Goal: Task Accomplishment & Management: Manage account settings

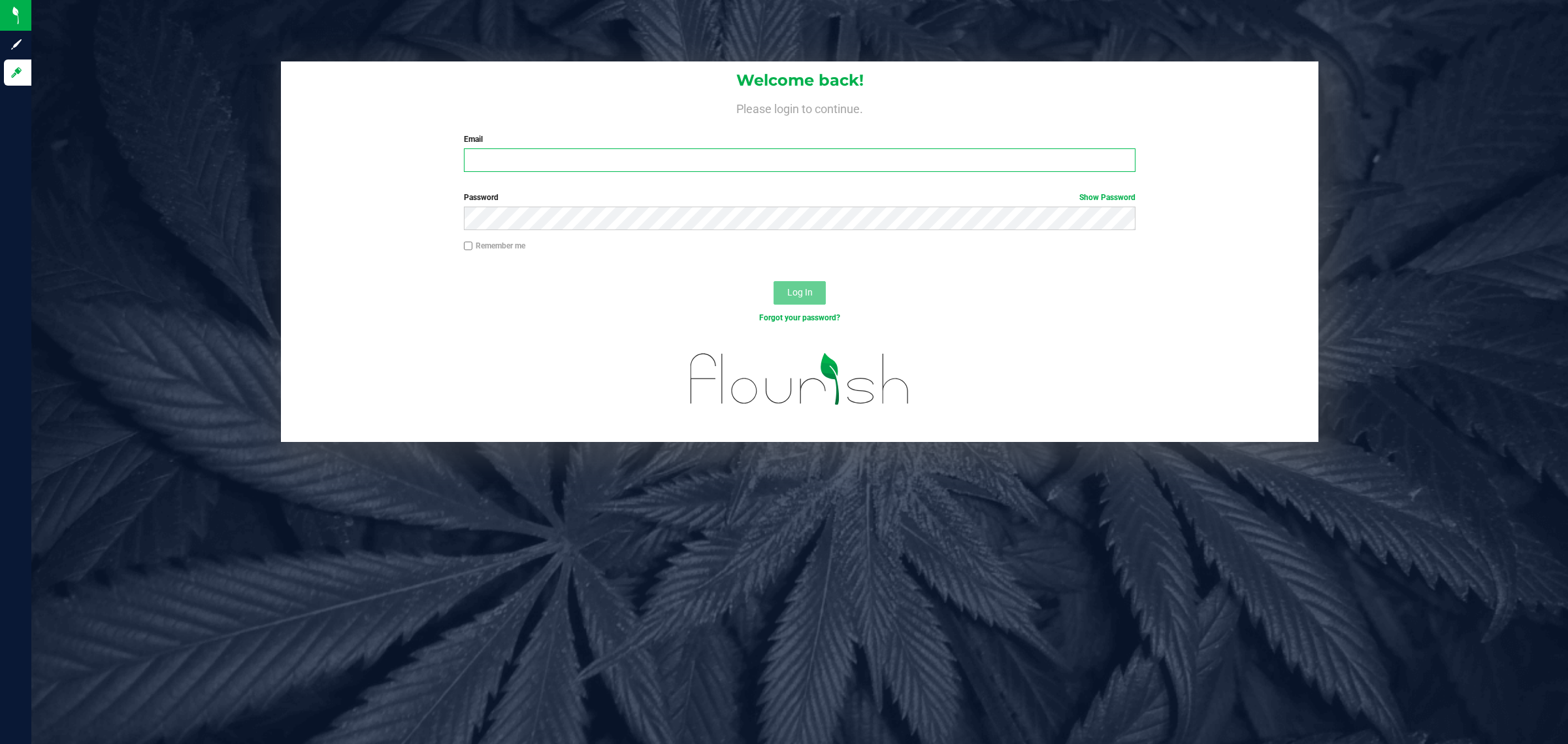
type input "[EMAIL_ADDRESS][DOMAIN_NAME]"
click at [821, 288] on button "Log In" at bounding box center [799, 292] width 53 height 23
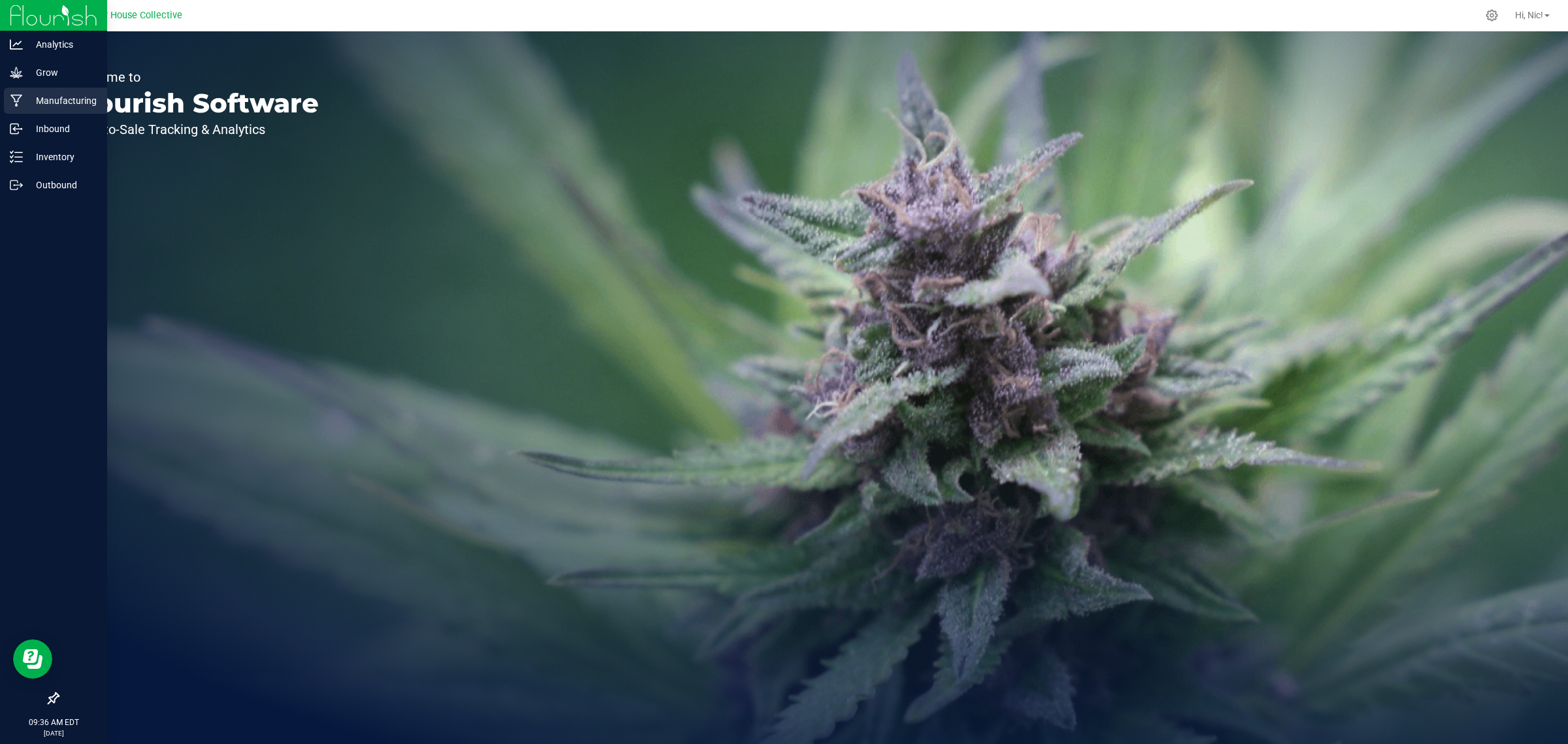
click at [77, 100] on p "Manufacturing" at bounding box center [62, 101] width 78 height 16
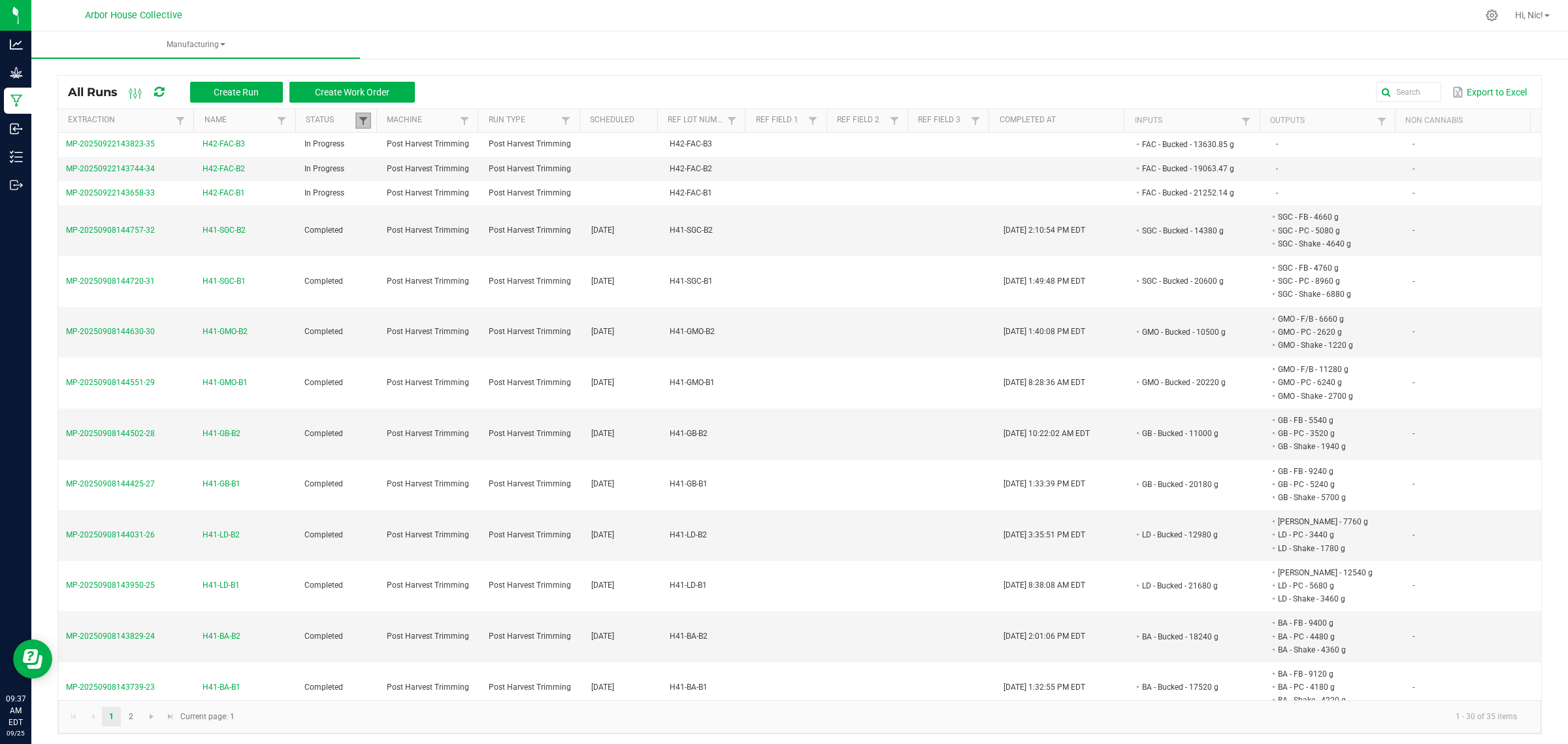
click at [359, 121] on span at bounding box center [363, 121] width 10 height 10
click at [376, 194] on li "Completed" at bounding box center [425, 192] width 127 height 17
checkbox input "false"
click at [449, 236] on button "Filter" at bounding box center [463, 238] width 65 height 28
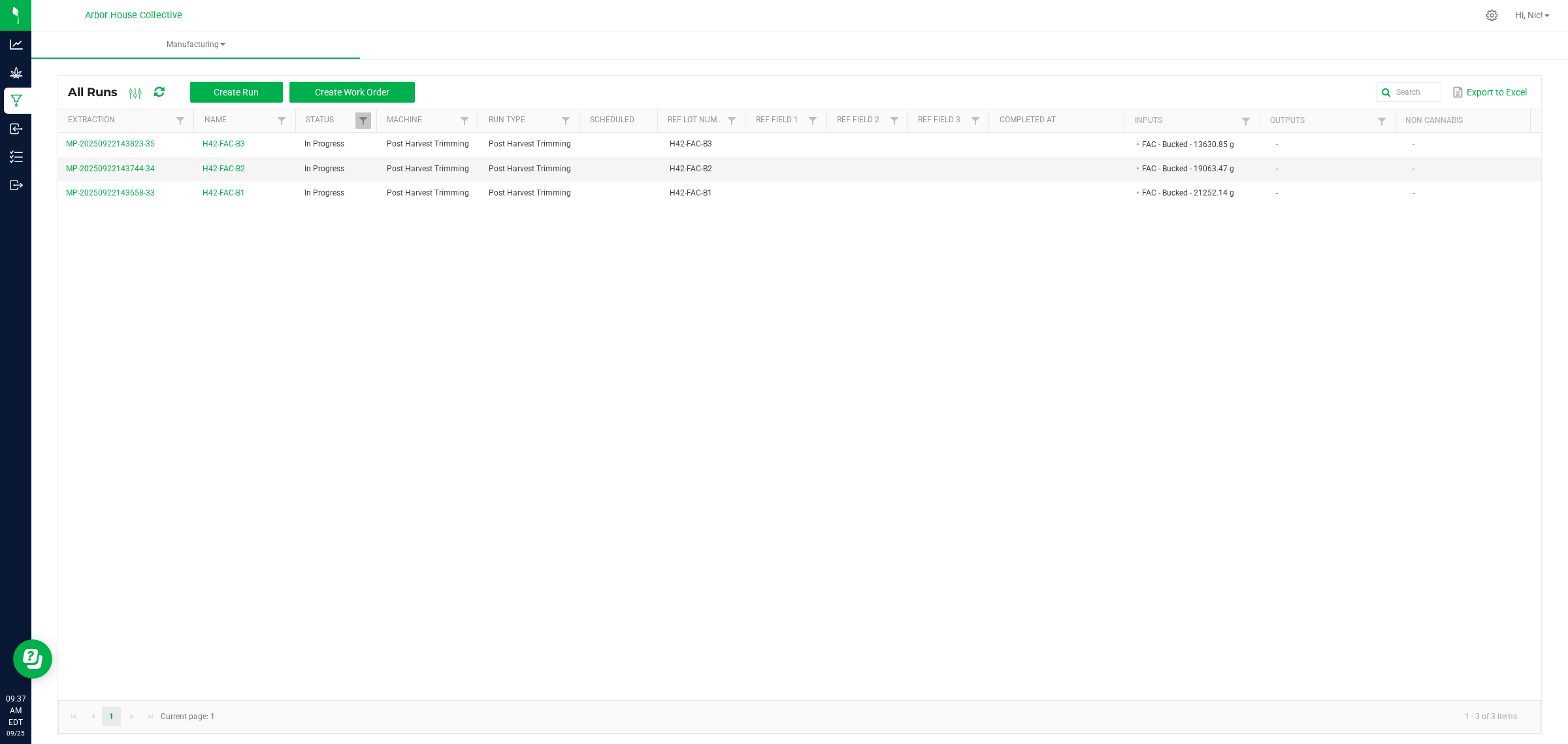
click at [955, 383] on div "MP-20250922143823-35 H42-FAC-B3 In Progress Post Harvest Trimming Post Harvest …" at bounding box center [800, 416] width 1484 height 567
click at [249, 88] on span "Create Run" at bounding box center [236, 92] width 45 height 10
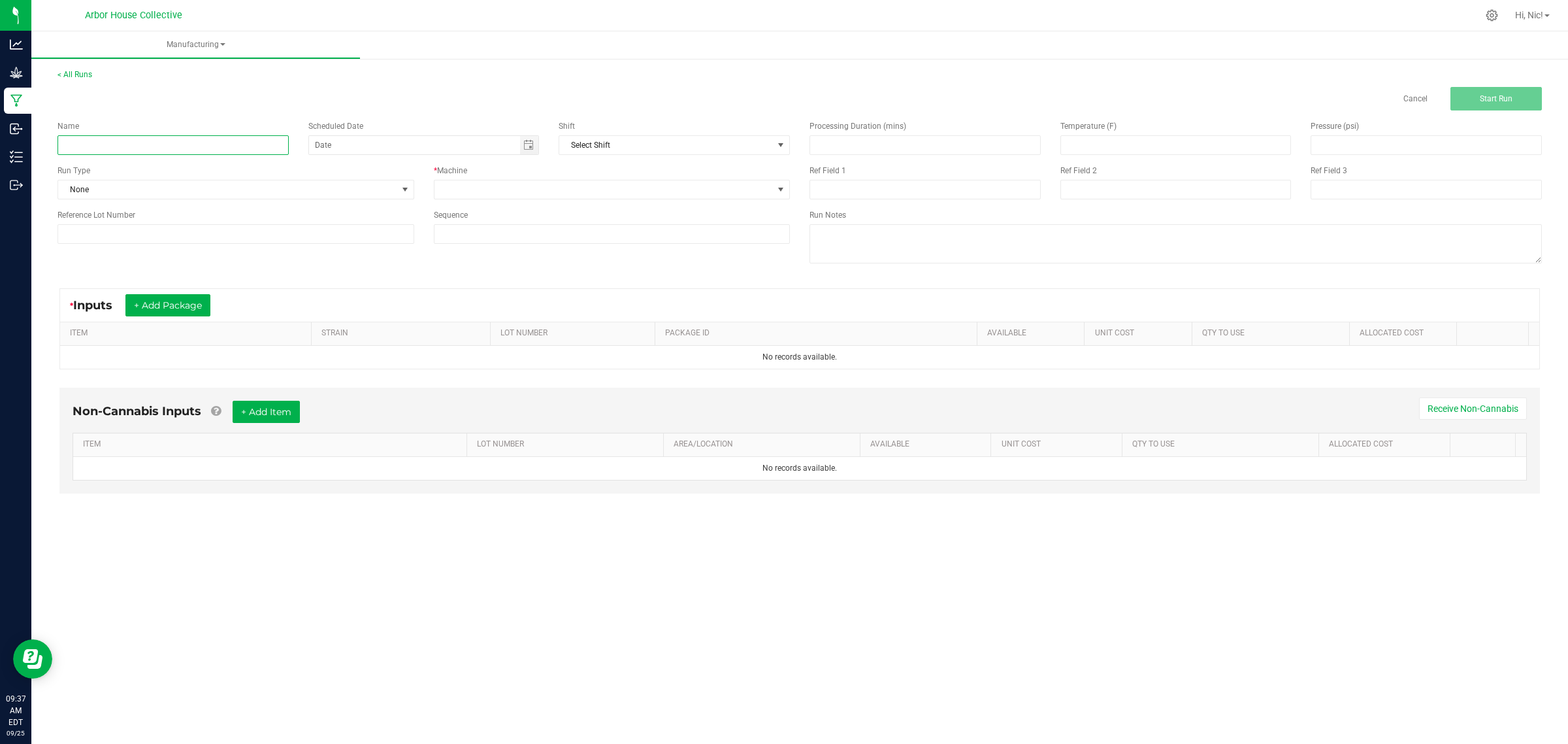
click at [153, 148] on input at bounding box center [173, 145] width 232 height 20
paste input "H42-KMI-B1"
type input "H42-KMI-B1"
click at [115, 226] on input at bounding box center [236, 233] width 356 height 20
paste input "H42-KMI-B1"
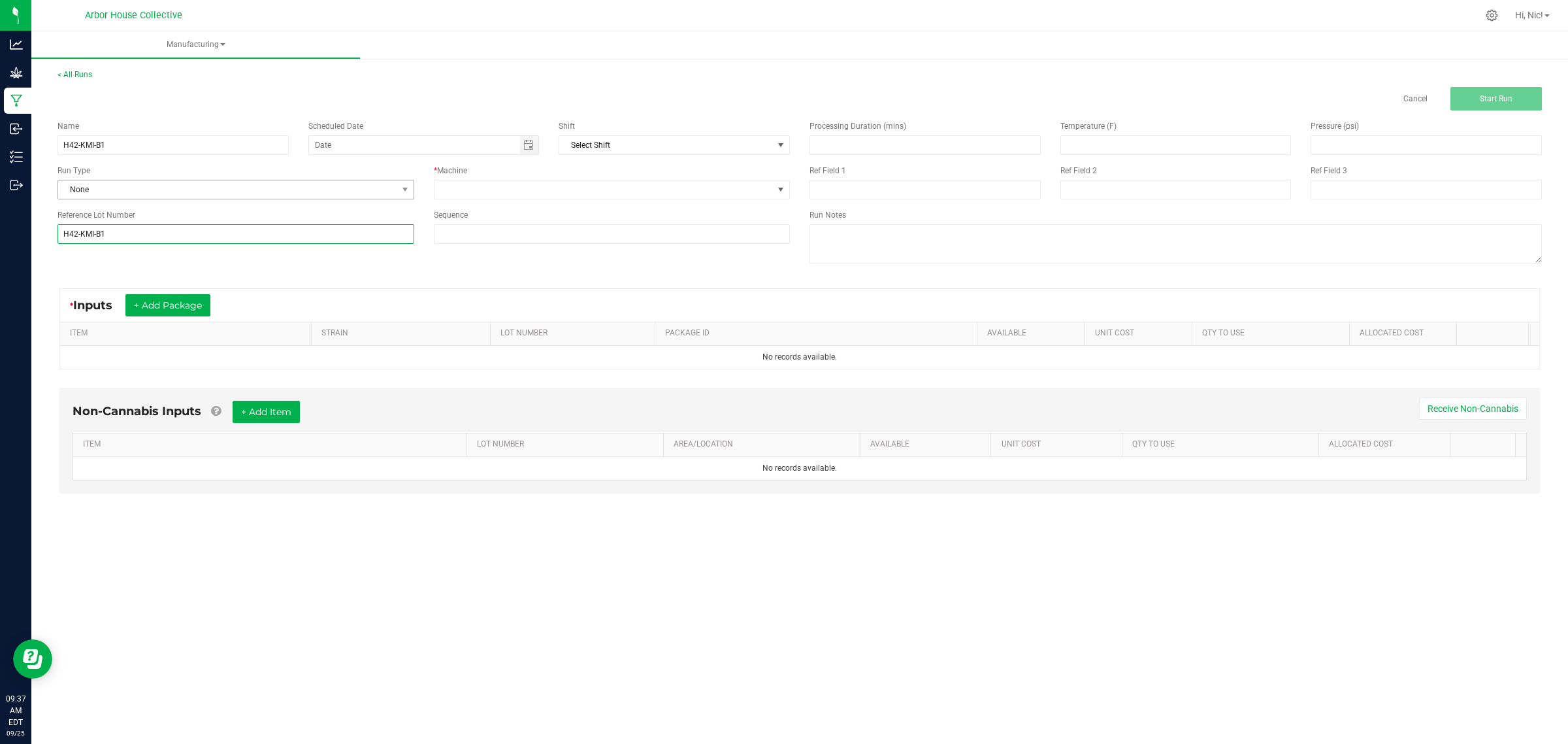
type input "H42-KMI-B1"
click at [234, 191] on span "None" at bounding box center [228, 189] width 339 height 18
click at [180, 260] on li "Post Harvest Trimming" at bounding box center [236, 264] width 355 height 20
click at [531, 190] on span at bounding box center [604, 189] width 339 height 18
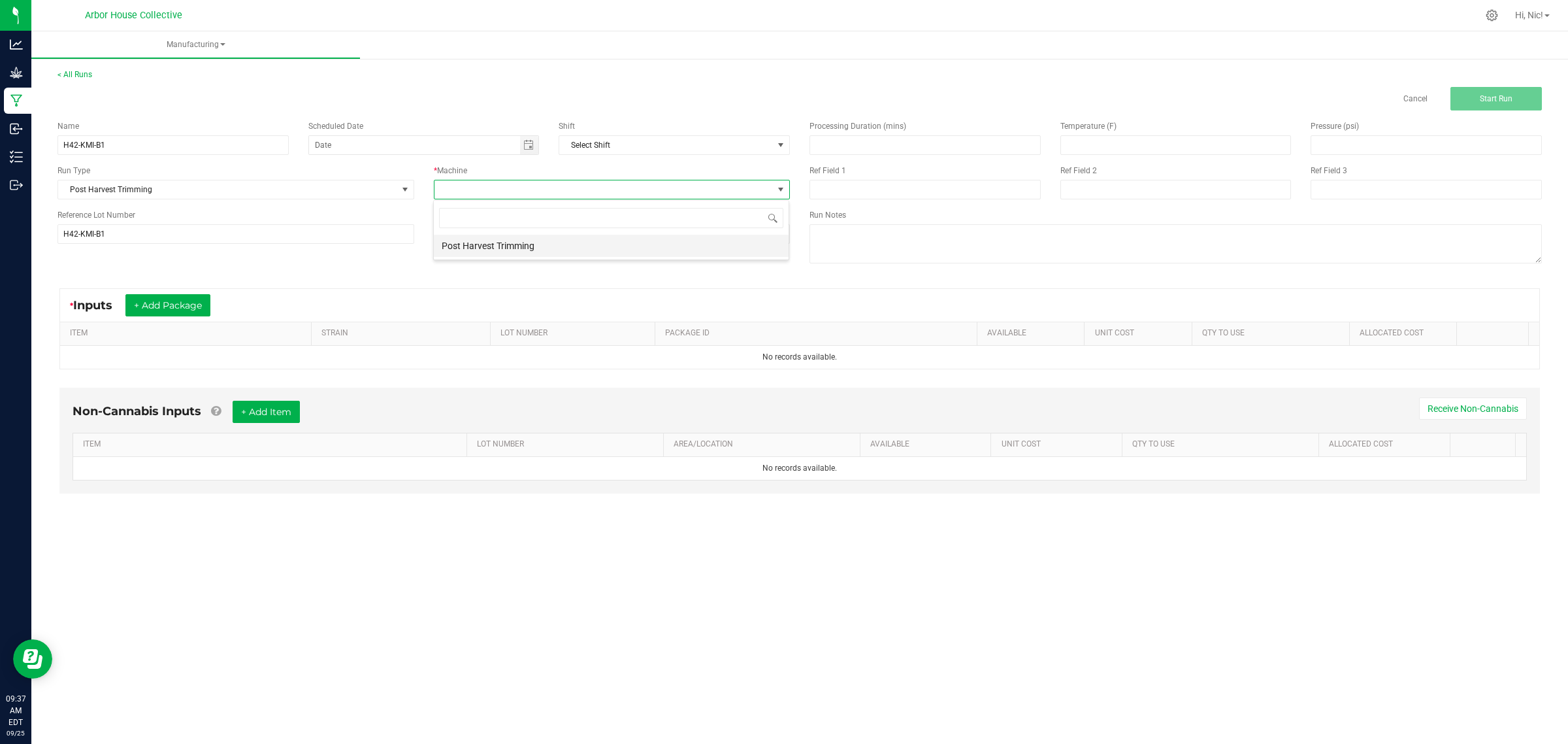
click at [560, 245] on li "Post Harvest Trimming" at bounding box center [611, 245] width 355 height 22
click at [137, 149] on input "H42-KMI-B1" at bounding box center [173, 145] width 232 height 20
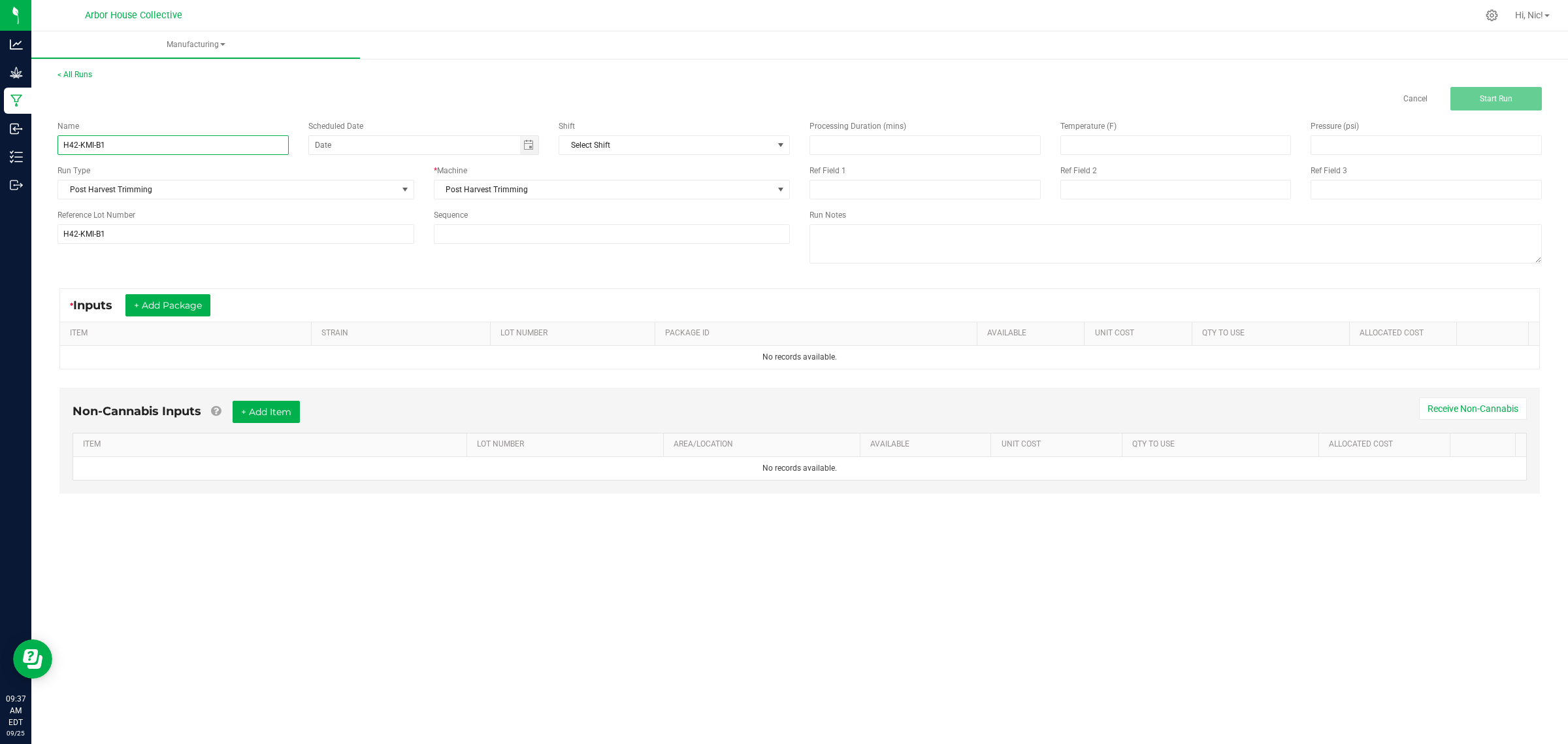
click at [137, 149] on input "H42-KMI-B1" at bounding box center [173, 145] width 232 height 20
click at [156, 233] on input "H42-KMI-B1" at bounding box center [236, 233] width 356 height 20
click at [147, 304] on button "+ Add Package" at bounding box center [168, 305] width 85 height 22
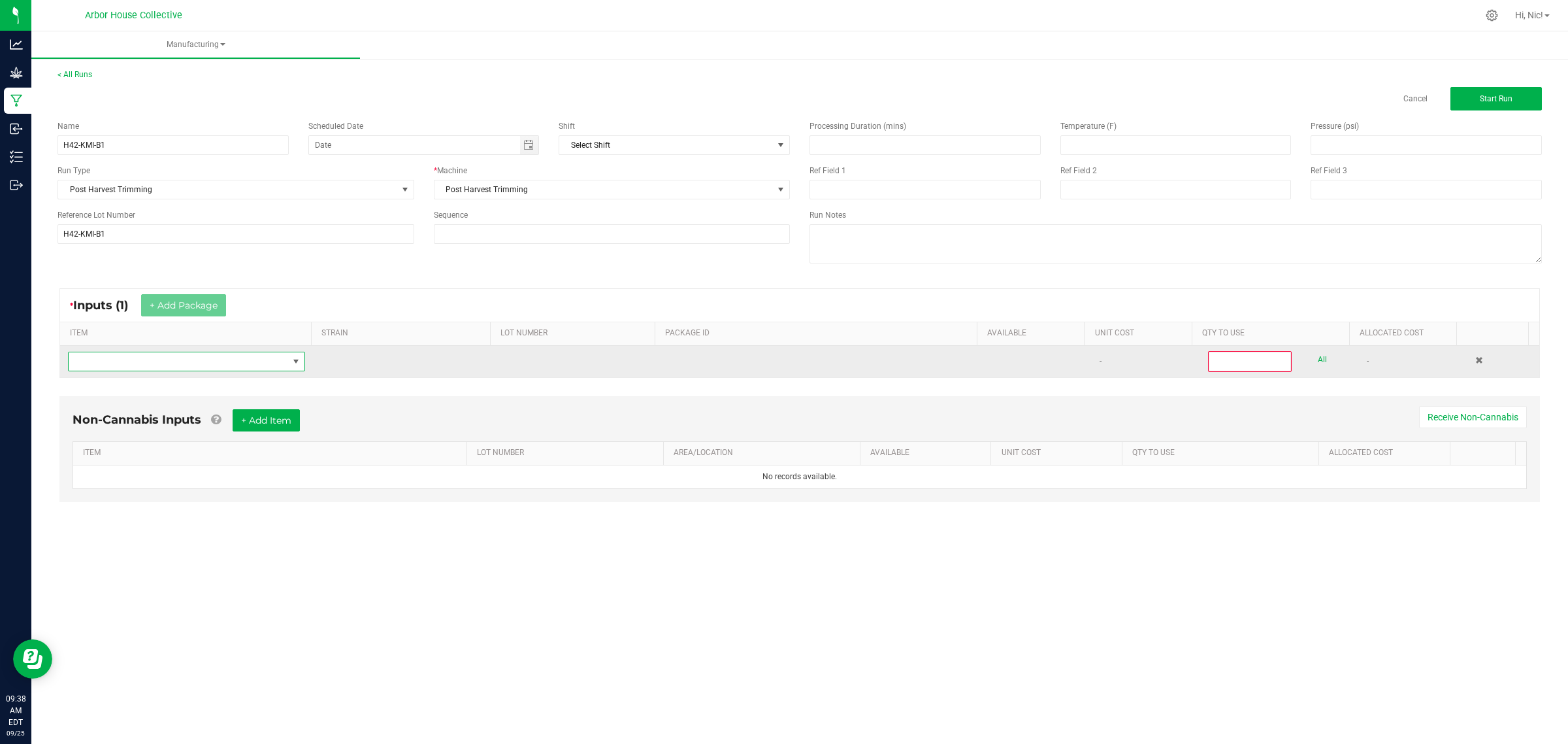
click at [134, 367] on span "NO DATA FOUND" at bounding box center [178, 361] width 220 height 18
type input "KMI"
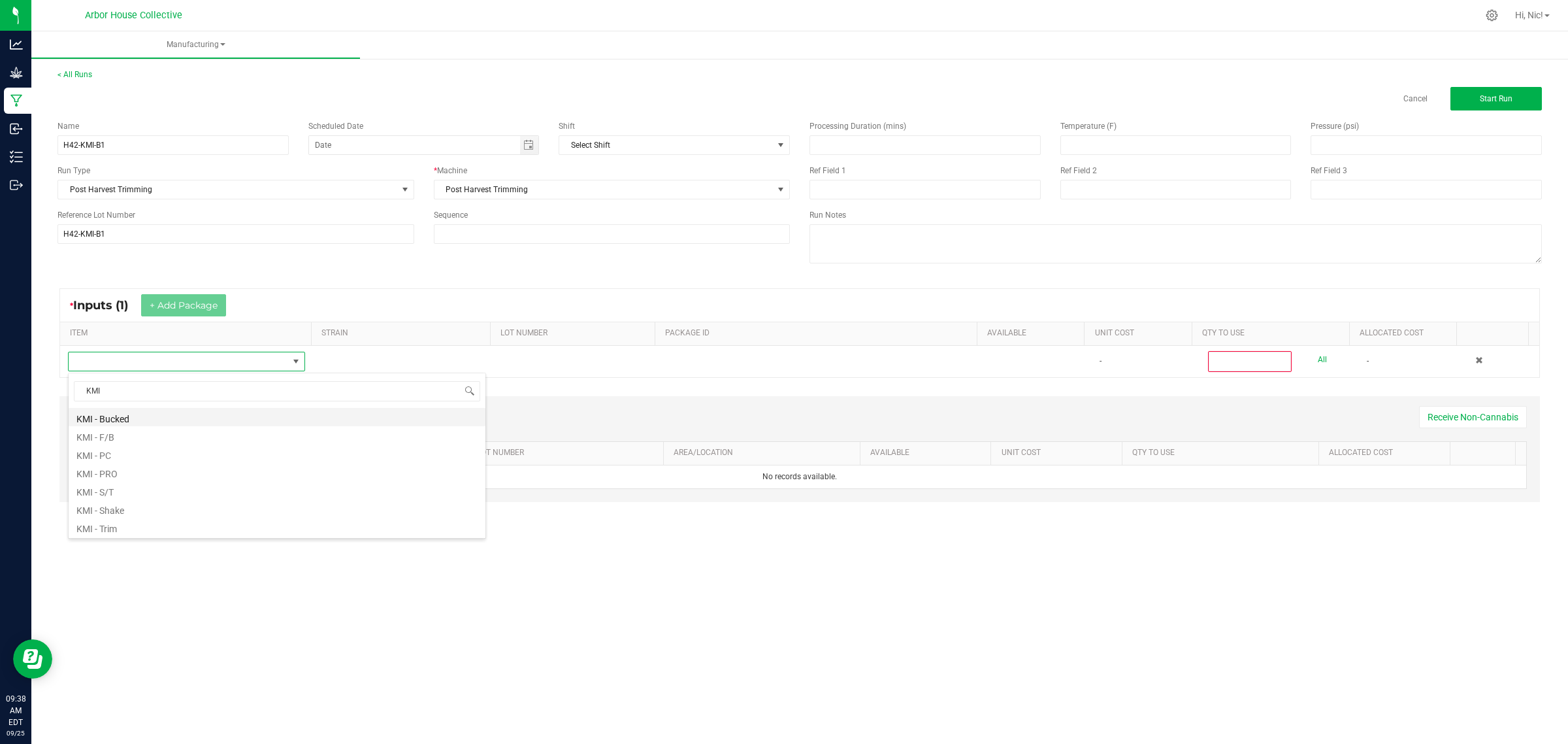
click at [121, 418] on li "KMI - Bucked" at bounding box center [277, 417] width 417 height 18
type input "0"
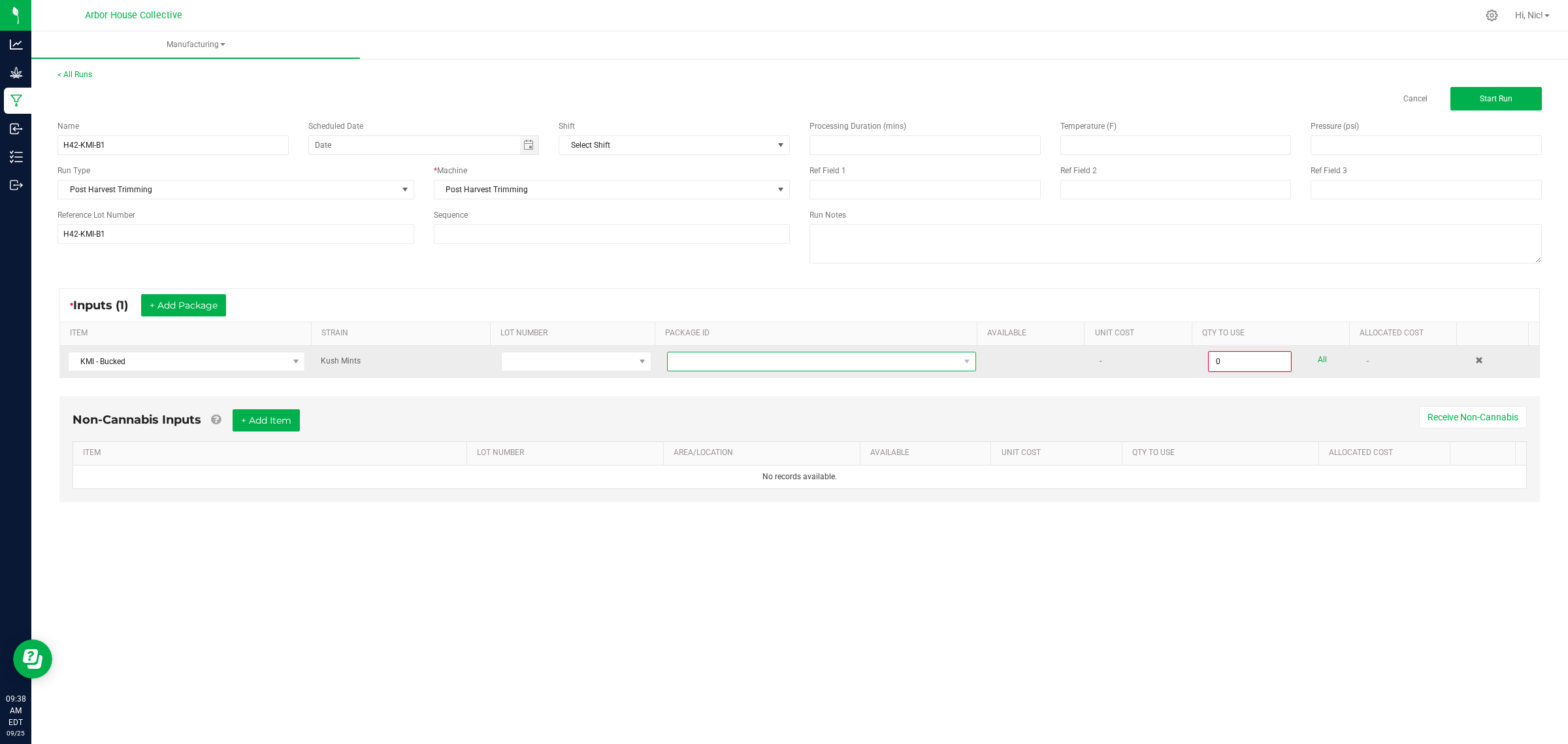
click at [716, 362] on span at bounding box center [814, 361] width 291 height 18
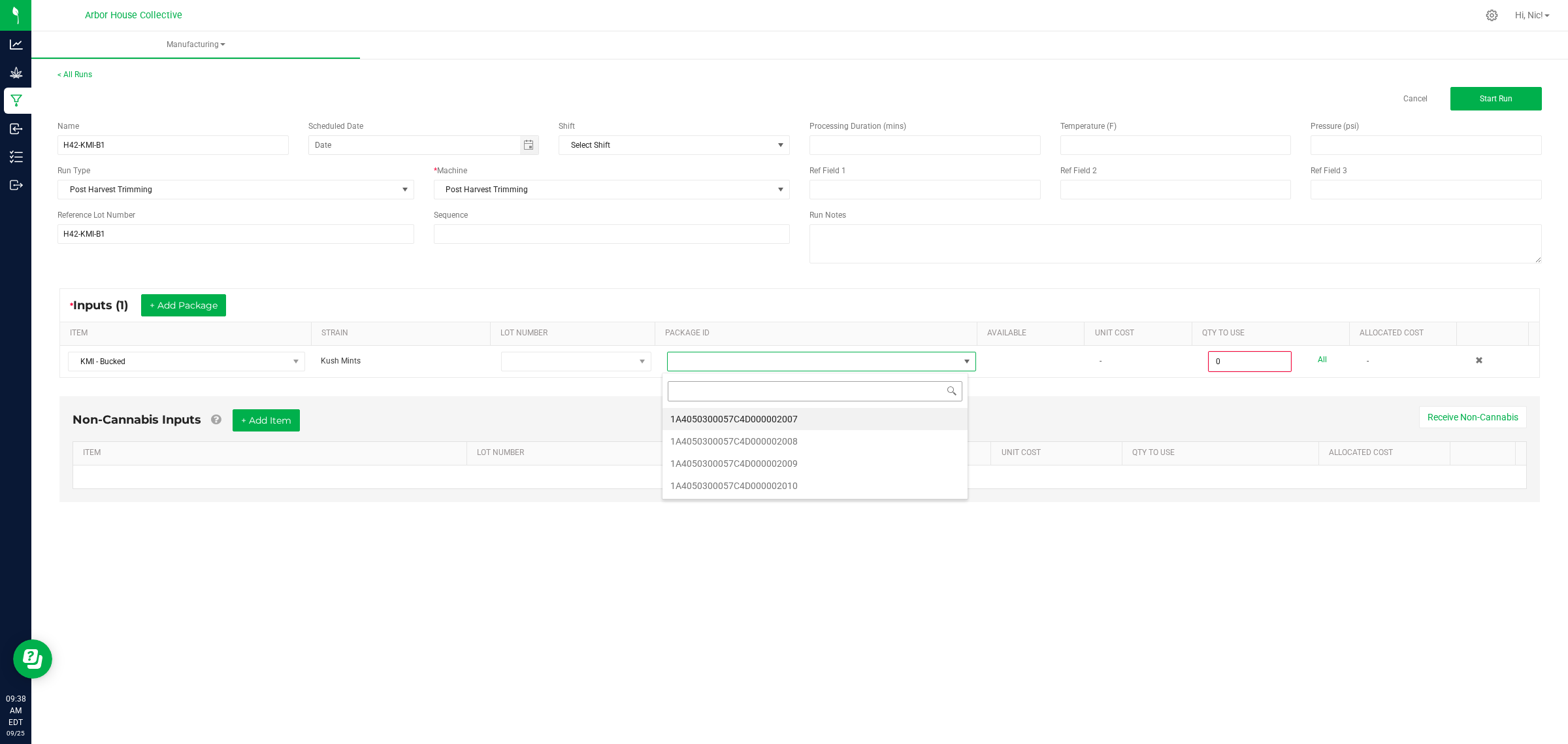
type input "1A4050300057C4D000002007"
click at [790, 416] on li "1A4050300057C4D000002007" at bounding box center [815, 419] width 305 height 22
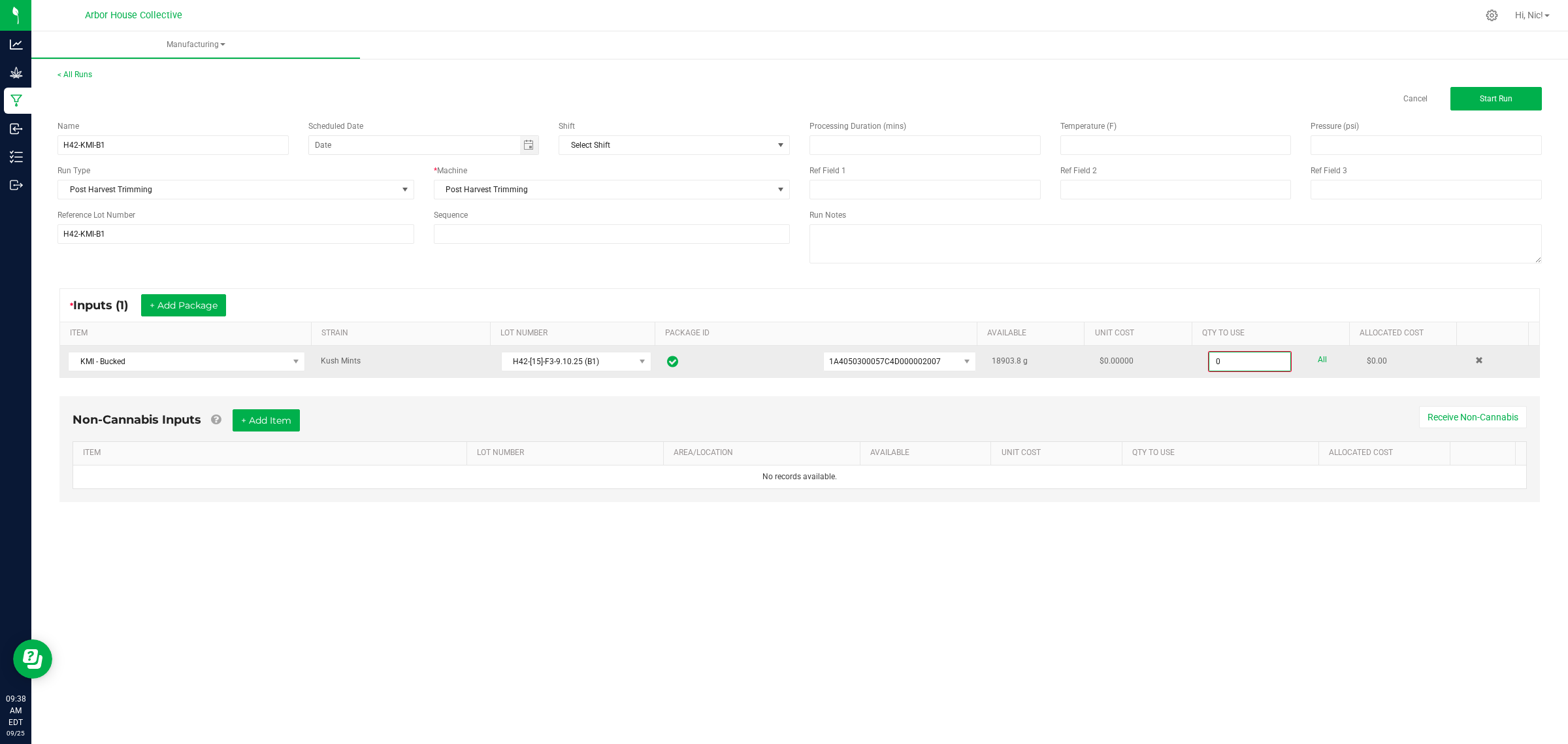
click at [1226, 363] on input "0" at bounding box center [1250, 361] width 81 height 18
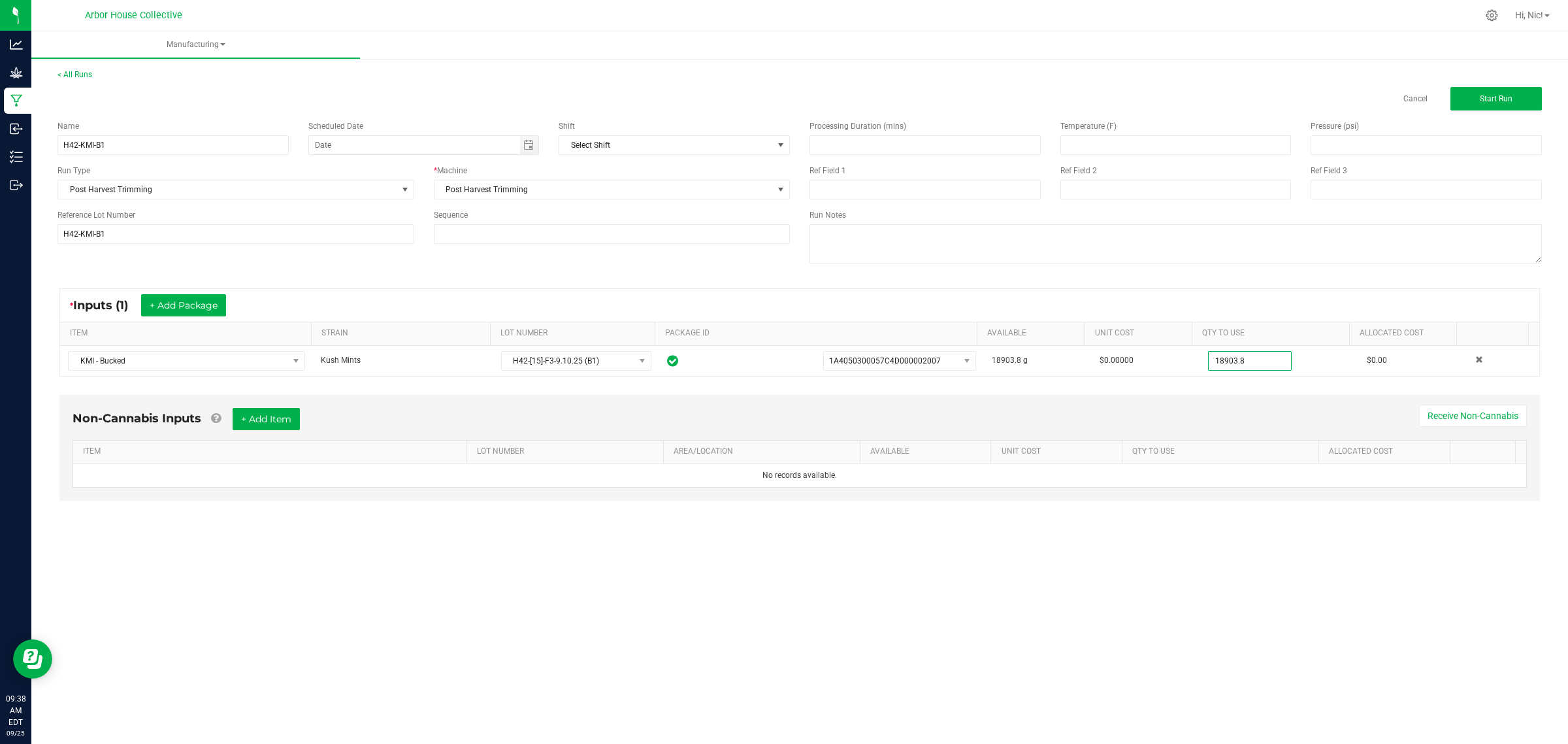
type input "18903.8000 g"
click at [1232, 268] on div "Processing Duration (mins) Temperature (F) Pressure (psi) Ref Field 1 Ref Field…" at bounding box center [1175, 193] width 752 height 166
click at [1497, 96] on span "Start Run" at bounding box center [1497, 98] width 33 height 9
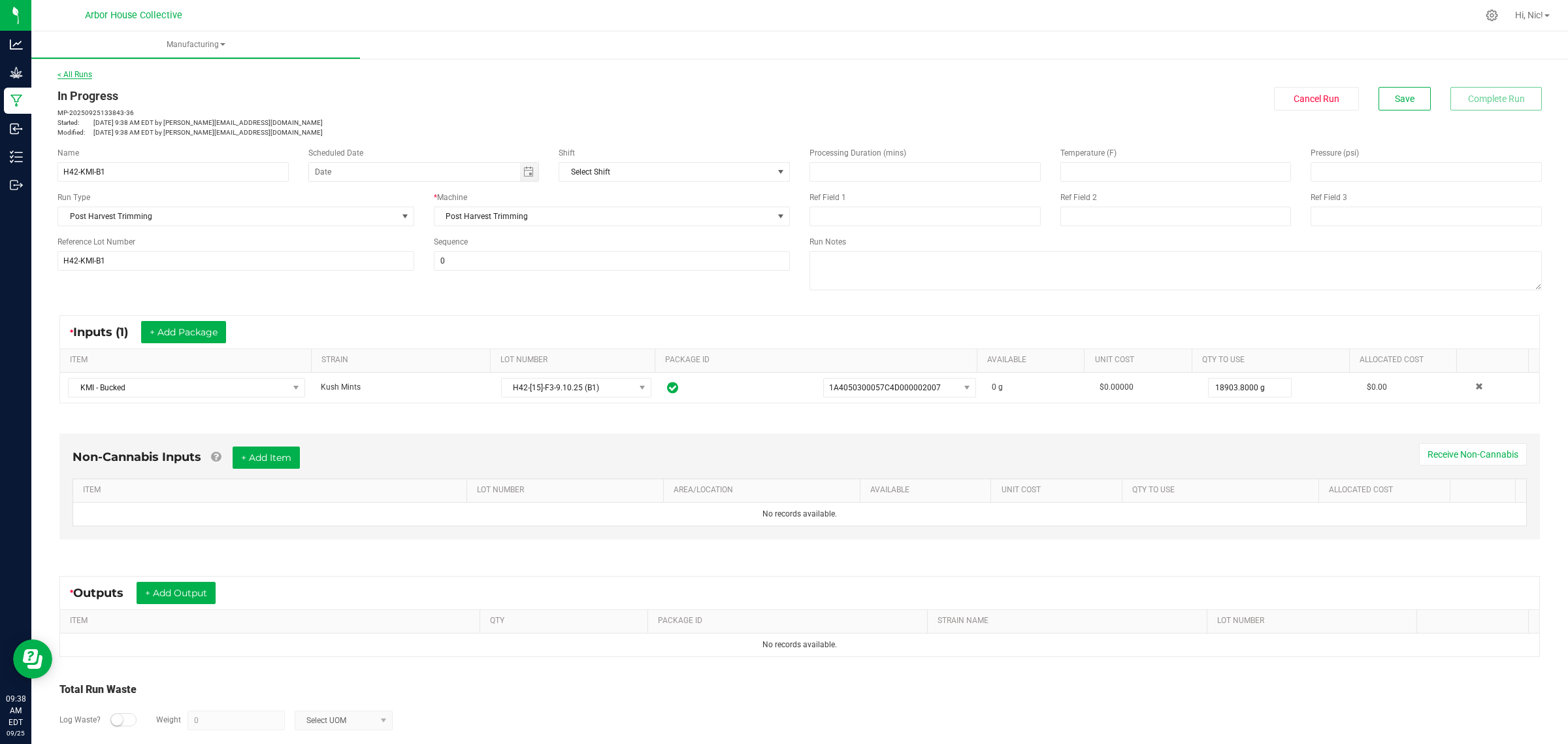
click at [83, 76] on link "< All Runs" at bounding box center [75, 74] width 34 height 9
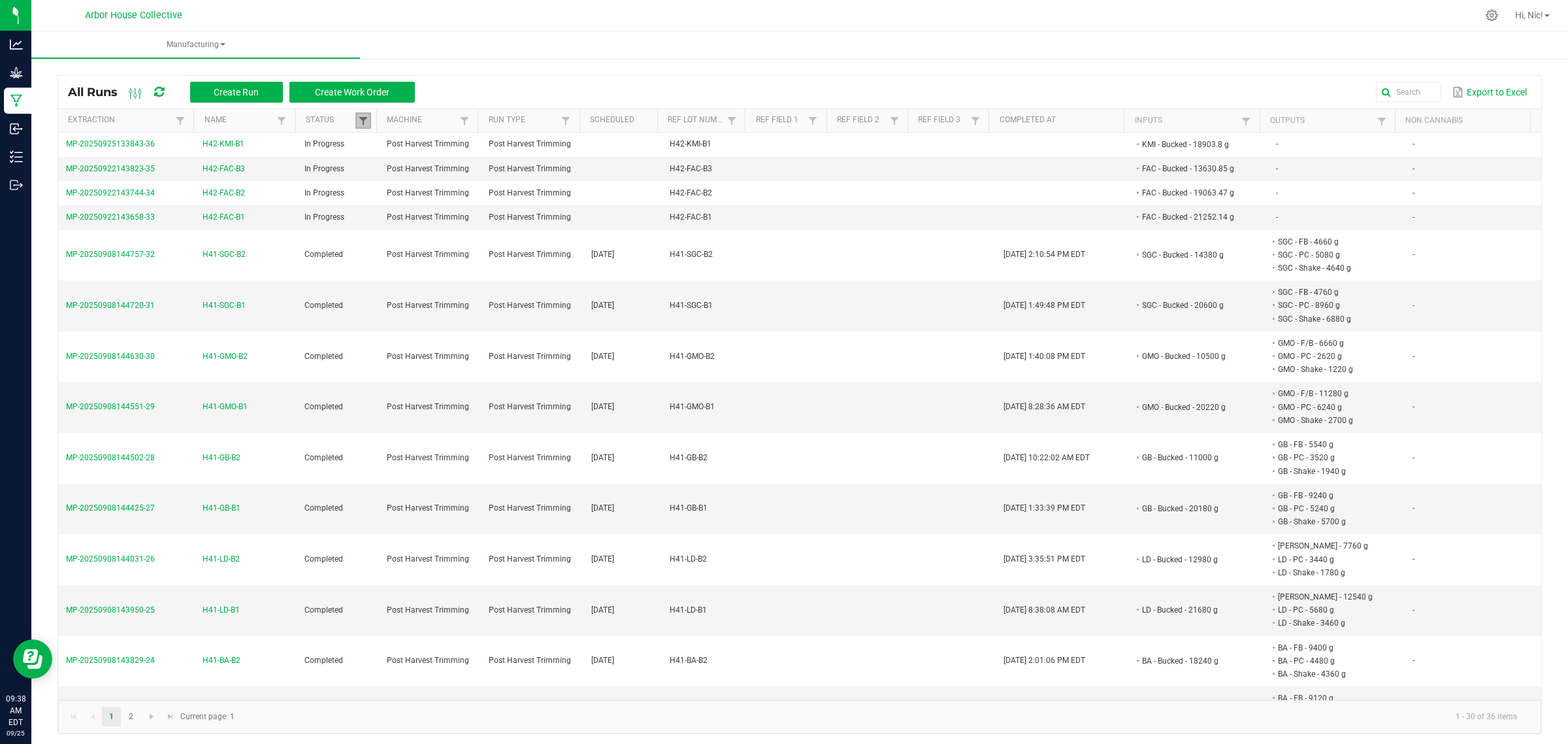
click at [364, 123] on span at bounding box center [363, 121] width 10 height 10
click at [374, 190] on li "Completed" at bounding box center [425, 192] width 127 height 17
checkbox input "false"
click at [449, 237] on button "Filter" at bounding box center [463, 238] width 65 height 28
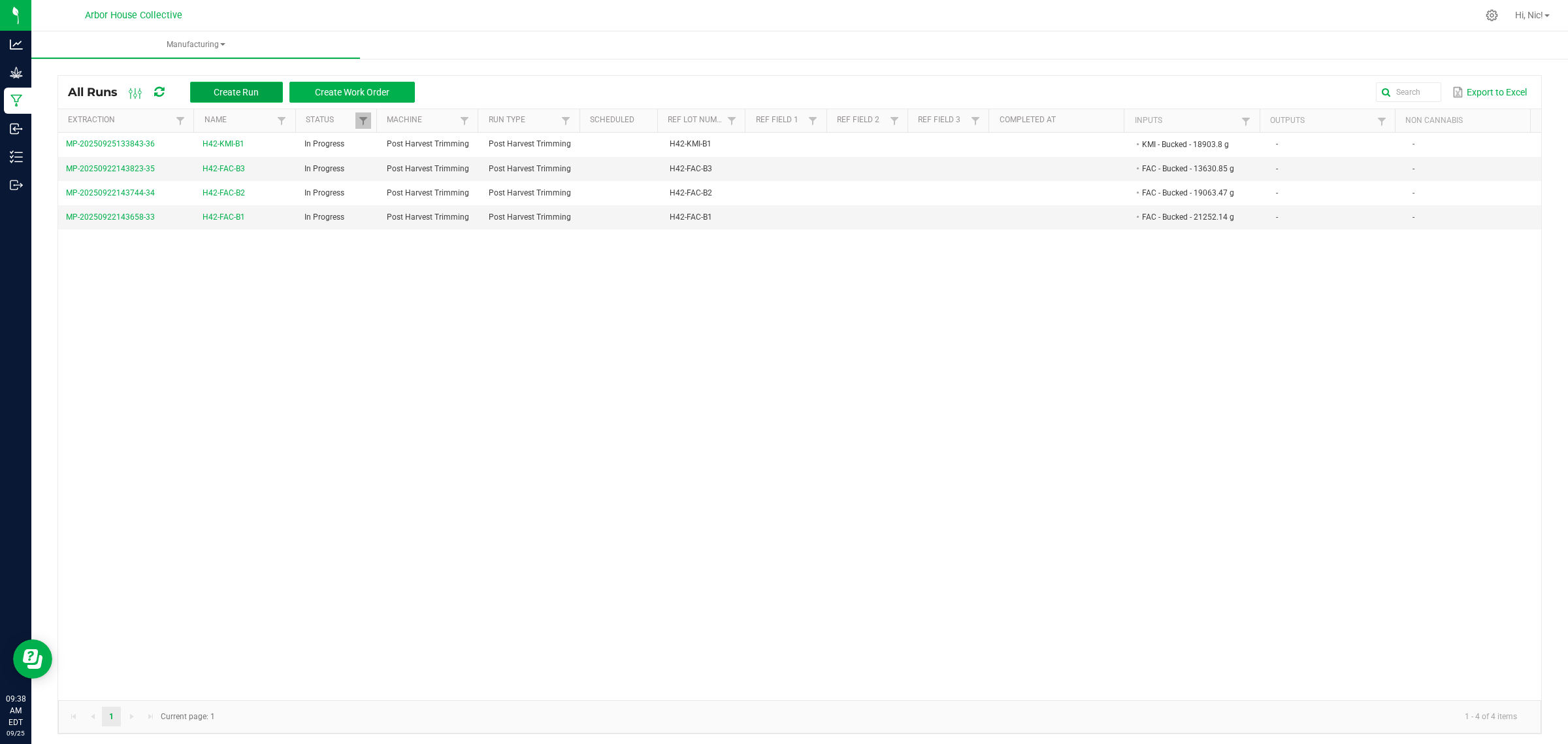
click at [262, 95] on button "Create Run" at bounding box center [237, 92] width 93 height 21
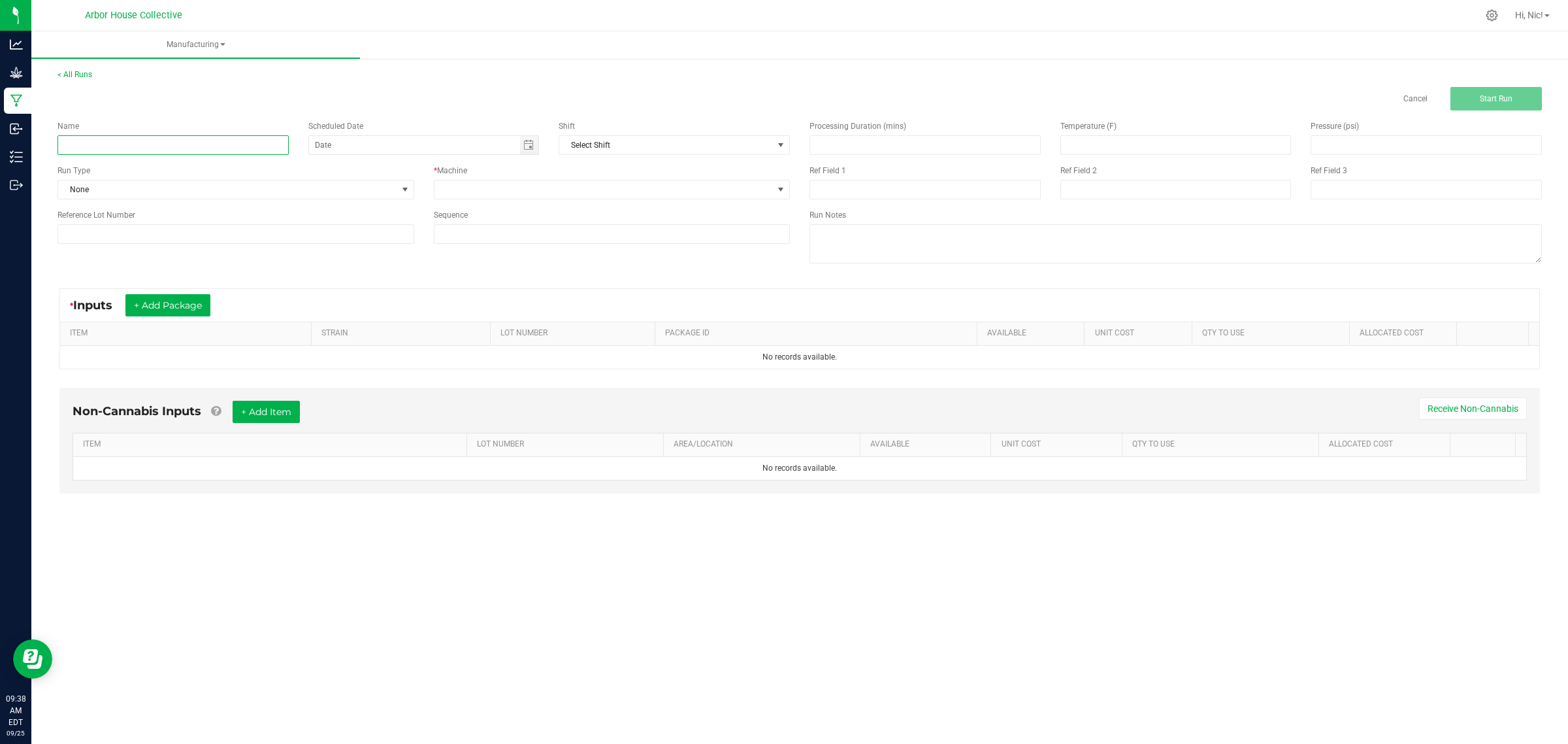
click at [194, 142] on input at bounding box center [173, 145] width 232 height 20
paste input "H42-KMI-B2"
type input "H42-KMI-B2"
click at [180, 224] on div "Reference Lot Number" at bounding box center [235, 226] width 376 height 34
click at [182, 229] on input at bounding box center [236, 233] width 356 height 20
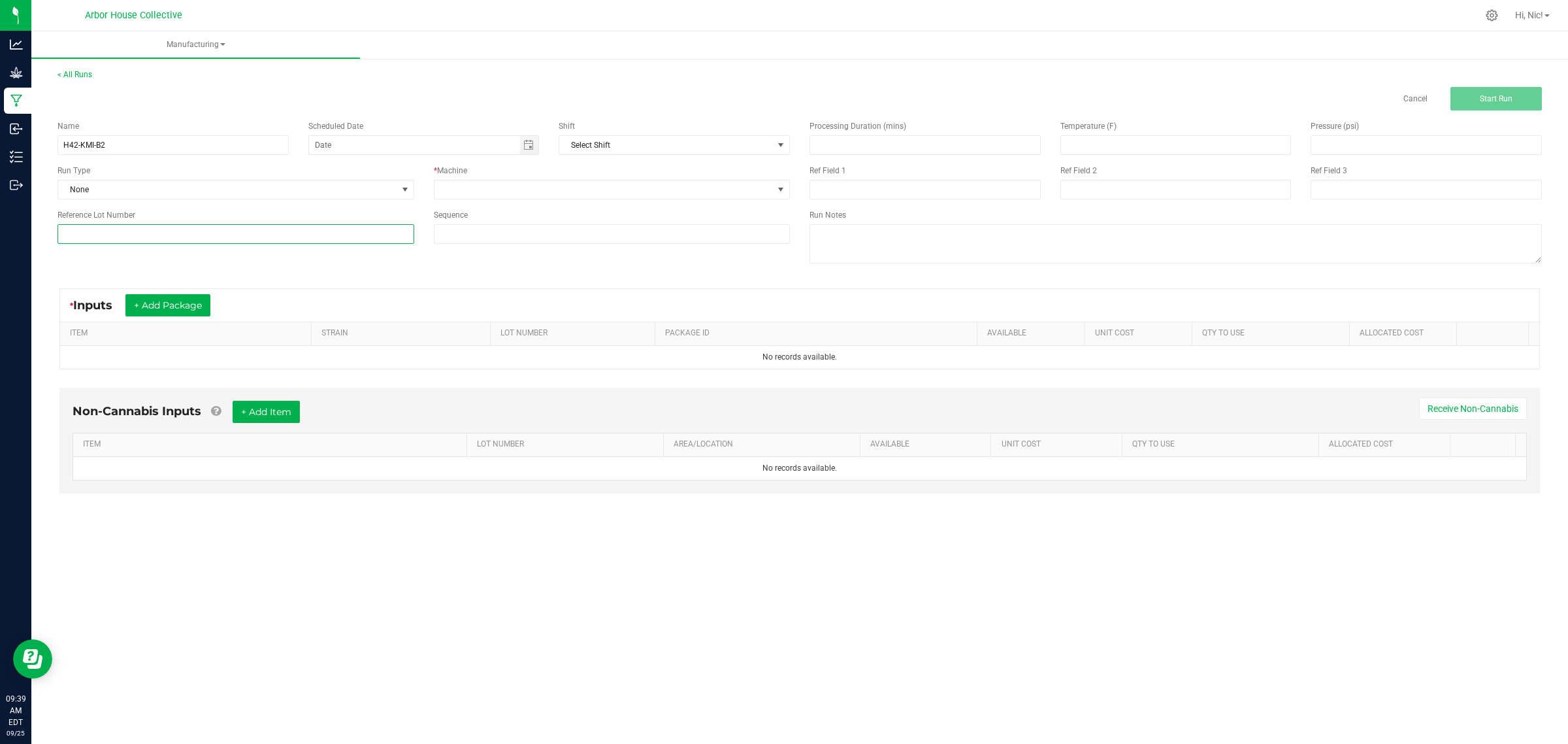
paste input "H42-KMI-B2"
type input "H42-KMI-B2"
click at [167, 190] on span "None" at bounding box center [228, 189] width 339 height 18
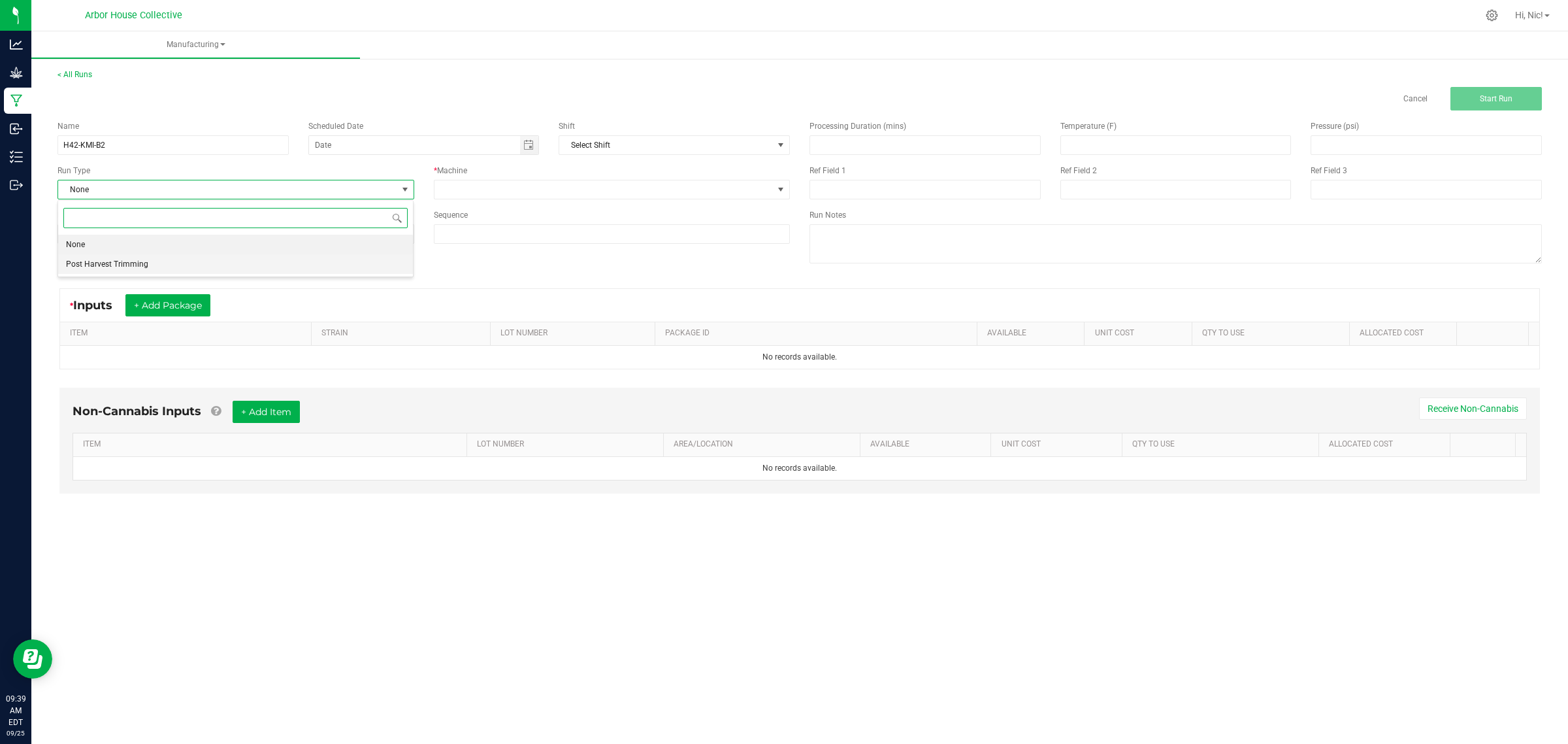
click at [170, 263] on li "Post Harvest Trimming" at bounding box center [236, 264] width 355 height 20
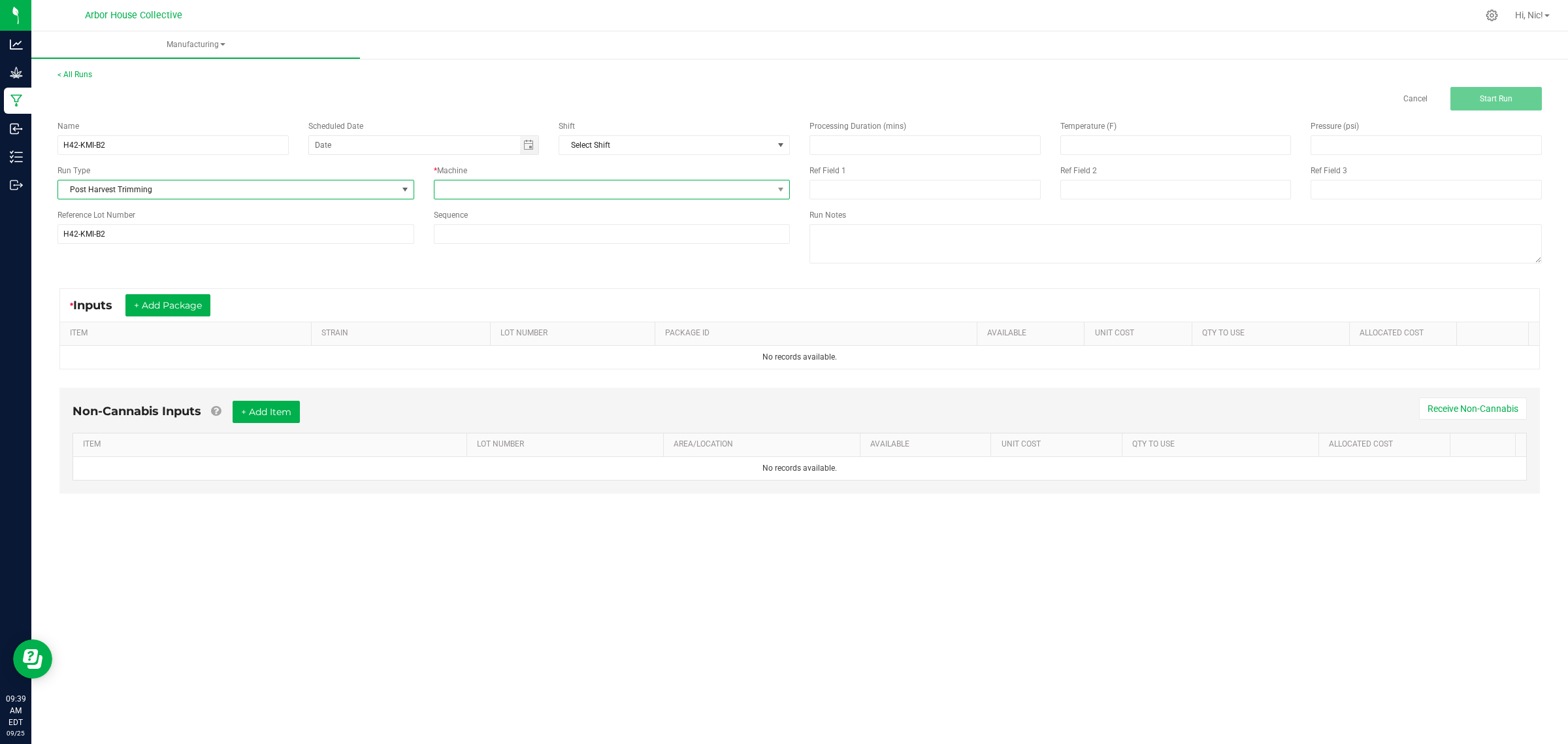
click at [472, 194] on span at bounding box center [604, 189] width 339 height 18
click at [497, 247] on li "Post Harvest Trimming" at bounding box center [611, 245] width 355 height 22
click at [148, 306] on button "+ Add Package" at bounding box center [168, 305] width 85 height 22
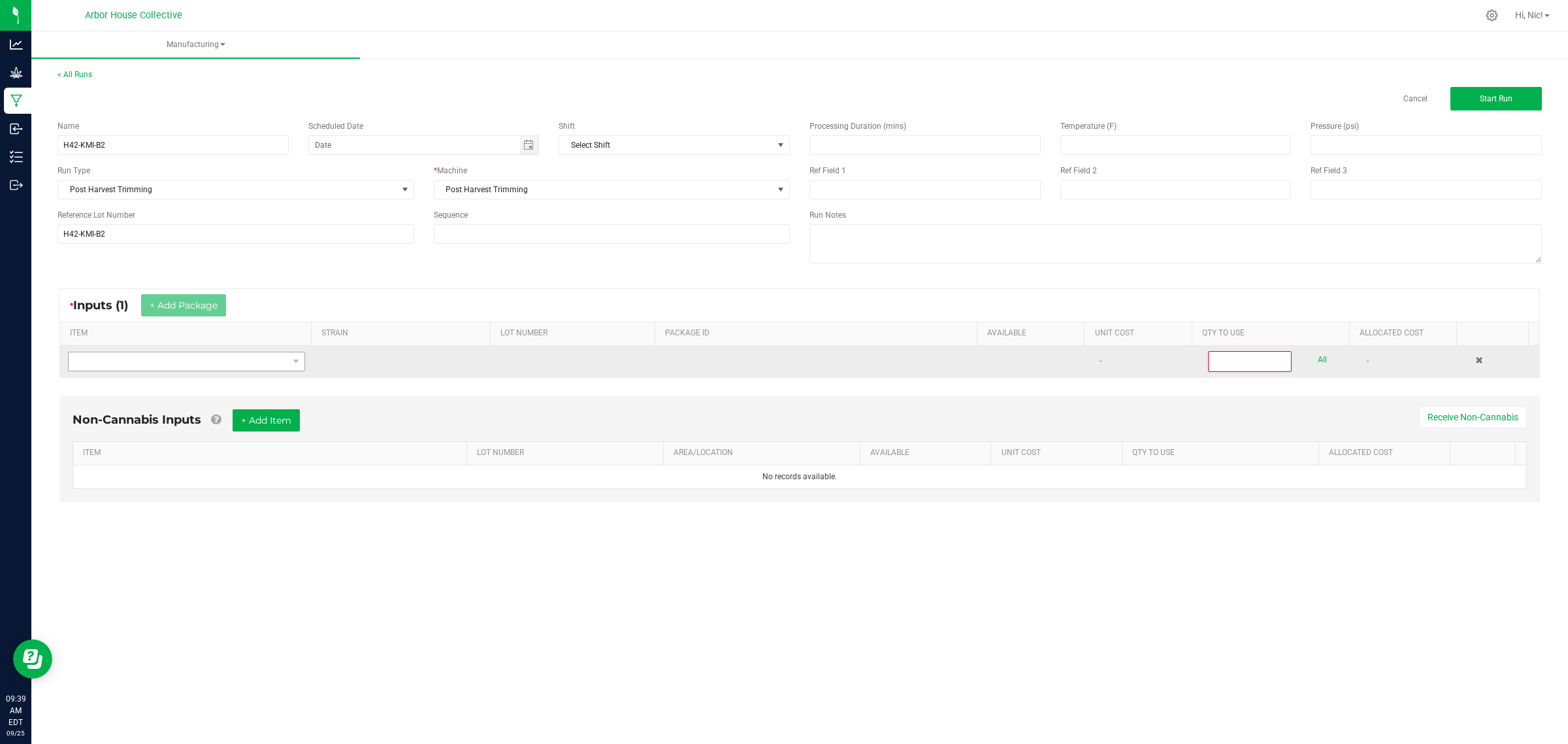
click at [235, 351] on td at bounding box center [187, 361] width 253 height 31
click at [226, 367] on span "NO DATA FOUND" at bounding box center [178, 361] width 220 height 18
type input "KMI - B"
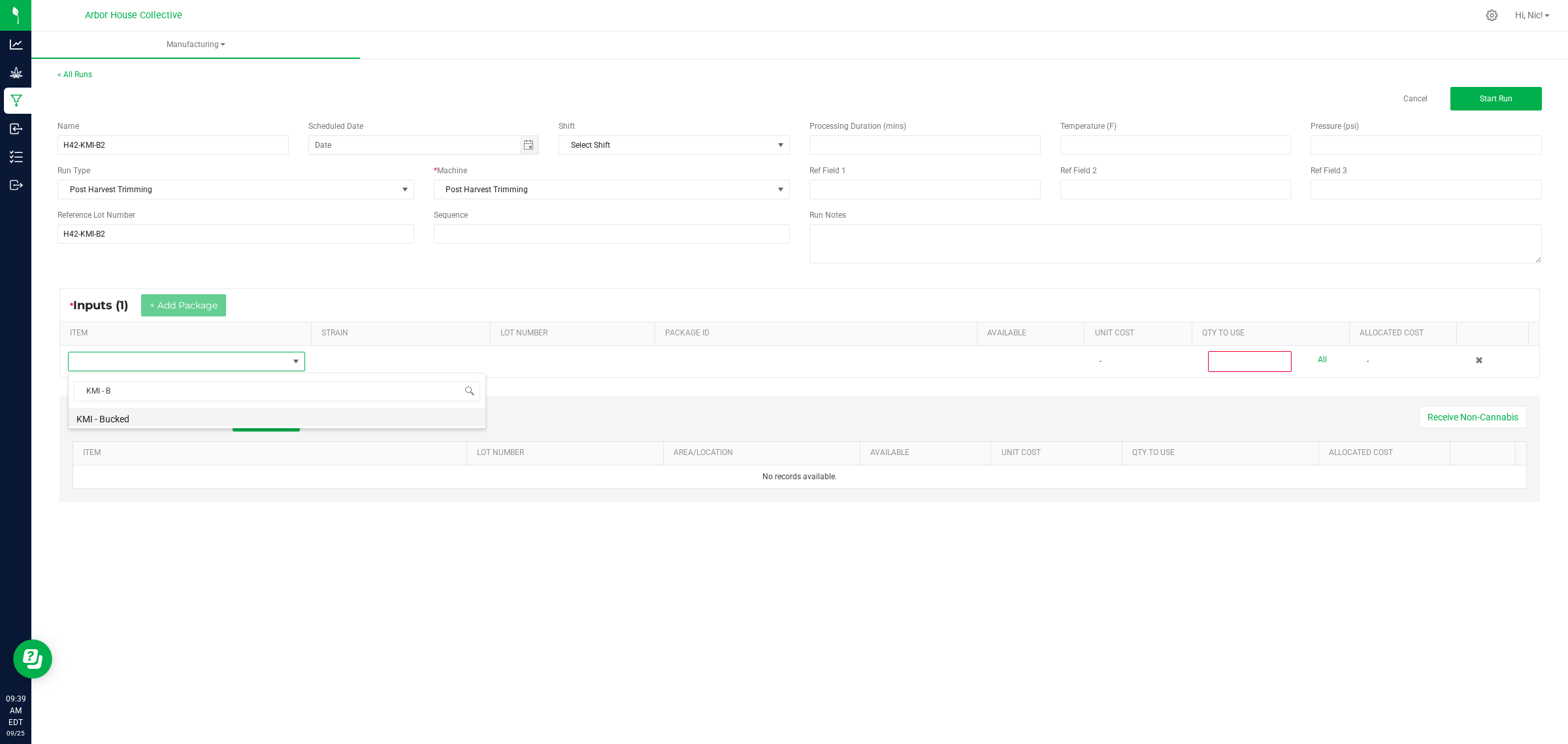
click at [124, 422] on li "KMI - Bucked" at bounding box center [277, 417] width 417 height 18
type input "0"
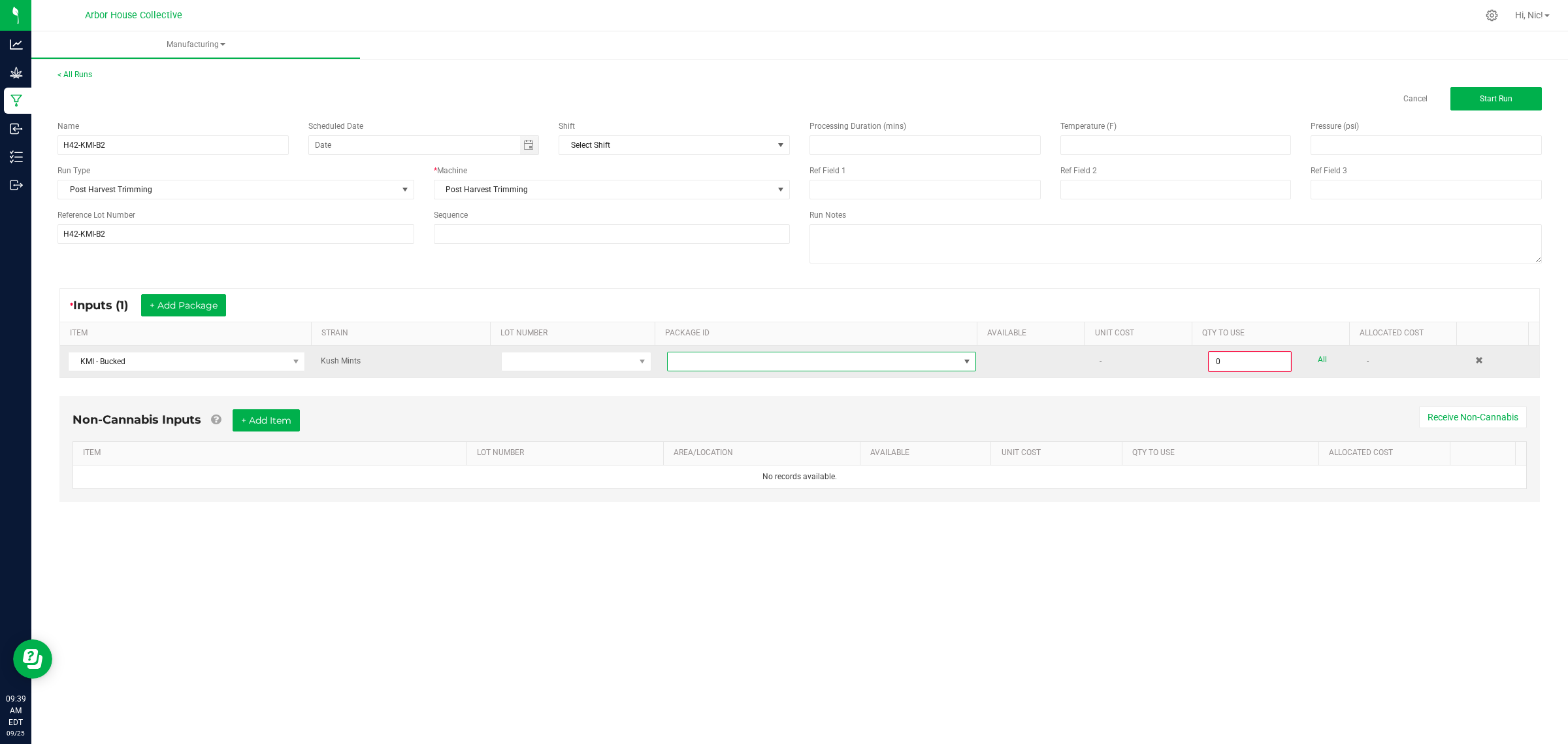
click at [686, 363] on span at bounding box center [814, 361] width 291 height 18
type input "1A4050300057C4D000002008"
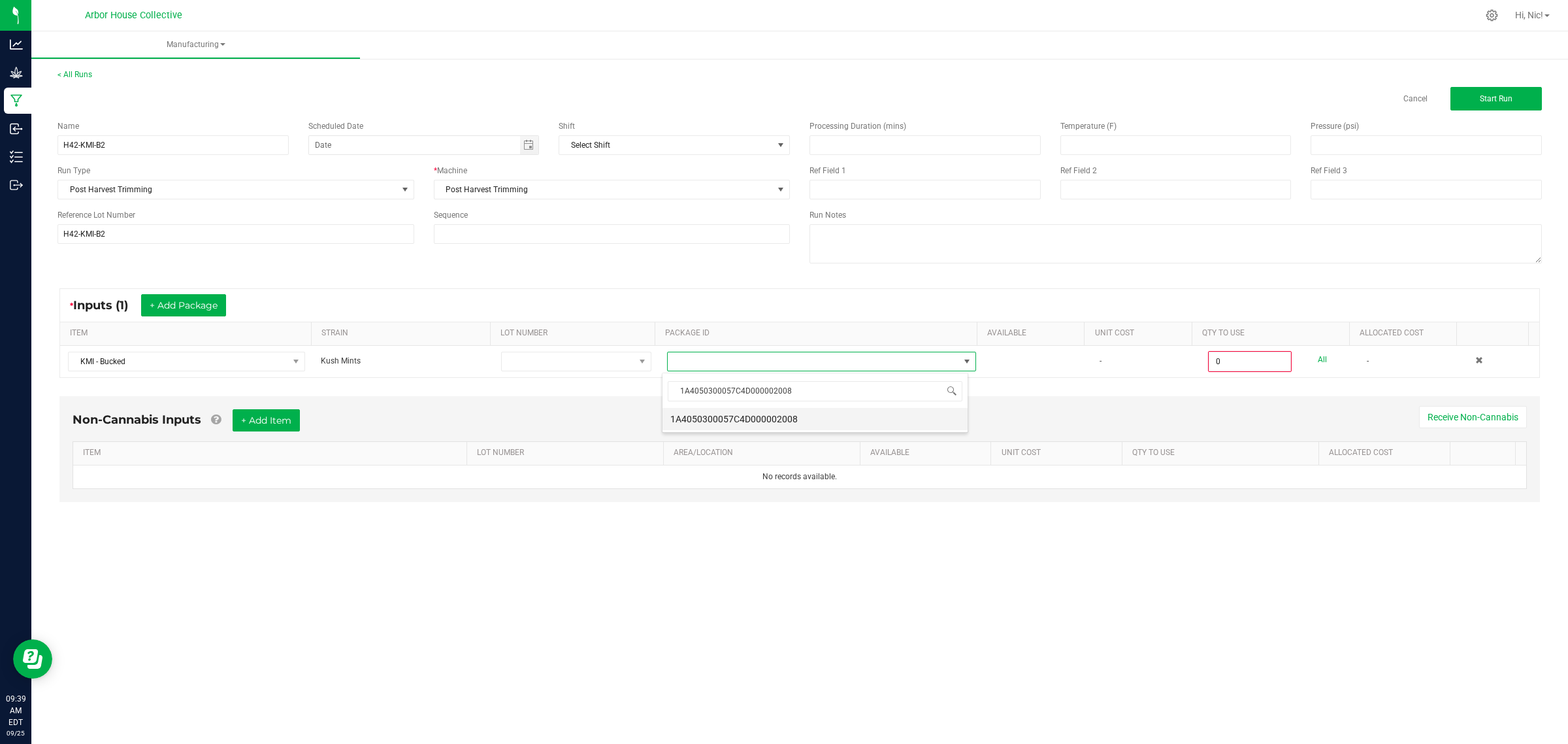
click at [777, 416] on li "1A4050300057C4D000002008" at bounding box center [815, 419] width 305 height 22
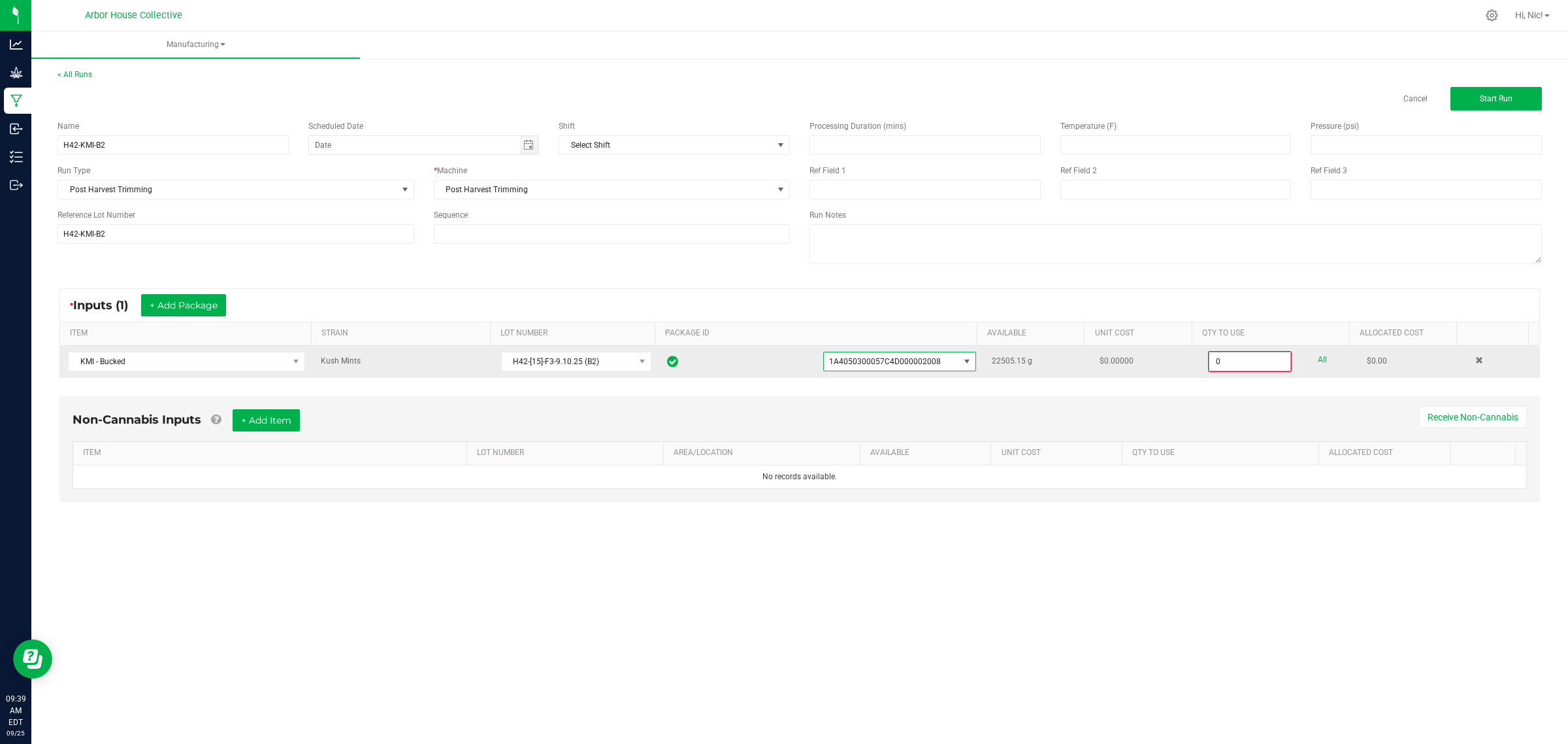
click at [1223, 369] on input "0" at bounding box center [1250, 361] width 81 height 18
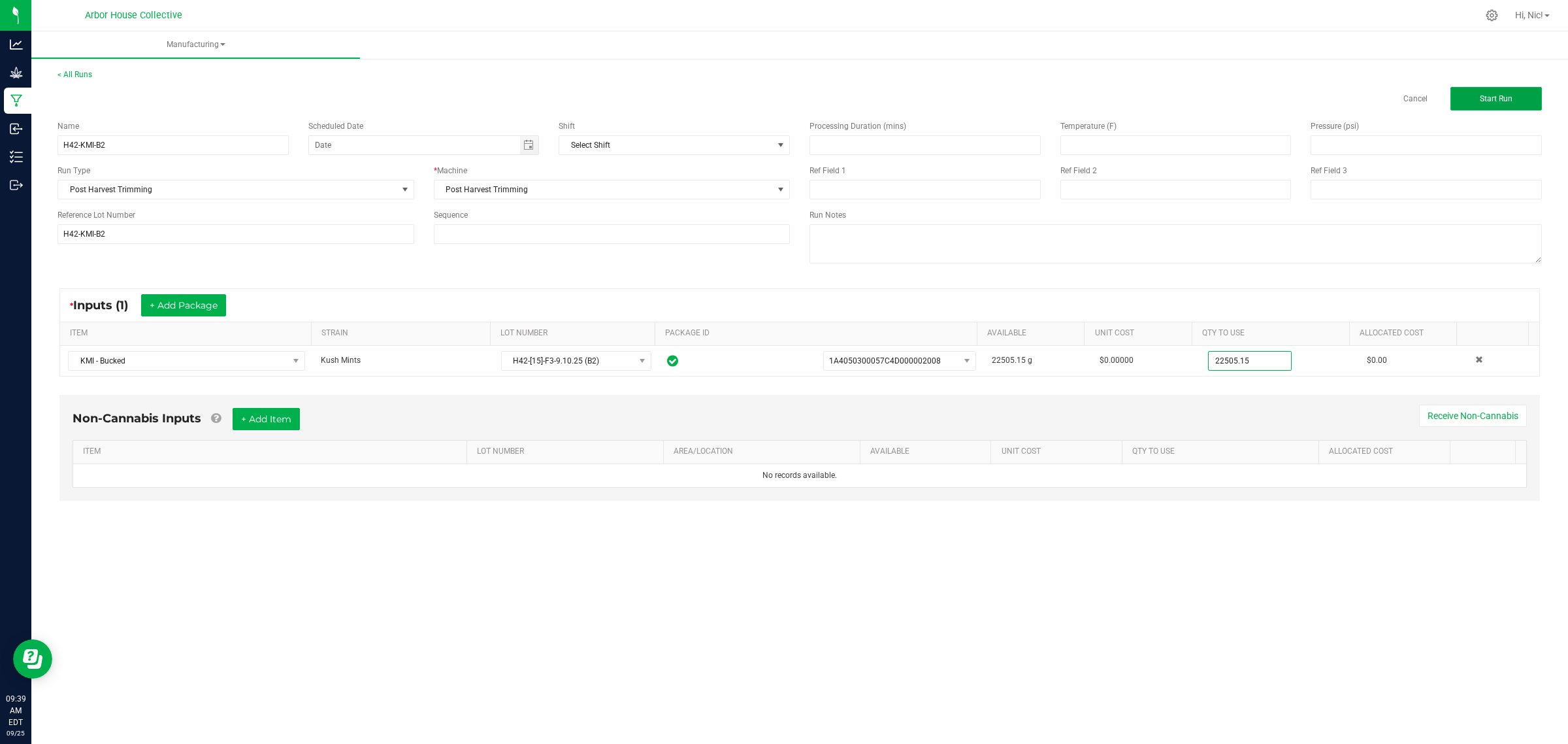
type input "22505.1500 g"
click at [1503, 99] on span "Start Run" at bounding box center [1497, 98] width 33 height 9
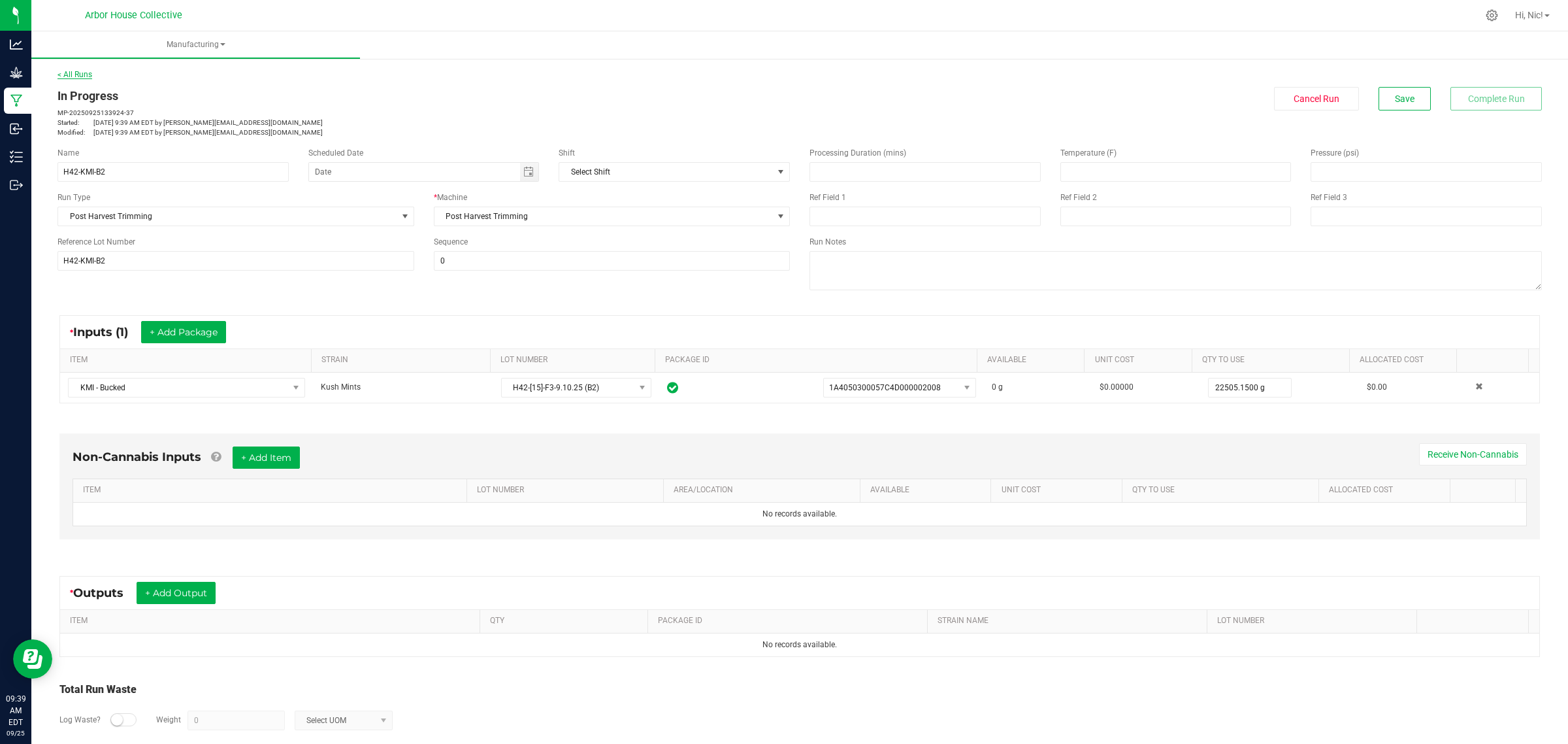
click at [71, 74] on link "< All Runs" at bounding box center [75, 74] width 34 height 9
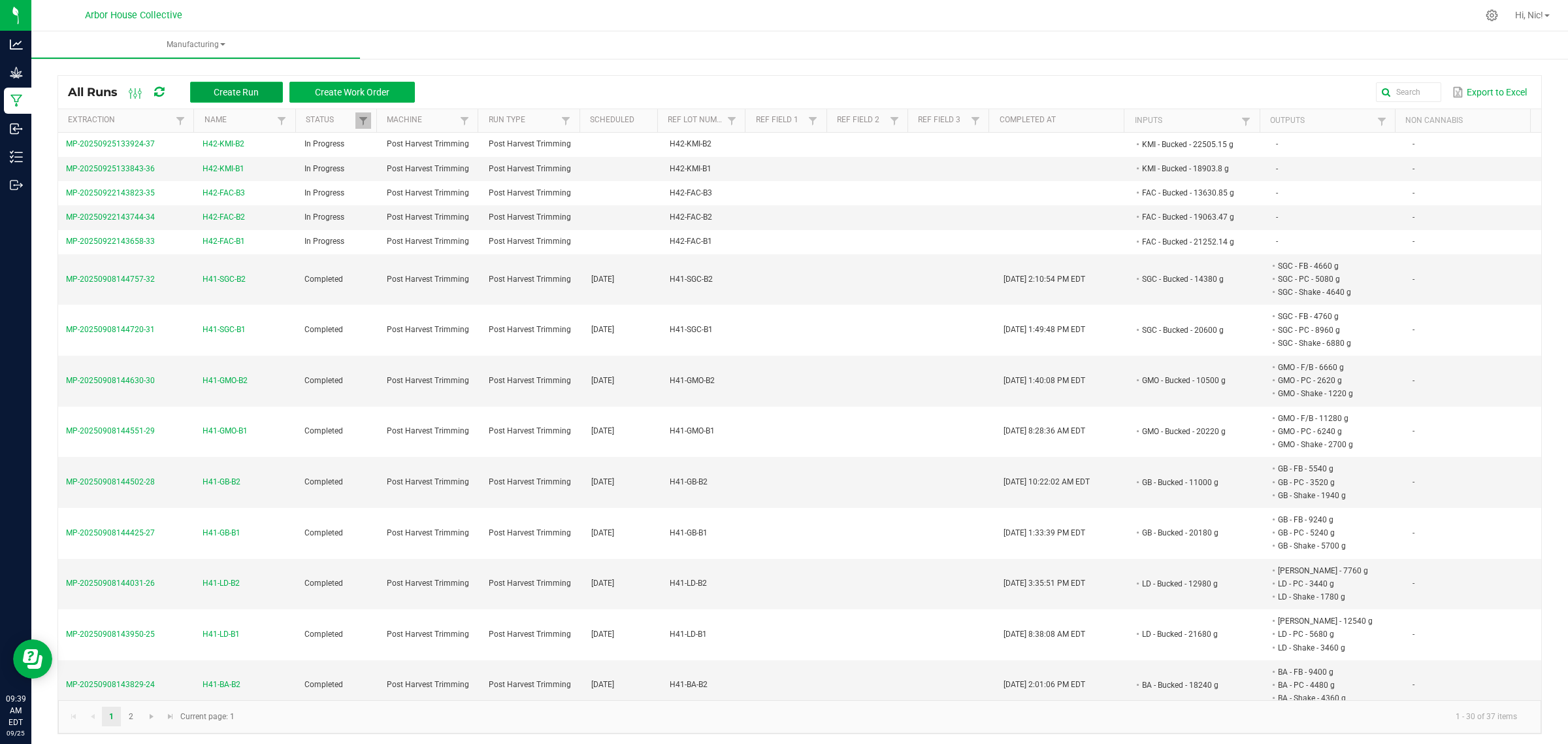
click at [260, 95] on button "Create Run" at bounding box center [237, 92] width 93 height 21
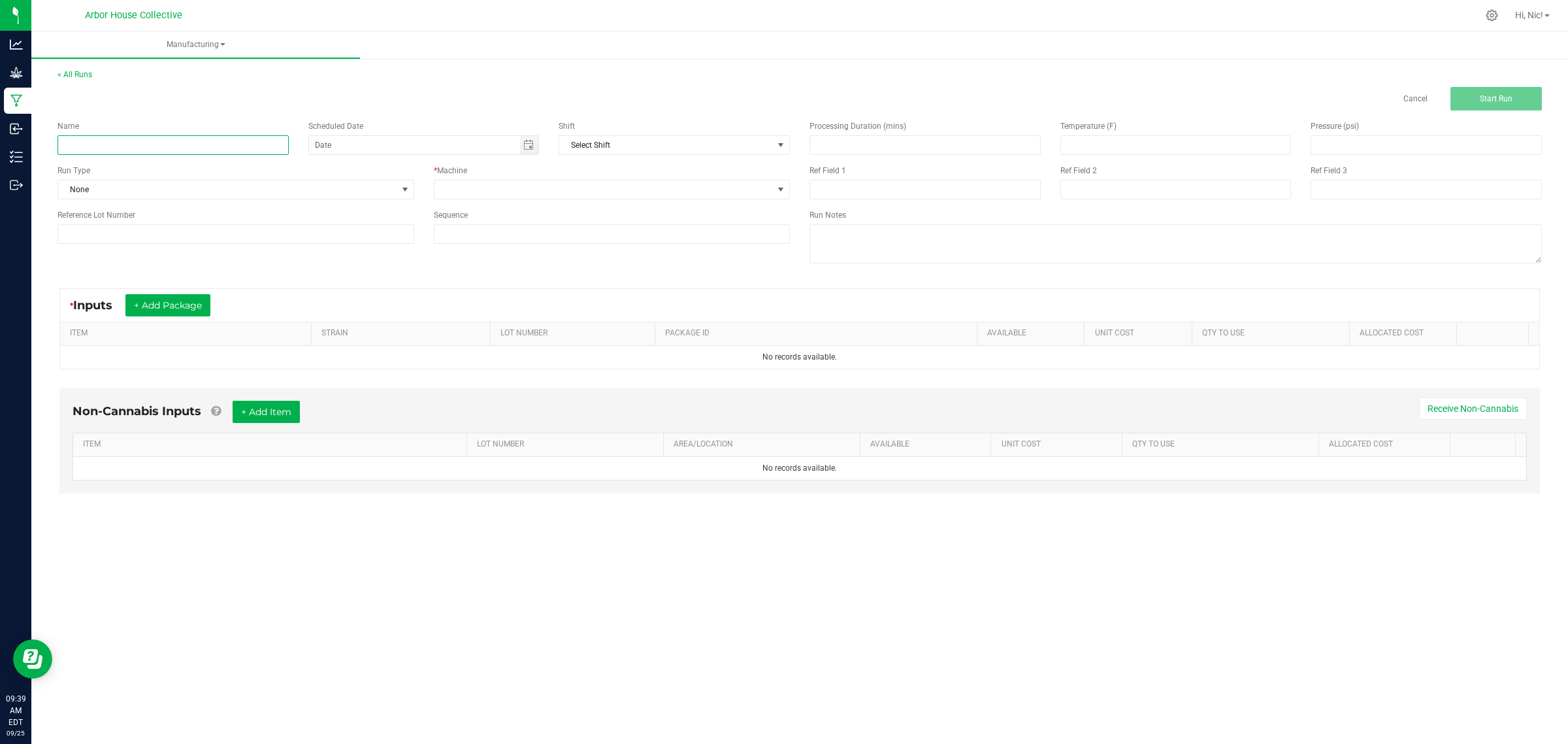
click at [232, 141] on input at bounding box center [173, 145] width 232 height 20
paste input "H42-KMI-B3"
type input "H42-KMI-B3"
click at [197, 311] on button "+ Add Package" at bounding box center [168, 305] width 85 height 22
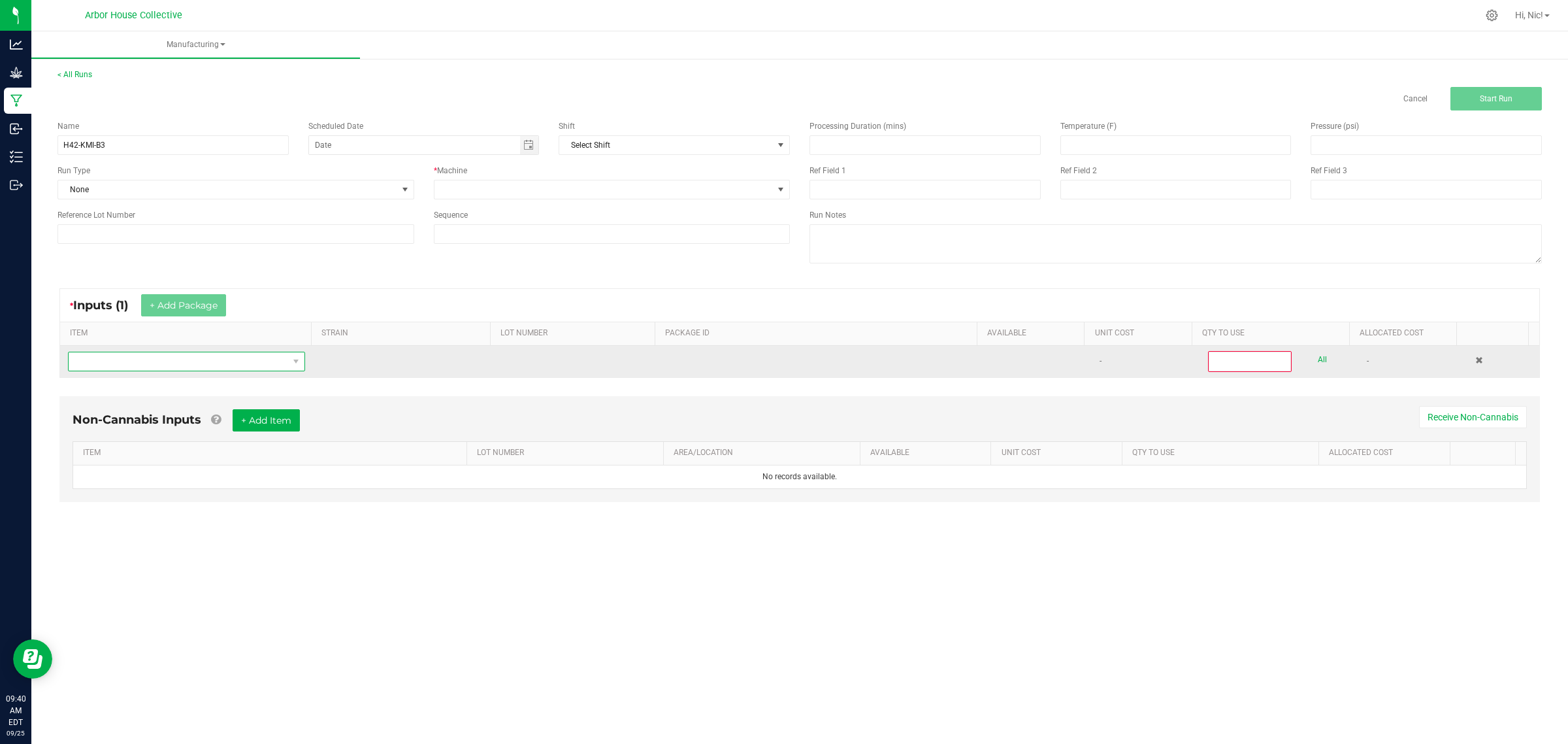
click at [164, 367] on span "NO DATA FOUND" at bounding box center [178, 361] width 220 height 18
type input "KMI - B"
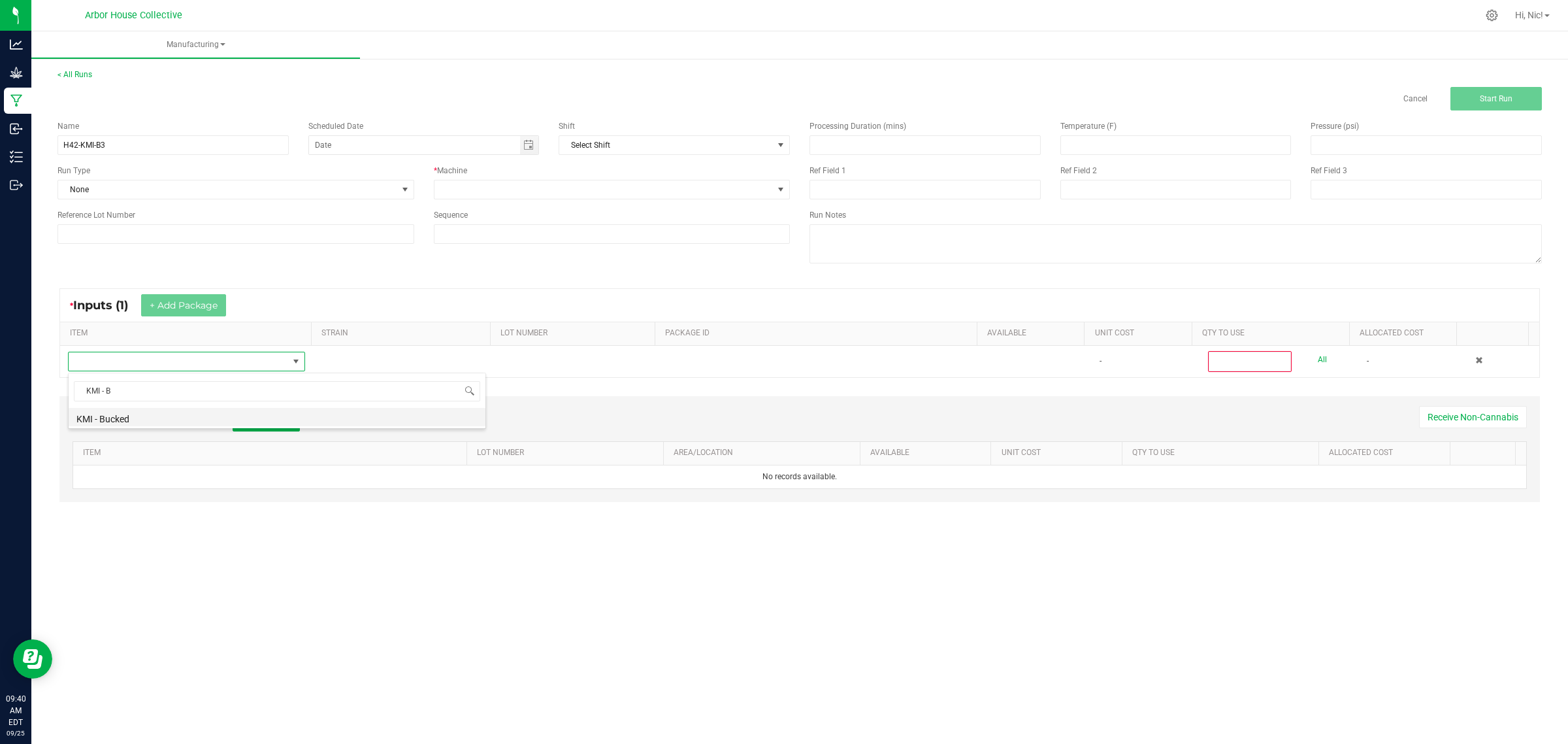
click at [108, 418] on li "KMI - Bucked" at bounding box center [277, 417] width 417 height 18
type input "0"
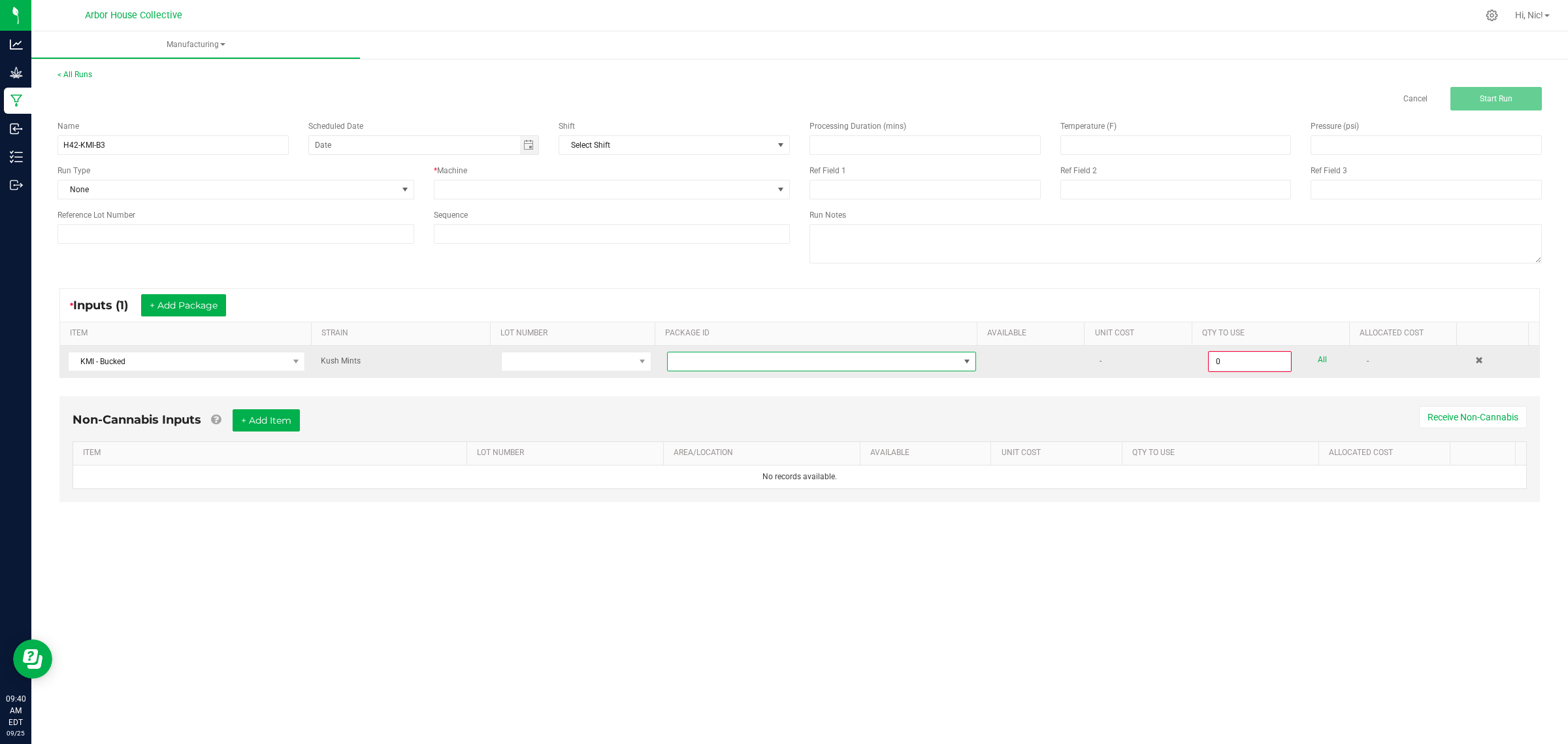
click at [691, 366] on span at bounding box center [814, 361] width 291 height 18
type input "1A4050300057C4D000002009"
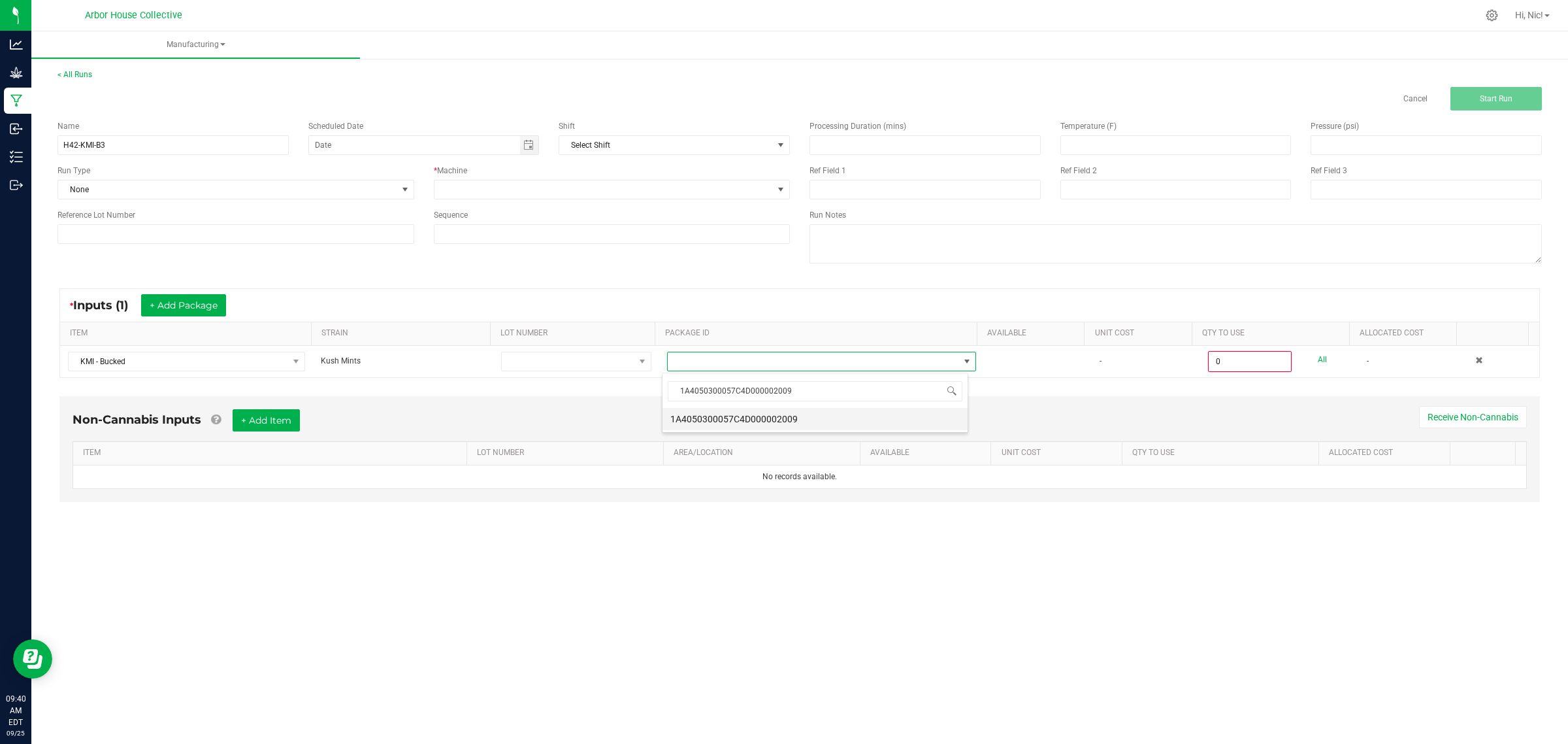
click at [772, 418] on li "1A4050300057C4D000002009" at bounding box center [815, 419] width 305 height 22
type input "0.0000 g"
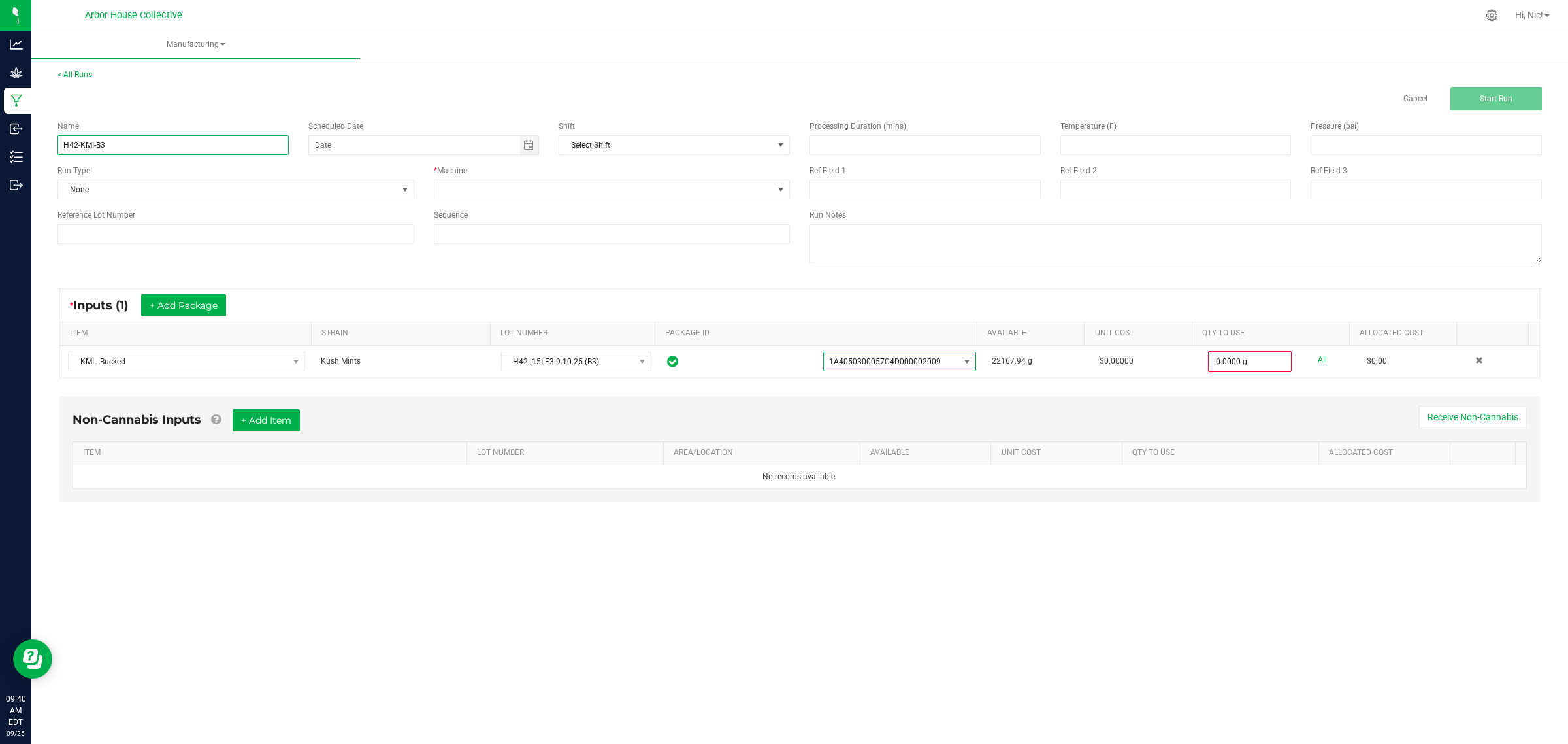
click at [172, 145] on input "H42-KMI-B3" at bounding box center [173, 145] width 232 height 20
click at [172, 147] on input "H42-KMI-B3" at bounding box center [173, 145] width 232 height 20
click at [142, 233] on input at bounding box center [236, 233] width 356 height 20
paste input "H42-KMI-B3"
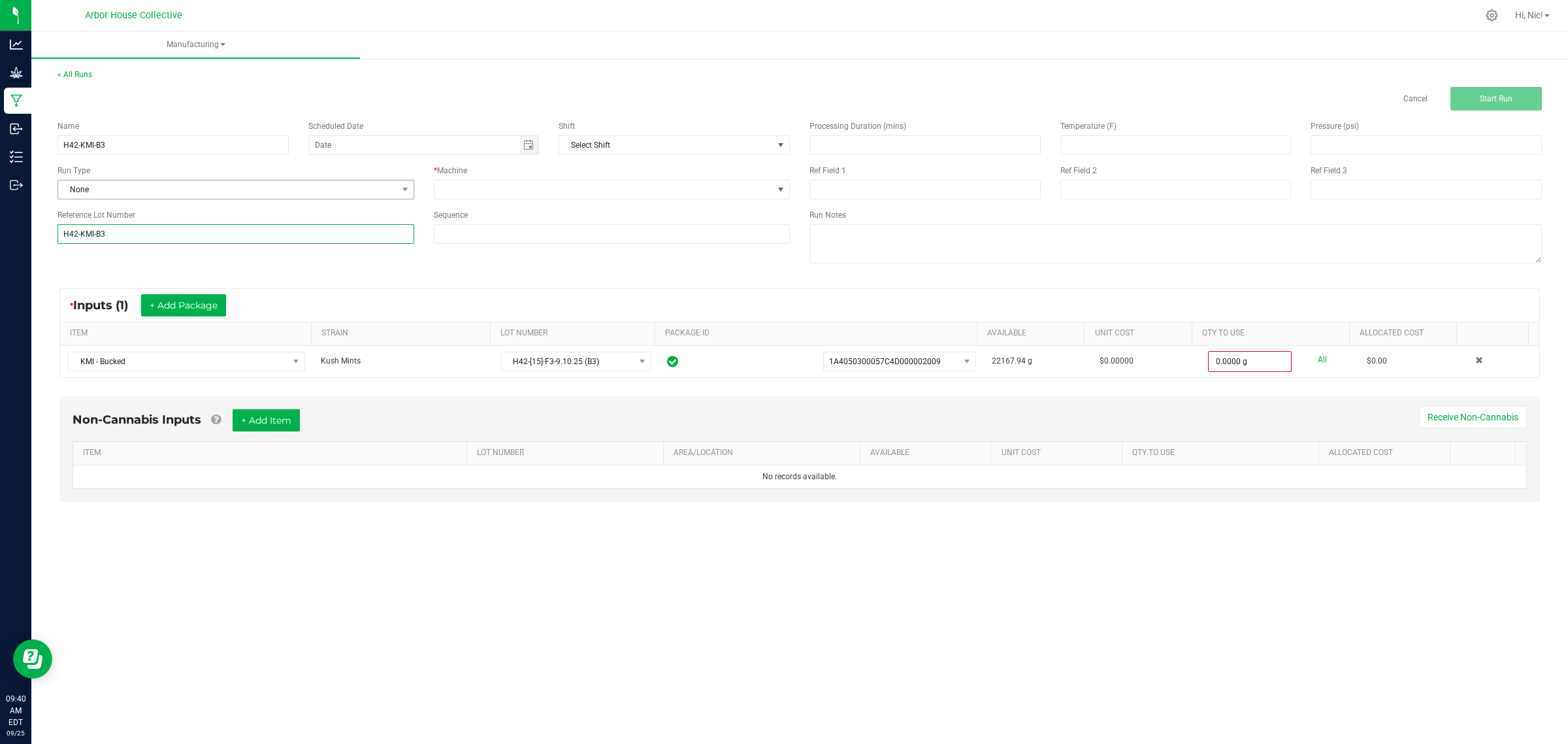
type input "H42-KMI-B3"
click at [235, 185] on span "None" at bounding box center [228, 189] width 339 height 18
click at [251, 267] on li "Post Harvest Trimming" at bounding box center [236, 264] width 355 height 20
click at [251, 187] on span "Post Harvest Trimming" at bounding box center [228, 189] width 339 height 18
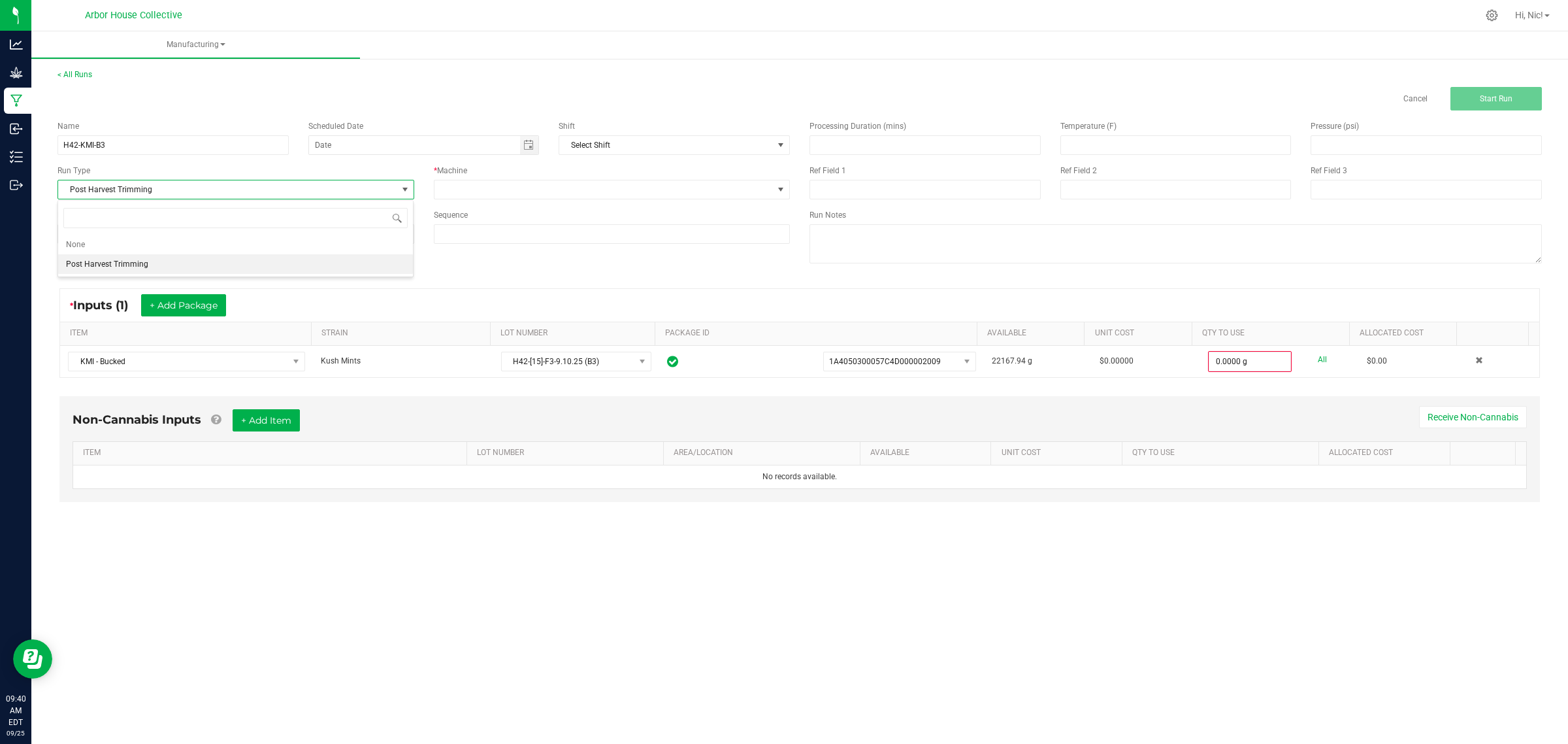
click at [186, 262] on li "Post Harvest Trimming" at bounding box center [236, 264] width 355 height 20
click at [481, 196] on span at bounding box center [604, 189] width 339 height 18
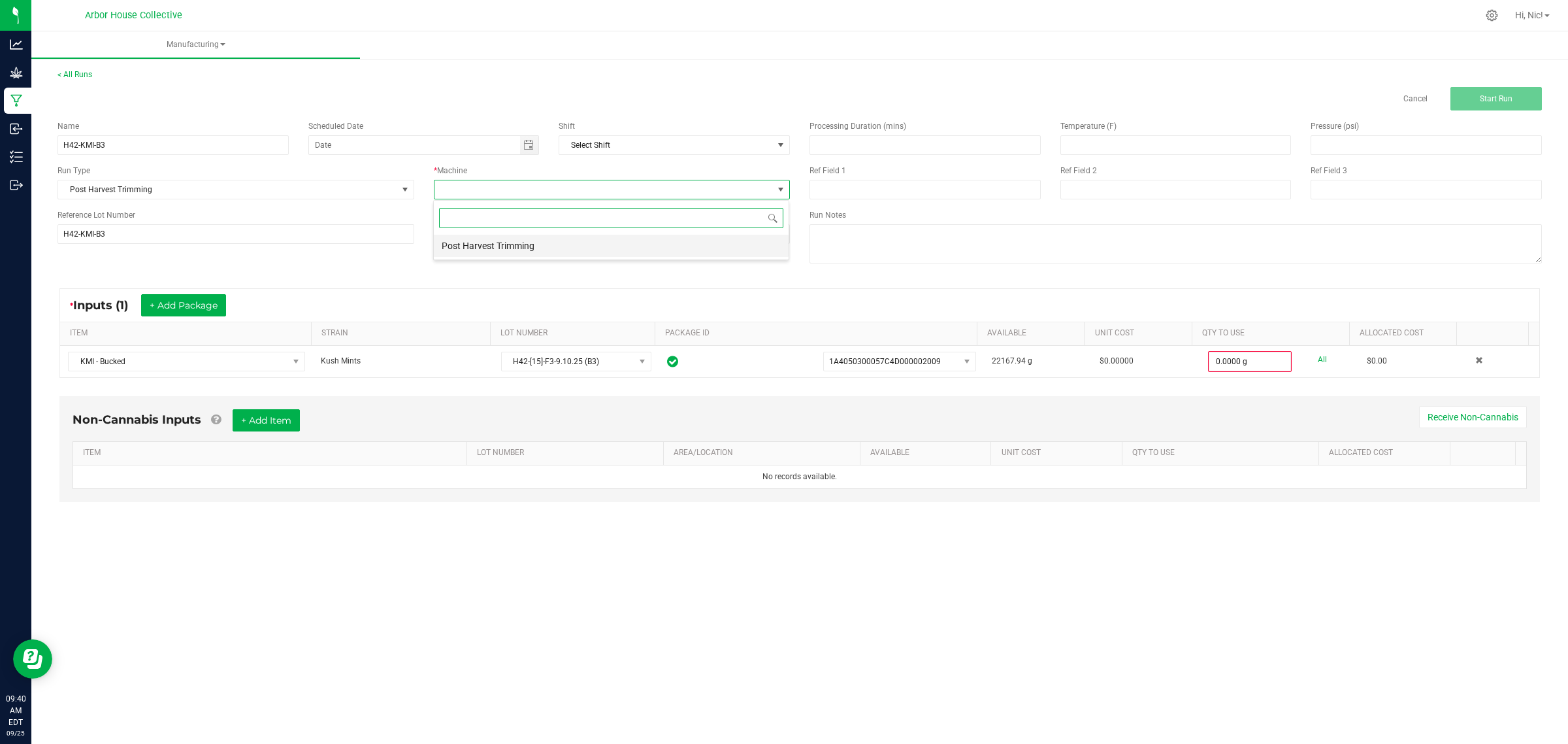
click at [488, 245] on li "Post Harvest Trimming" at bounding box center [611, 245] width 355 height 22
click at [1491, 100] on span "Start Run" at bounding box center [1497, 98] width 33 height 9
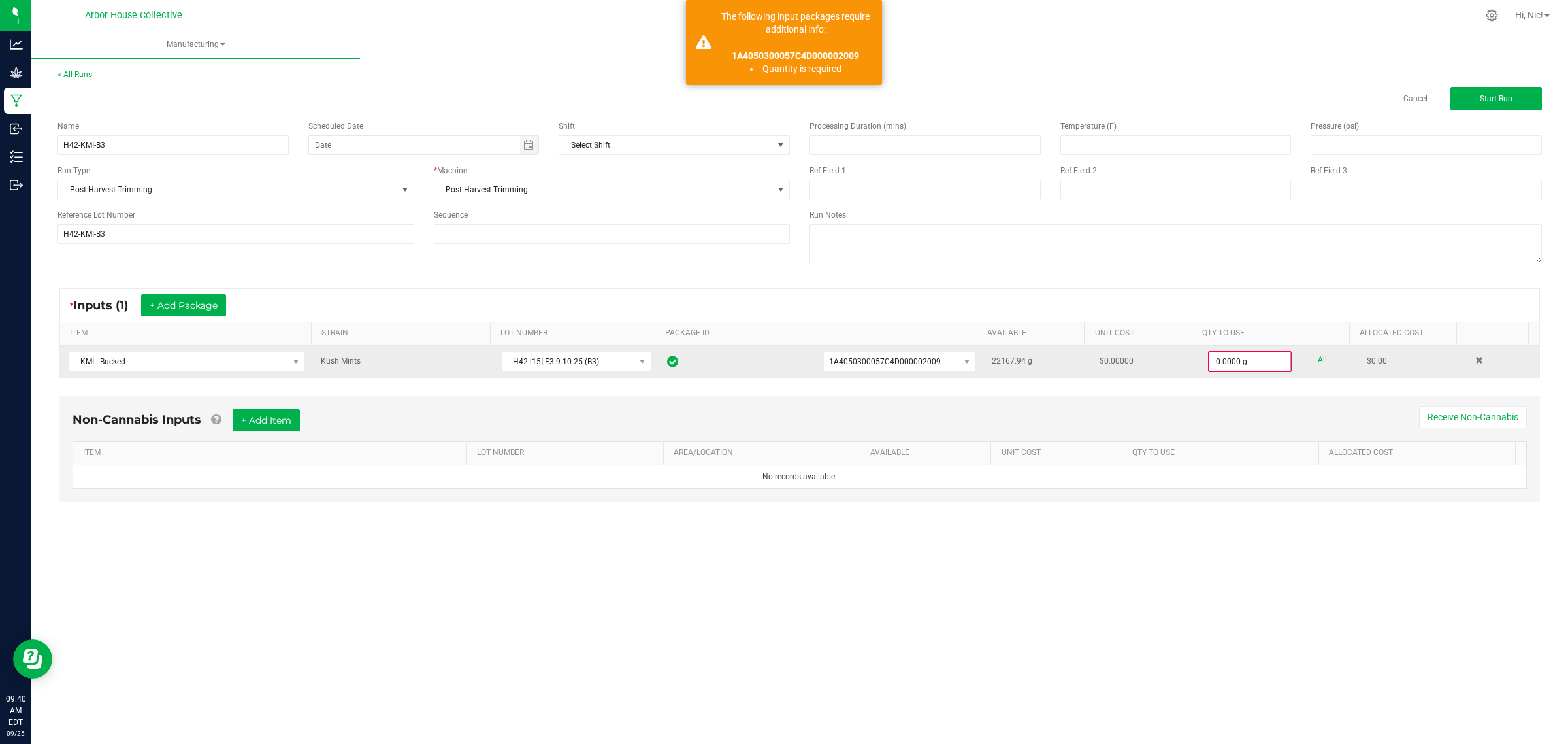
drag, startPoint x: 1194, startPoint y: 357, endPoint x: 1236, endPoint y: 362, distance: 42.3
click at [1213, 357] on td "0.0000 g All" at bounding box center [1280, 361] width 158 height 31
click at [1236, 362] on input "0" at bounding box center [1250, 361] width 81 height 18
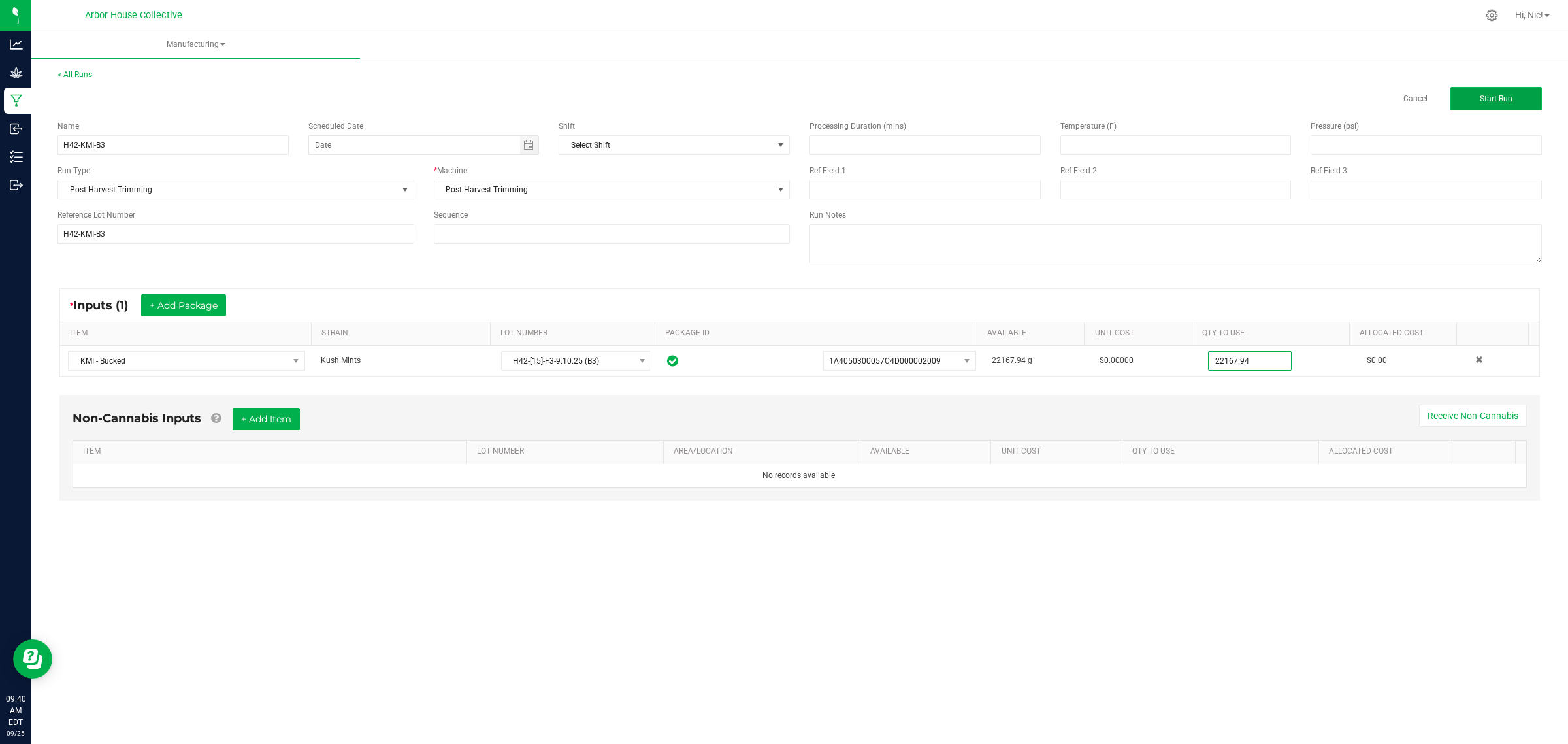
type input "22167.9400 g"
click at [1497, 96] on span "Start Run" at bounding box center [1497, 98] width 33 height 9
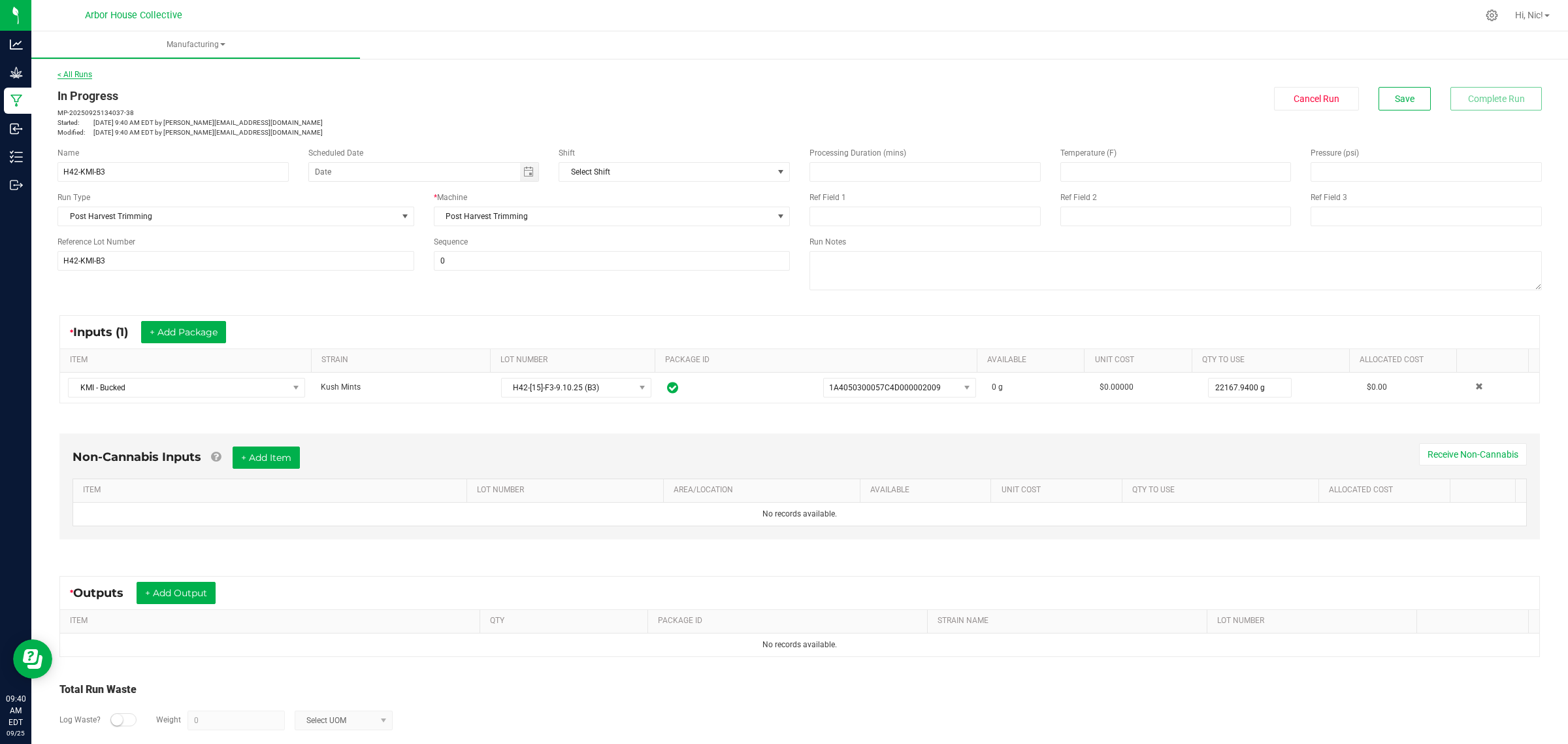
click at [82, 75] on link "< All Runs" at bounding box center [75, 74] width 34 height 9
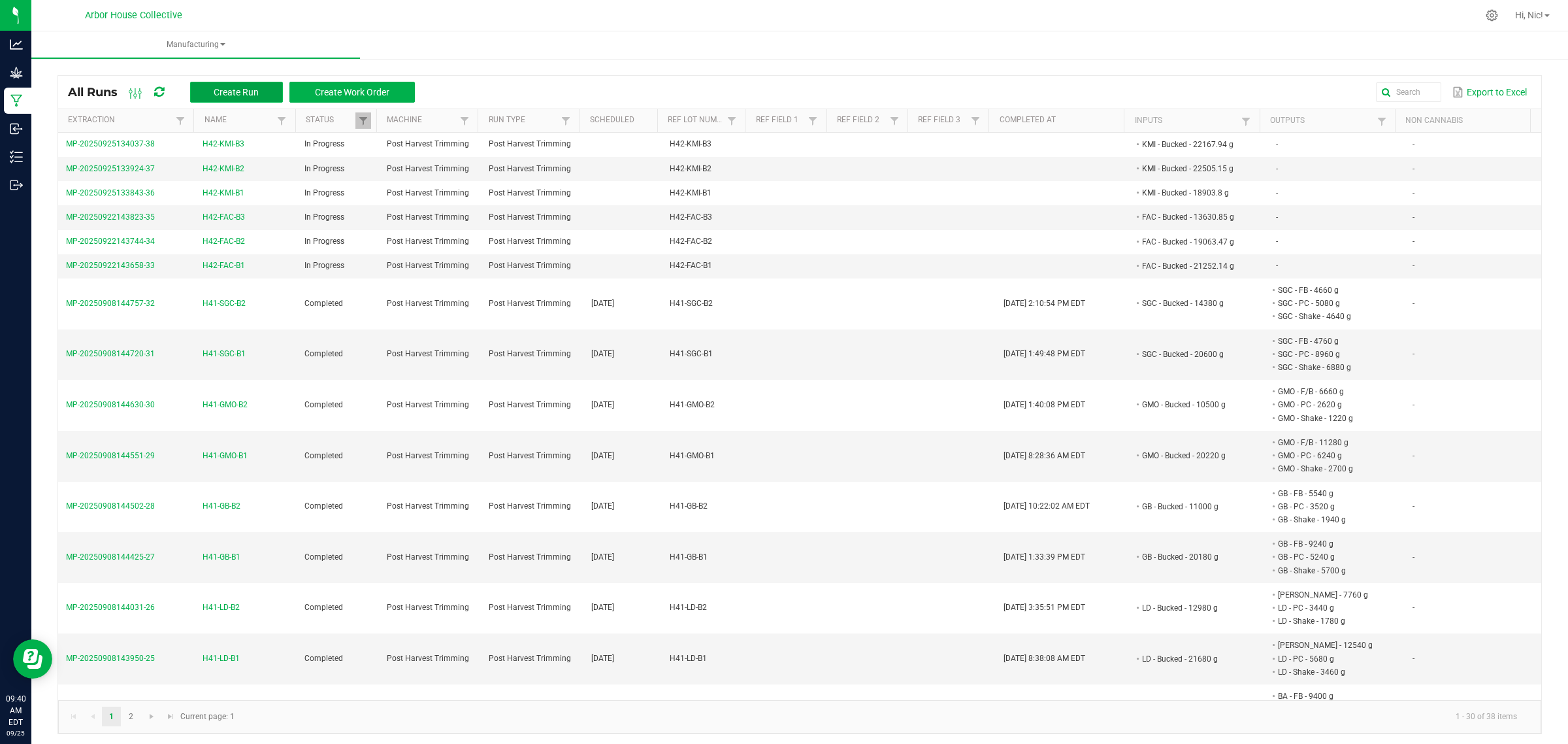
click at [243, 90] on span "Create Run" at bounding box center [236, 92] width 45 height 10
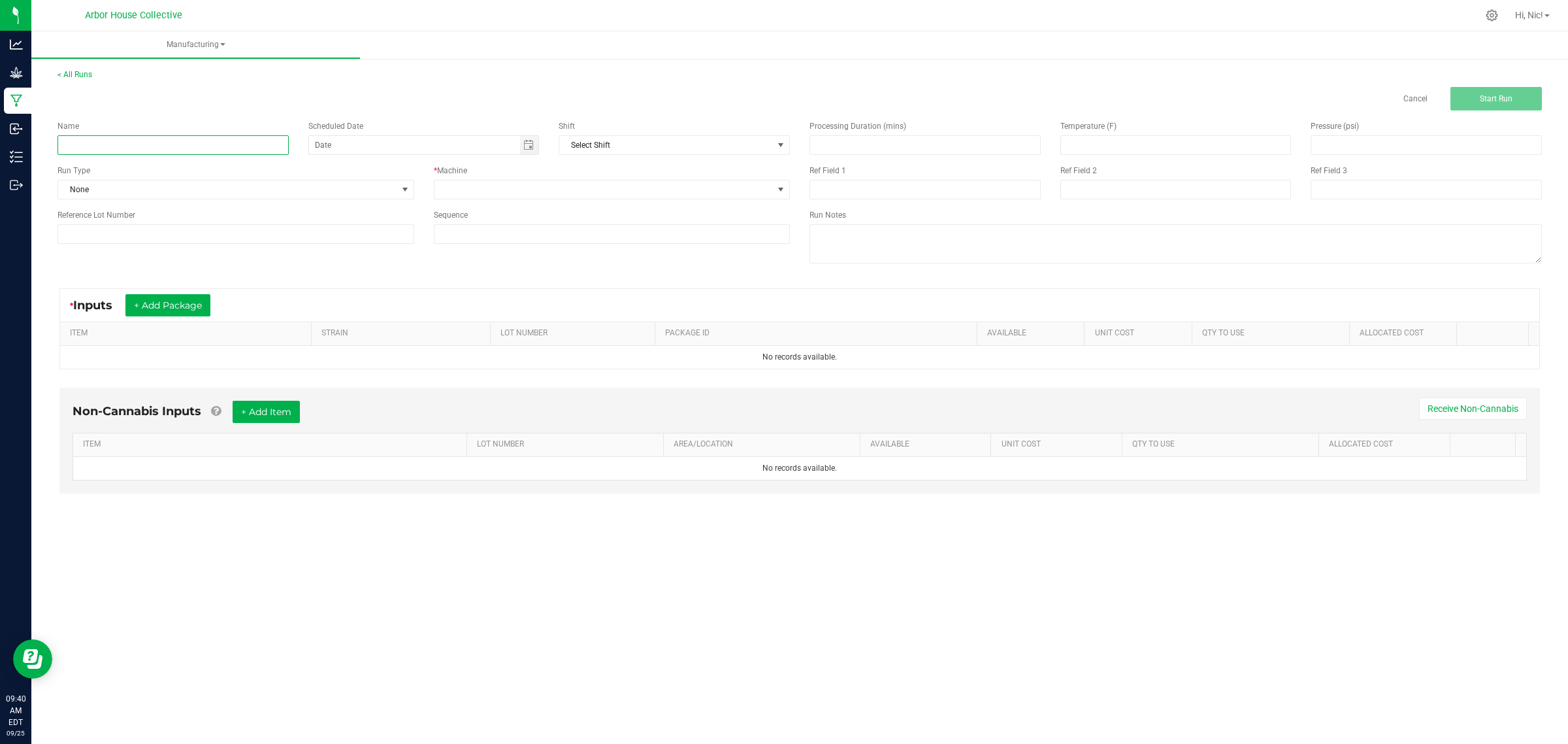
click at [185, 151] on input at bounding box center [173, 145] width 232 height 20
paste input "H42-KMI-B4"
type input "H42-KMI-B4"
click at [177, 220] on div "Reference Lot Number" at bounding box center [236, 215] width 356 height 12
click at [177, 226] on input at bounding box center [236, 233] width 356 height 20
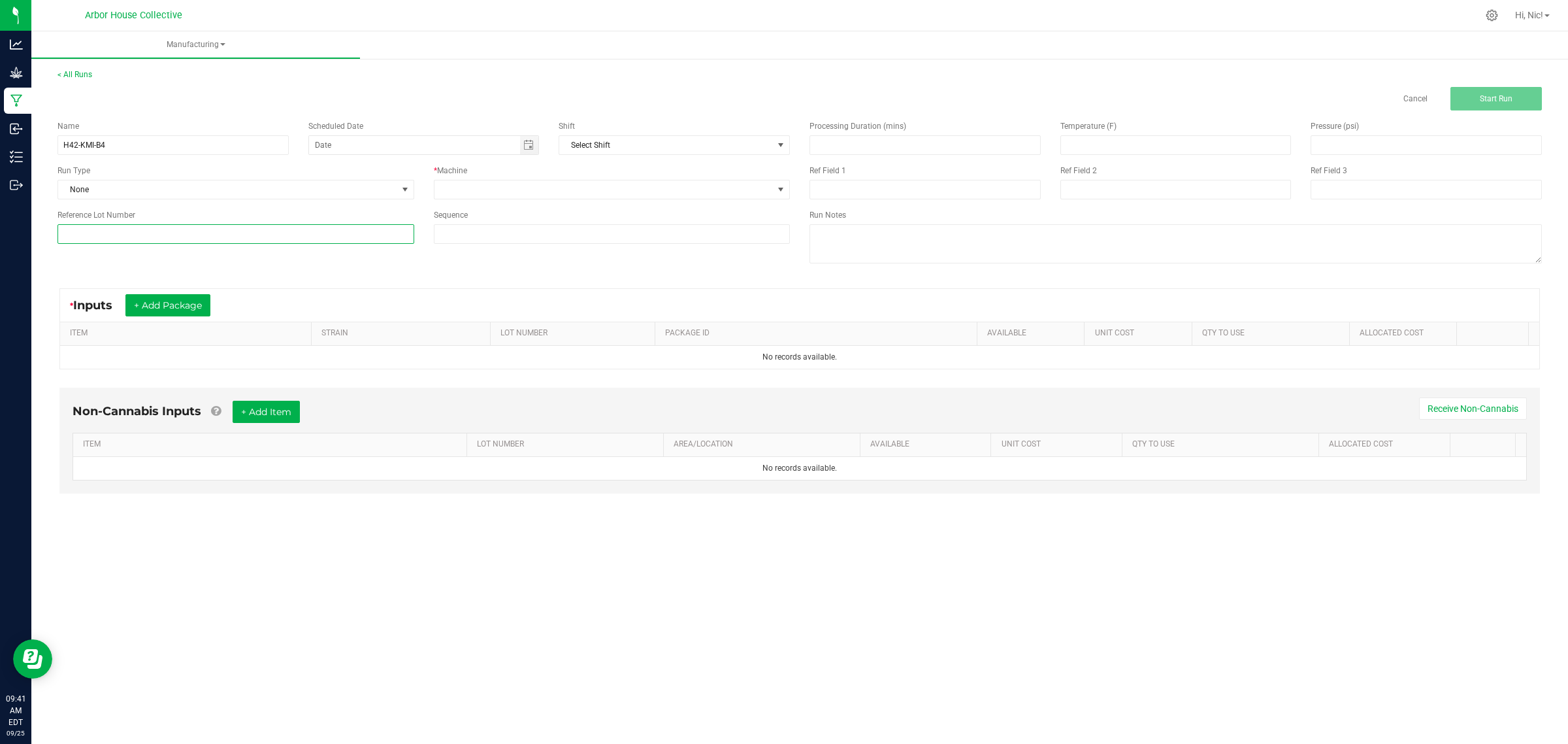
paste input "H42-KMI-B4"
type input "H42-KMI-B4"
click at [161, 197] on span "None" at bounding box center [228, 189] width 339 height 18
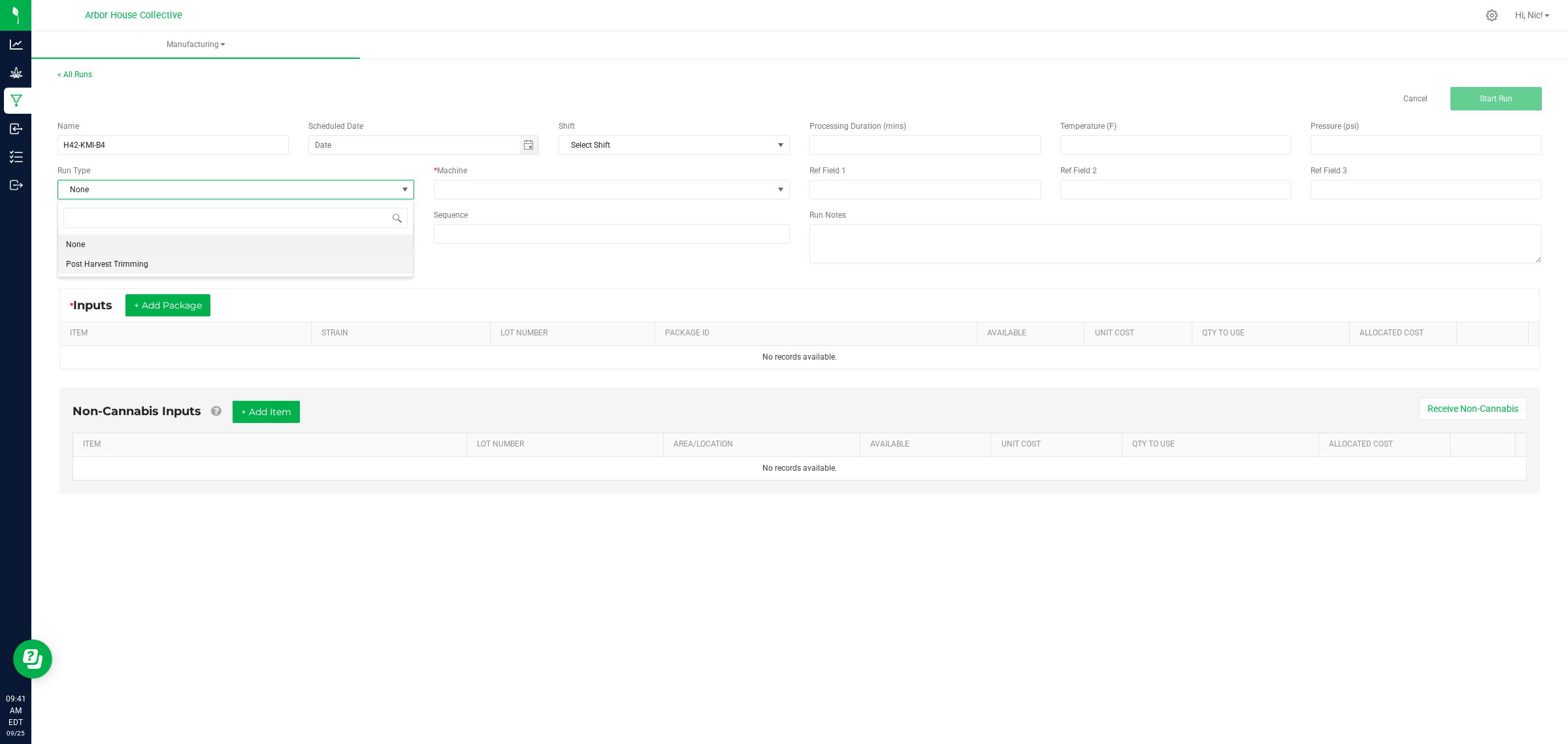
click at [147, 269] on li "Post Harvest Trimming" at bounding box center [236, 264] width 355 height 20
click at [551, 184] on span at bounding box center [604, 189] width 339 height 18
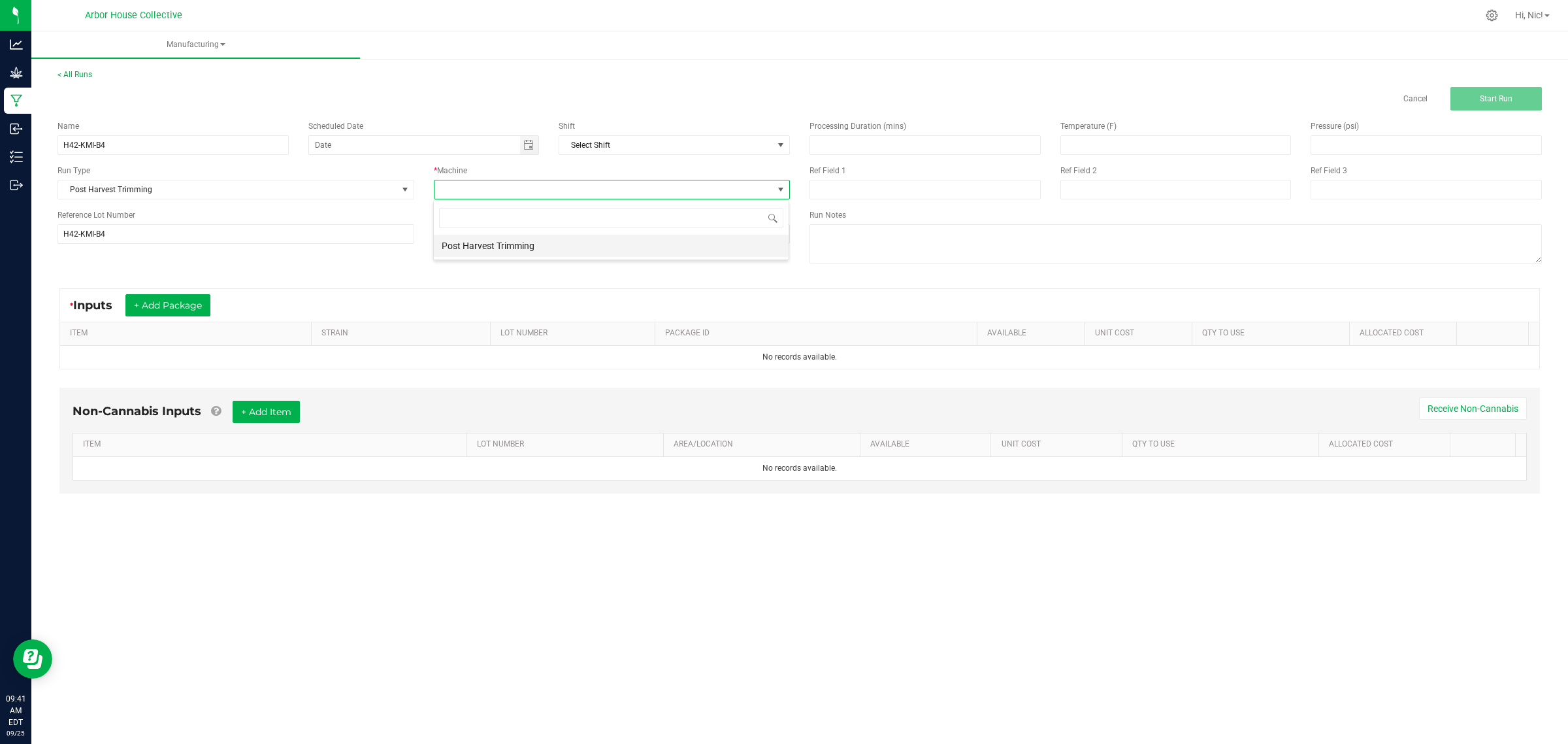
click at [539, 243] on li "Post Harvest Trimming" at bounding box center [611, 245] width 355 height 22
click at [186, 309] on button "+ Add Package" at bounding box center [168, 305] width 85 height 22
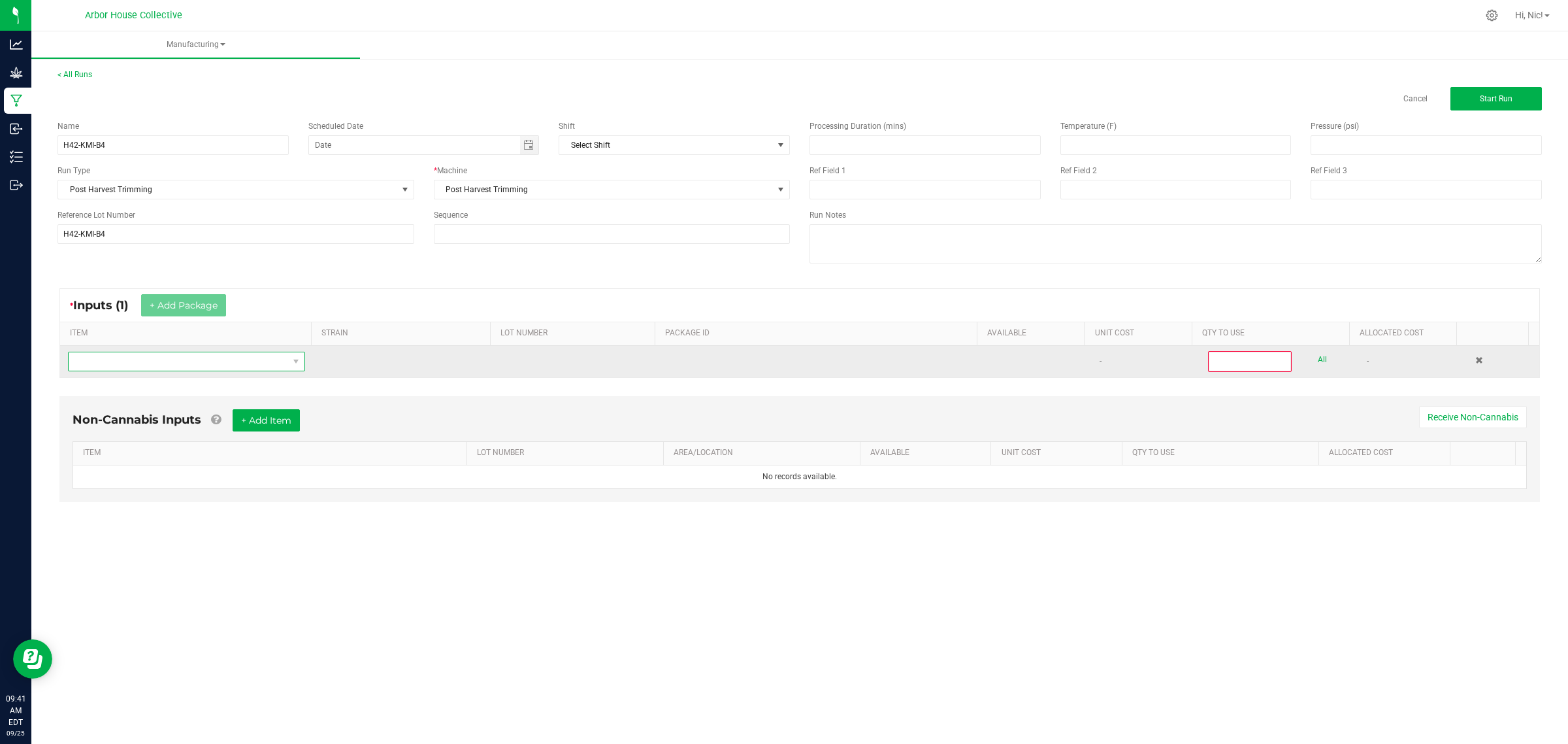
click at [177, 367] on span "NO DATA FOUND" at bounding box center [178, 361] width 220 height 18
type input "KMI -"
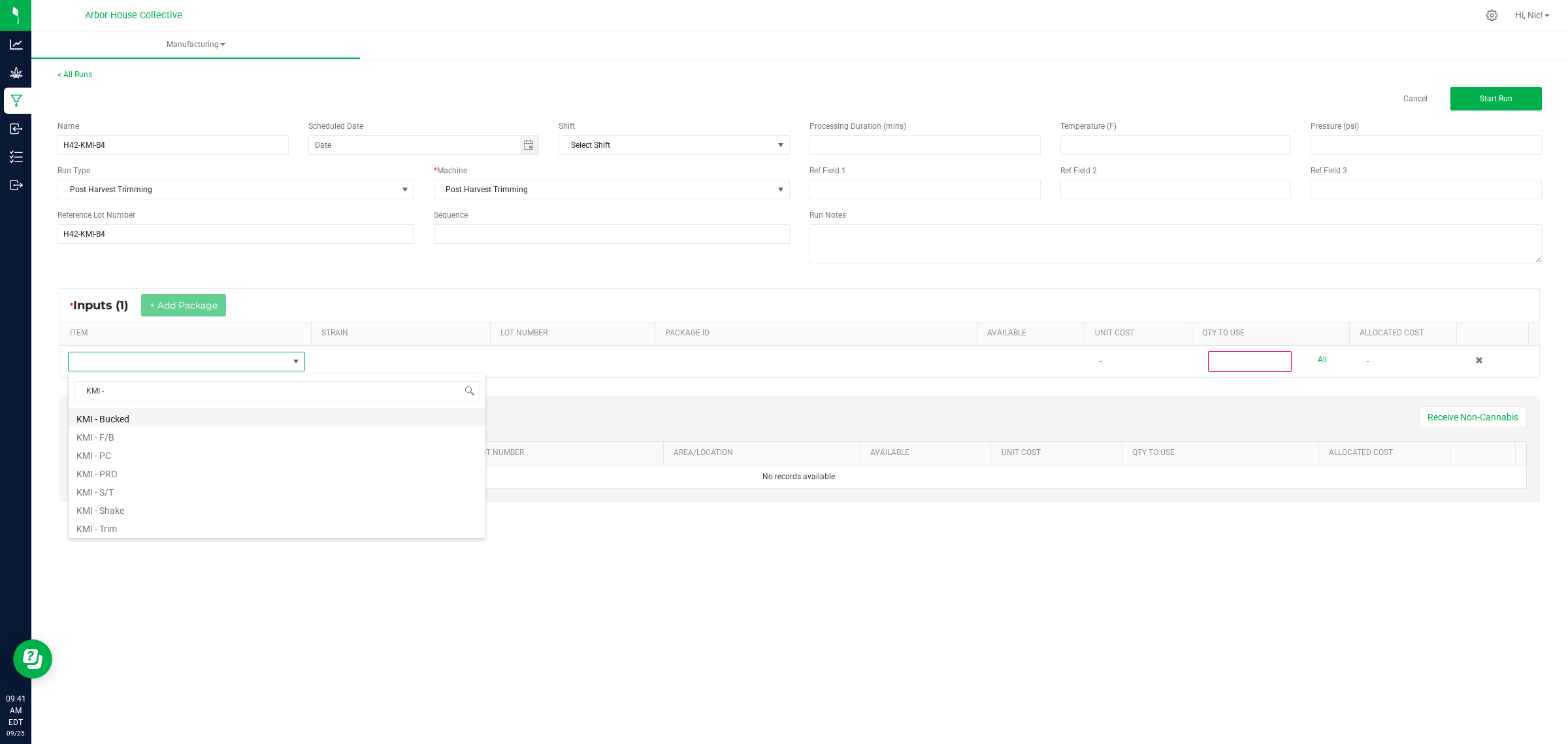
click at [119, 422] on li "KMI - Bucked" at bounding box center [277, 417] width 417 height 18
type input "0"
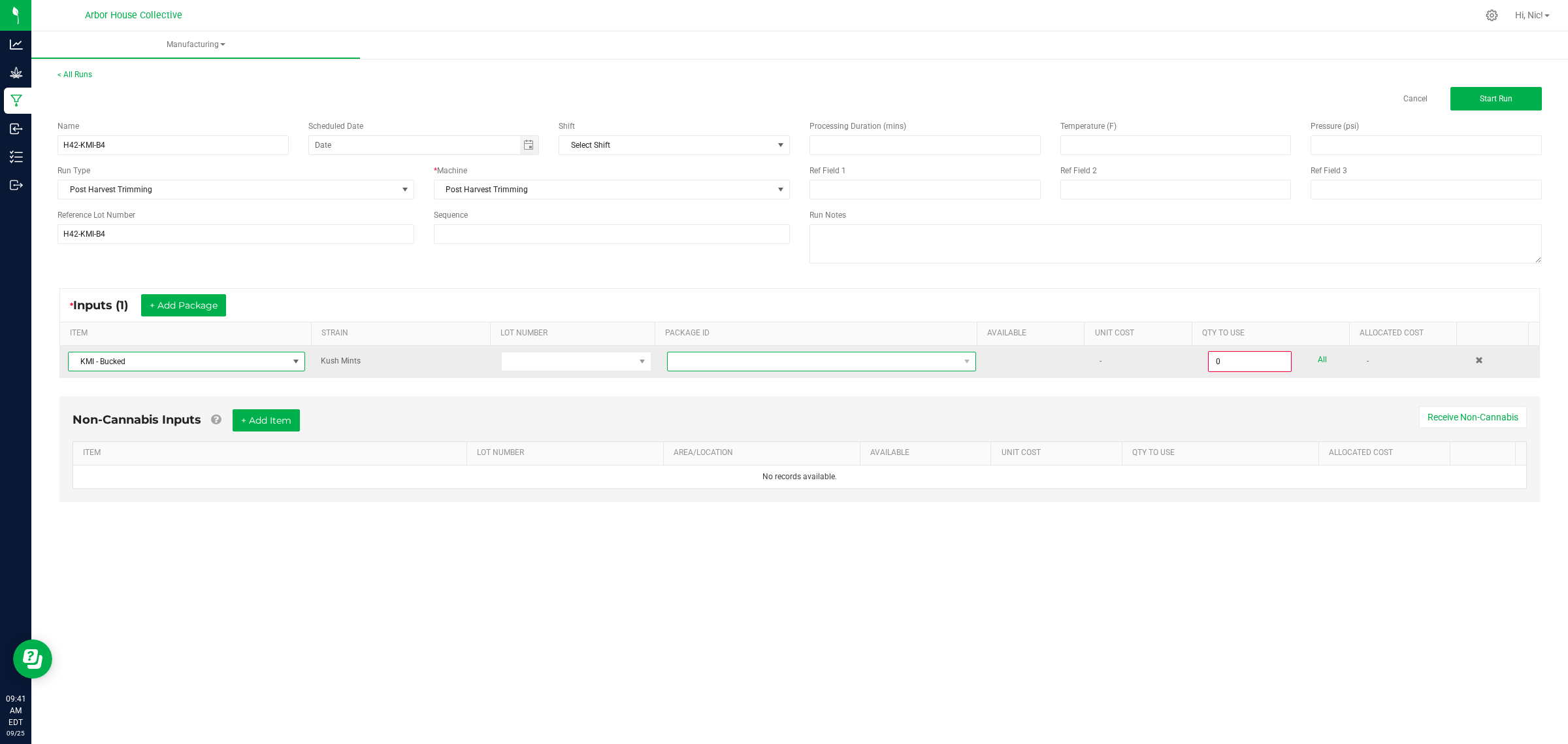
click at [763, 354] on span at bounding box center [814, 361] width 291 height 18
type input "1A4050300057C4D000002010"
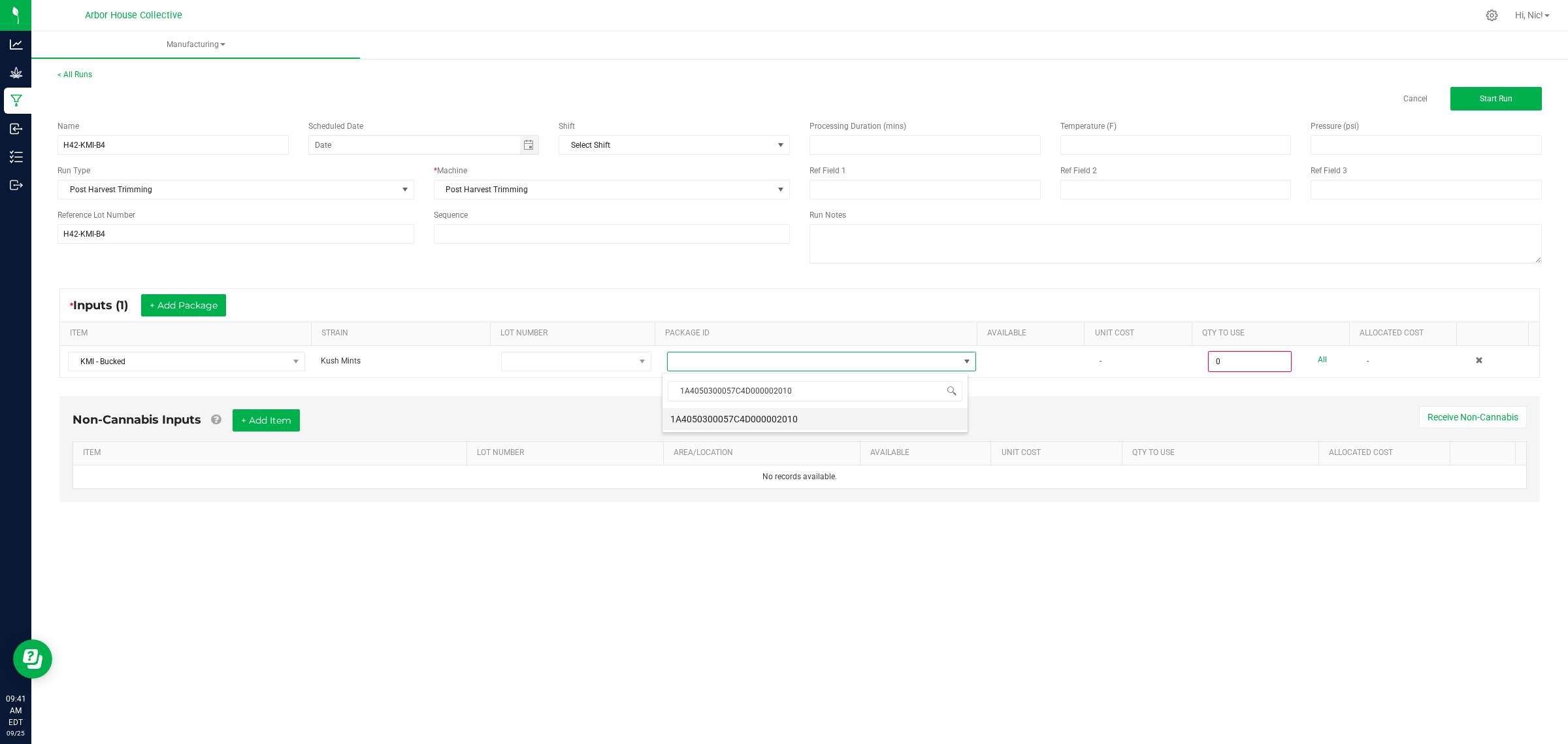
click at [803, 413] on li "1A4050300057C4D000002010" at bounding box center [815, 419] width 305 height 22
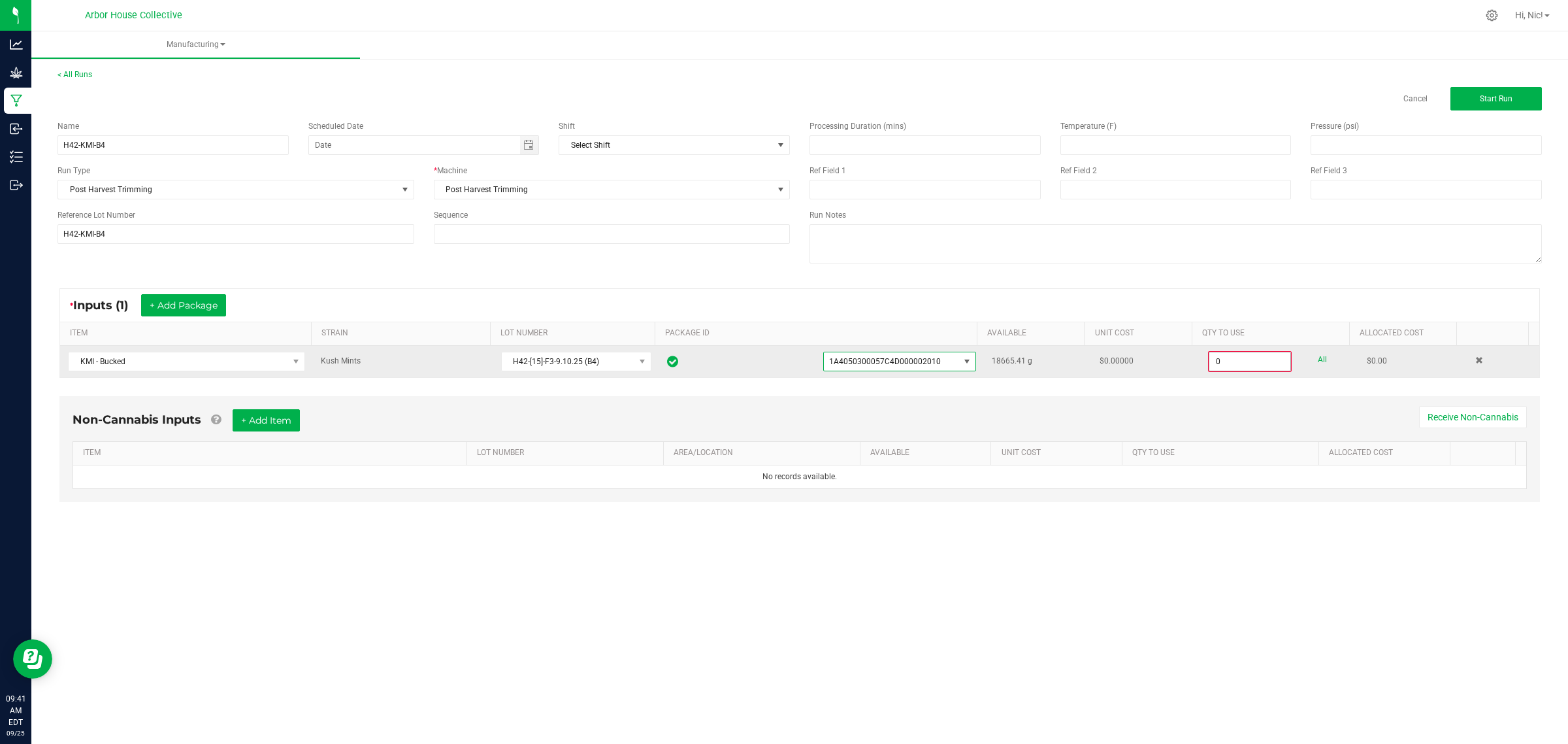
click at [1224, 363] on input "0" at bounding box center [1250, 361] width 81 height 18
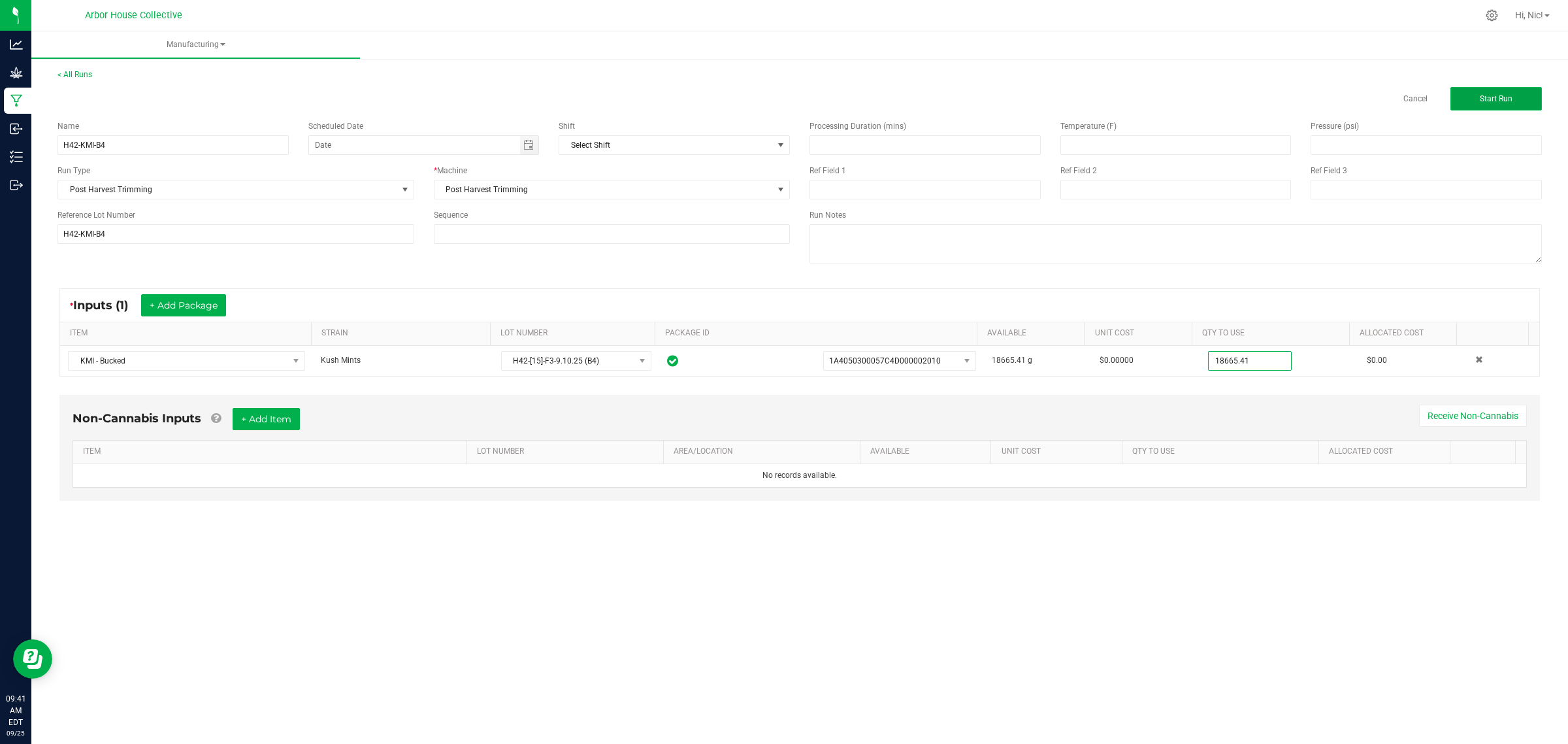
type input "18665.4100 g"
click at [1491, 94] on span "Start Run" at bounding box center [1497, 98] width 33 height 9
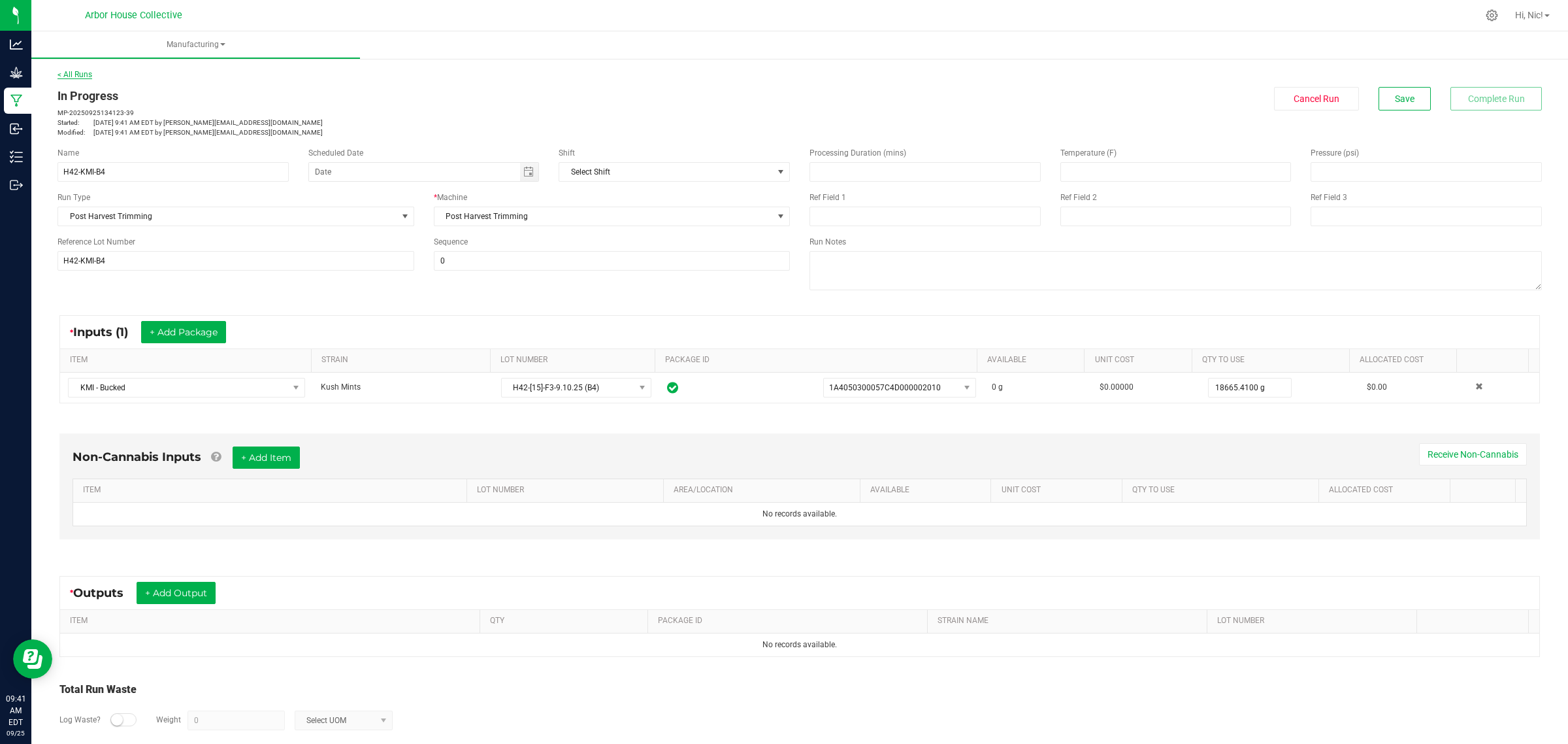
click at [86, 72] on link "< All Runs" at bounding box center [75, 74] width 34 height 9
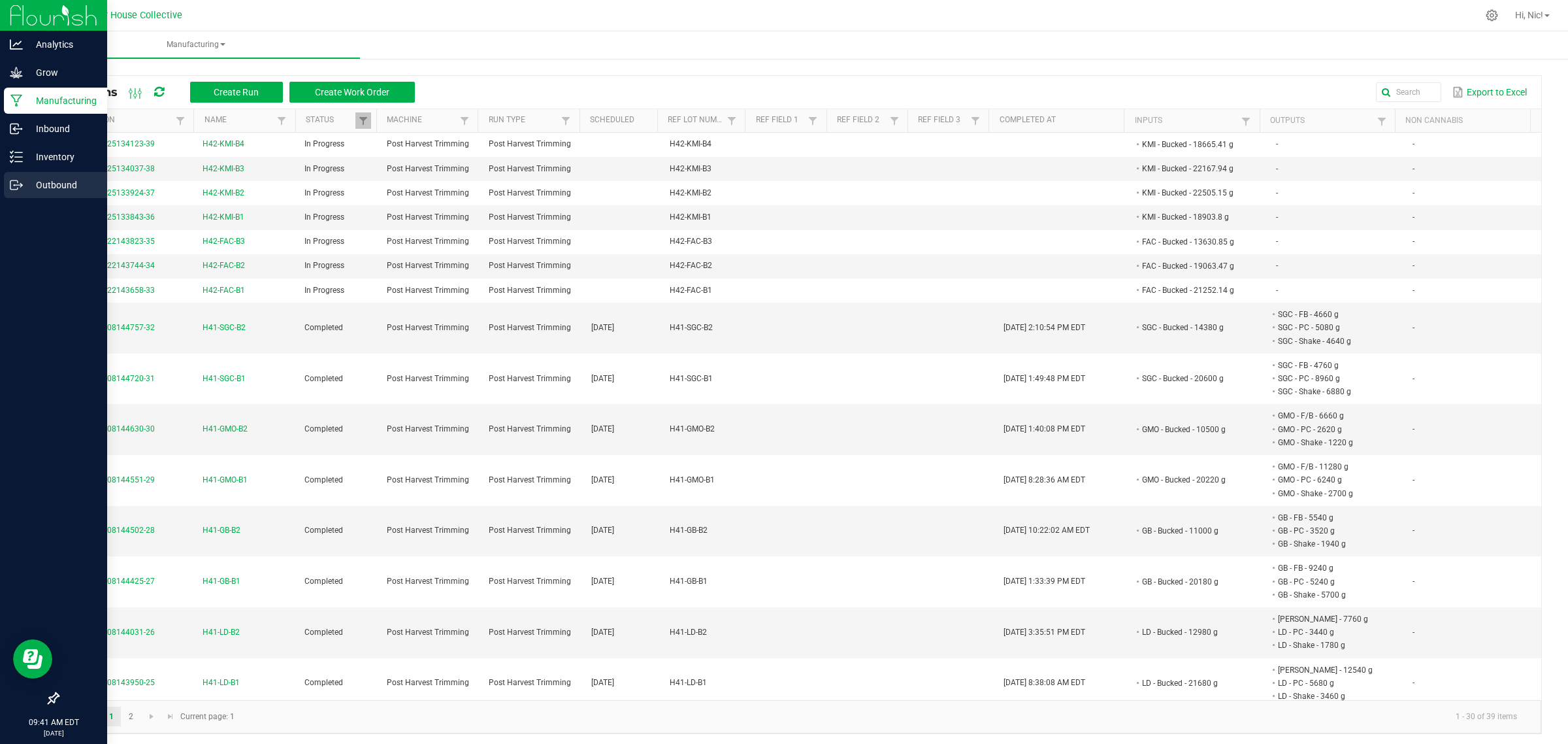
click at [34, 189] on p "Outbound" at bounding box center [62, 185] width 78 height 16
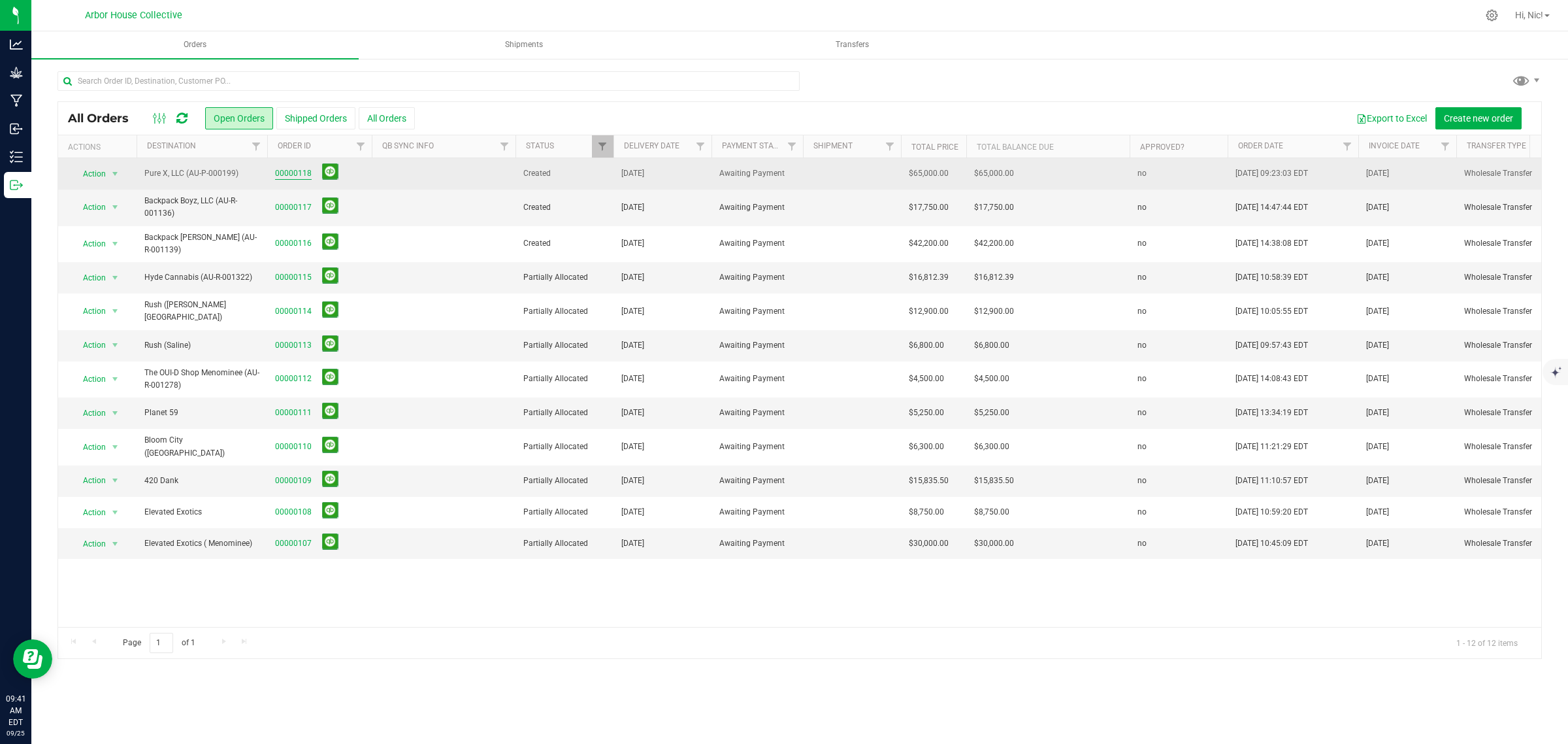
click at [302, 174] on link "00000118" at bounding box center [293, 173] width 36 height 12
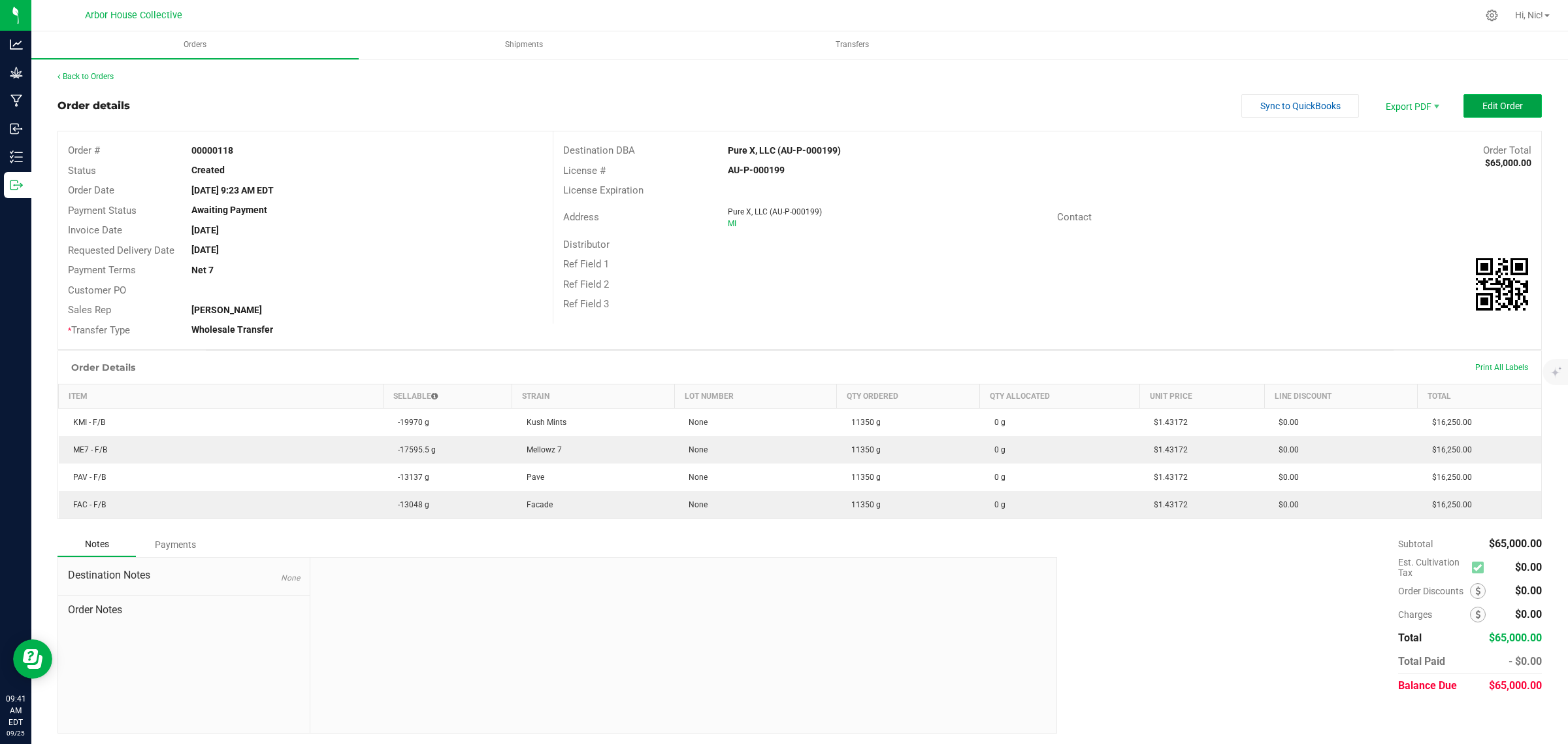
click at [1509, 96] on button "Edit Order" at bounding box center [1503, 105] width 78 height 23
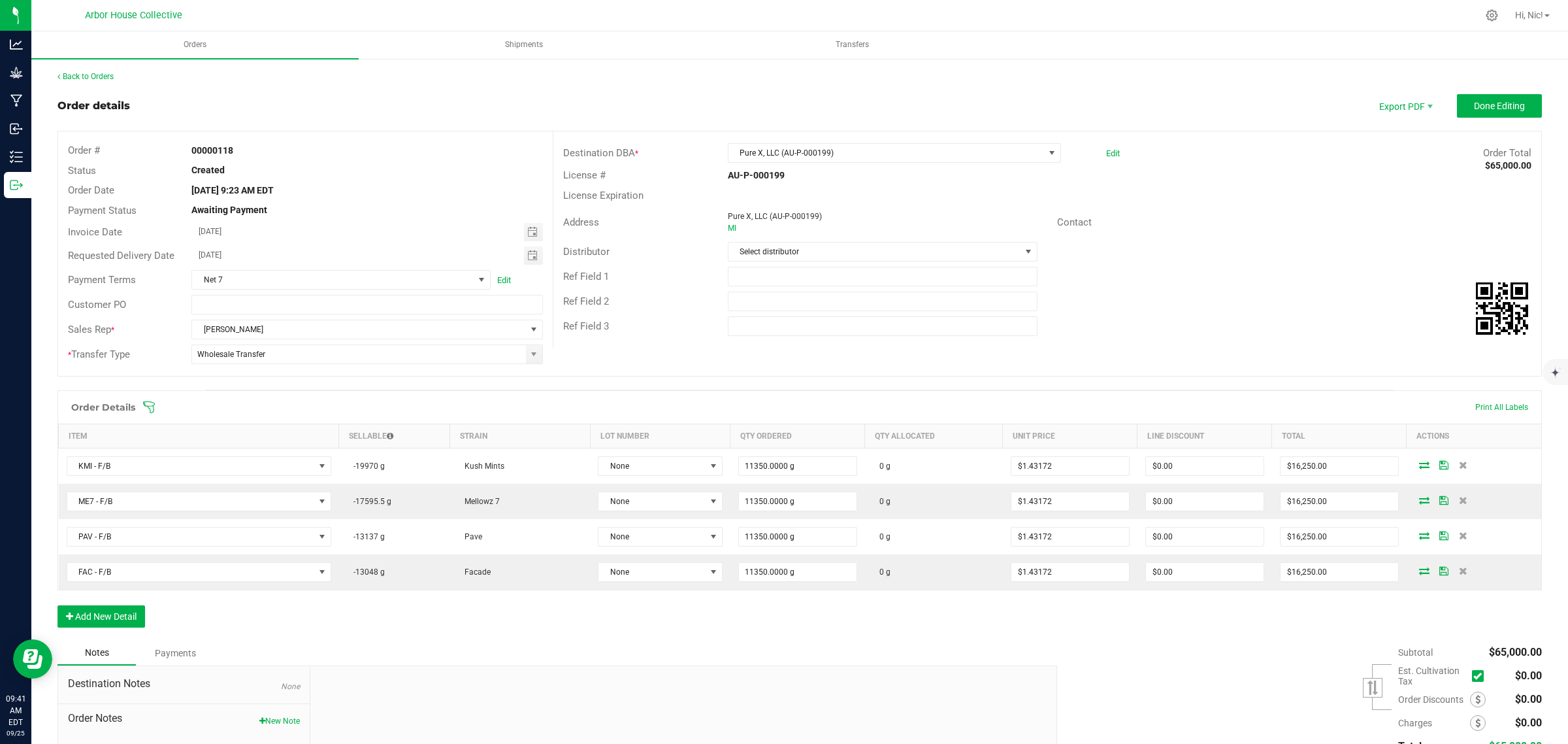
click at [152, 409] on icon at bounding box center [148, 406] width 13 height 13
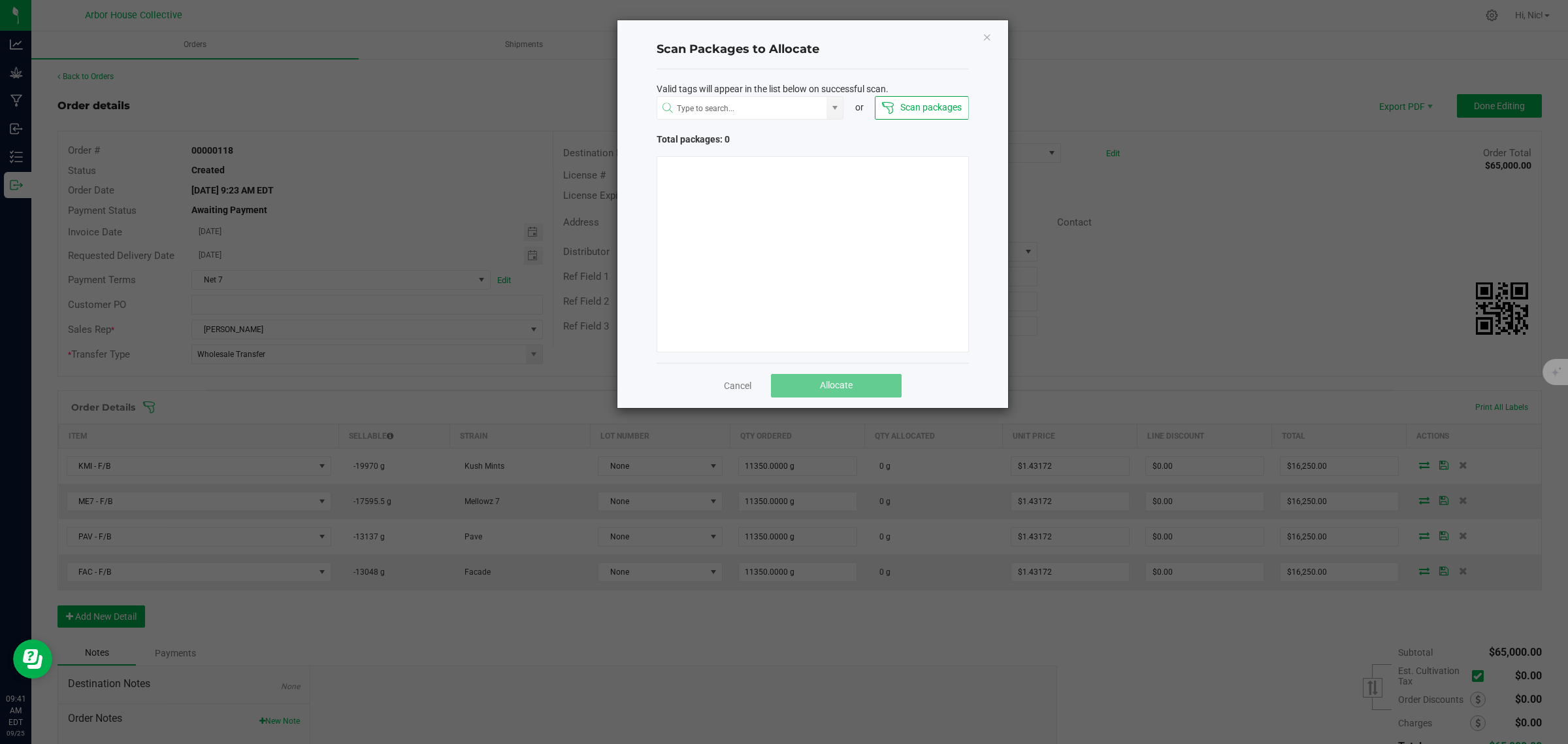
click at [748, 195] on div at bounding box center [813, 254] width 313 height 196
click at [987, 40] on icon "Close" at bounding box center [987, 36] width 9 height 16
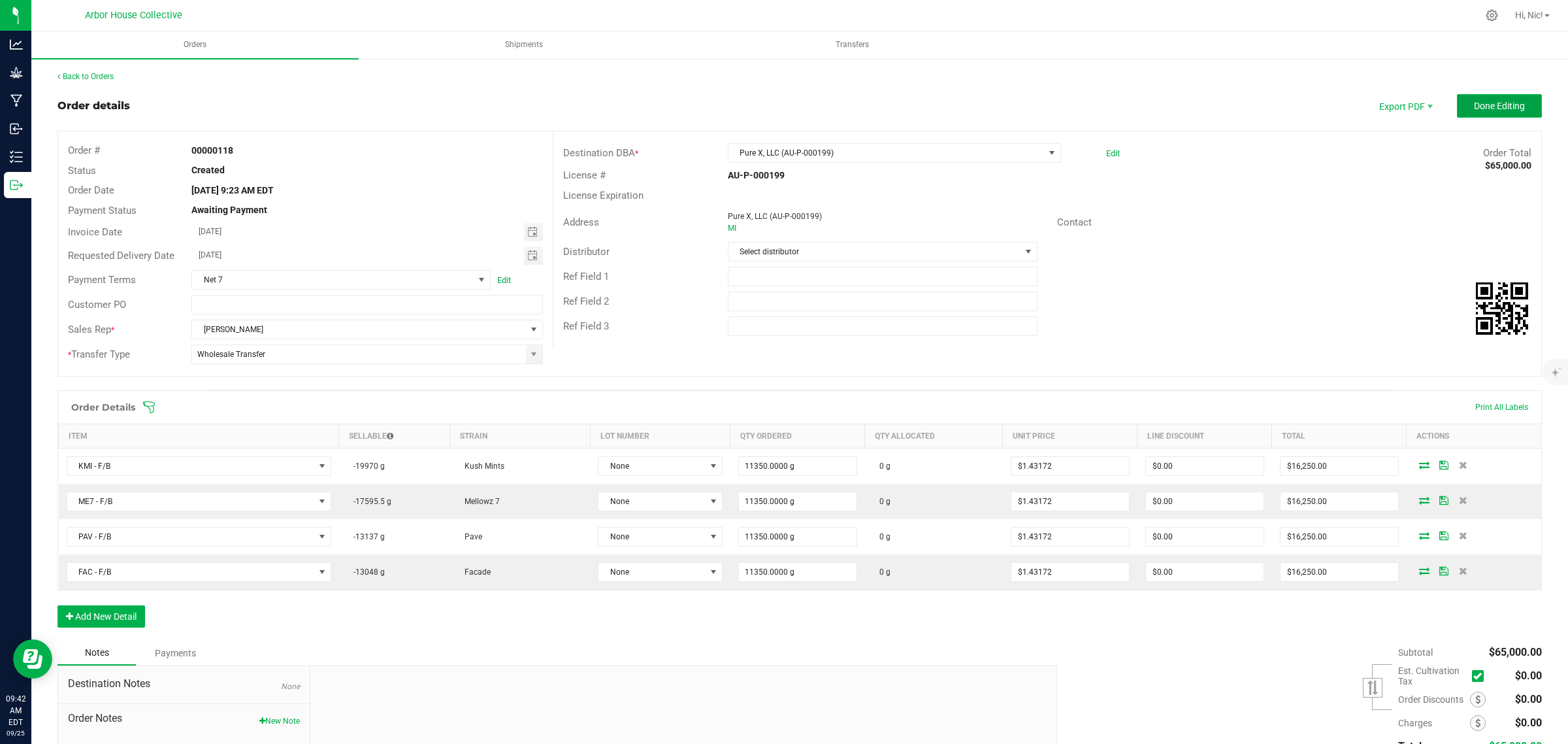
click at [1457, 100] on button "Done Editing" at bounding box center [1499, 105] width 85 height 23
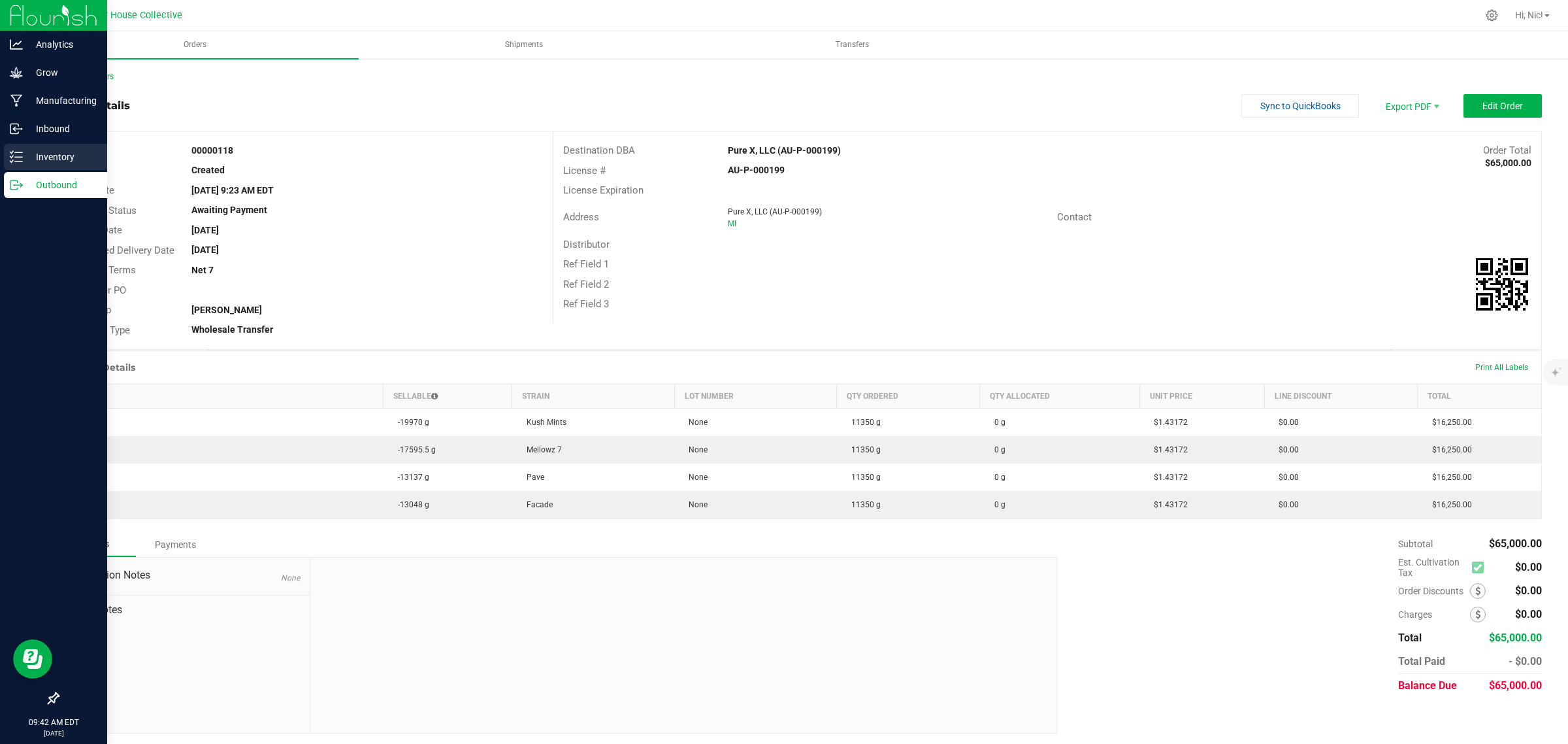
click at [56, 162] on p "Inventory" at bounding box center [62, 157] width 78 height 16
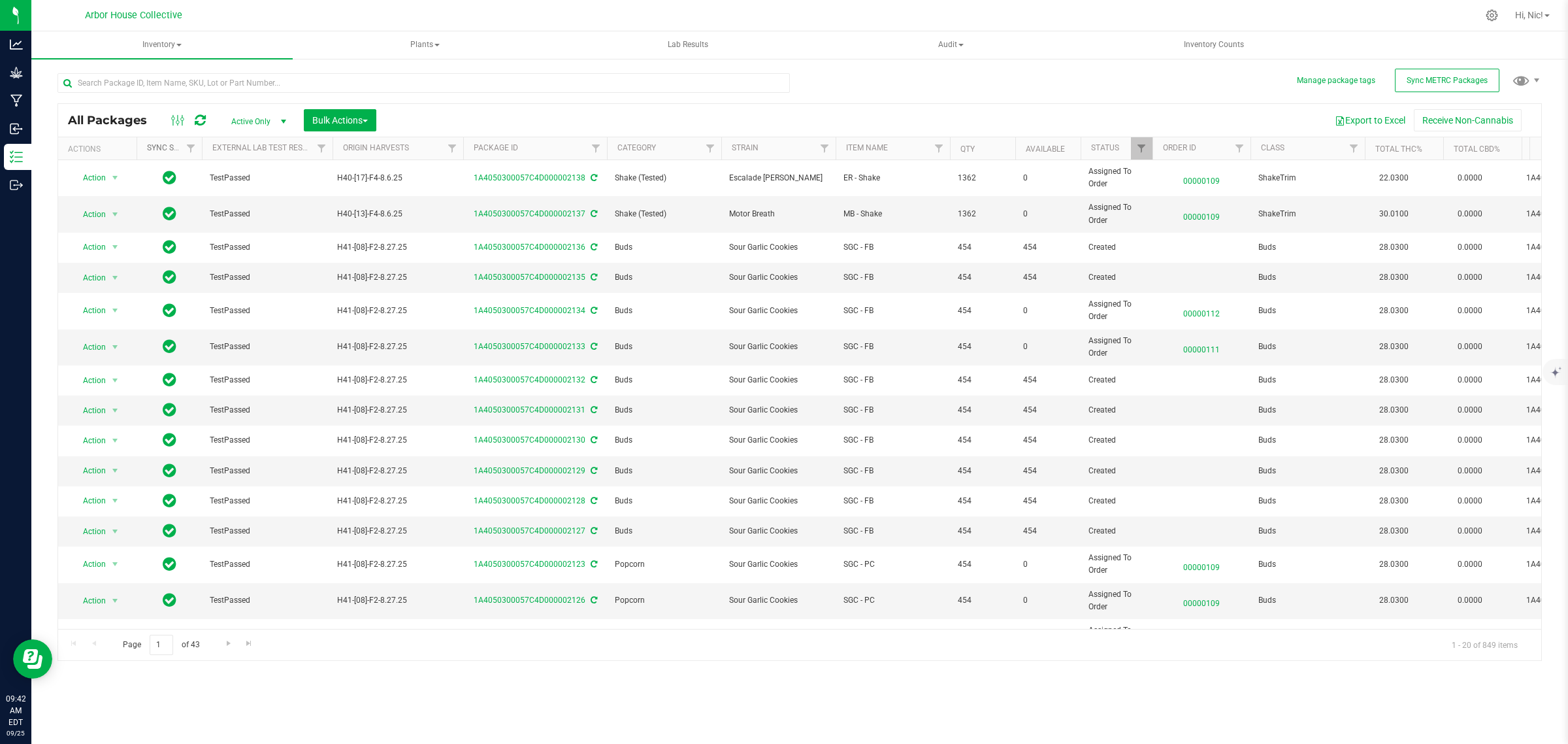
click at [164, 145] on link "Sync Status" at bounding box center [172, 147] width 50 height 9
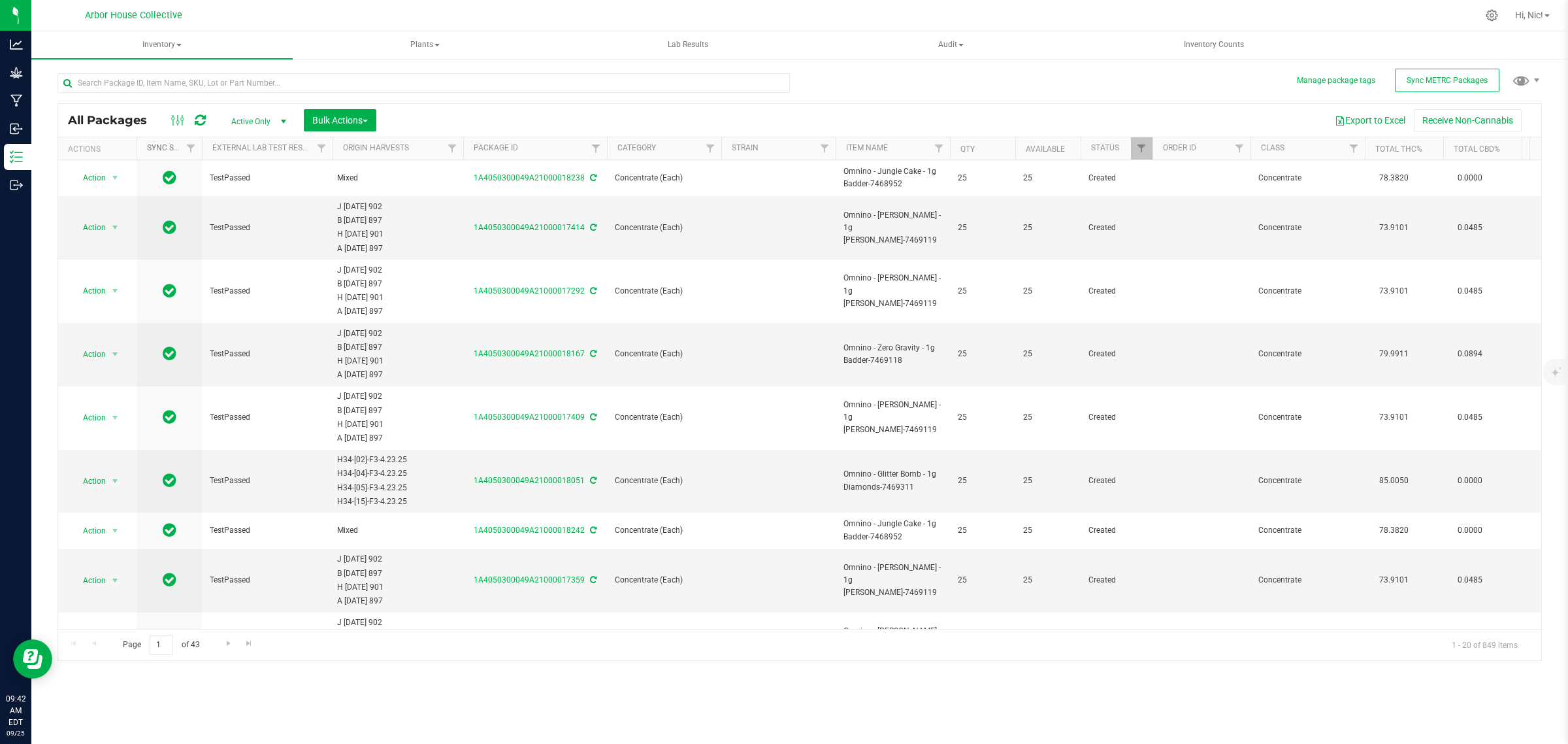
click at [168, 148] on link "Sync Status" at bounding box center [180, 147] width 65 height 9
click at [168, 147] on link "Sync Status" at bounding box center [180, 147] width 65 height 9
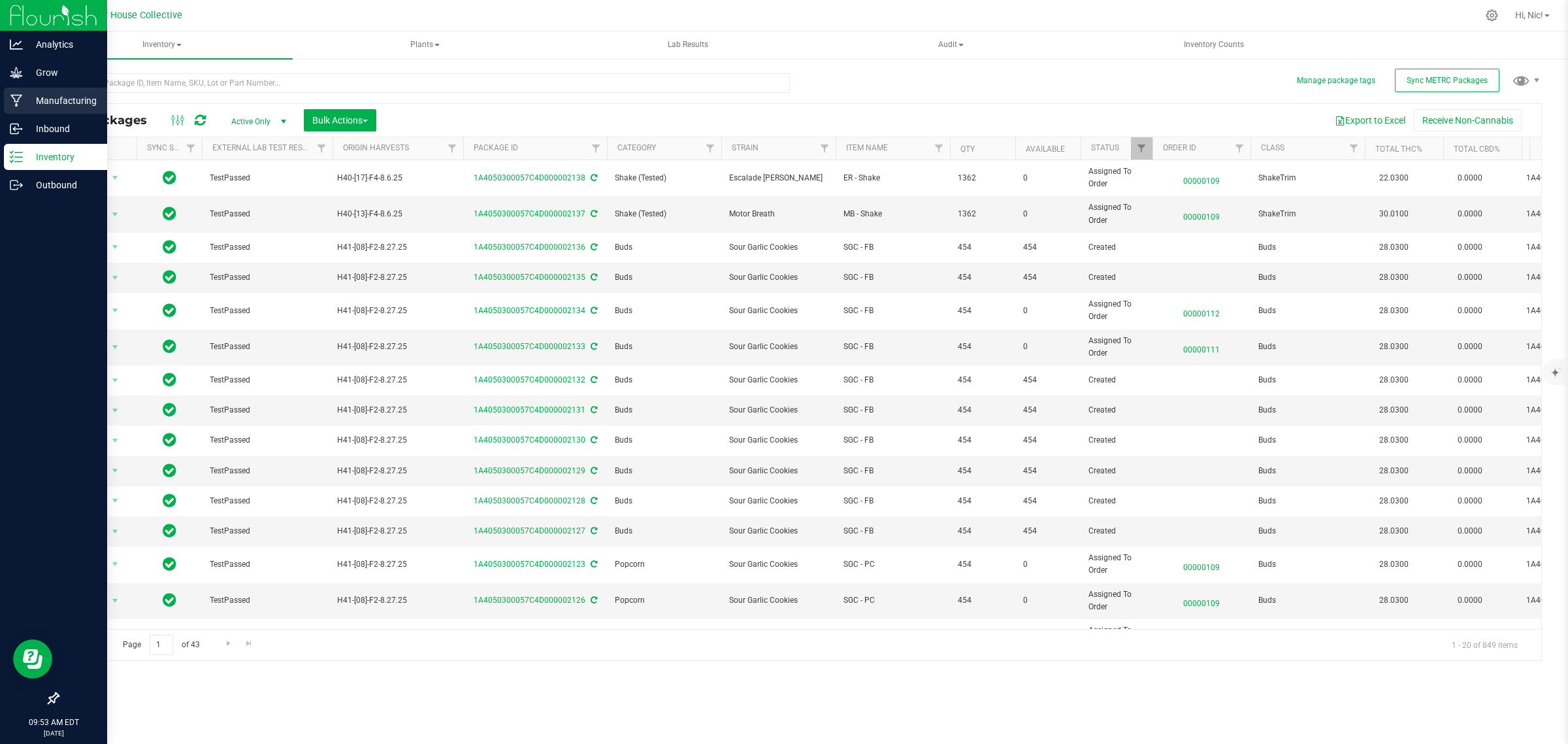
click at [50, 100] on p "Manufacturing" at bounding box center [62, 101] width 78 height 16
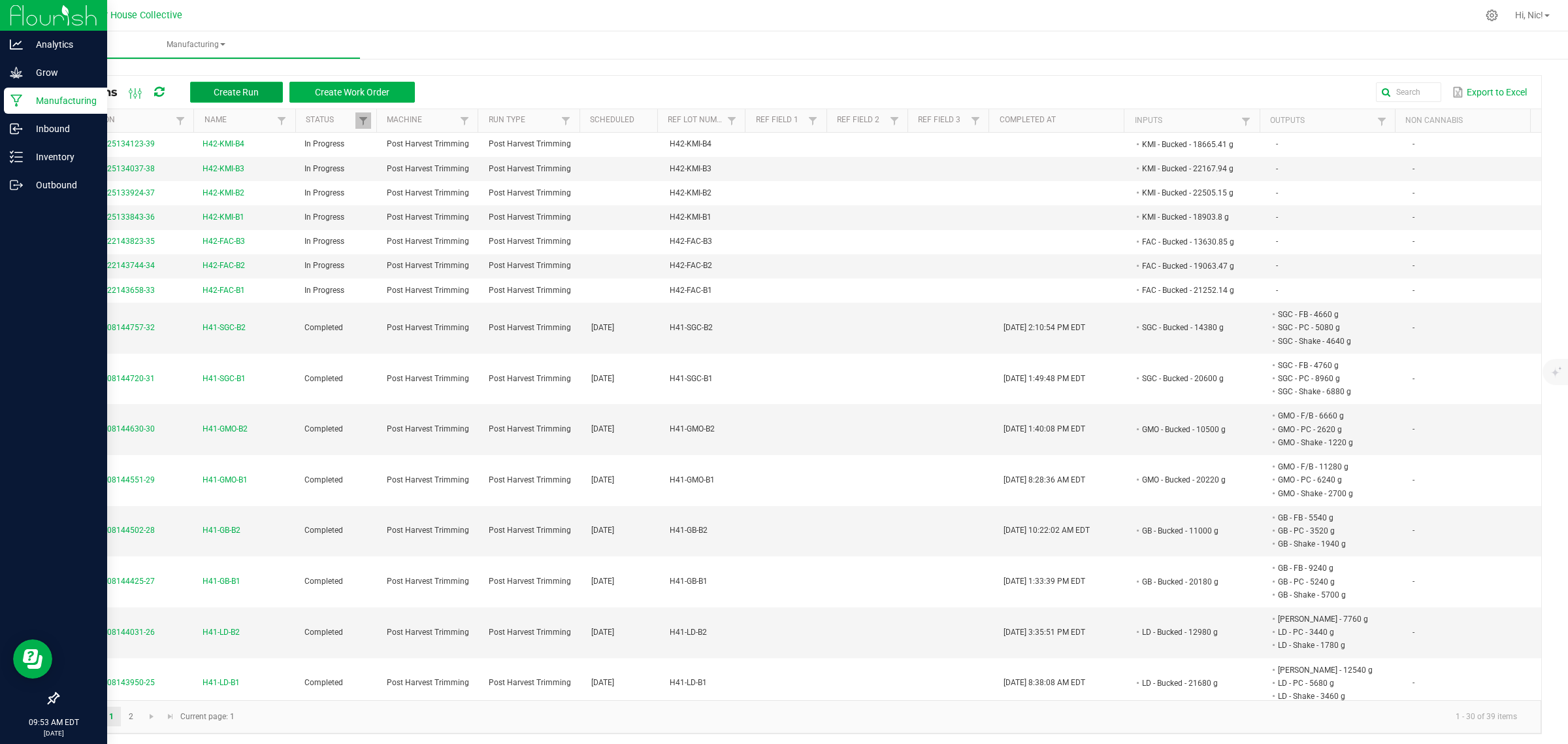
click at [251, 96] on span "Create Run" at bounding box center [236, 92] width 45 height 10
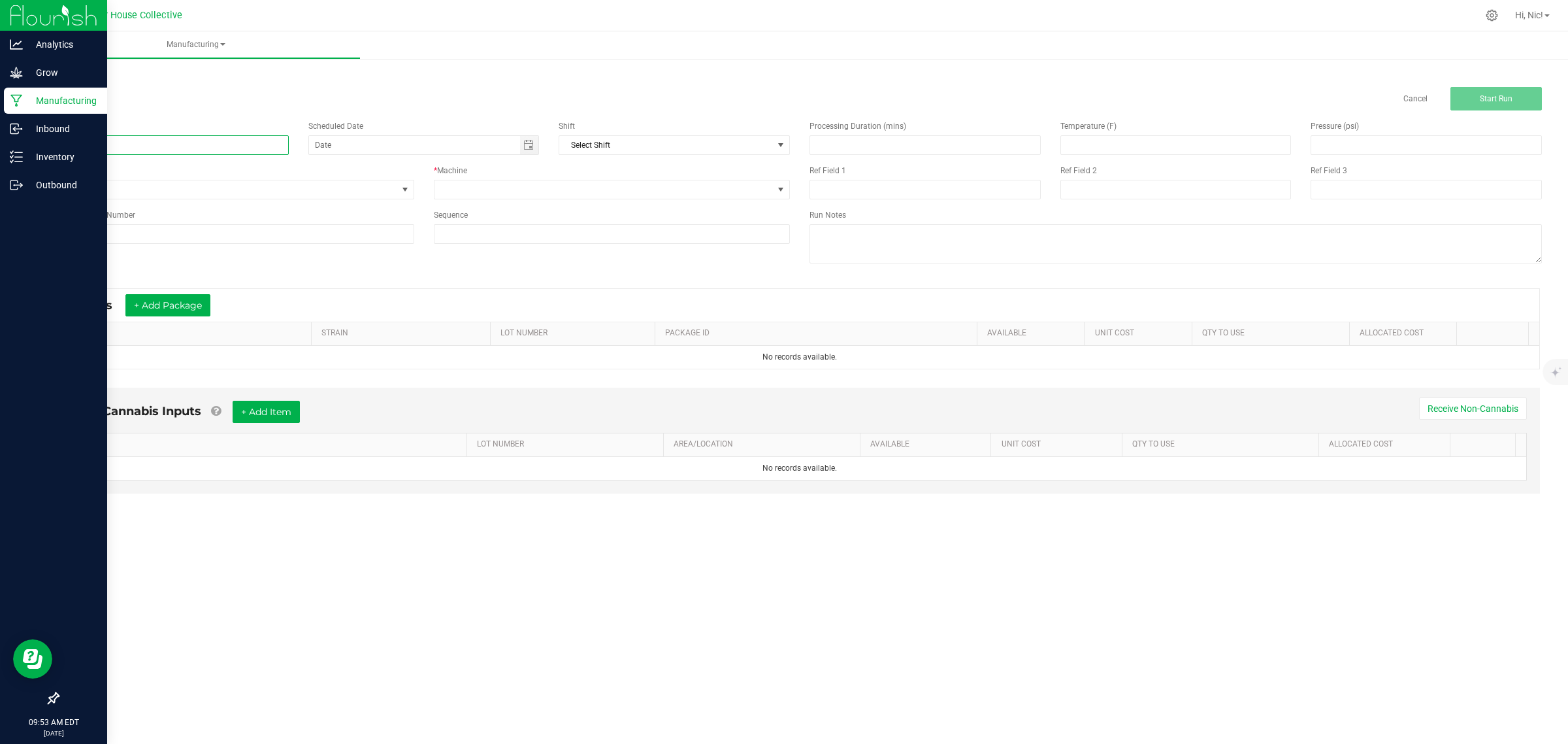
click at [156, 140] on input at bounding box center [173, 145] width 232 height 20
click at [405, 96] on div "Cancel Start Run" at bounding box center [799, 98] width 1504 height 23
click at [96, 76] on div "< All Runs Cancel Start Run" at bounding box center [800, 90] width 1484 height 42
click at [87, 76] on link "< All Runs" at bounding box center [75, 74] width 34 height 9
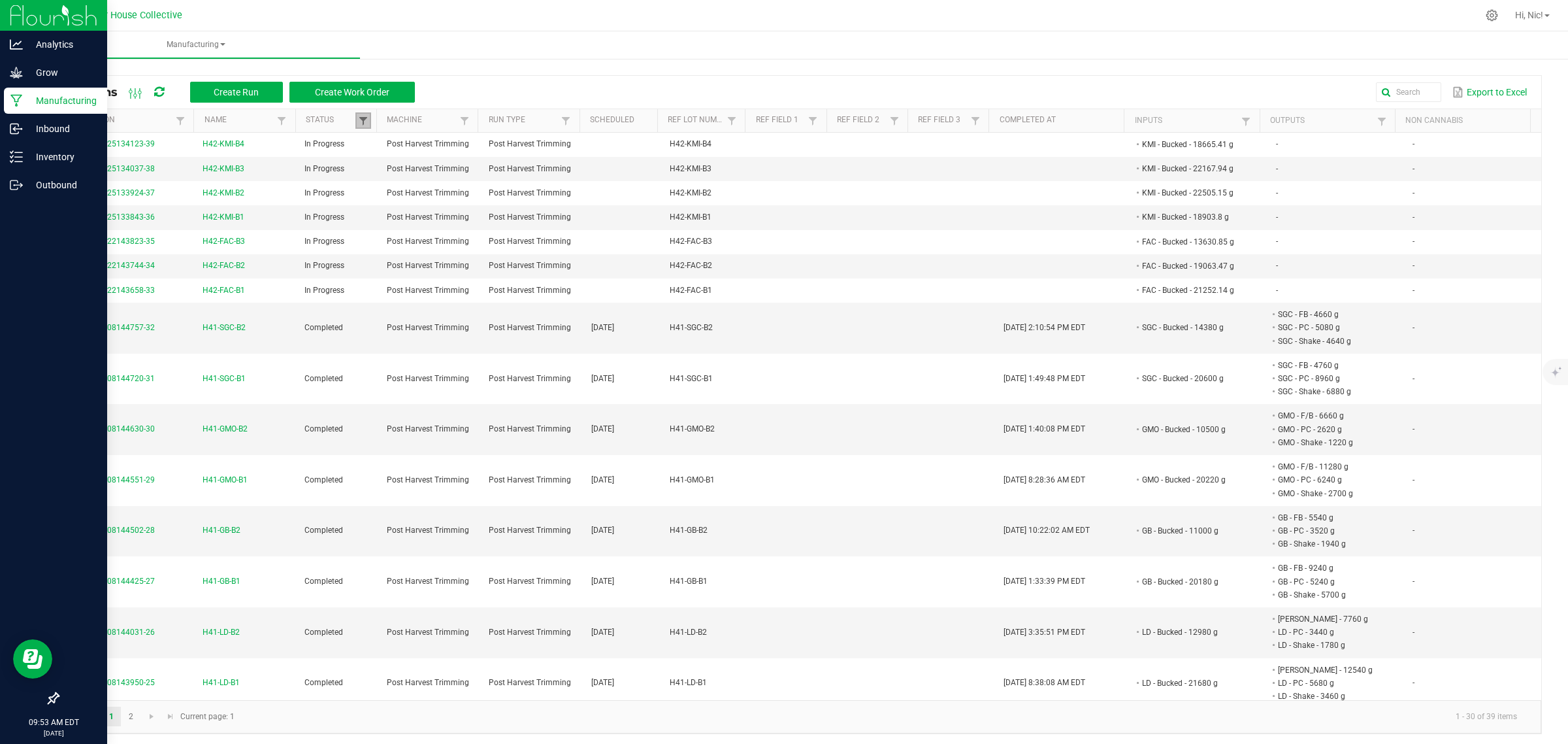
click at [358, 123] on span at bounding box center [363, 121] width 10 height 10
click at [376, 195] on li "Completed" at bounding box center [425, 192] width 127 height 17
checkbox input "false"
click at [451, 232] on button "Filter" at bounding box center [463, 238] width 65 height 28
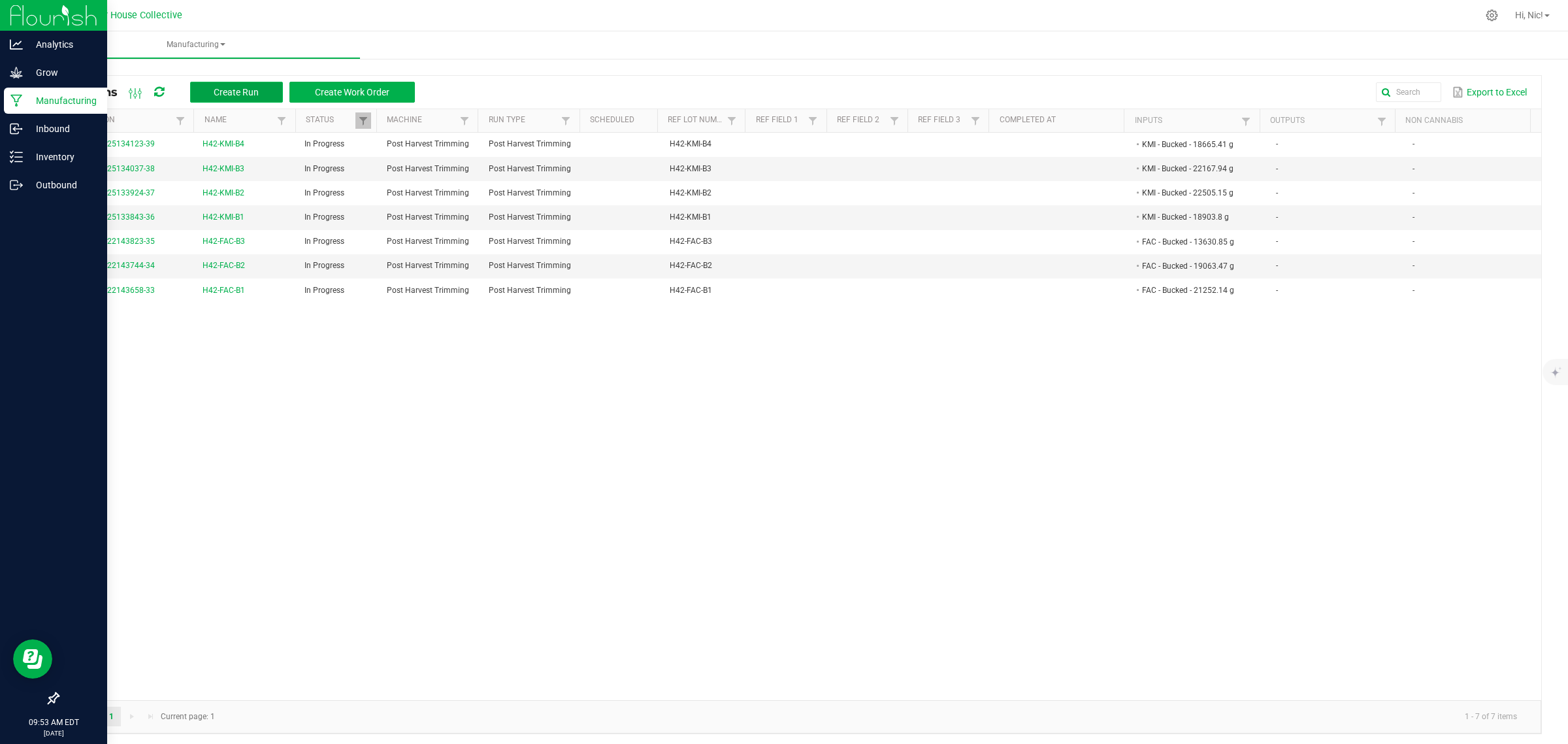
click at [246, 99] on button "Create Run" at bounding box center [237, 92] width 93 height 21
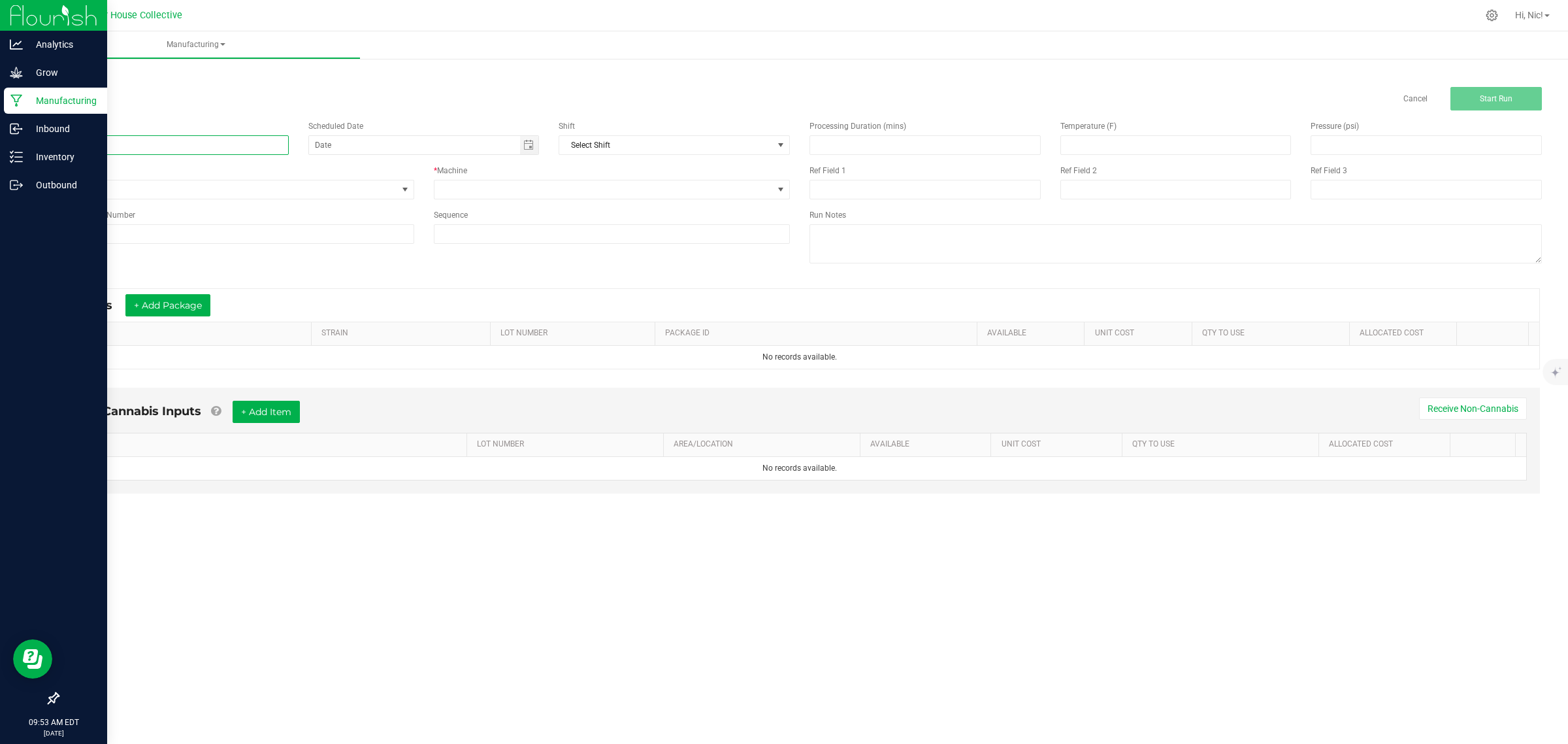
click at [164, 145] on input at bounding box center [173, 145] width 232 height 20
paste input "H42-ME7-B1"
type input "H42-ME7-B1"
click at [141, 224] on input at bounding box center [236, 233] width 356 height 20
paste input "H42-ME7-B1"
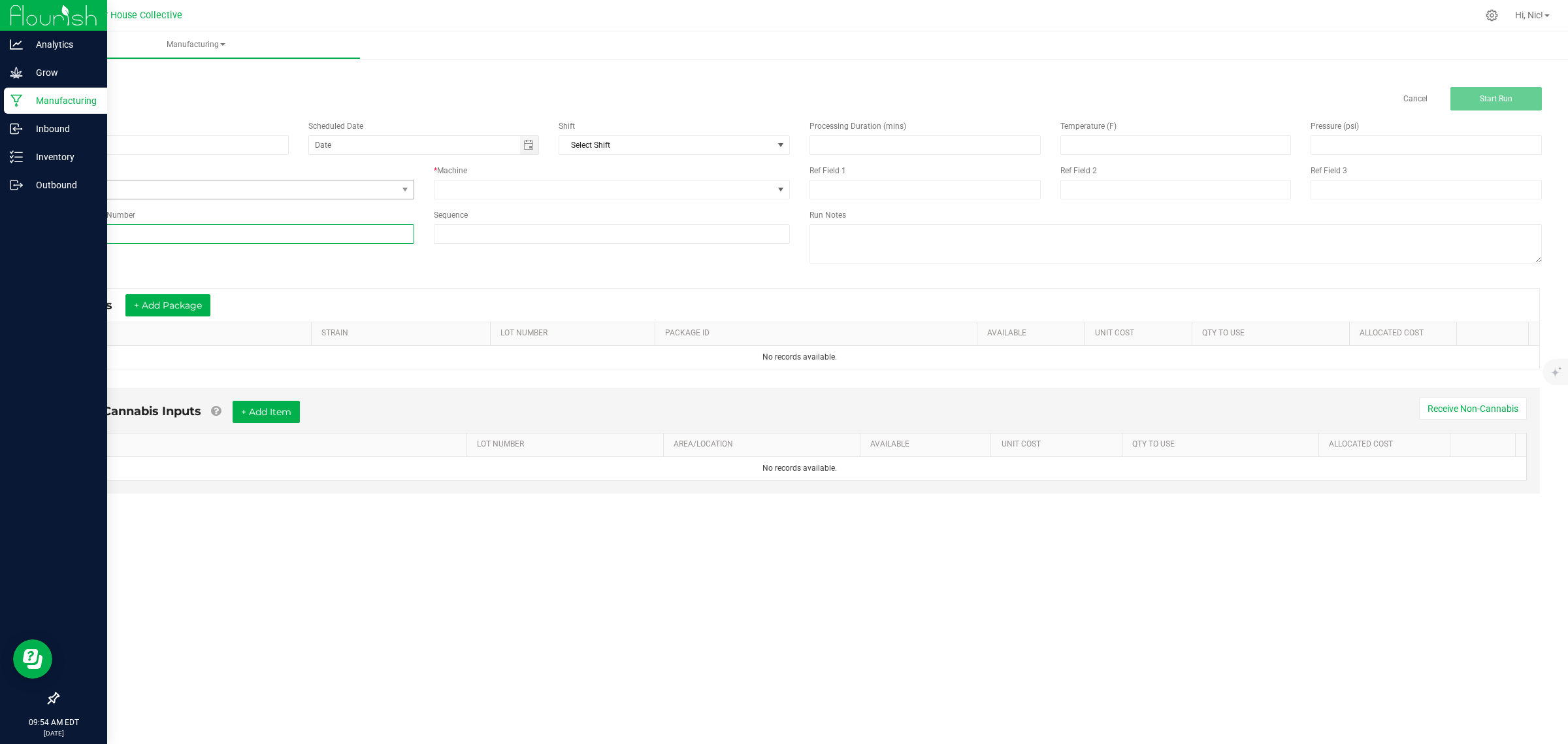
type input "H42-ME7-B1"
click at [142, 196] on span "None" at bounding box center [228, 189] width 339 height 18
click at [147, 262] on li "Post Harvest Trimming" at bounding box center [236, 264] width 355 height 20
click at [465, 189] on span at bounding box center [604, 189] width 339 height 18
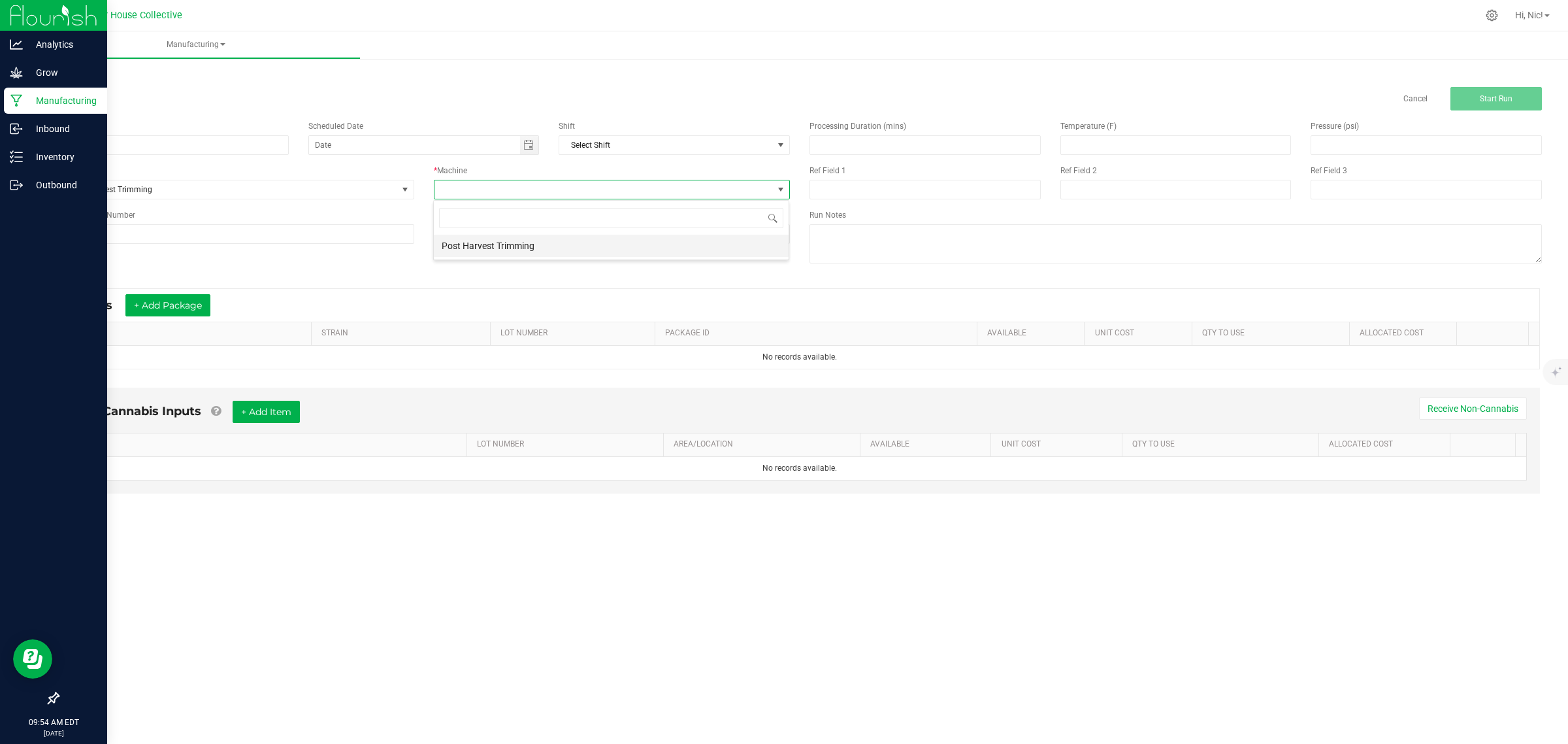
click at [497, 249] on li "Post Harvest Trimming" at bounding box center [611, 245] width 355 height 22
click at [191, 307] on button "+ Add Package" at bounding box center [168, 305] width 85 height 22
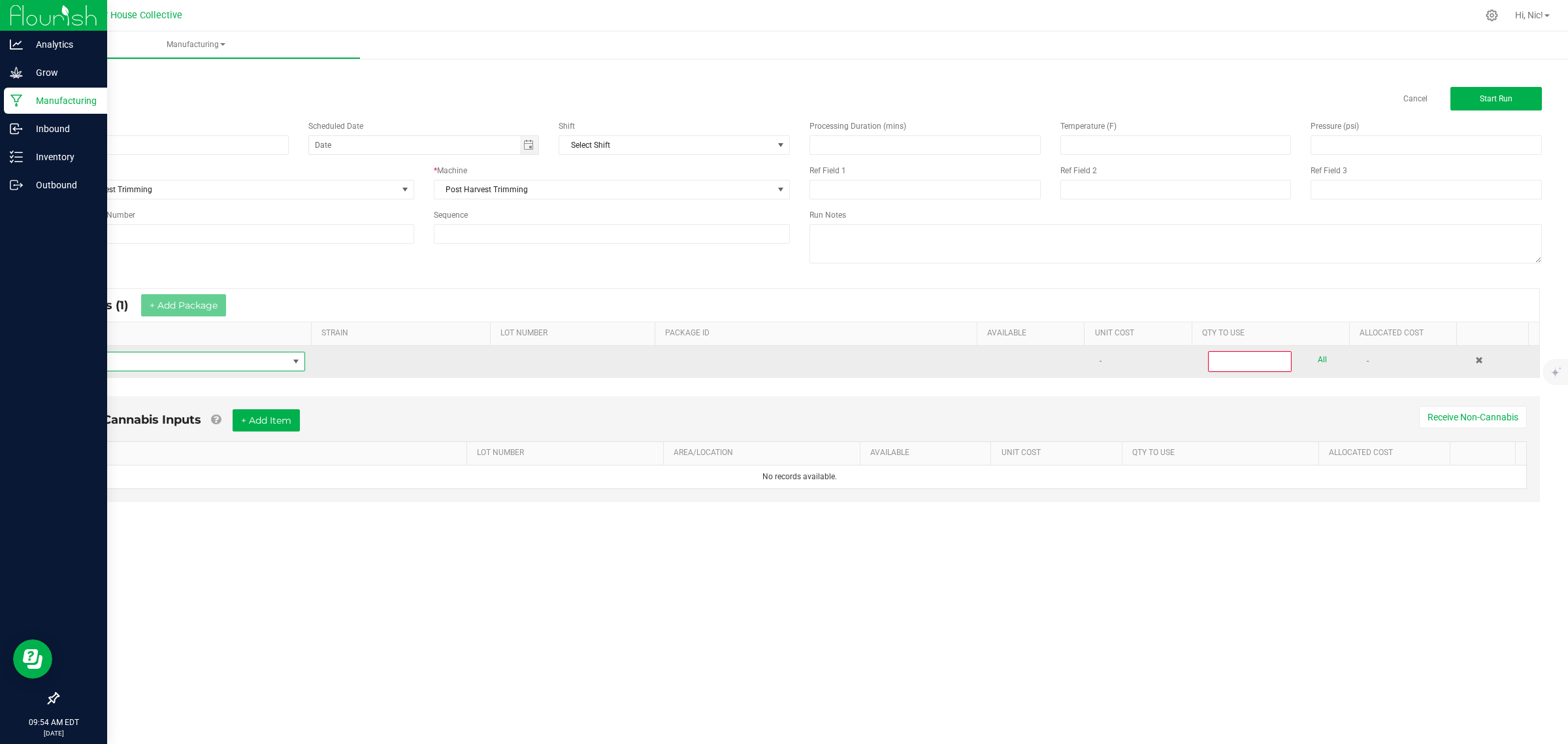
click at [204, 360] on span "NO DATA FOUND" at bounding box center [178, 361] width 220 height 18
type input "ME7 - B"
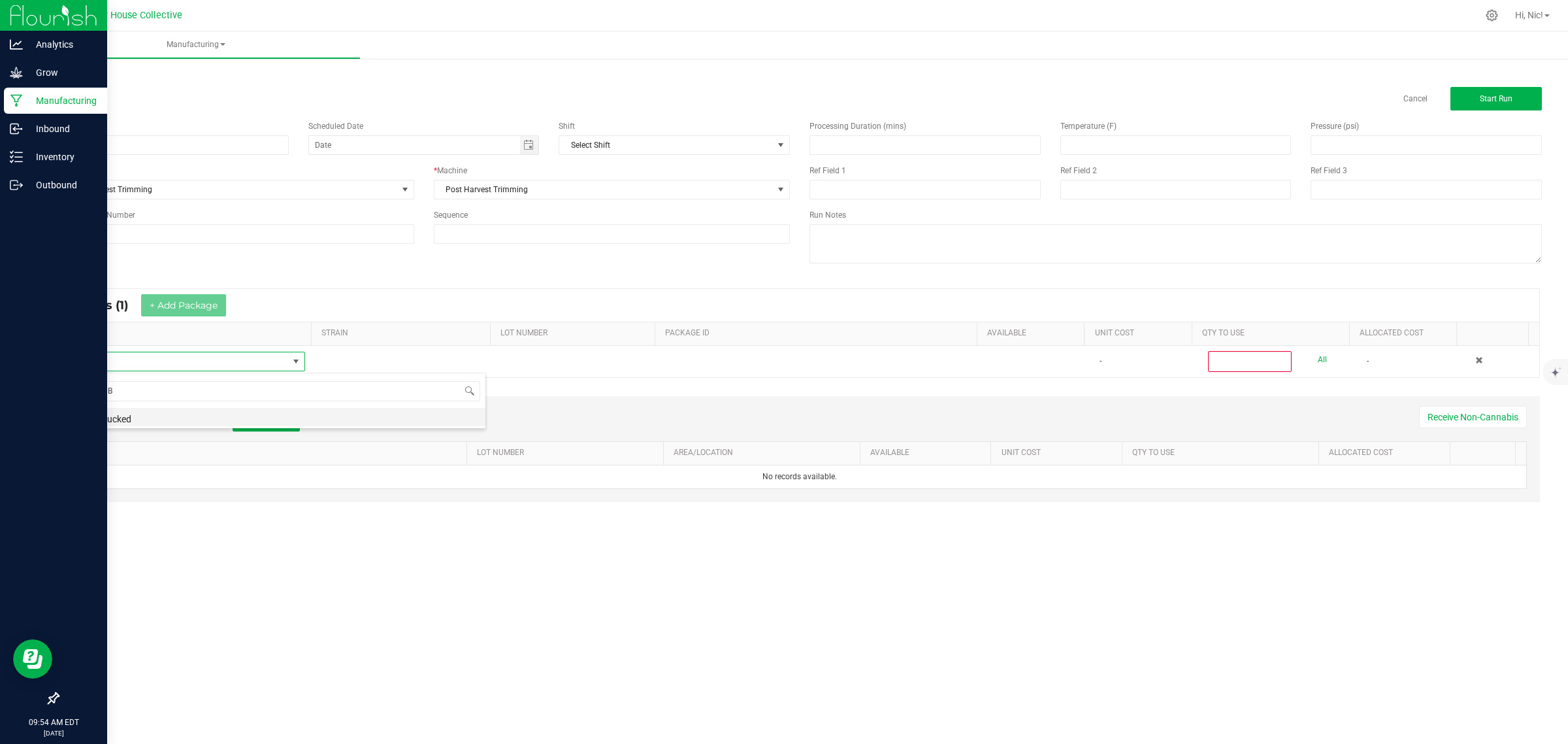
click at [132, 417] on li "ME7 - Bucked" at bounding box center [277, 417] width 417 height 18
type input "0"
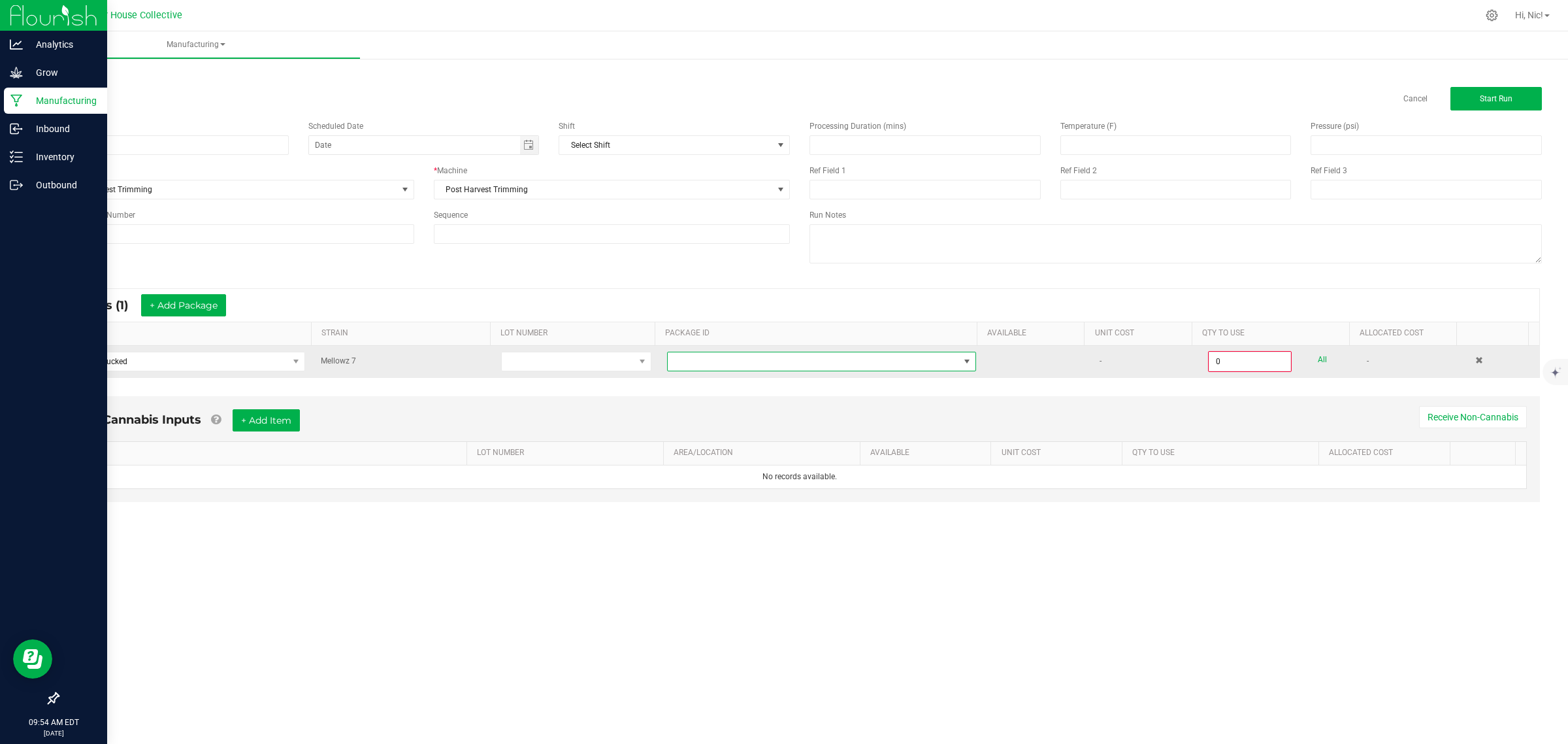
click at [703, 361] on span at bounding box center [814, 361] width 291 height 18
type input "1A4050300057C4D000002011"
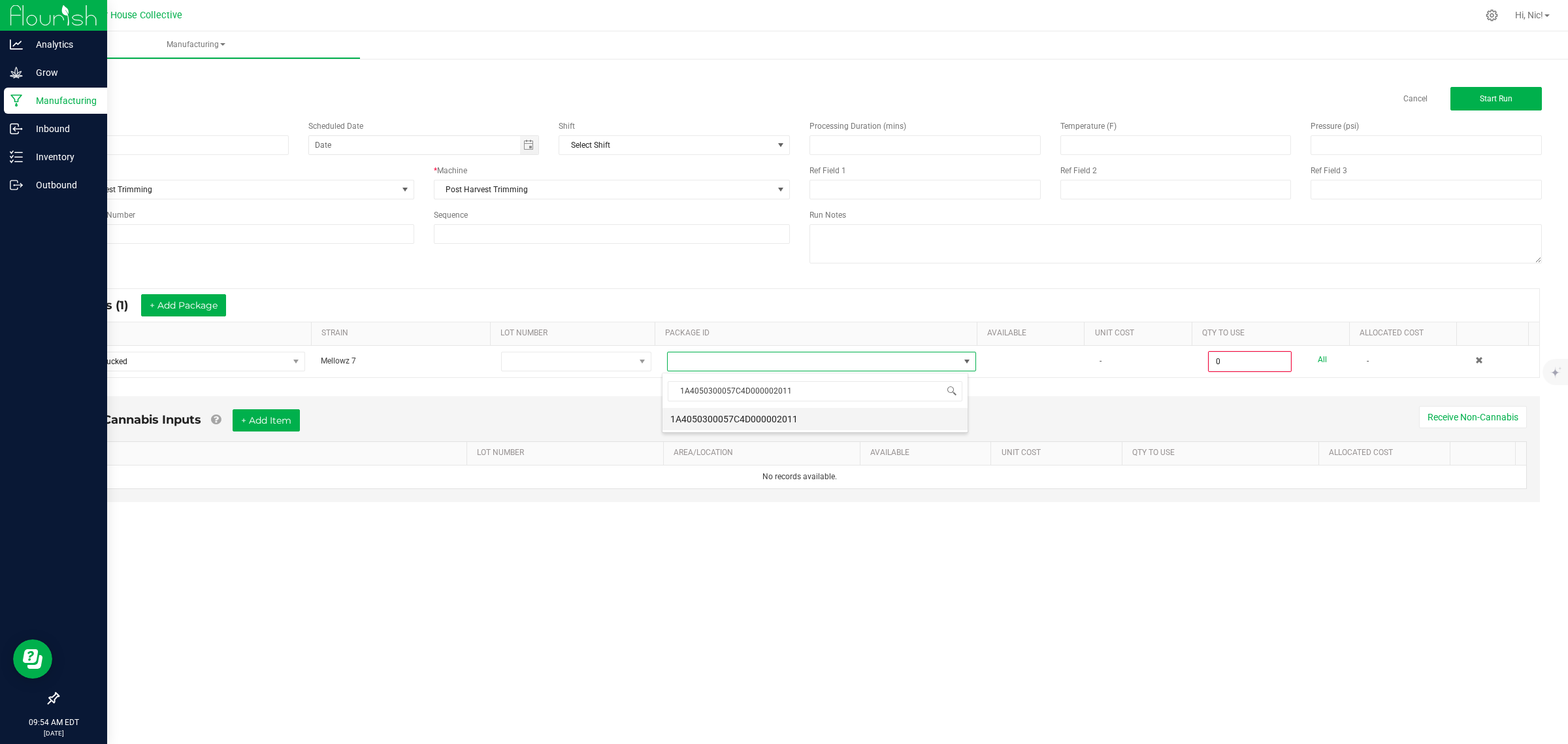
click at [711, 416] on li "1A4050300057C4D000002011" at bounding box center [815, 419] width 305 height 22
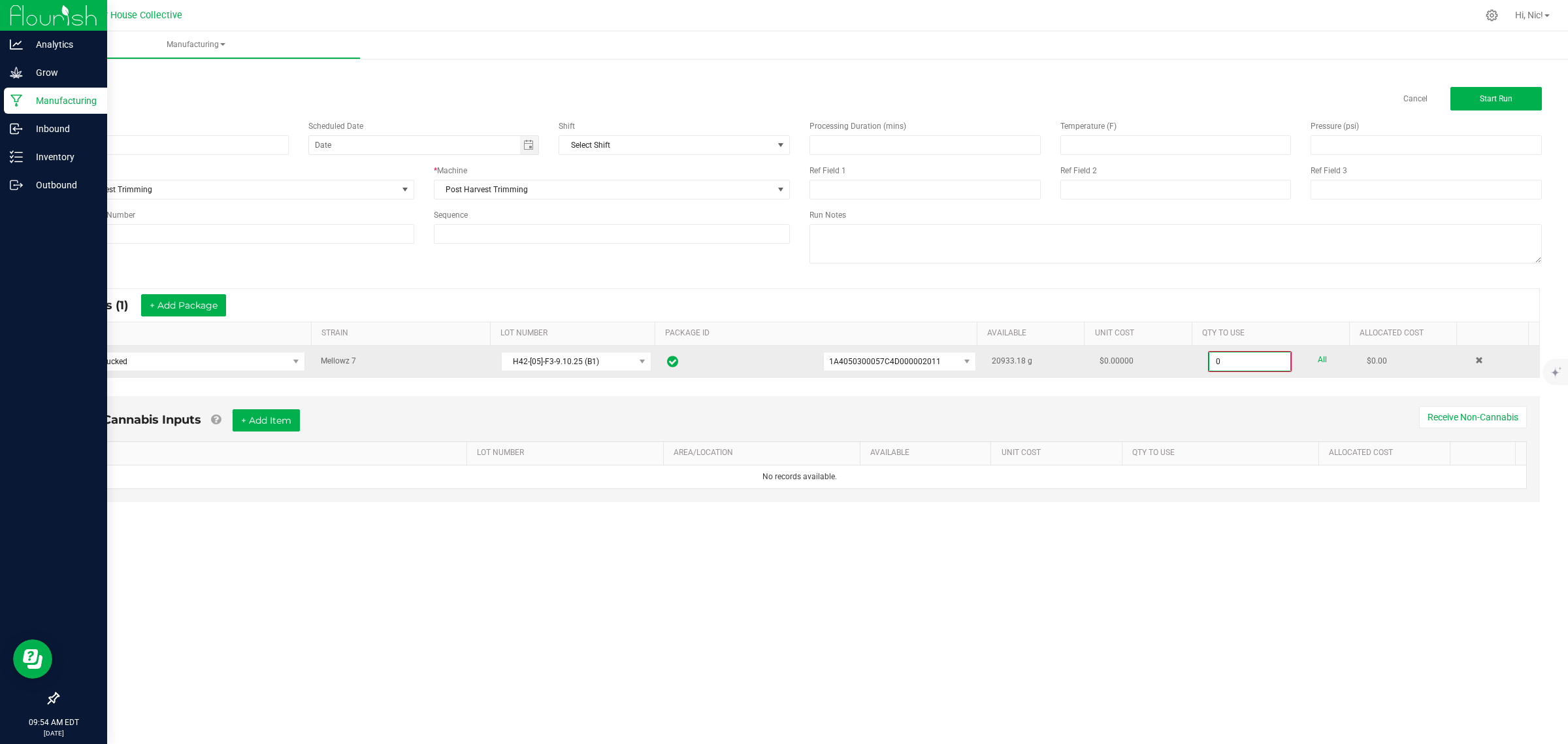
click at [1232, 366] on input "0" at bounding box center [1250, 361] width 81 height 18
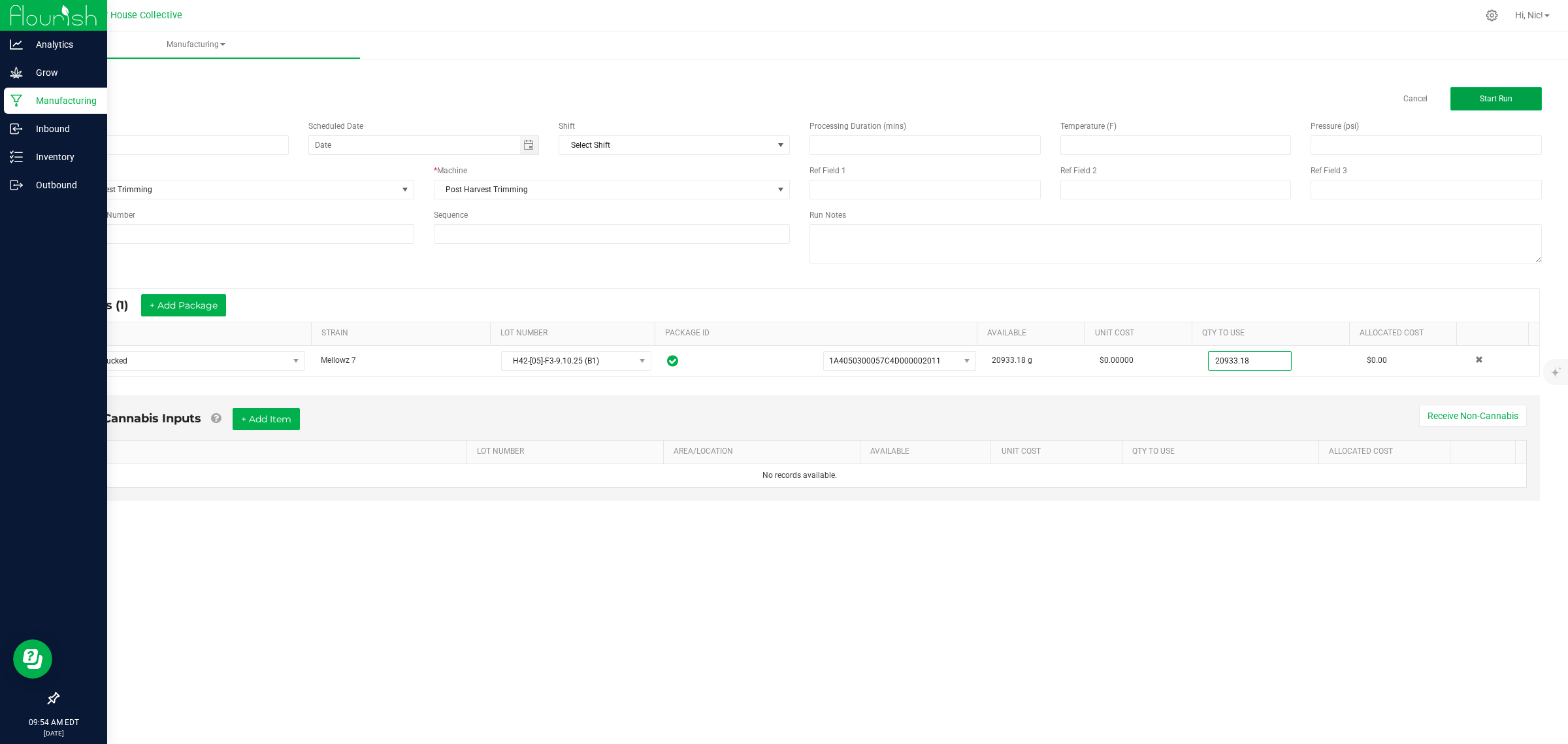
type input "20933.1800 g"
click at [1477, 90] on button "Start Run" at bounding box center [1497, 98] width 91 height 23
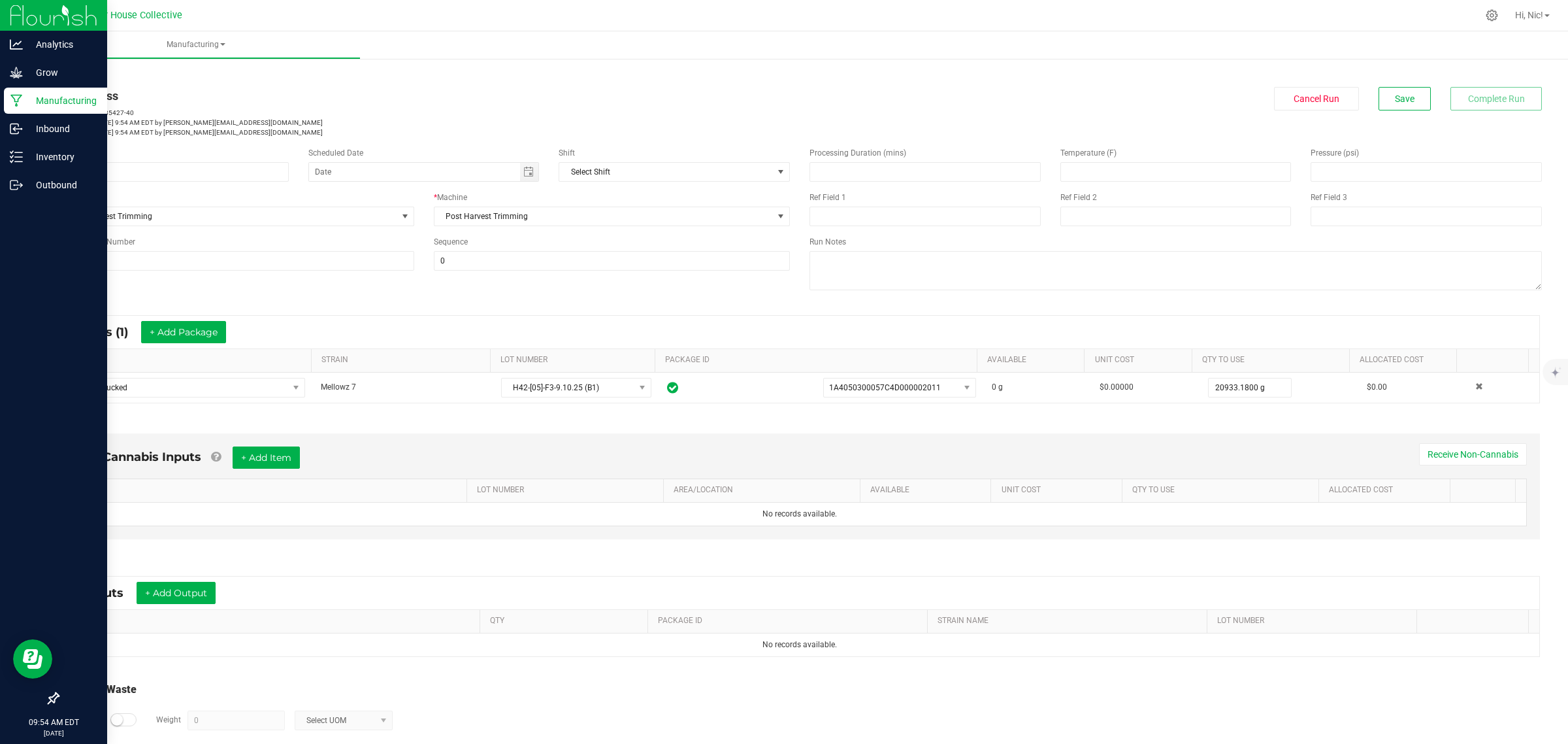
click at [75, 72] on link "< All Runs" at bounding box center [75, 74] width 34 height 9
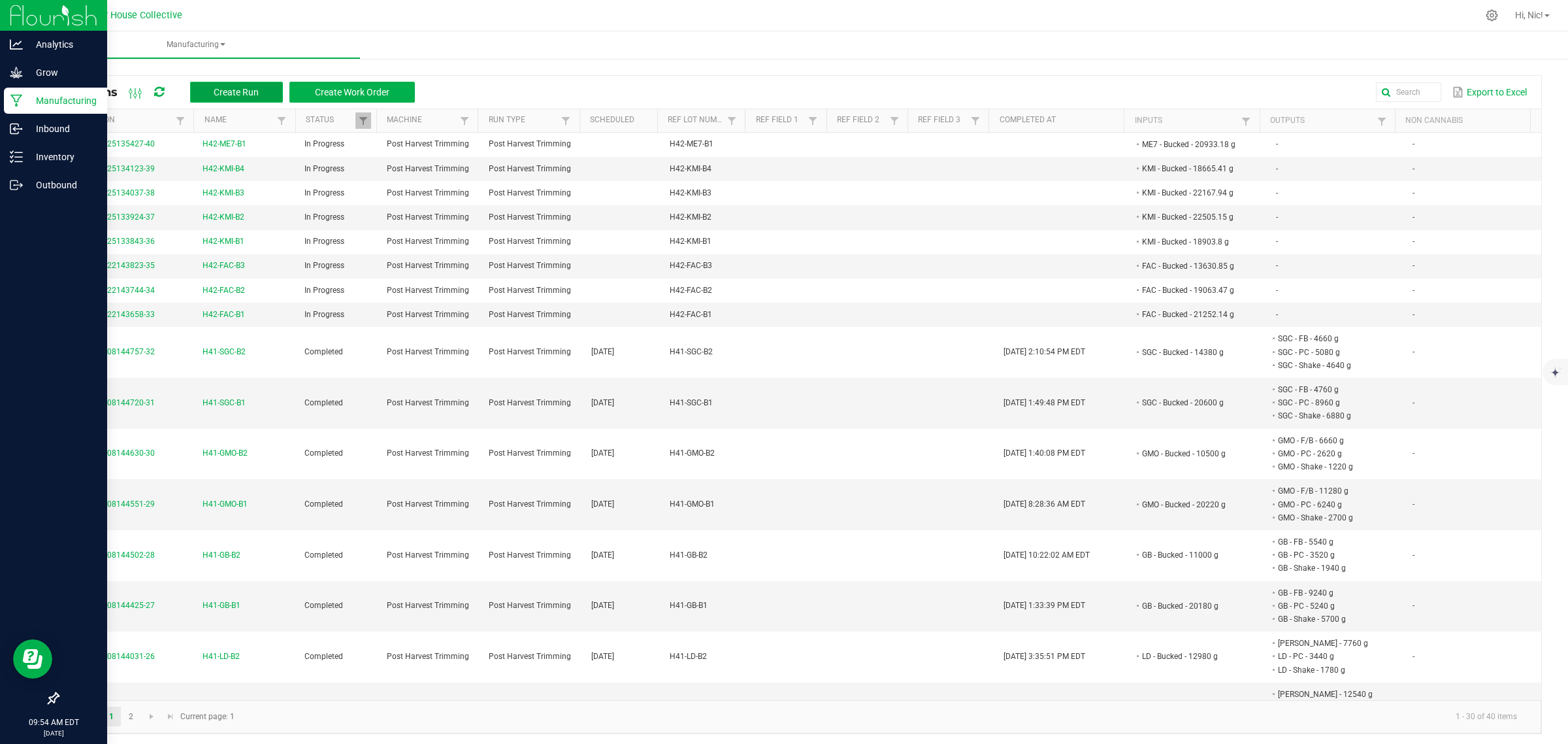
click at [253, 96] on span "Create Run" at bounding box center [236, 92] width 45 height 10
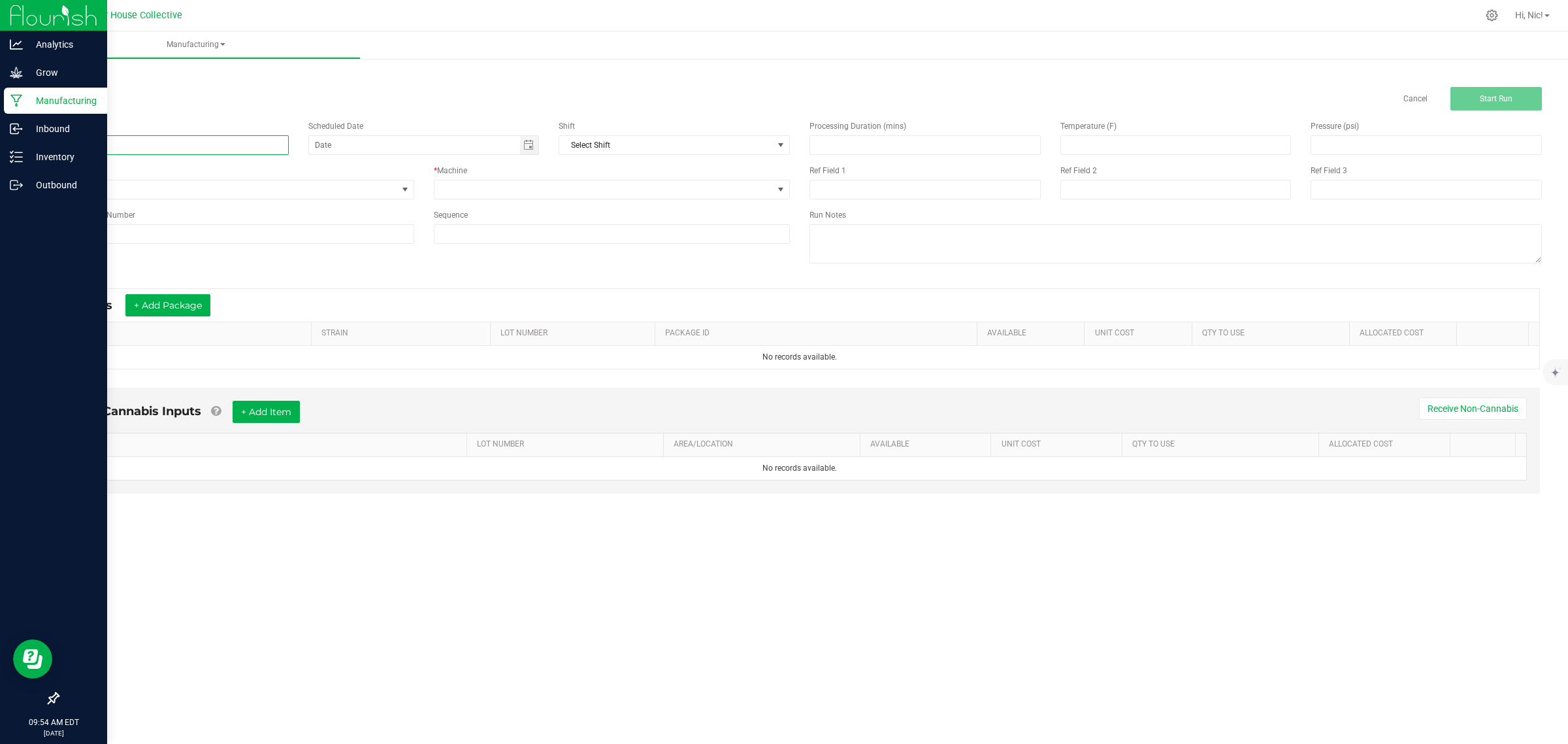
click at [169, 151] on input at bounding box center [173, 145] width 232 height 20
paste input "H42-ME7-B2"
type input "H42-ME7-B2"
click at [109, 230] on input at bounding box center [236, 233] width 356 height 20
paste input "H42-ME7-B2"
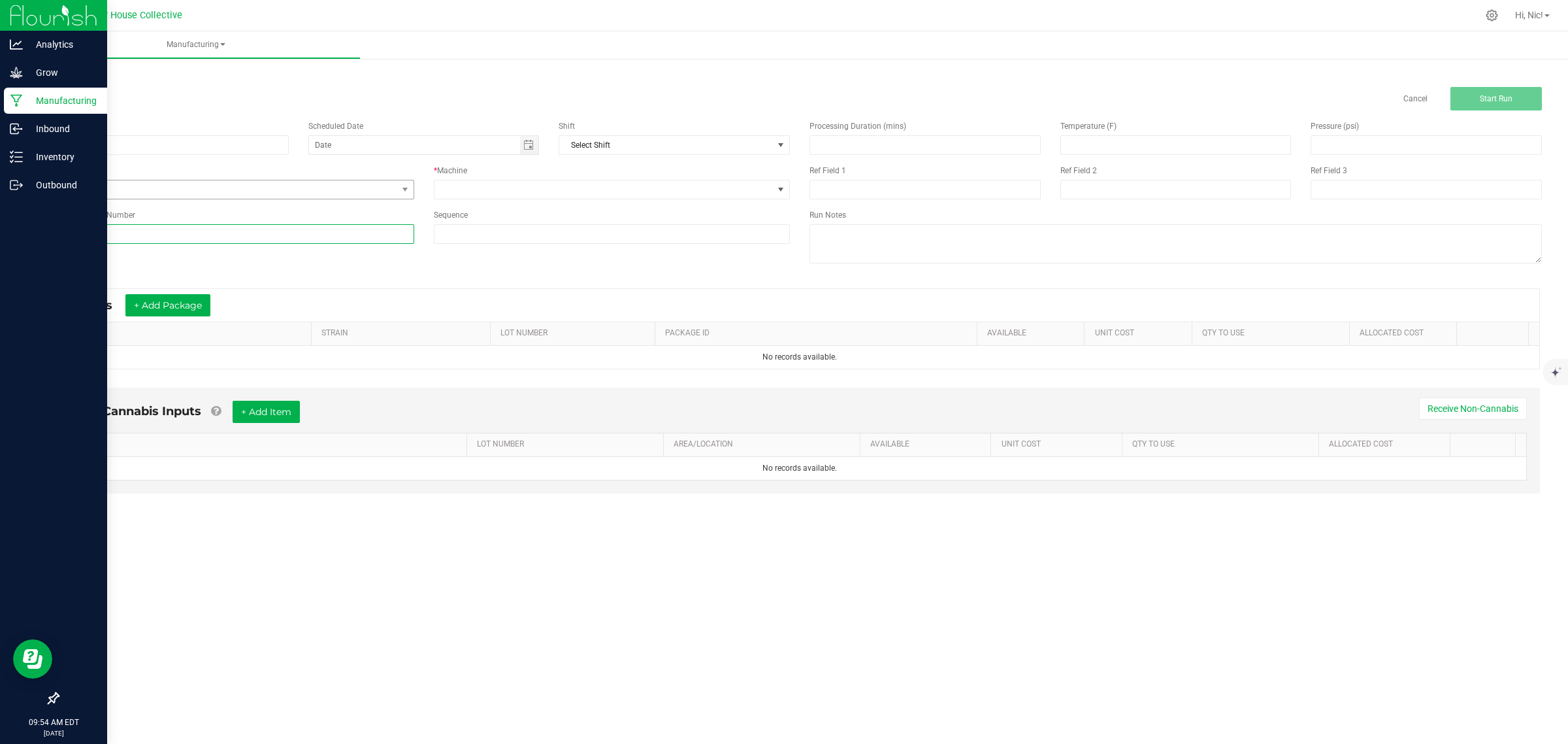
type input "H42-ME7-B2"
click at [118, 198] on span "None" at bounding box center [228, 189] width 339 height 18
click at [126, 258] on span "Post Harvest Trimming" at bounding box center [108, 264] width 83 height 13
click at [503, 193] on span at bounding box center [604, 189] width 339 height 18
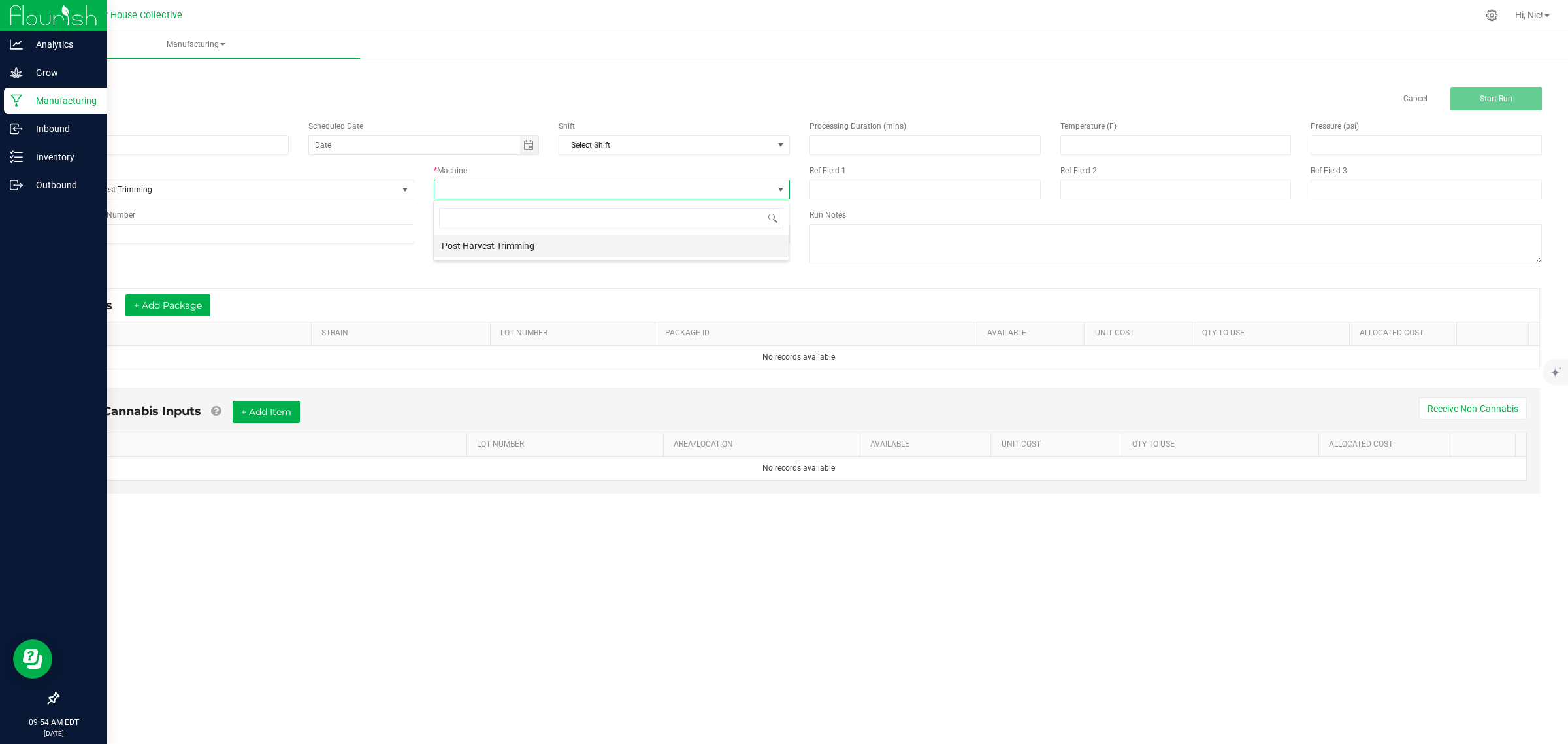
click at [495, 251] on li "Post Harvest Trimming" at bounding box center [611, 245] width 355 height 22
click at [172, 313] on button "+ Add Package" at bounding box center [168, 305] width 85 height 22
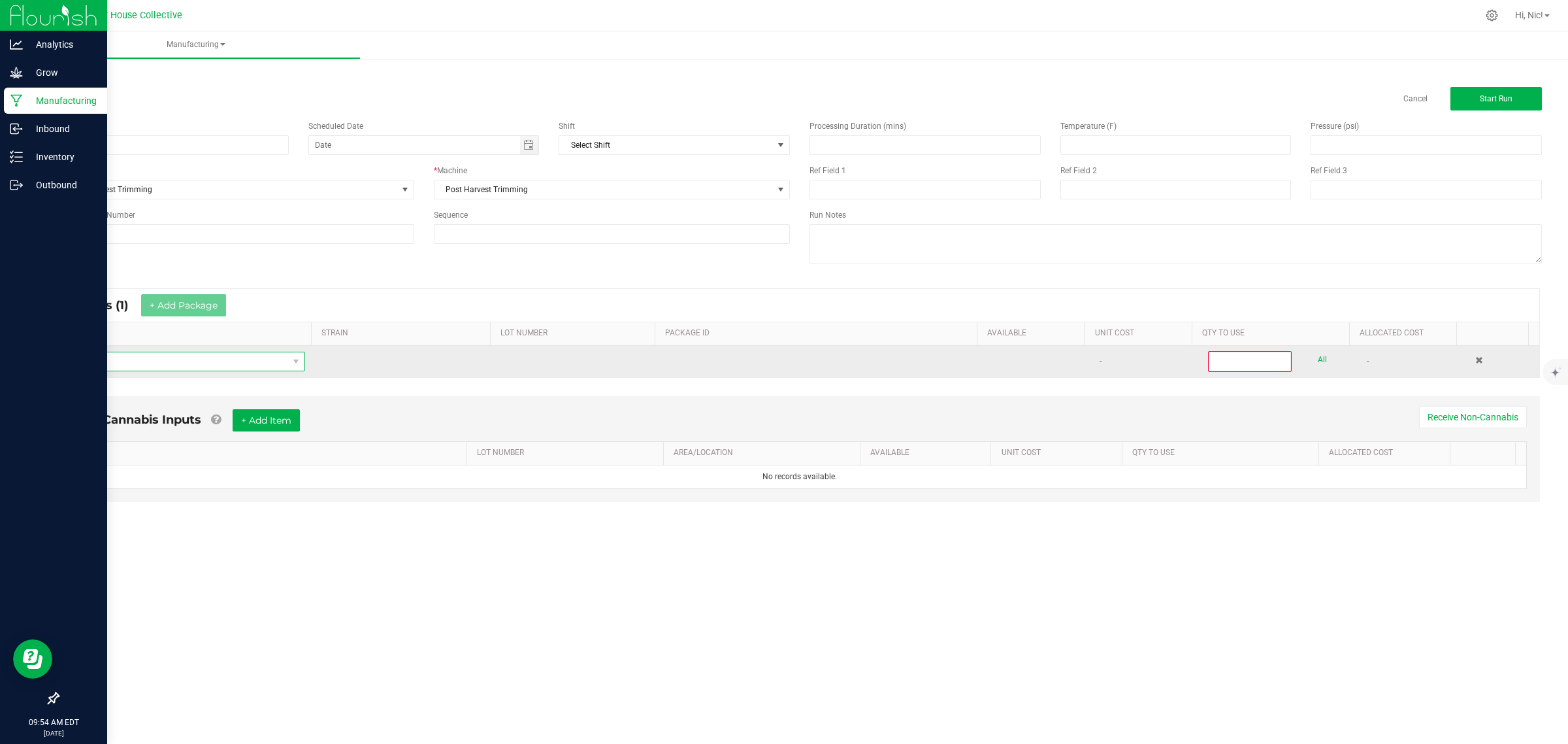
click at [158, 356] on span "NO DATA FOUND" at bounding box center [178, 361] width 220 height 18
type input "ME7 - B"
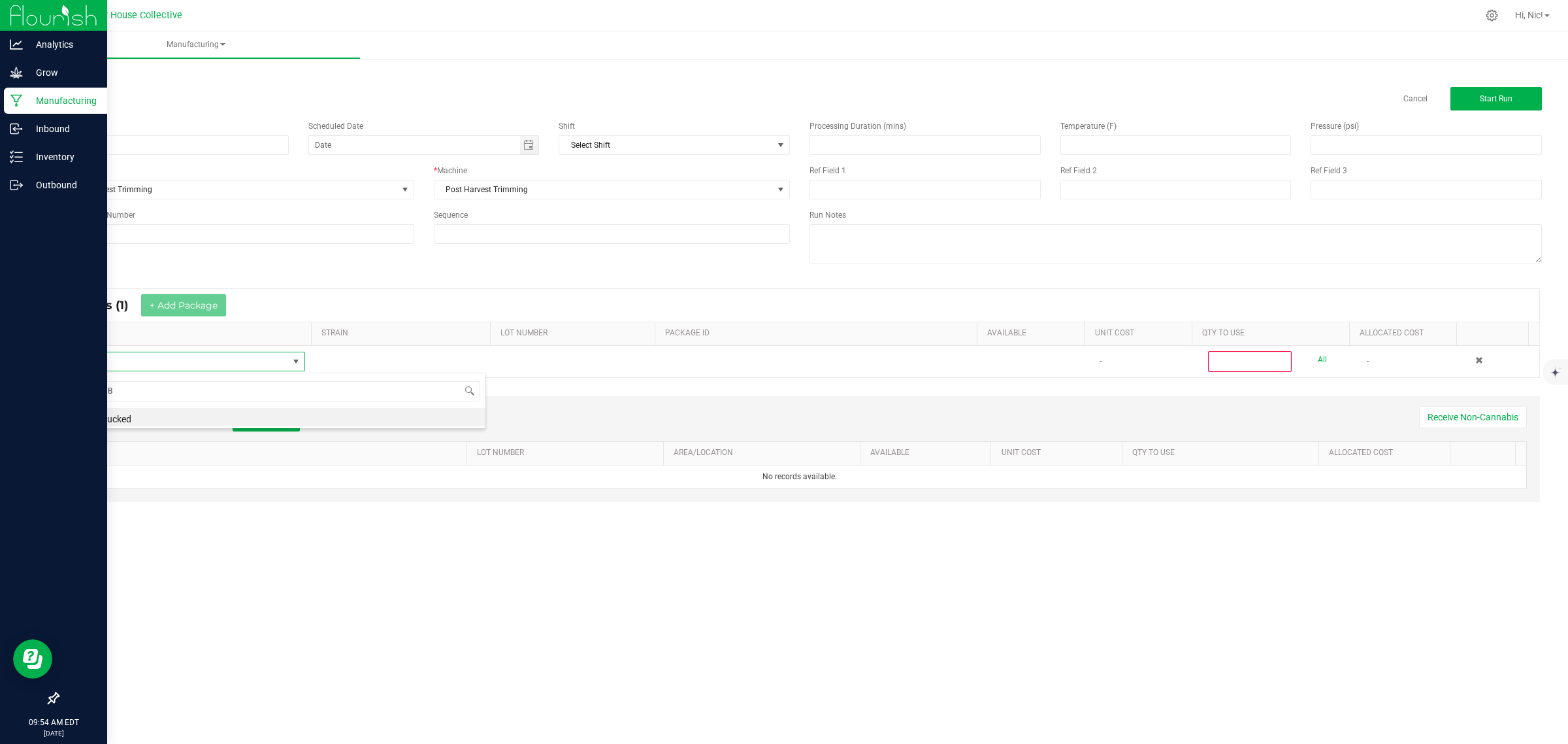
click at [132, 417] on li "ME7 - Bucked" at bounding box center [277, 417] width 417 height 18
type input "0"
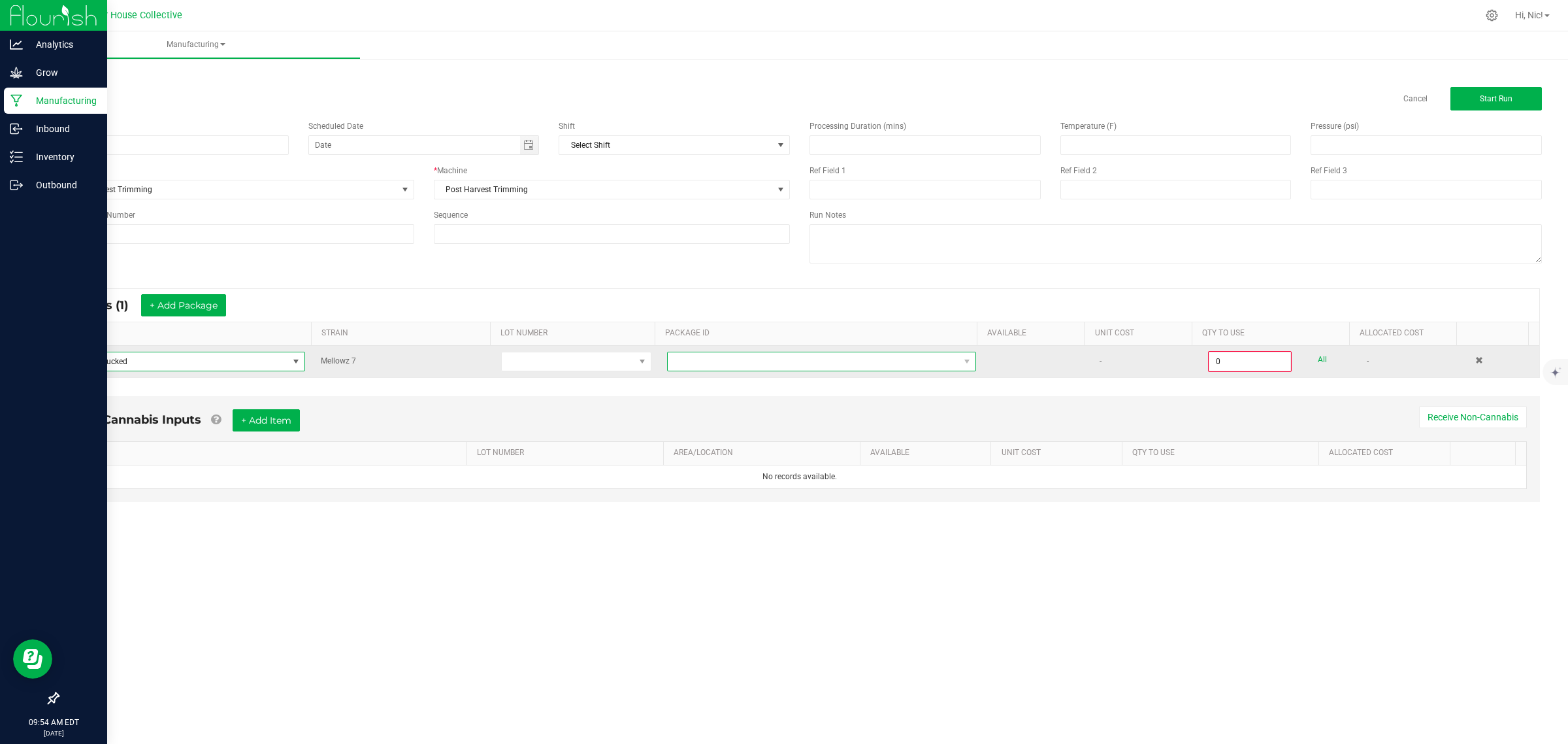
click at [796, 366] on span at bounding box center [814, 361] width 291 height 18
click at [724, 357] on span at bounding box center [814, 361] width 291 height 18
type input "1A4050300057C4D000002012"
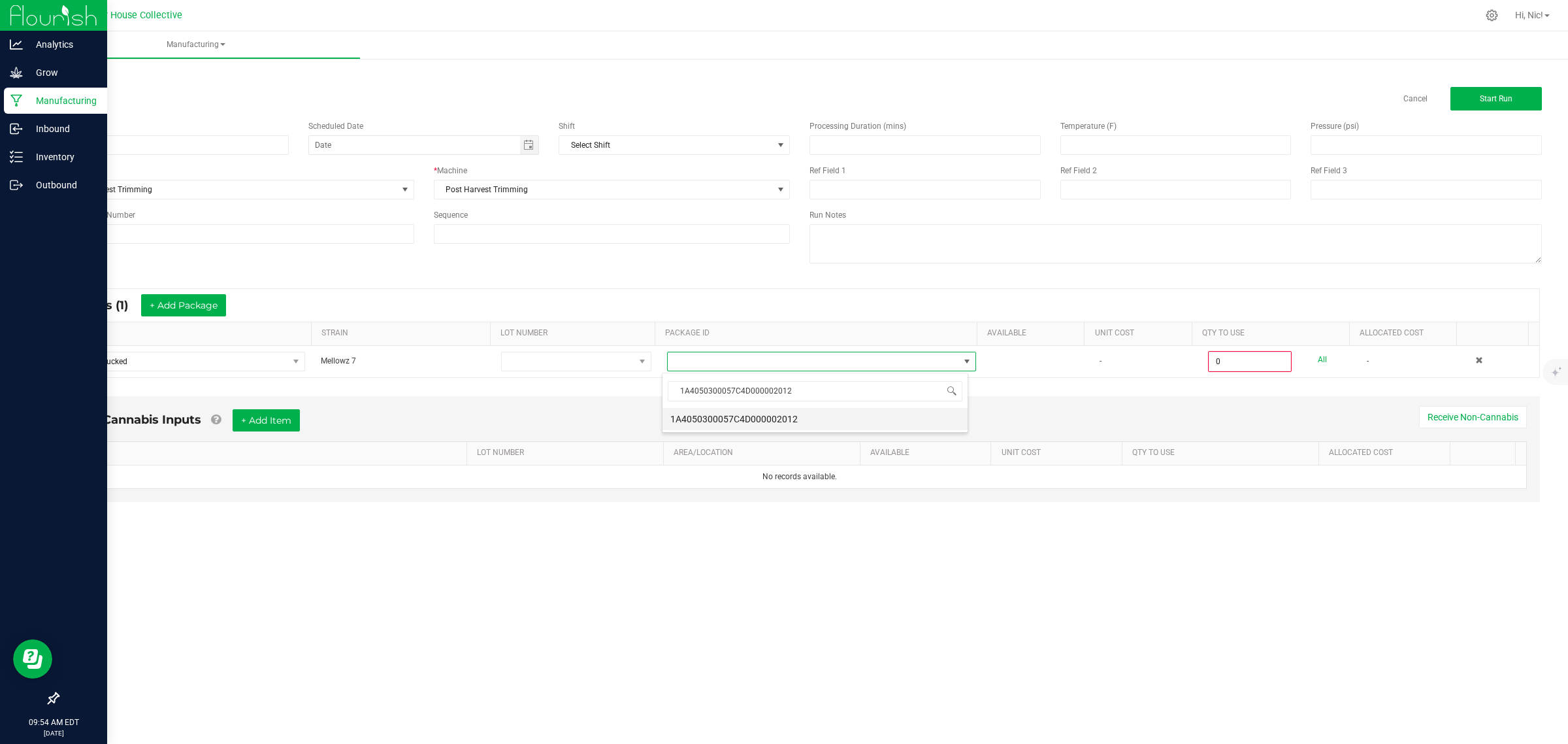
click at [804, 417] on li "1A4050300057C4D000002012" at bounding box center [815, 419] width 305 height 22
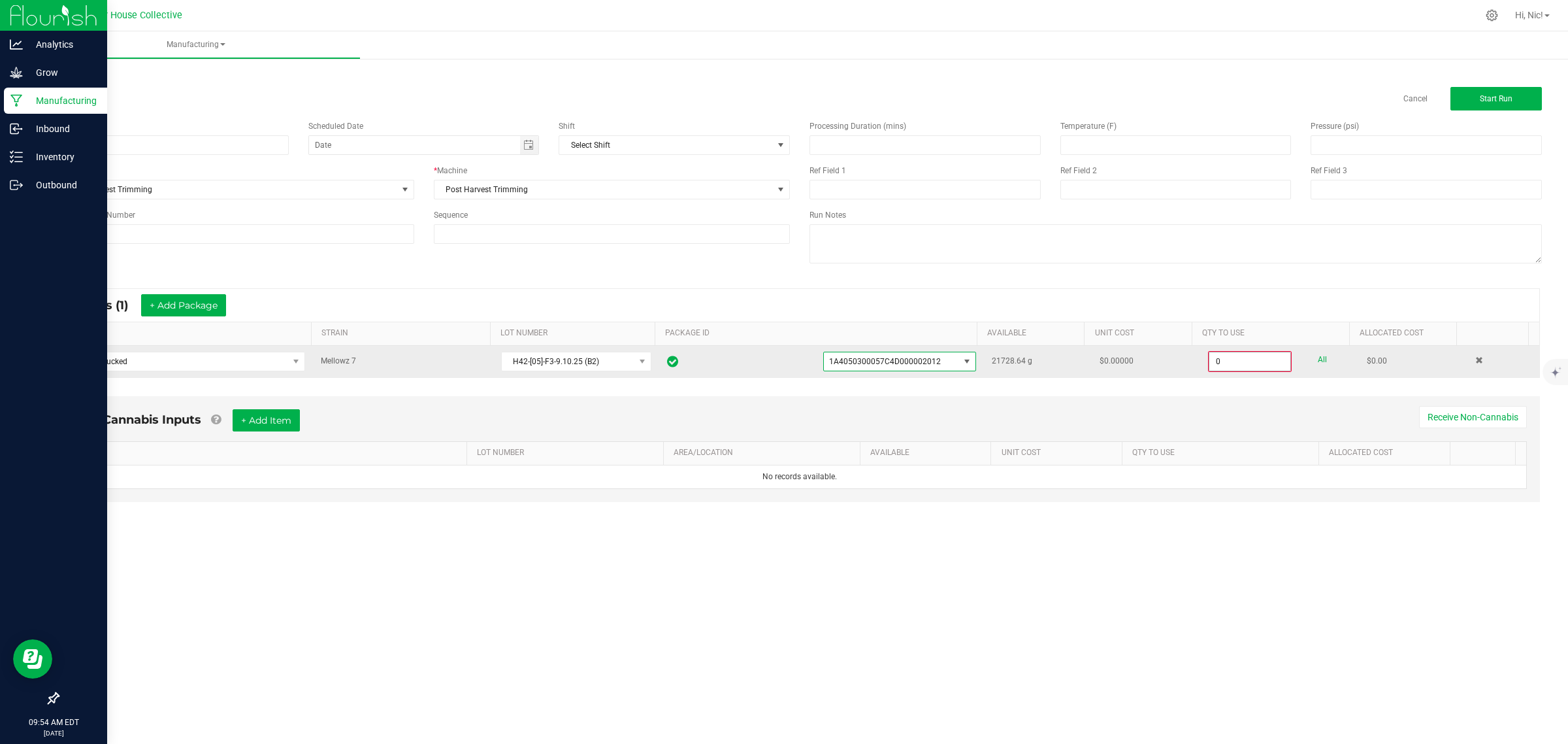
click at [1231, 363] on input "0" at bounding box center [1250, 361] width 81 height 18
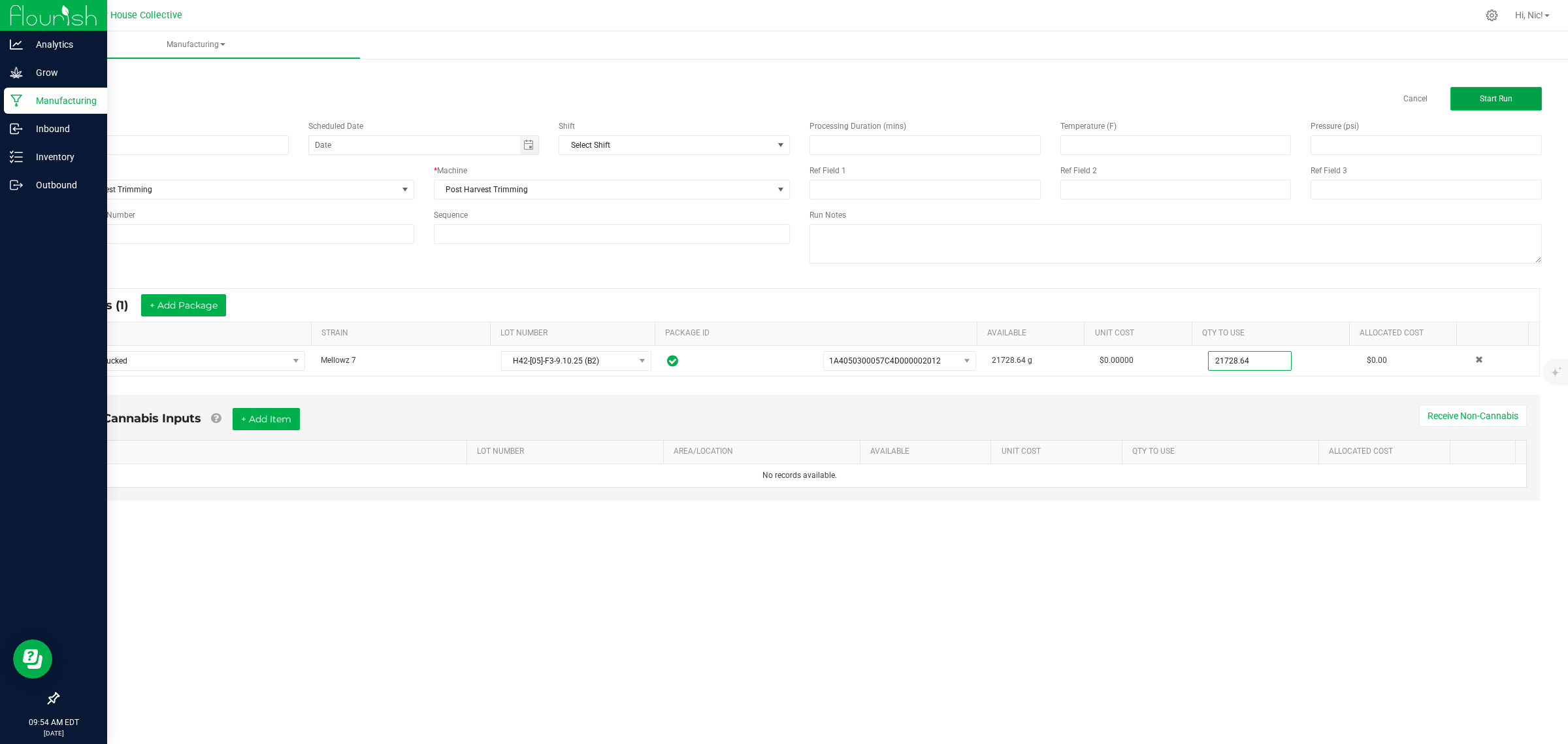
type input "21728.6400 g"
click at [1500, 99] on span "Start Run" at bounding box center [1497, 98] width 33 height 9
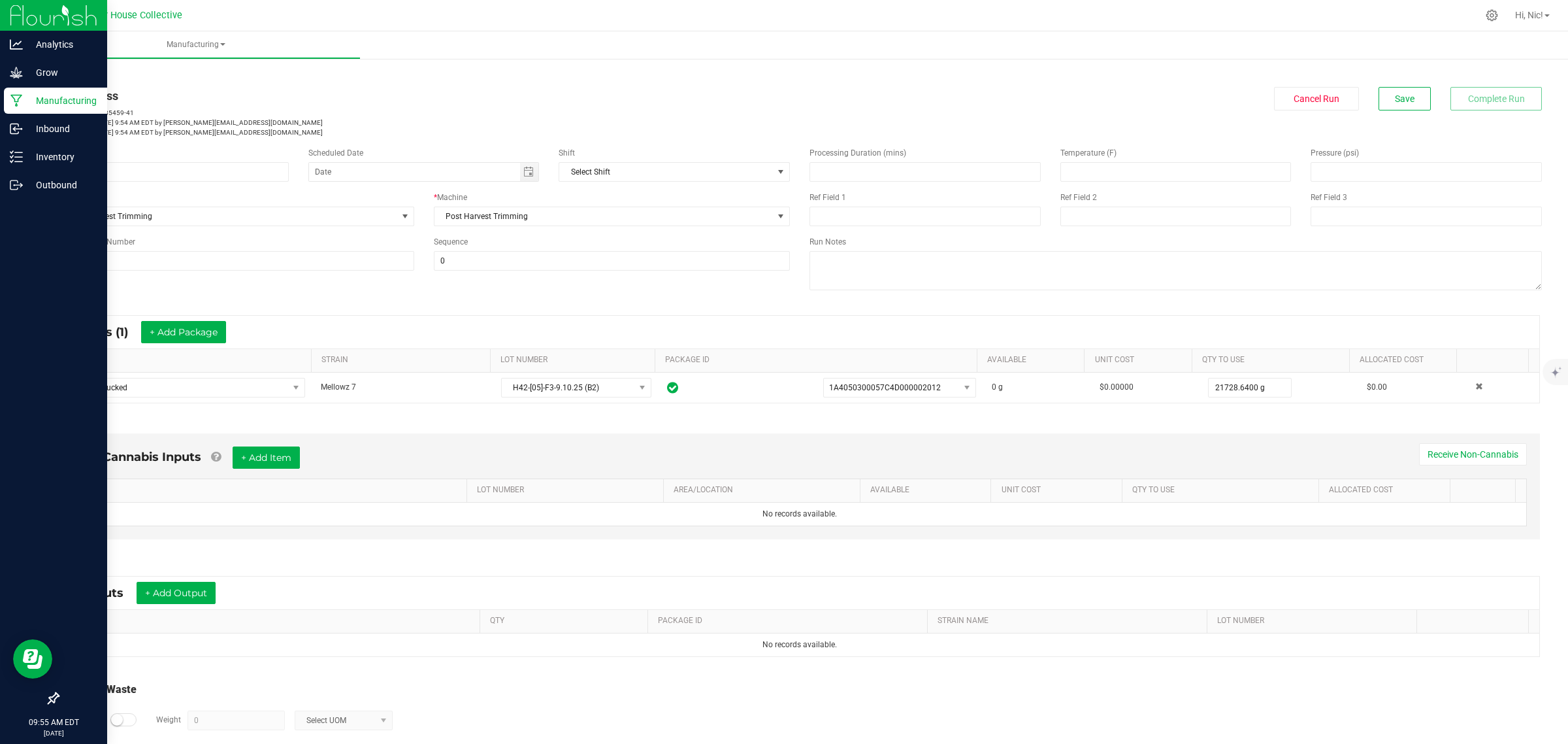
click at [69, 74] on link "< All Runs" at bounding box center [75, 74] width 34 height 9
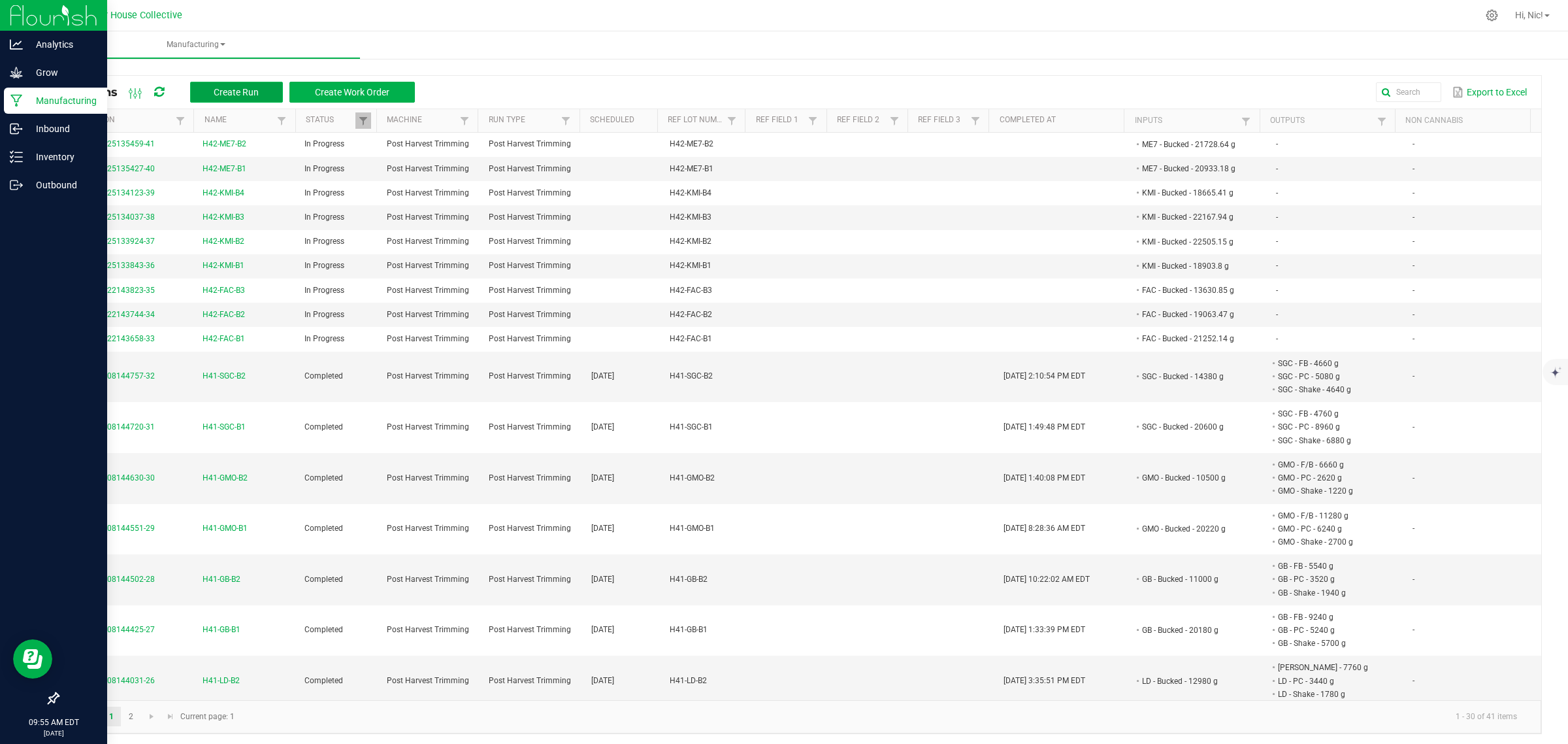
click at [270, 83] on button "Create Run" at bounding box center [237, 92] width 93 height 21
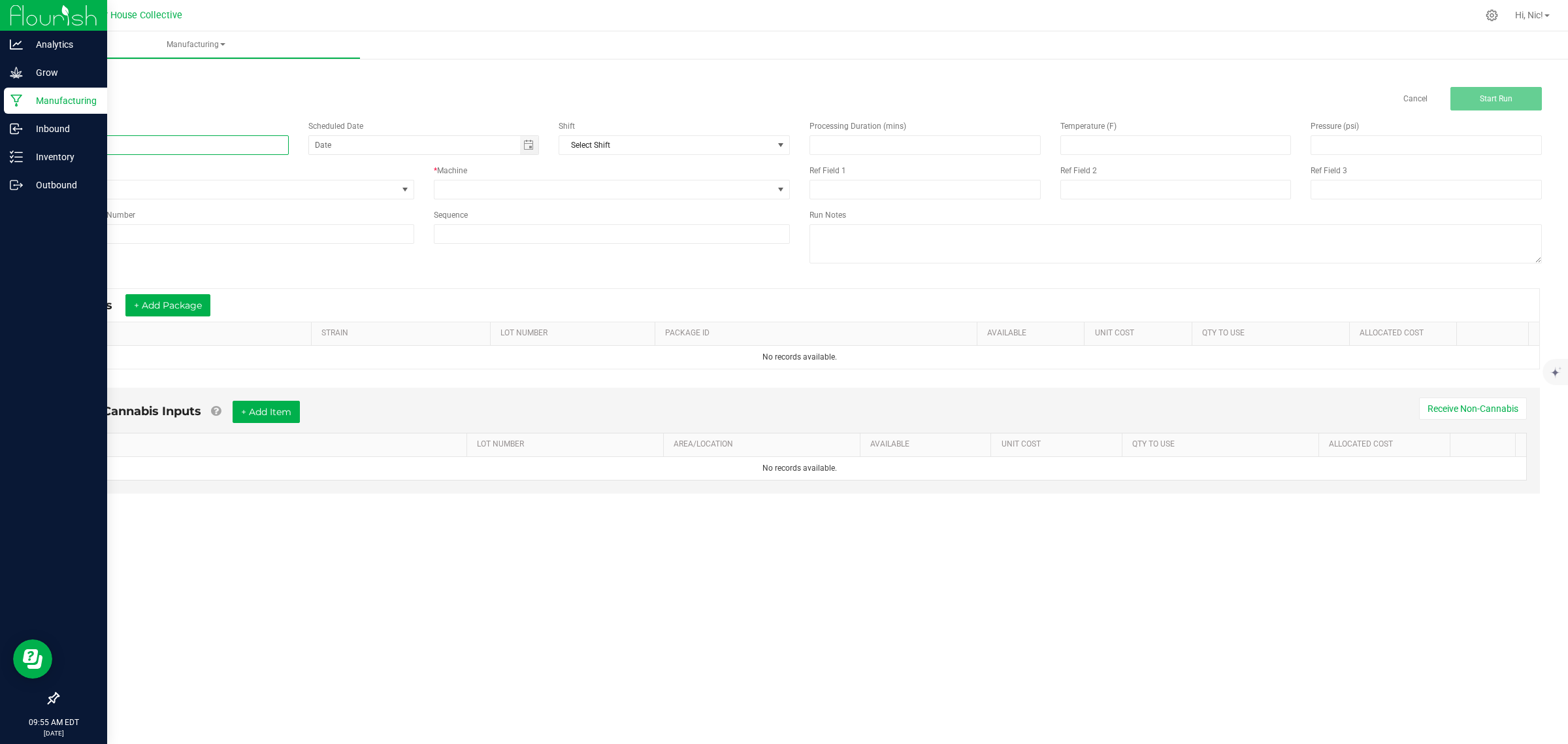
click at [116, 146] on input at bounding box center [173, 145] width 232 height 20
paste input "H42-ME7-B3"
type input "H42-ME7-B3"
click at [109, 226] on input at bounding box center [236, 233] width 356 height 20
paste input "H42-ME7-B3"
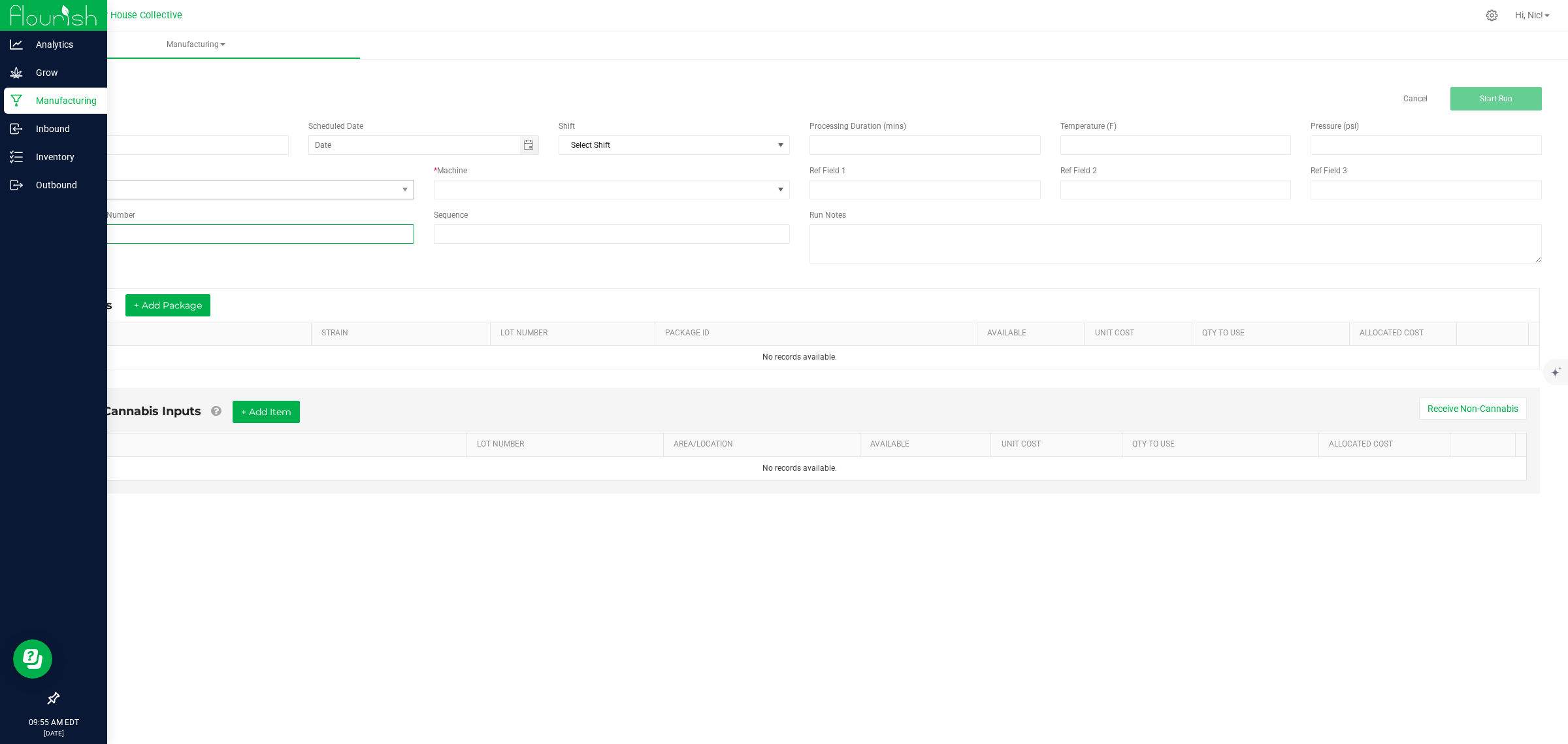
type input "H42-ME7-B3"
click at [107, 195] on span "None" at bounding box center [228, 189] width 339 height 18
drag, startPoint x: 122, startPoint y: 263, endPoint x: 288, endPoint y: 235, distance: 168.3
click at [123, 263] on span "Post Harvest Trimming" at bounding box center [108, 264] width 83 height 13
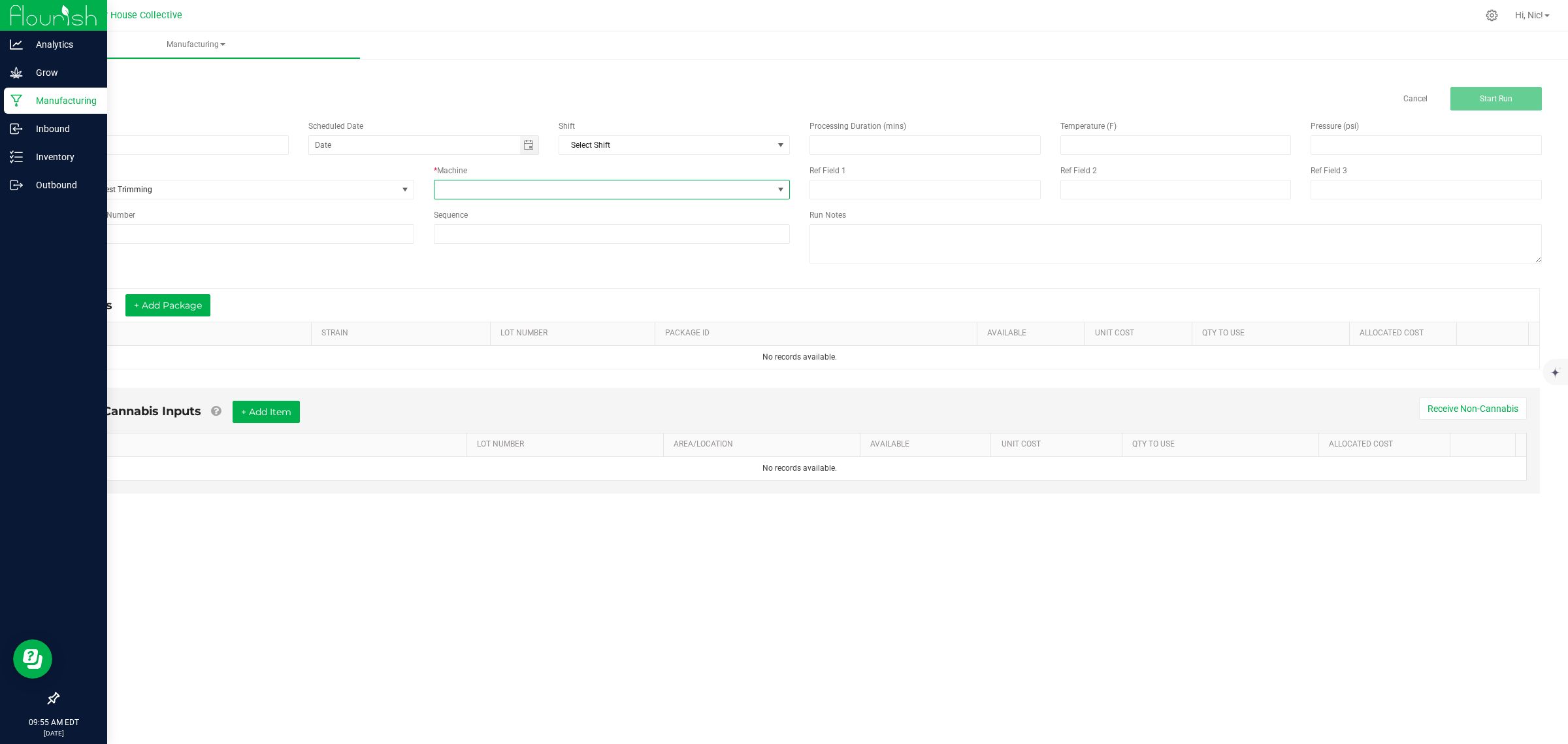
click at [516, 191] on span at bounding box center [604, 189] width 339 height 18
click at [508, 246] on li "Post Harvest Trimming" at bounding box center [611, 245] width 355 height 22
click at [194, 313] on button "+ Add Package" at bounding box center [168, 305] width 85 height 22
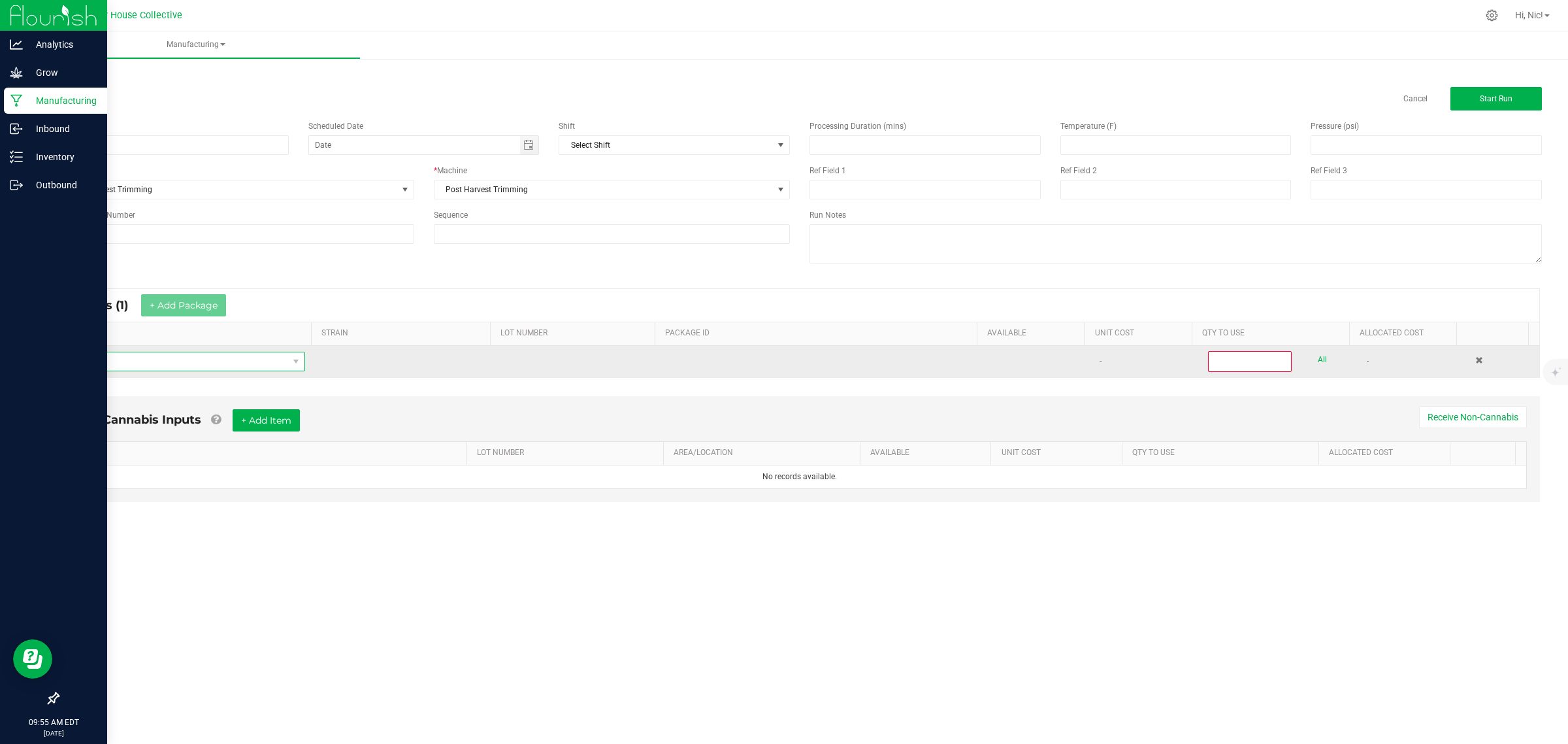
click at [164, 363] on span "NO DATA FOUND" at bounding box center [178, 361] width 220 height 18
type input "ME7 - B"
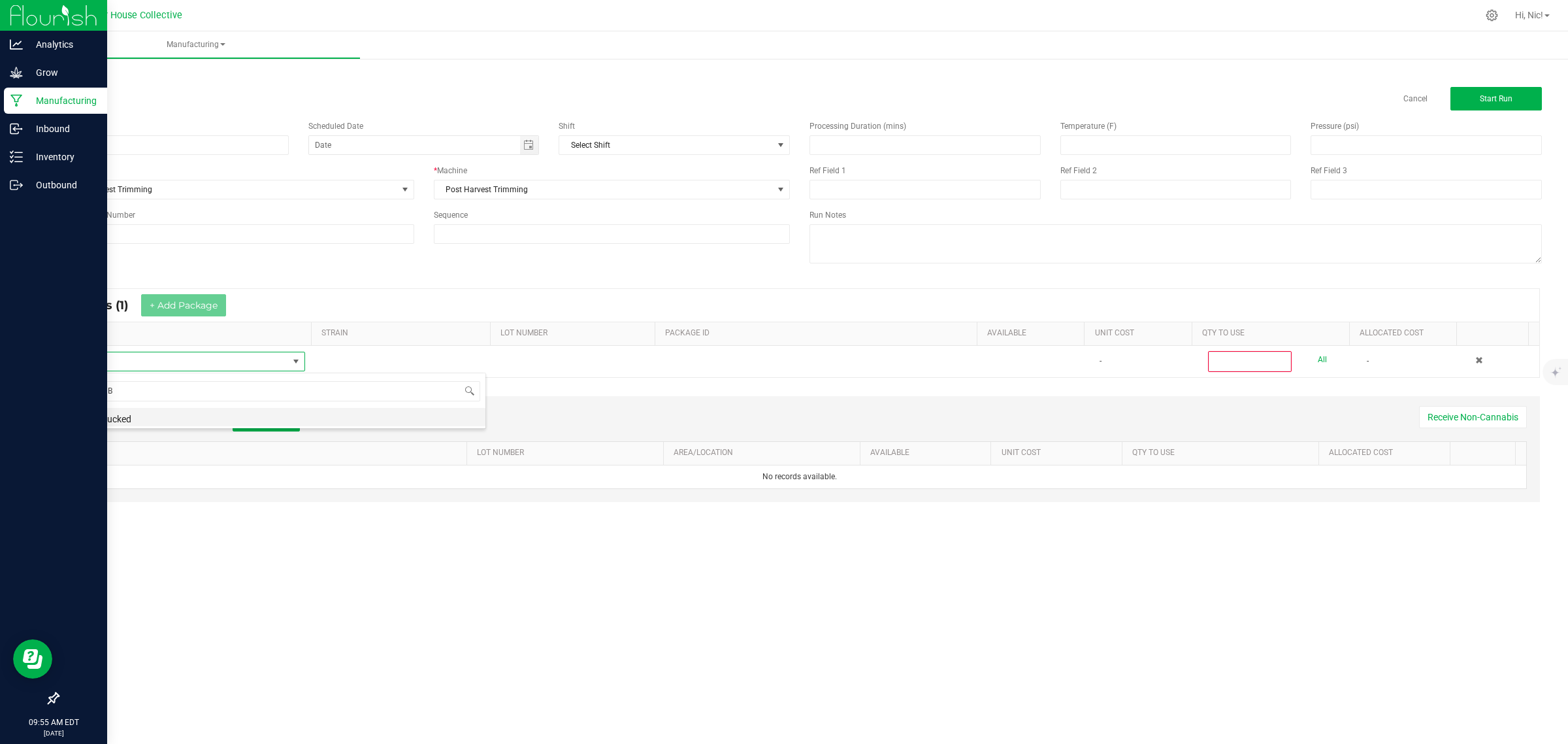
click at [126, 413] on li "ME7 - Bucked" at bounding box center [277, 417] width 417 height 18
type input "0"
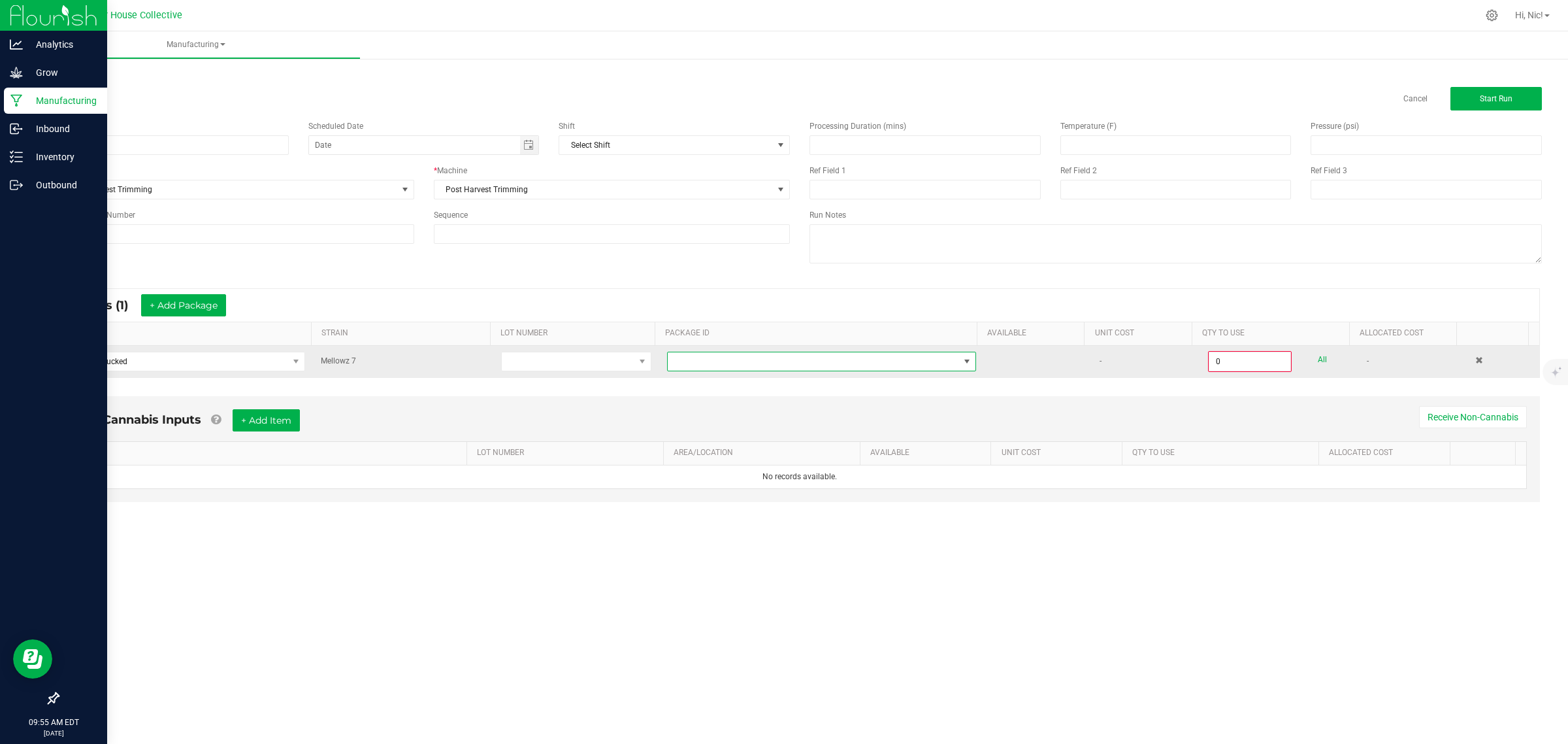
click at [874, 358] on span at bounding box center [814, 361] width 291 height 18
type input "1A4050300057C4D000002056"
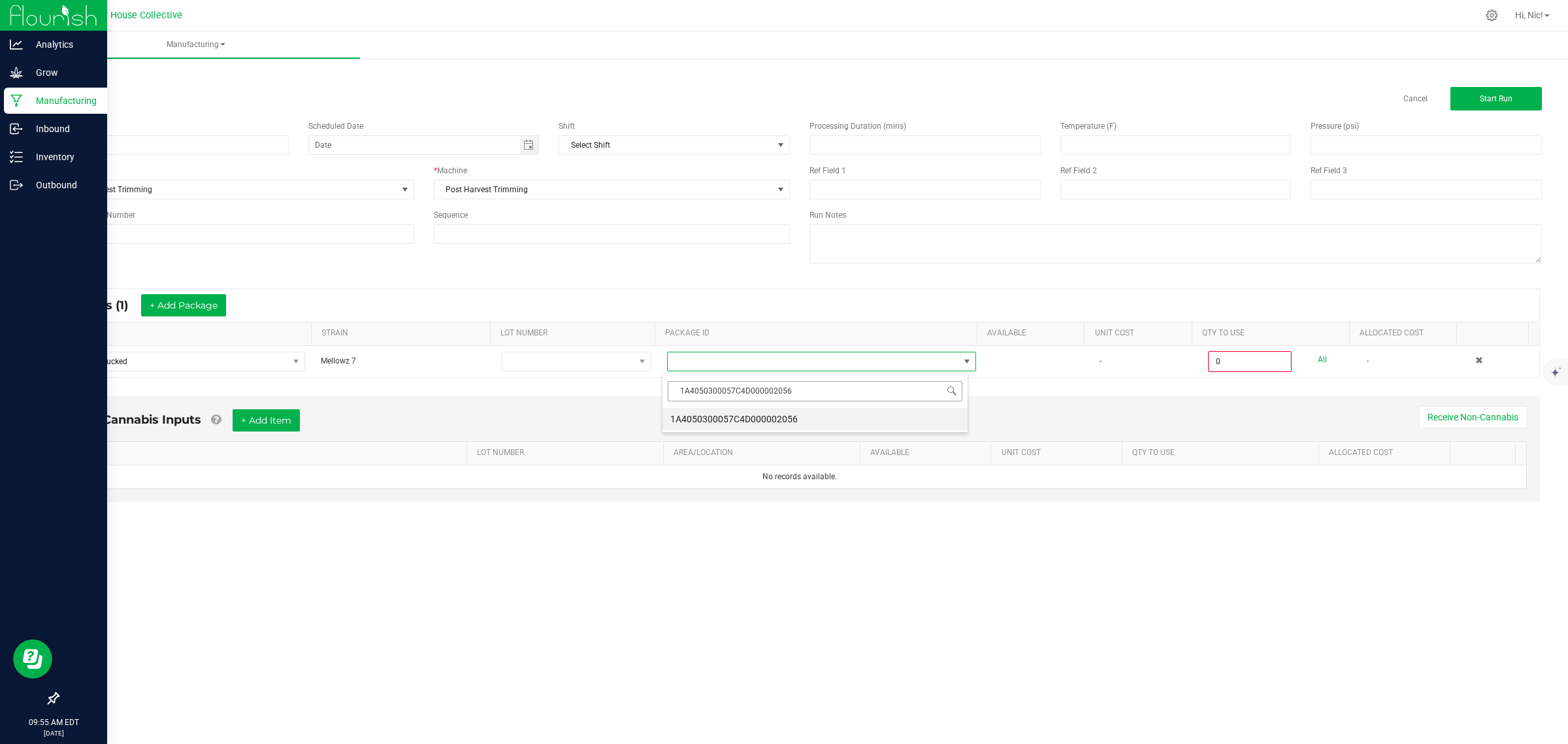
scroll to position [21, 306]
click at [811, 420] on li "1A4050300057C4D000002056" at bounding box center [815, 419] width 305 height 22
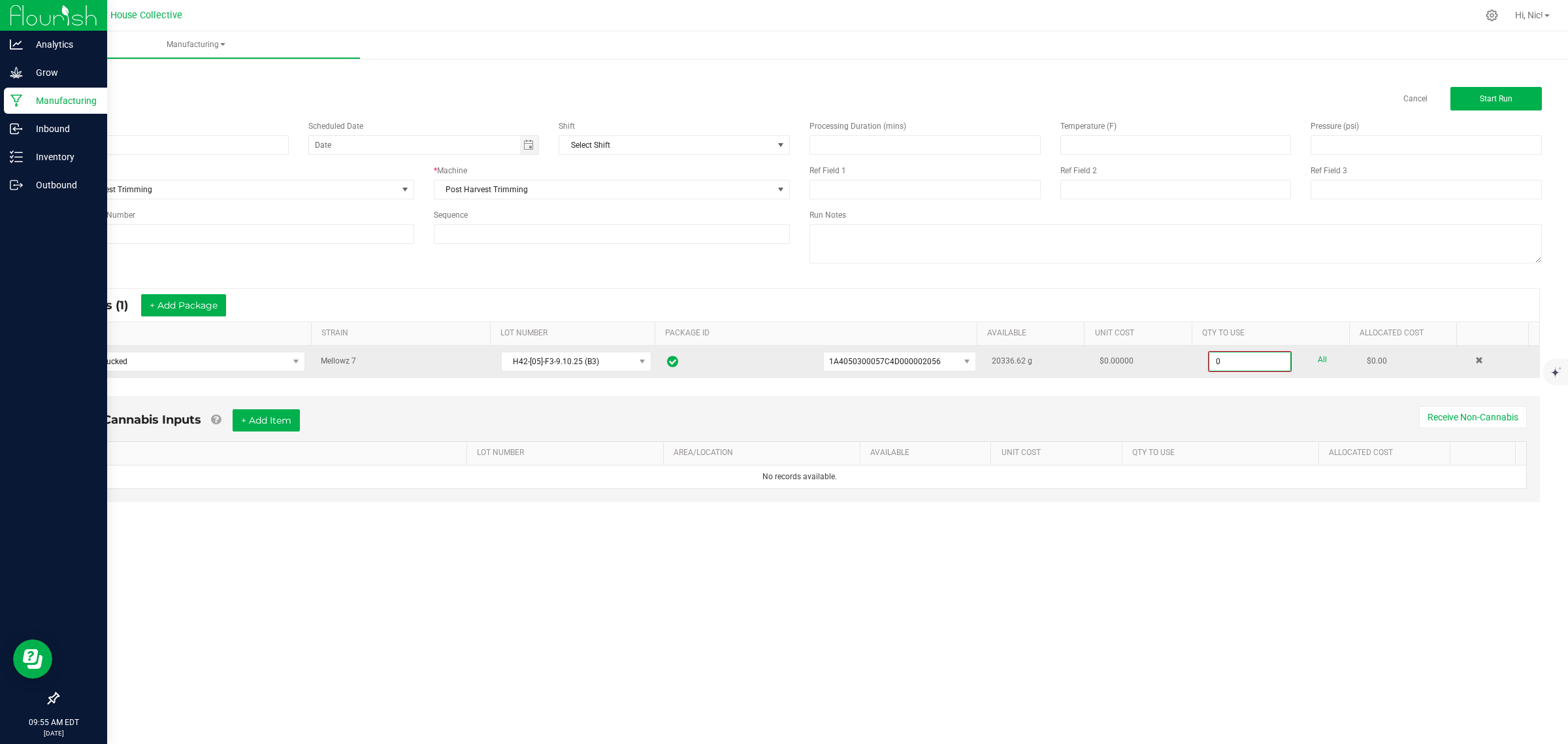
click at [1255, 356] on input "0" at bounding box center [1250, 361] width 81 height 18
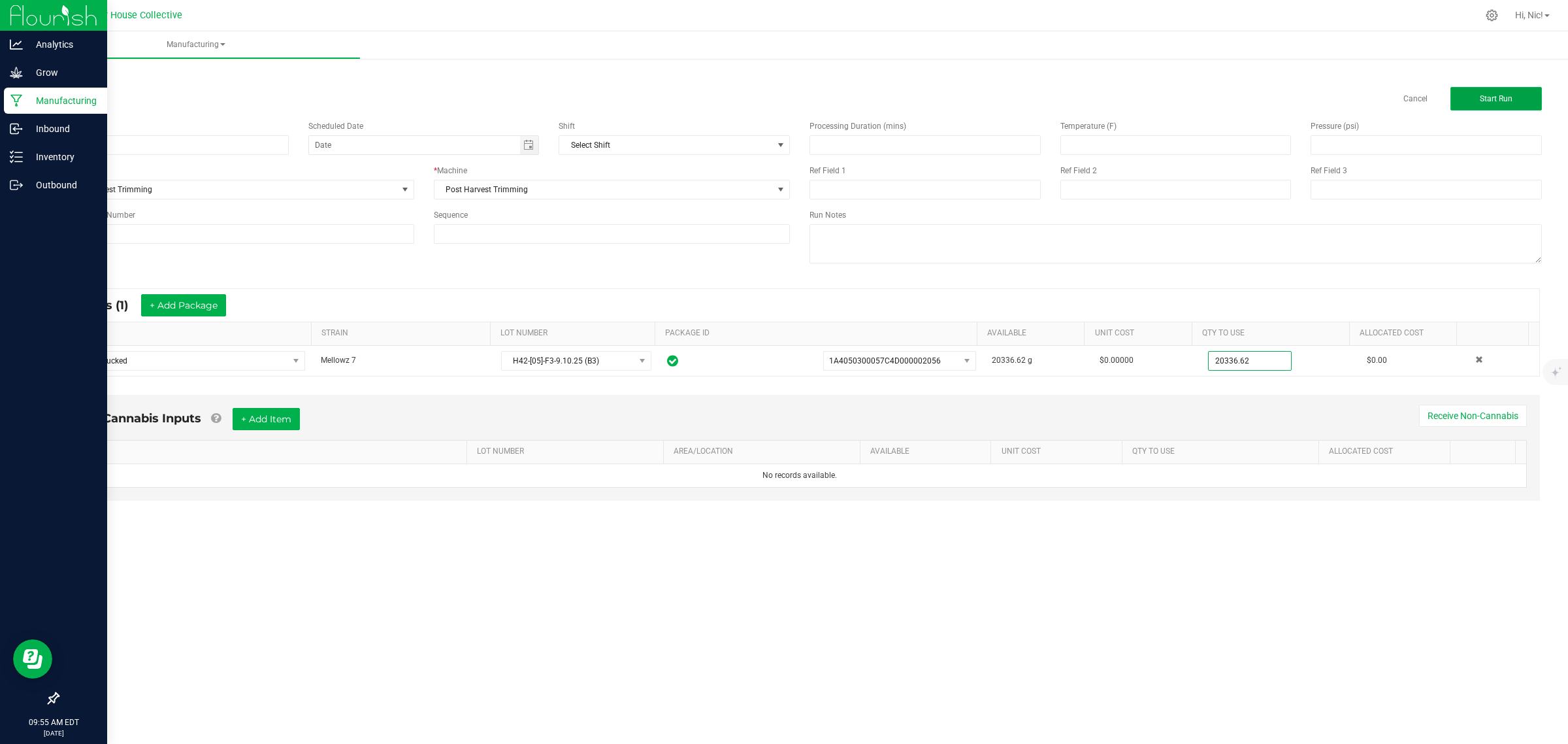
type input "20336.6200 g"
click at [1502, 108] on button "Start Run" at bounding box center [1497, 98] width 91 height 23
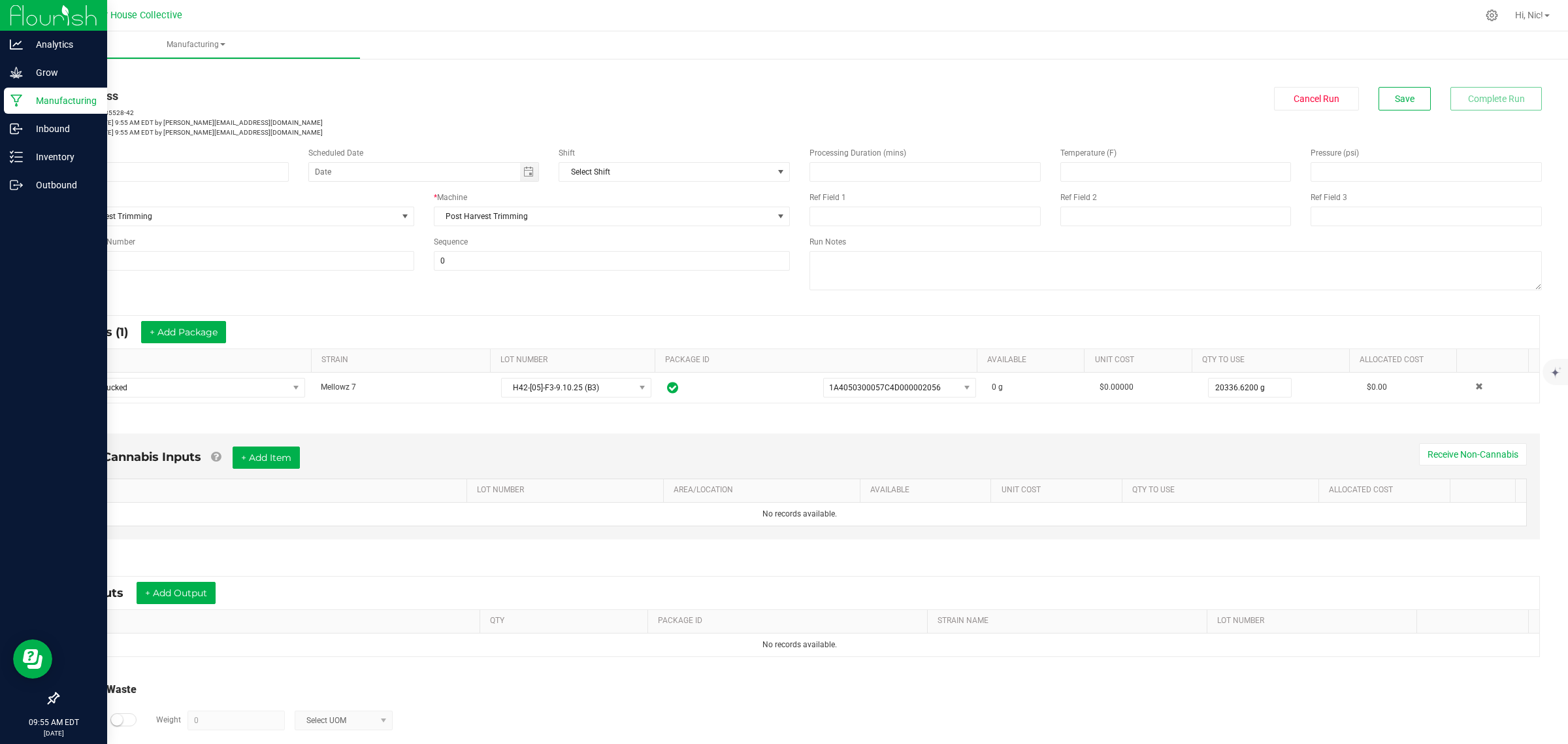
click at [71, 70] on link "< All Runs" at bounding box center [75, 74] width 34 height 9
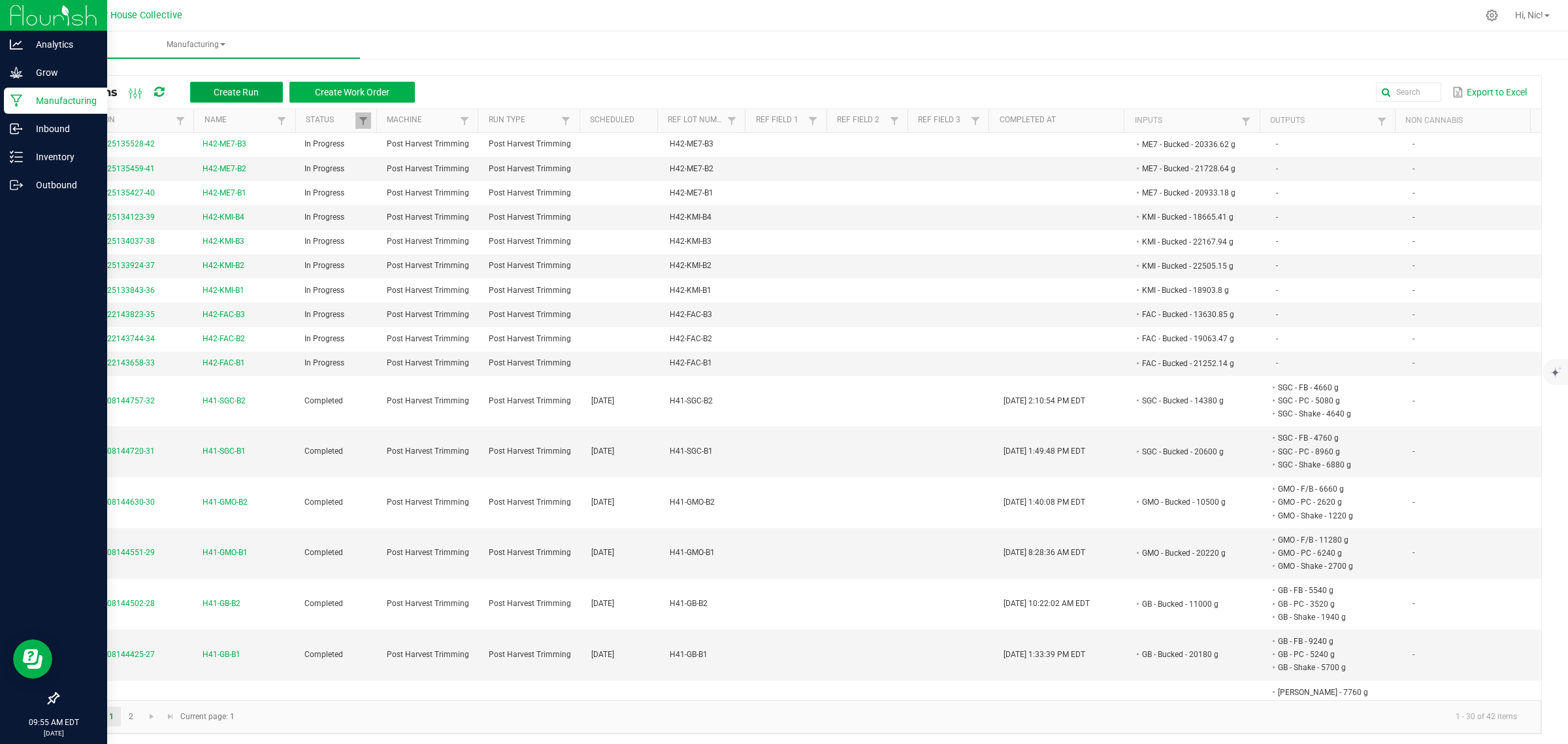
click at [215, 92] on span "Create Run" at bounding box center [236, 92] width 45 height 10
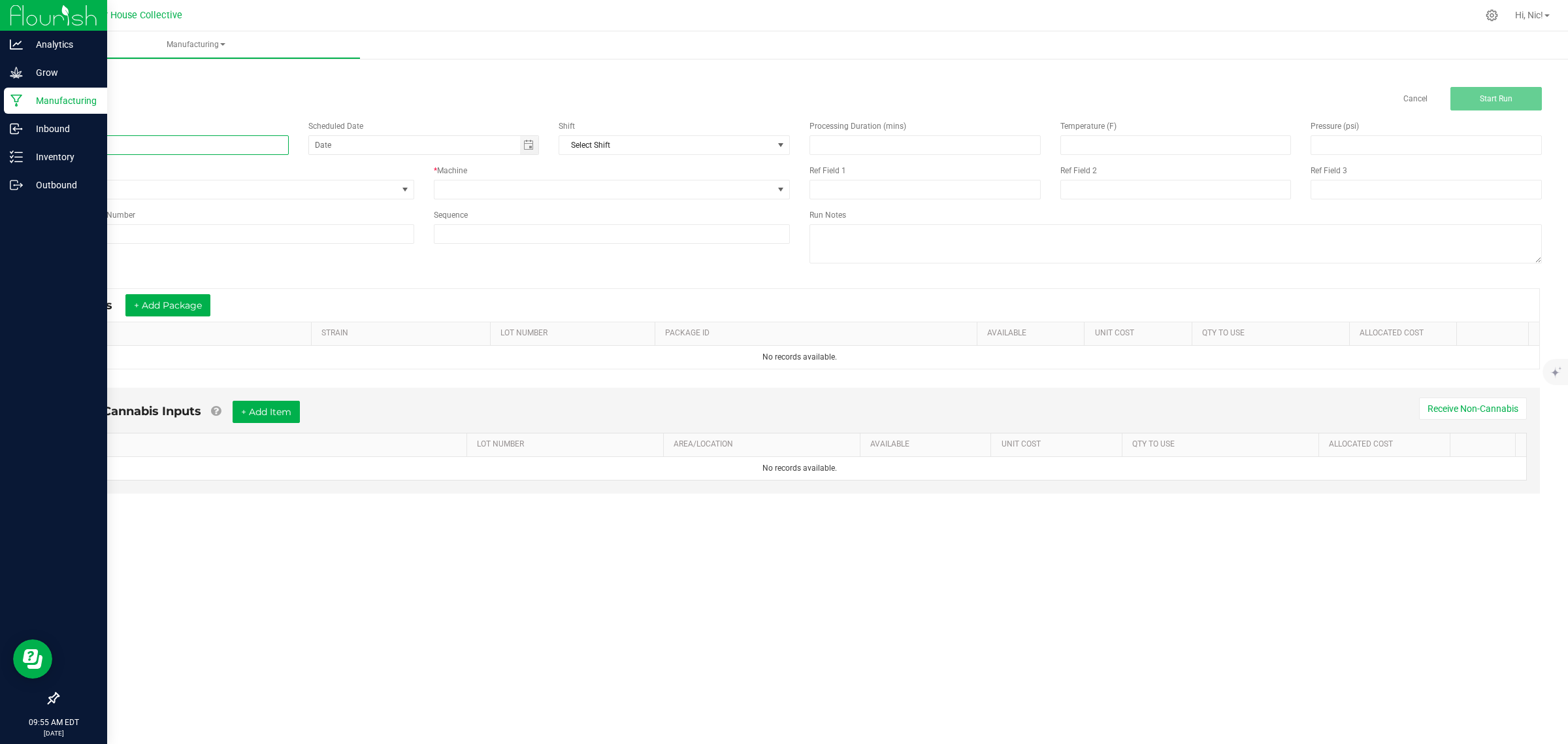
click at [158, 140] on input at bounding box center [173, 145] width 232 height 20
paste input "H42-PAV-B1"
type input "H42-PAV-B1"
click at [132, 218] on span "Reference Lot Number" at bounding box center [96, 214] width 77 height 9
click at [128, 233] on input at bounding box center [236, 233] width 356 height 20
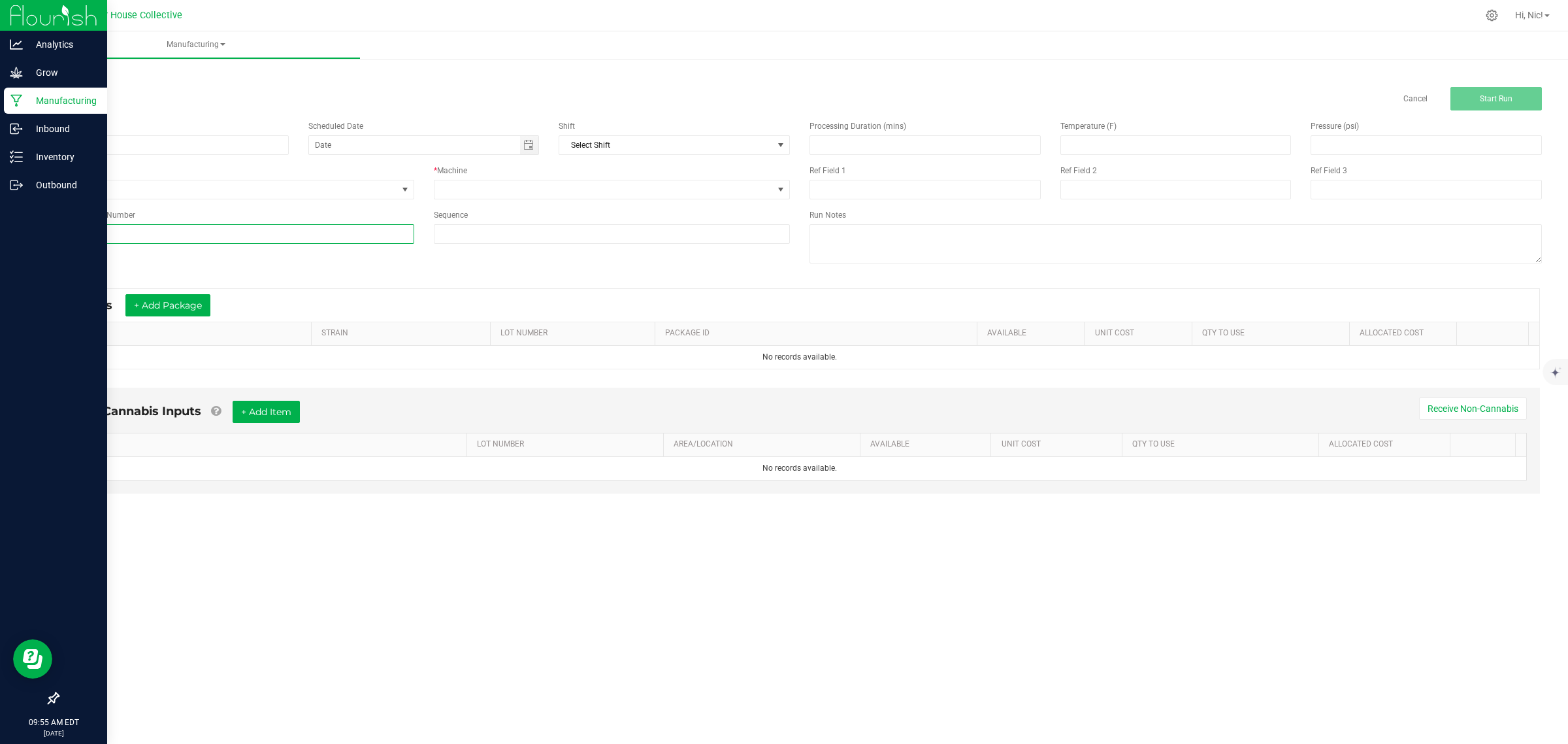
paste input "H42-PAV-B1"
type input "H42-PAV-B1"
click at [204, 186] on span "None" at bounding box center [228, 189] width 339 height 18
click at [174, 262] on li "Post Harvest Trimming" at bounding box center [236, 264] width 355 height 20
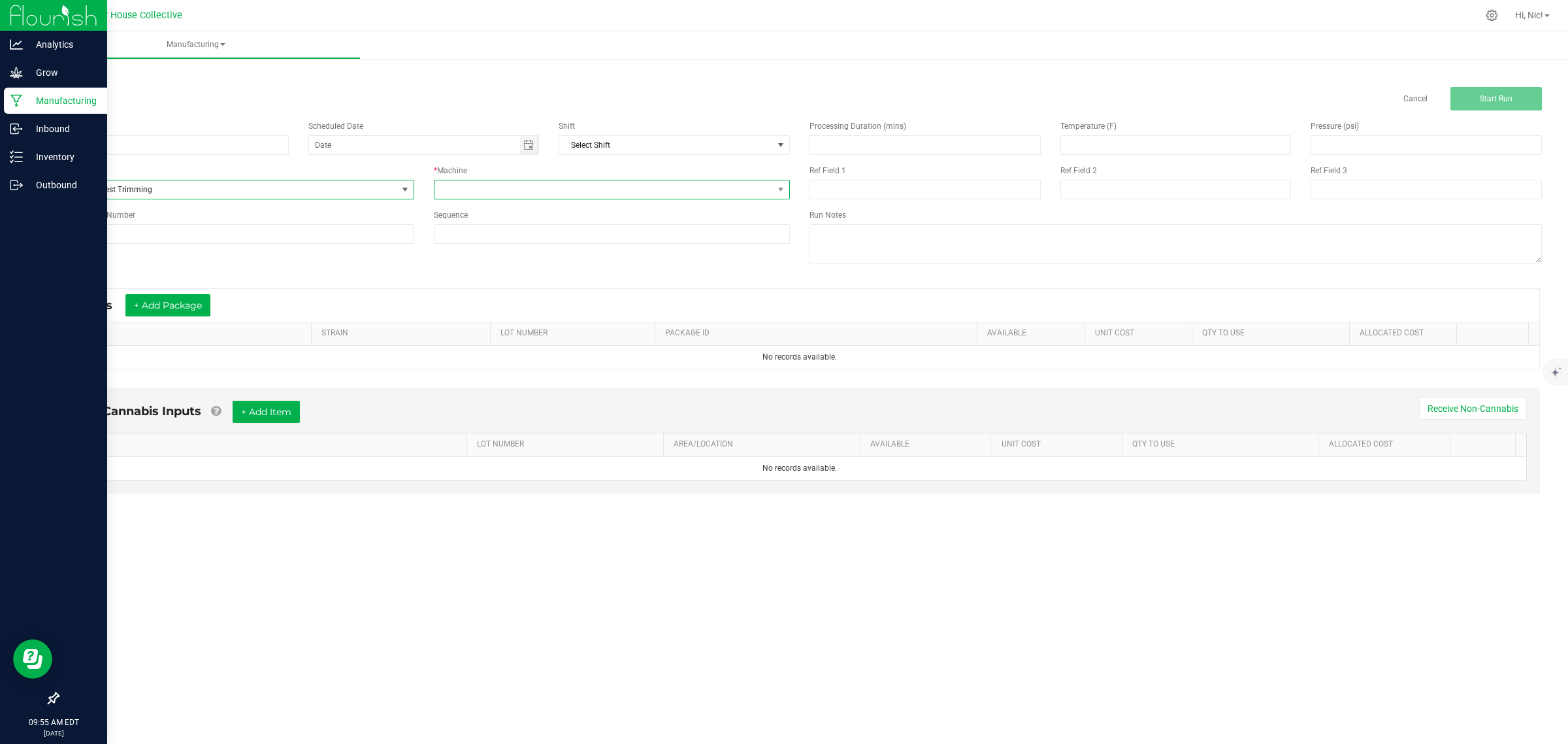
click at [468, 199] on span at bounding box center [612, 189] width 356 height 20
click at [475, 252] on li "Post Harvest Trimming" at bounding box center [611, 245] width 355 height 22
click at [174, 299] on button "+ Add Package" at bounding box center [168, 305] width 85 height 22
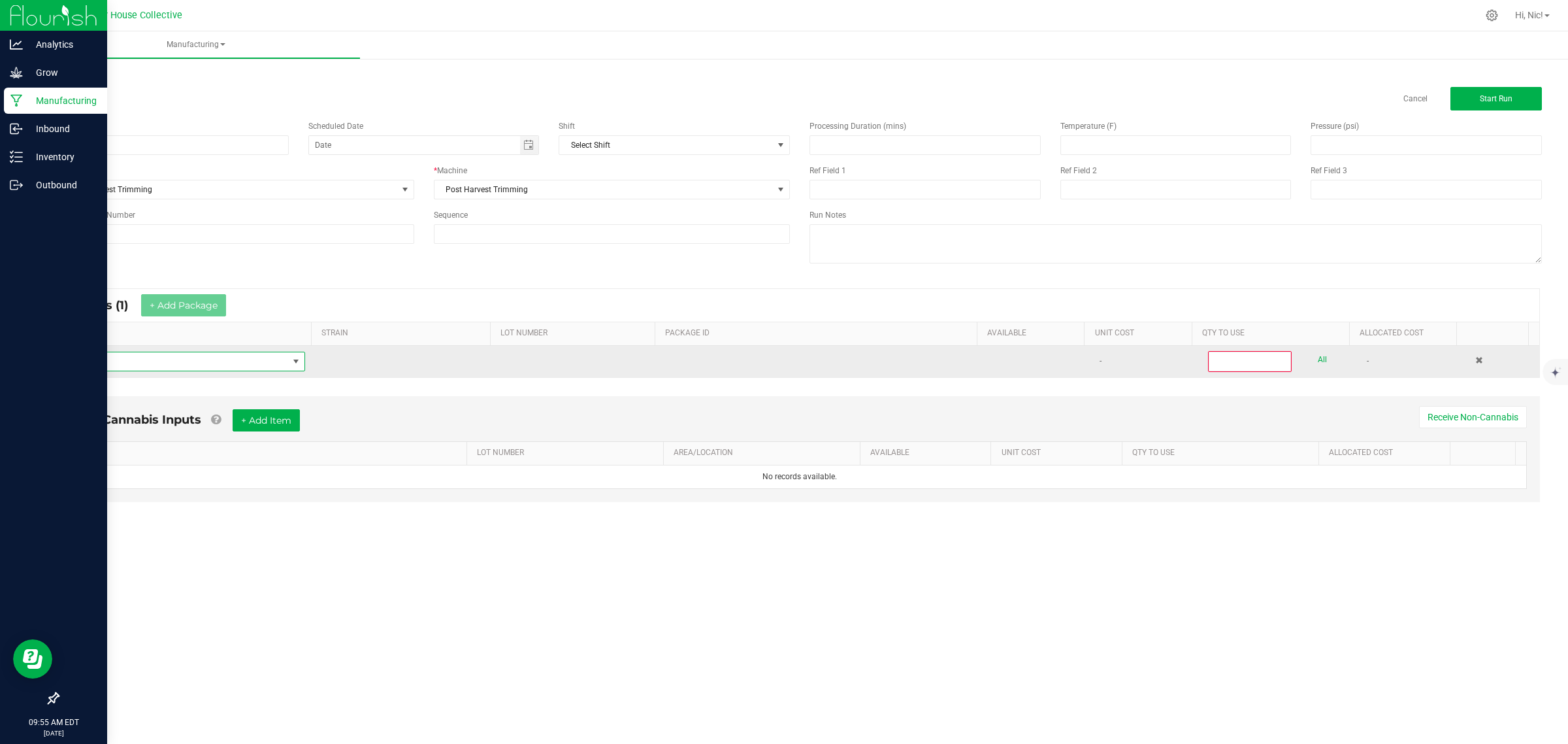
click at [172, 353] on span "NO DATA FOUND" at bounding box center [178, 361] width 220 height 18
type input "PAV - B"
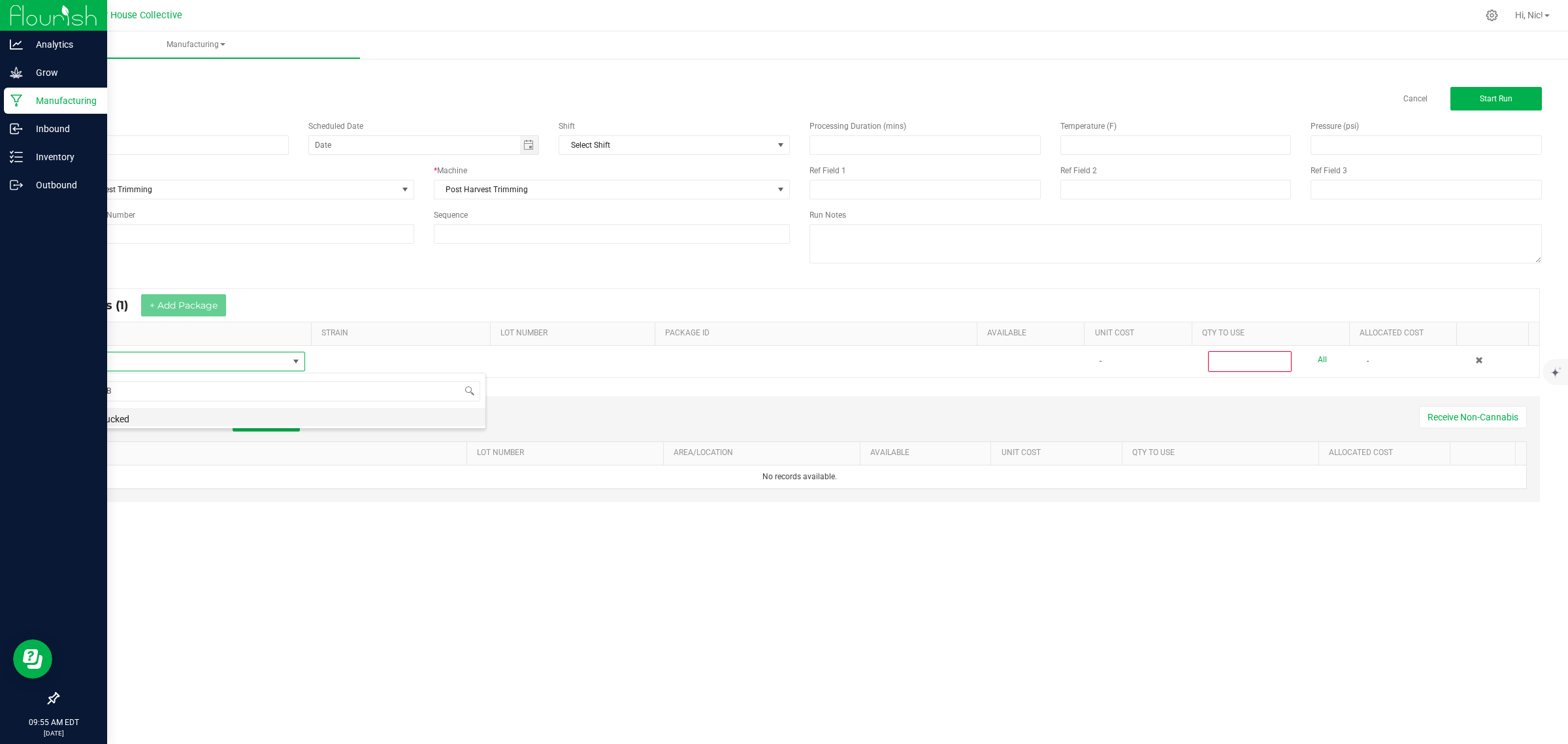
click at [127, 421] on li "PAV - Bucked" at bounding box center [277, 417] width 417 height 18
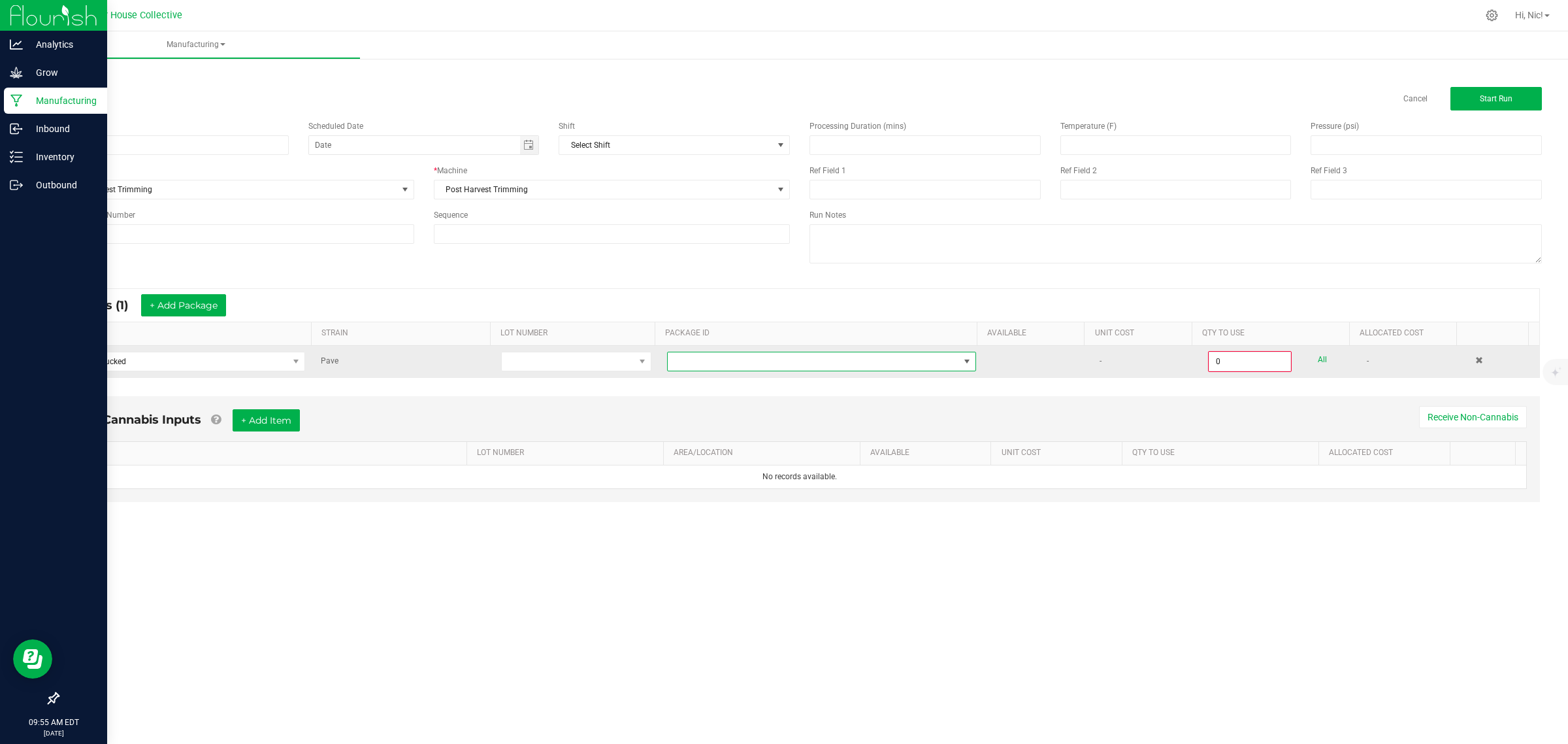
click at [768, 370] on span at bounding box center [814, 361] width 291 height 18
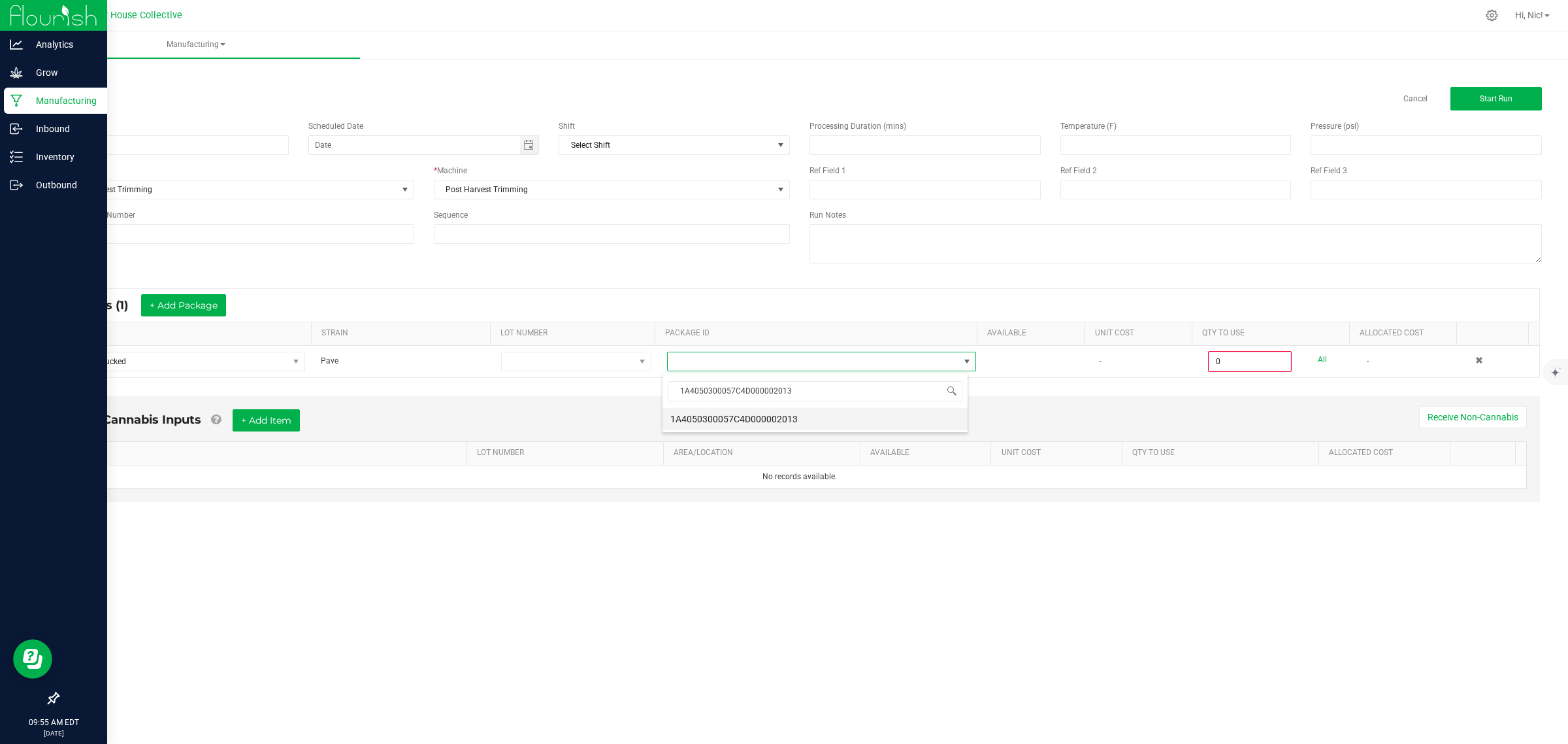
click at [773, 416] on li "1A4050300057C4D000002013" at bounding box center [815, 419] width 305 height 22
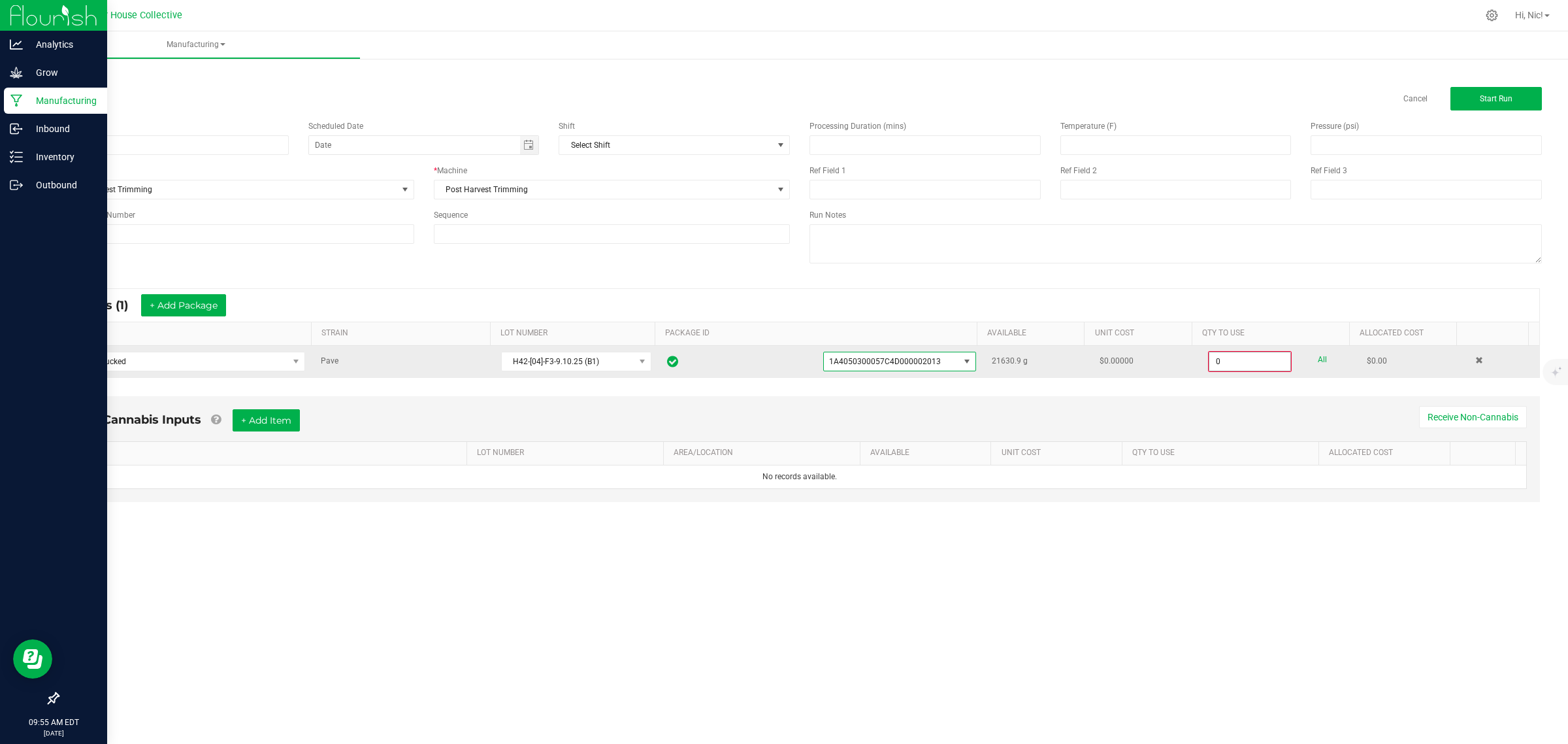
click at [1229, 357] on input "0" at bounding box center [1250, 361] width 81 height 18
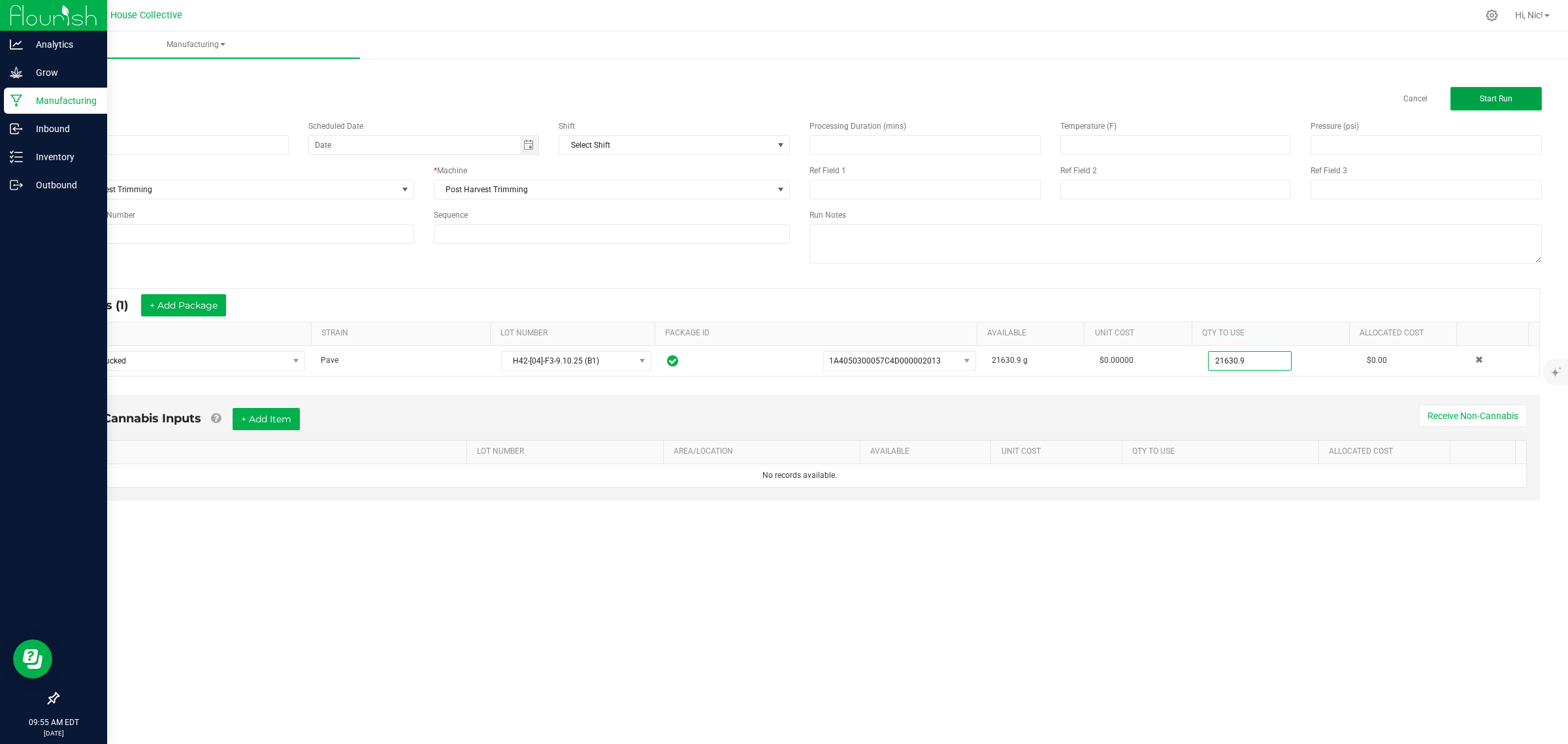
type input "21630.9000 g"
click at [1502, 107] on button "Start Run" at bounding box center [1497, 98] width 91 height 23
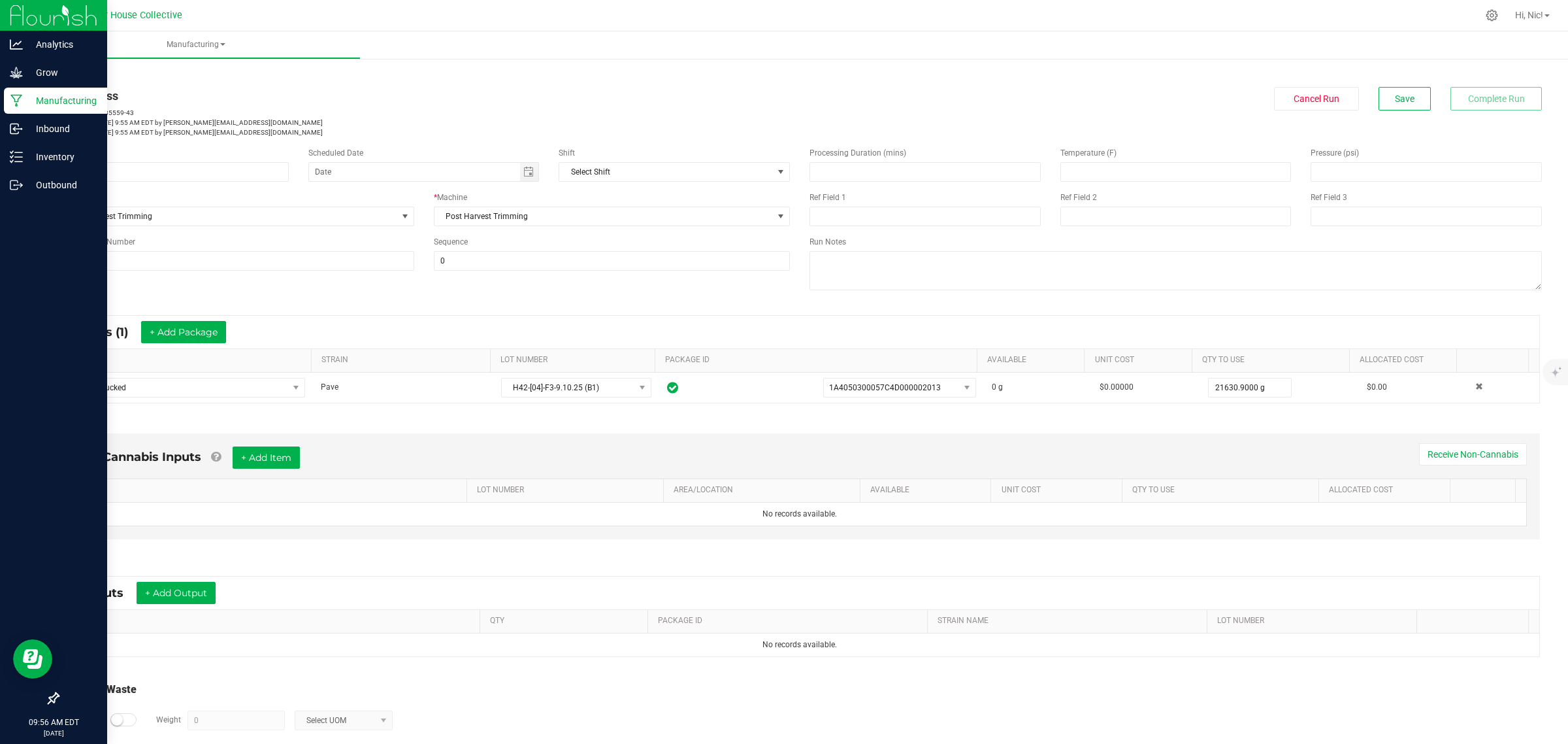
click at [82, 79] on div "< All Runs In Progress MP-20250925135559-43 Started: [DATE] 9:55 AM EDT by [EMA…" at bounding box center [800, 103] width 1484 height 69
click at [86, 76] on link "< All Runs" at bounding box center [75, 74] width 34 height 9
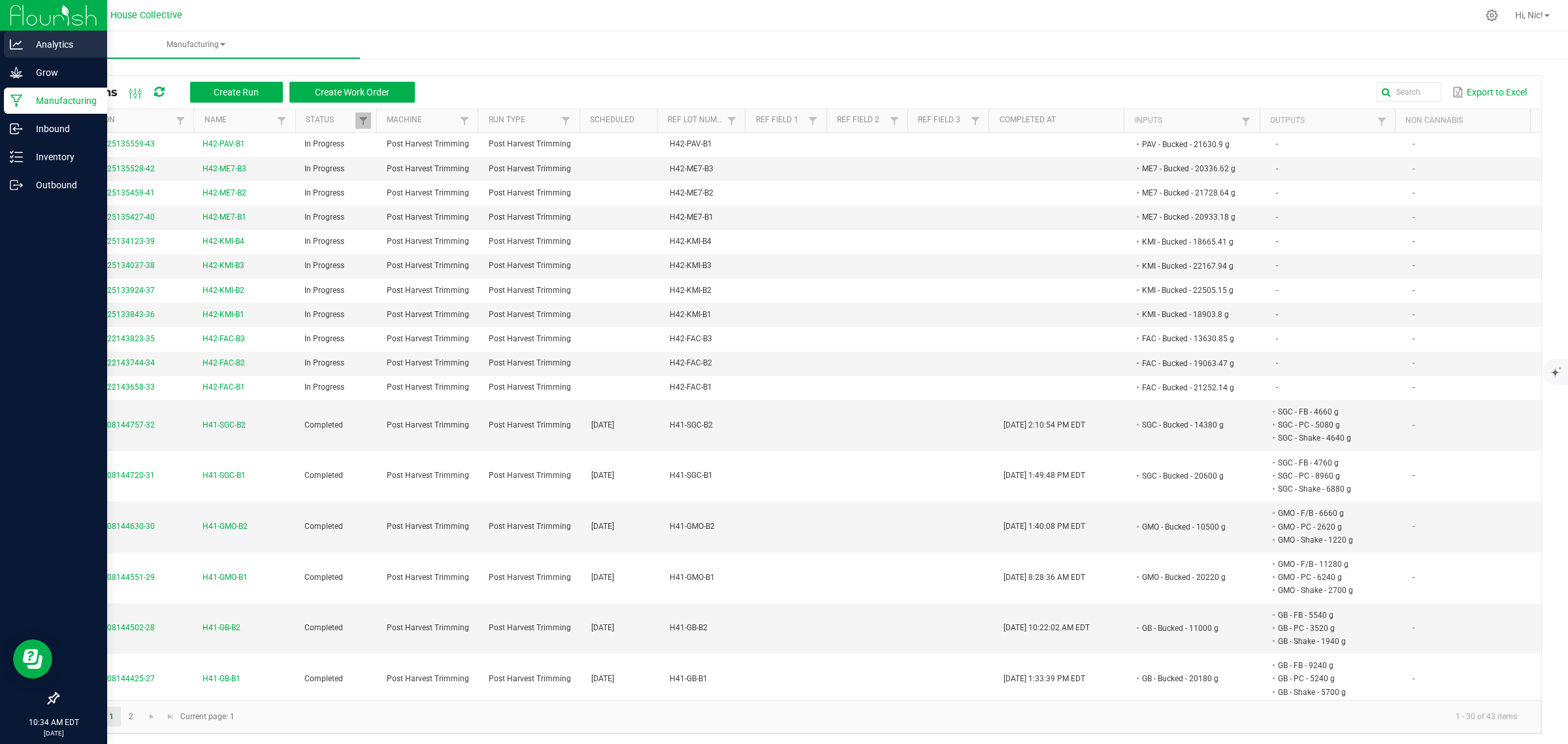
click at [61, 49] on p "Analytics" at bounding box center [62, 44] width 78 height 16
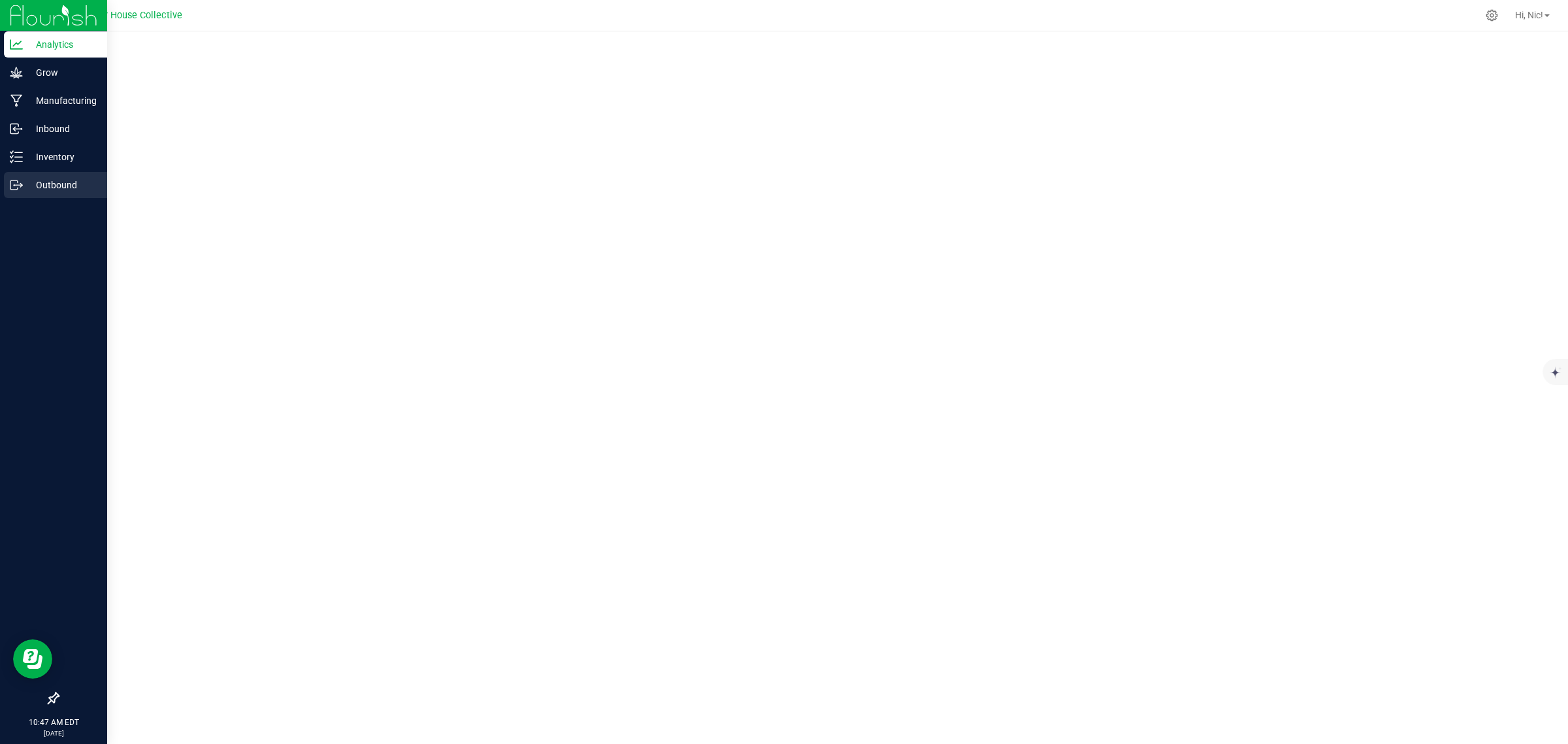
click at [54, 177] on p "Outbound" at bounding box center [62, 185] width 78 height 16
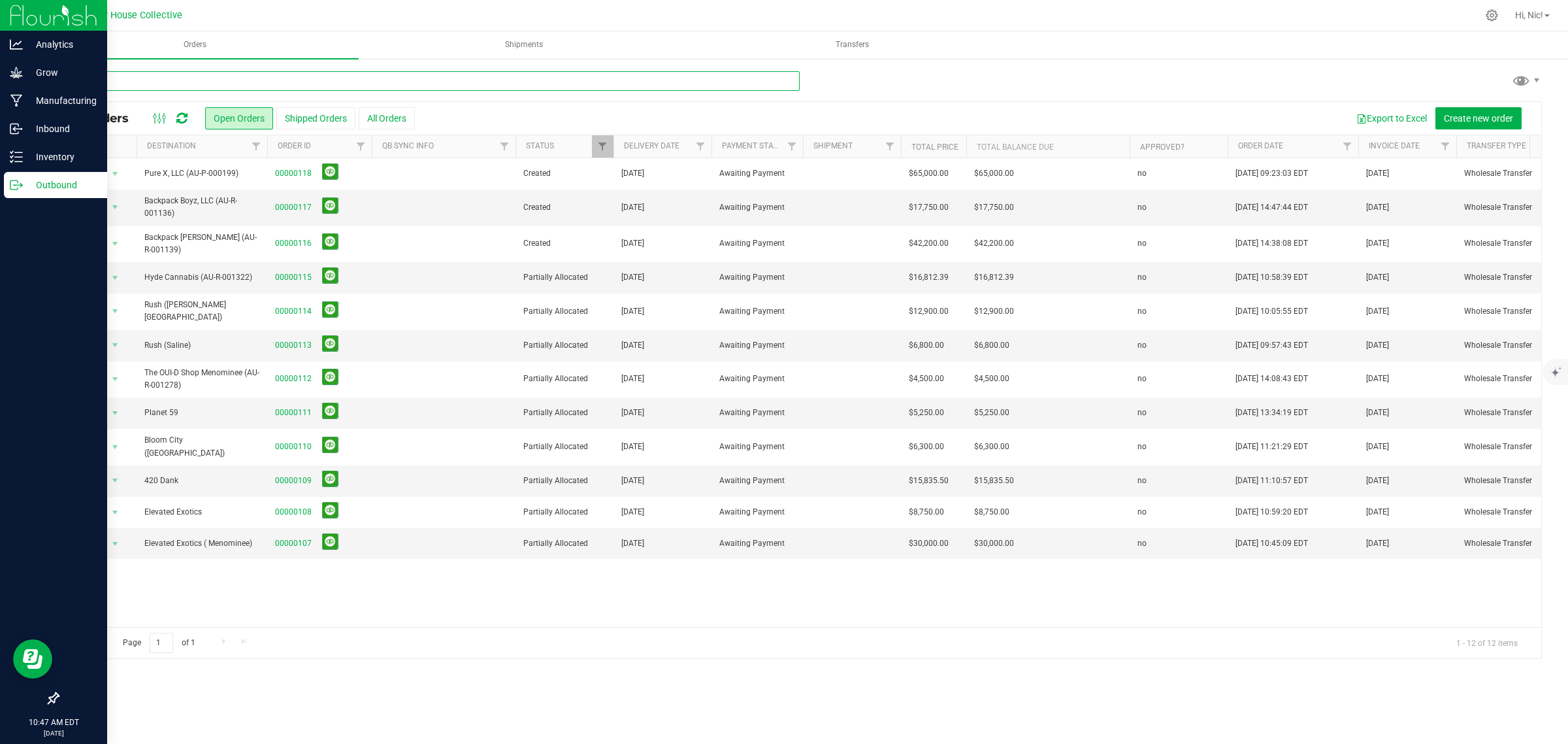
click at [237, 76] on input "text" at bounding box center [429, 81] width 742 height 20
click at [387, 118] on button "All Orders" at bounding box center [387, 118] width 56 height 22
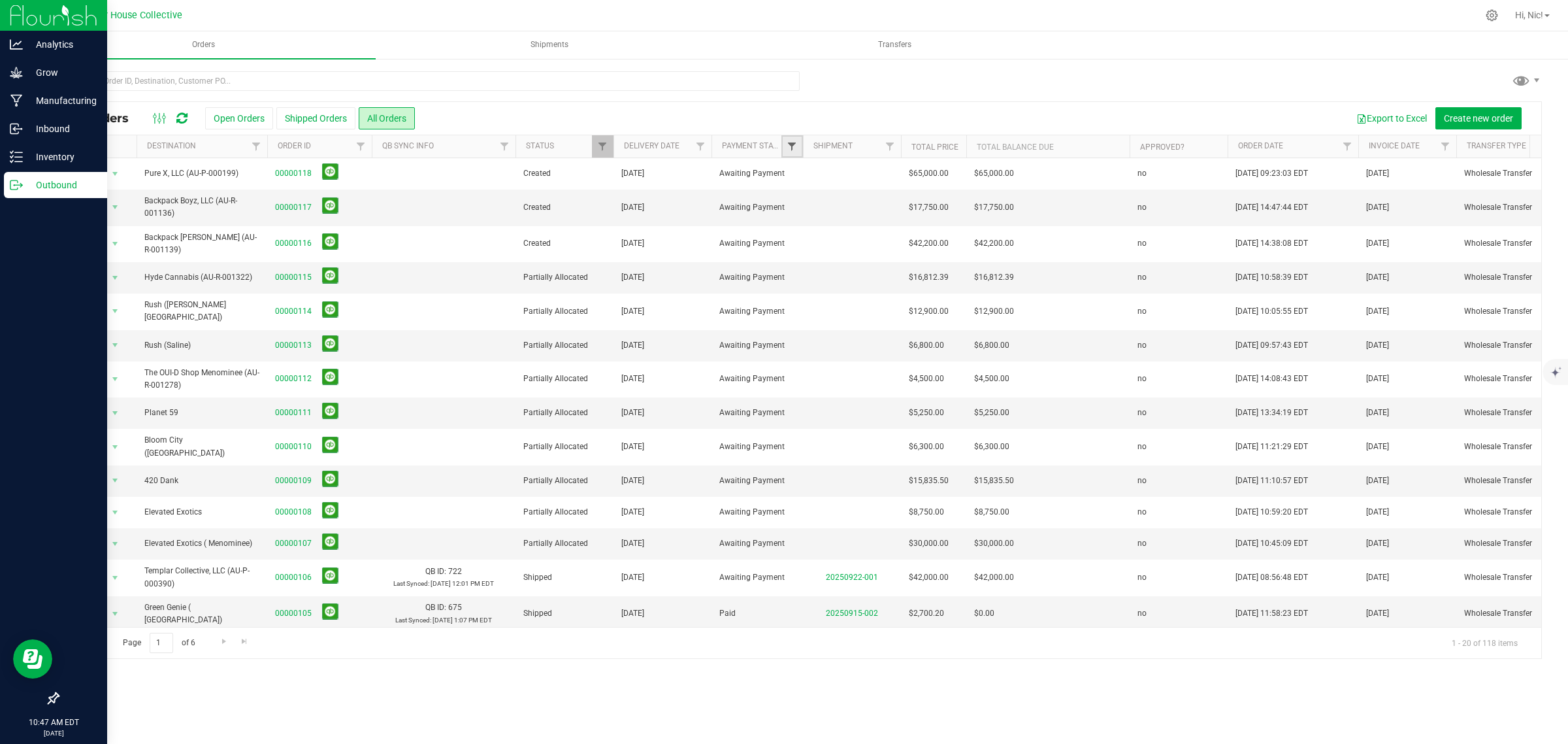
click at [796, 141] on span "Filter" at bounding box center [792, 146] width 10 height 10
click at [798, 220] on input "Awaiting Payment" at bounding box center [799, 220] width 9 height 9
checkbox input "true"
click at [839, 338] on button "Filter" at bounding box center [821, 339] width 63 height 28
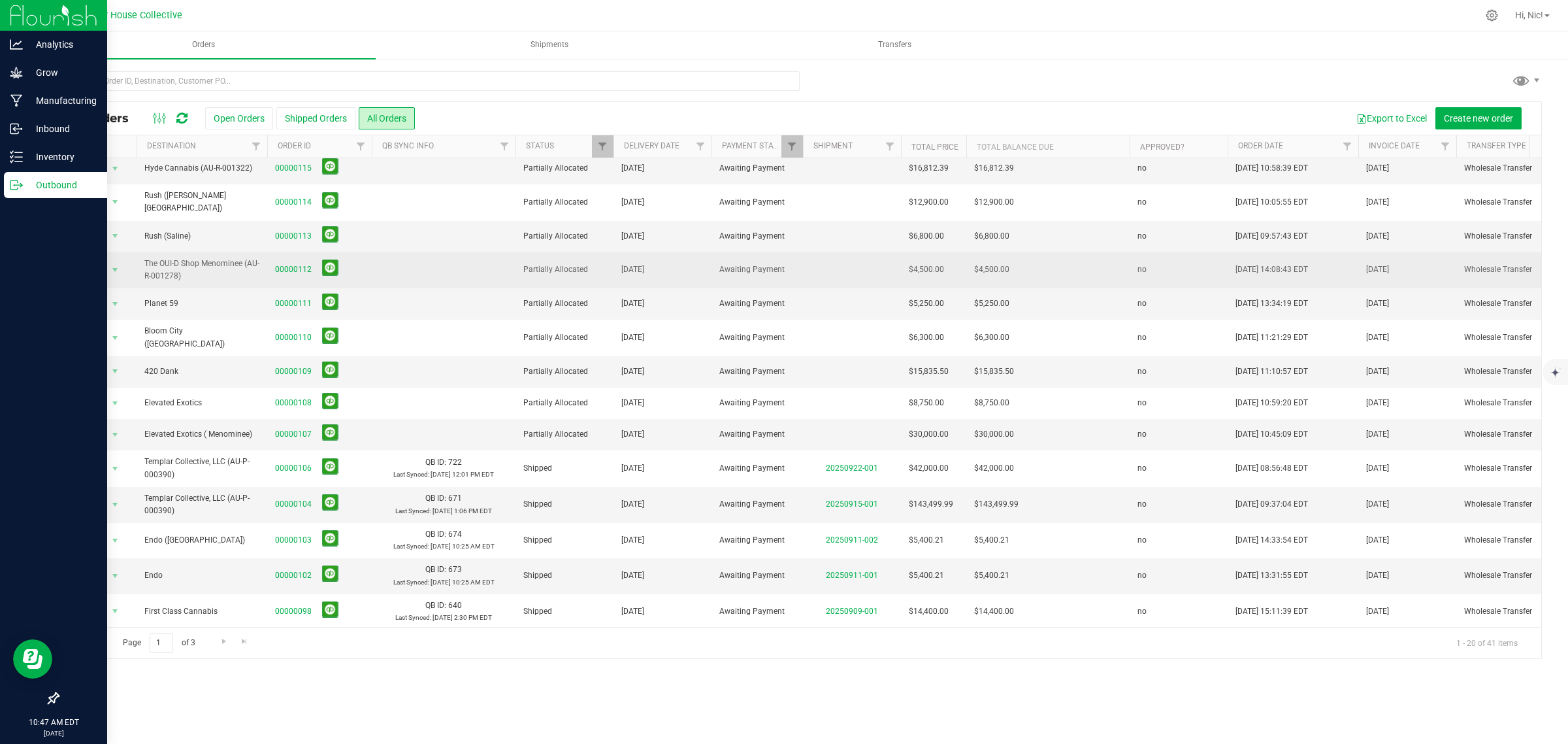
scroll to position [219, 0]
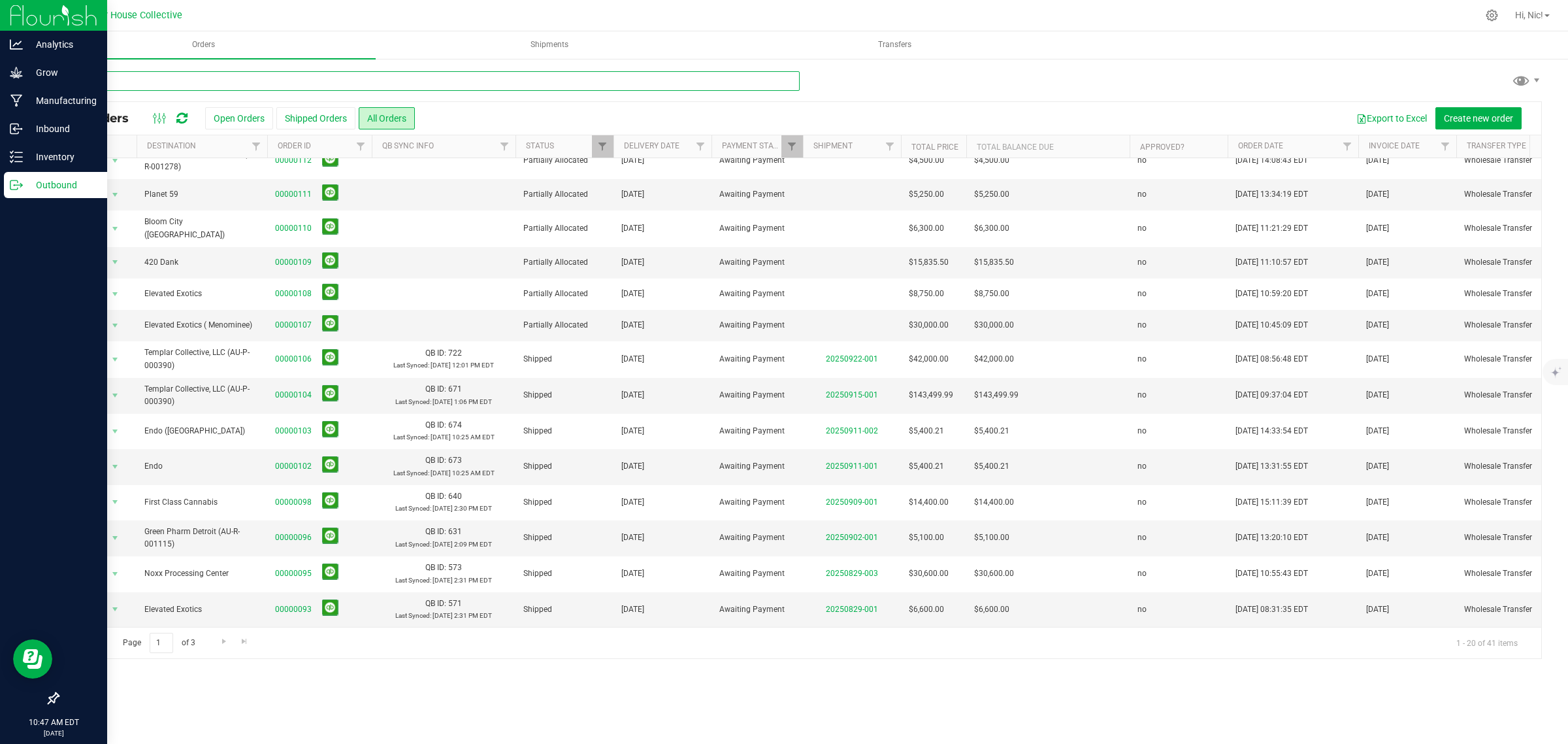
click at [164, 74] on input "text" at bounding box center [429, 81] width 742 height 20
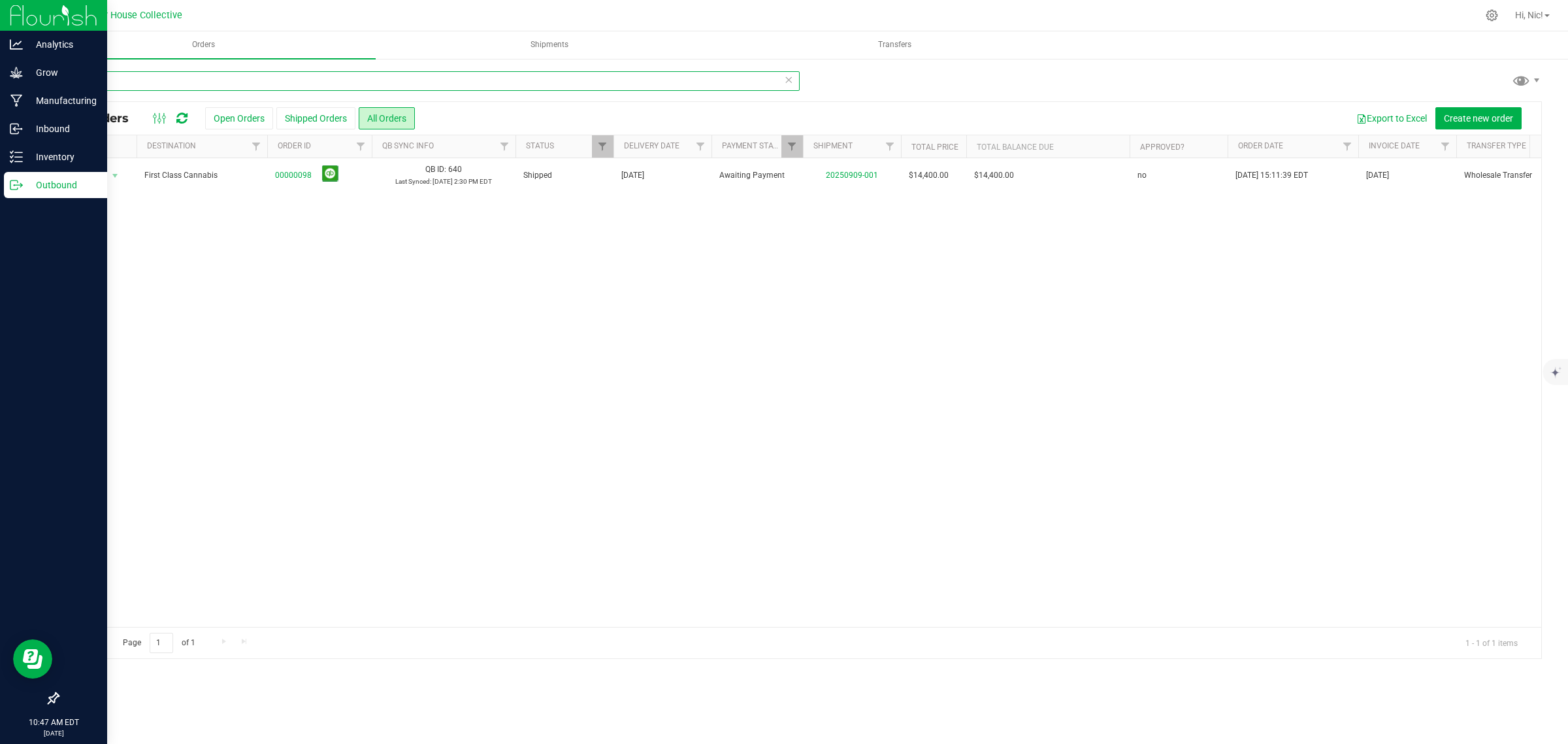
click at [104, 84] on input "first" at bounding box center [429, 81] width 742 height 20
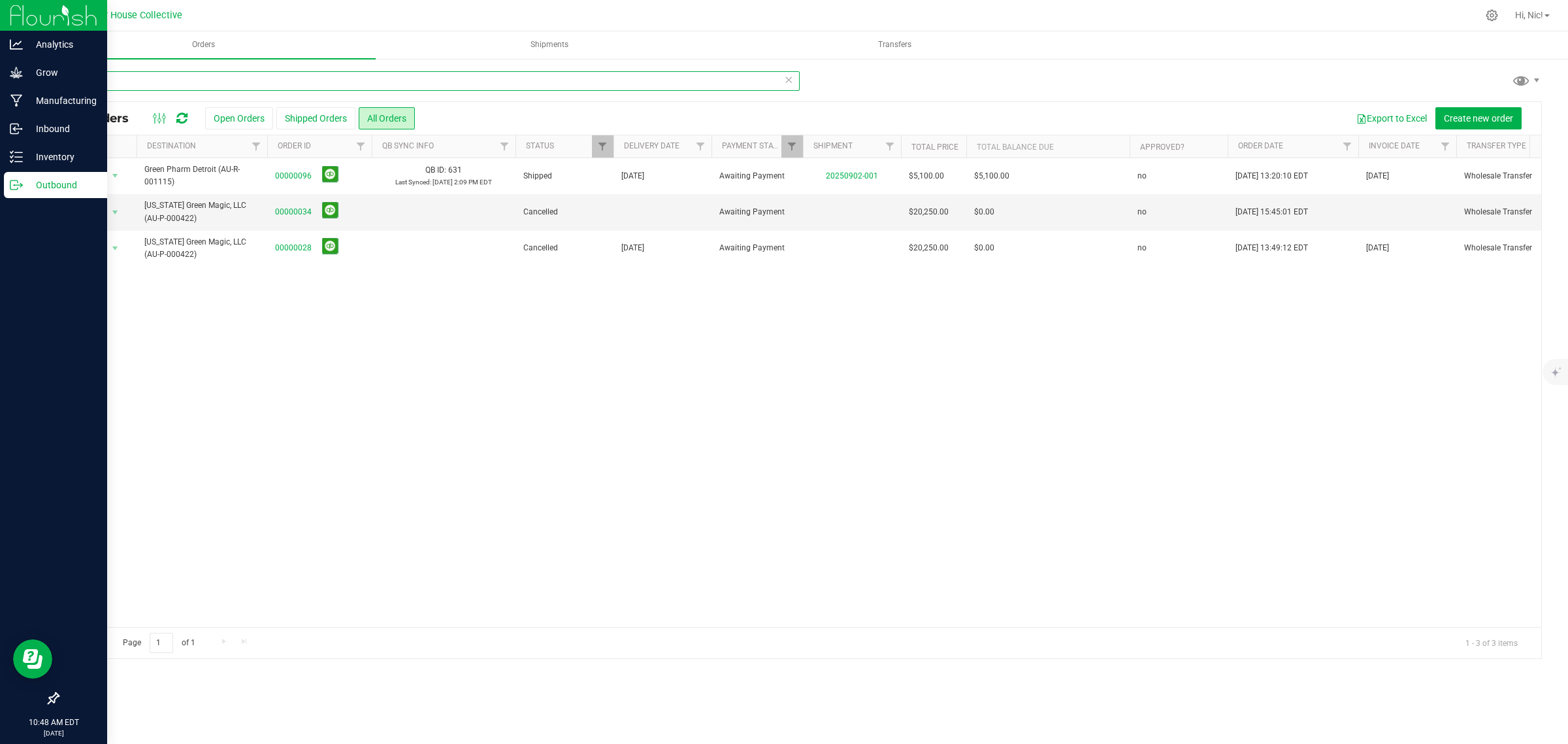
type input "green"
click at [790, 83] on icon at bounding box center [789, 79] width 9 height 16
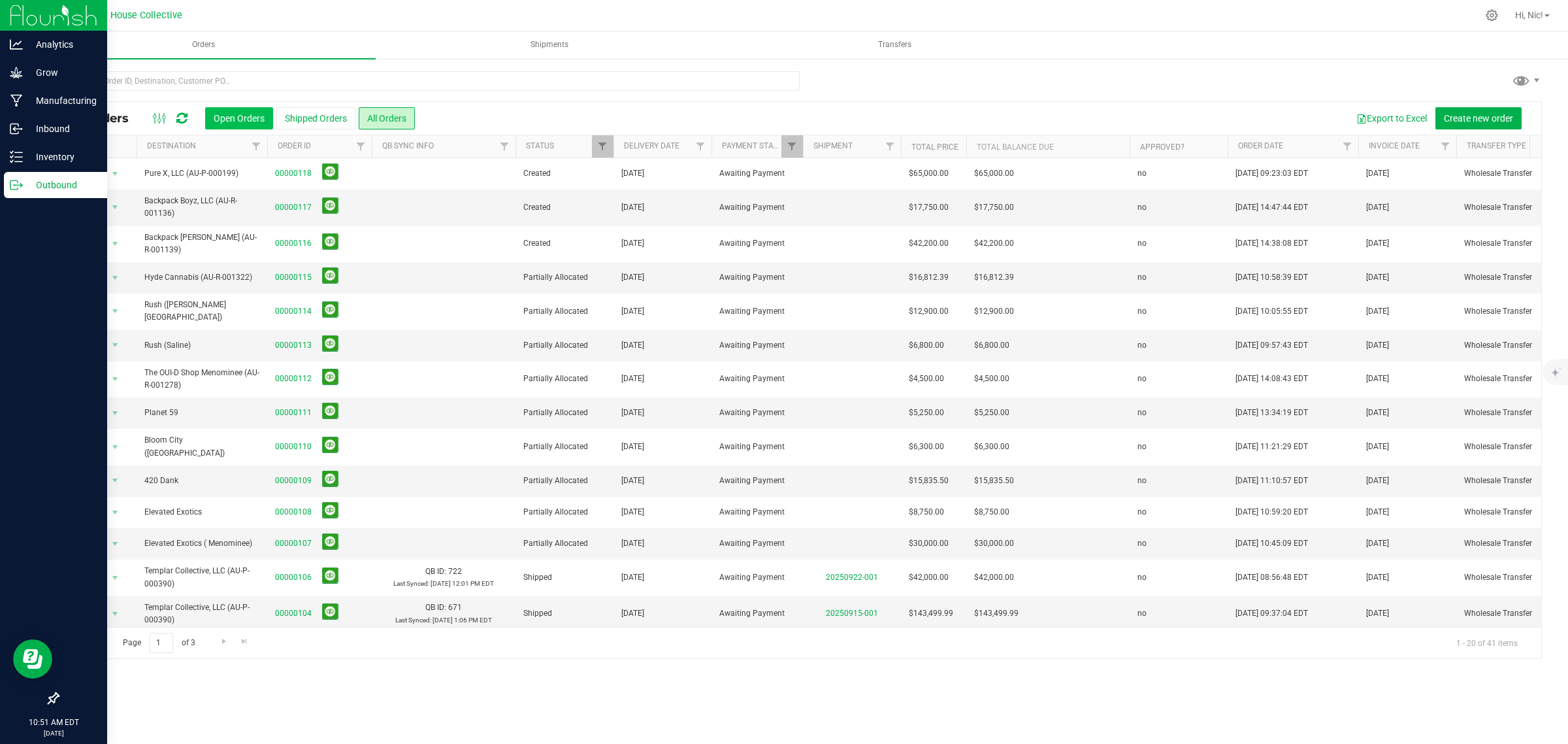
click at [232, 112] on button "Open Orders" at bounding box center [239, 118] width 68 height 22
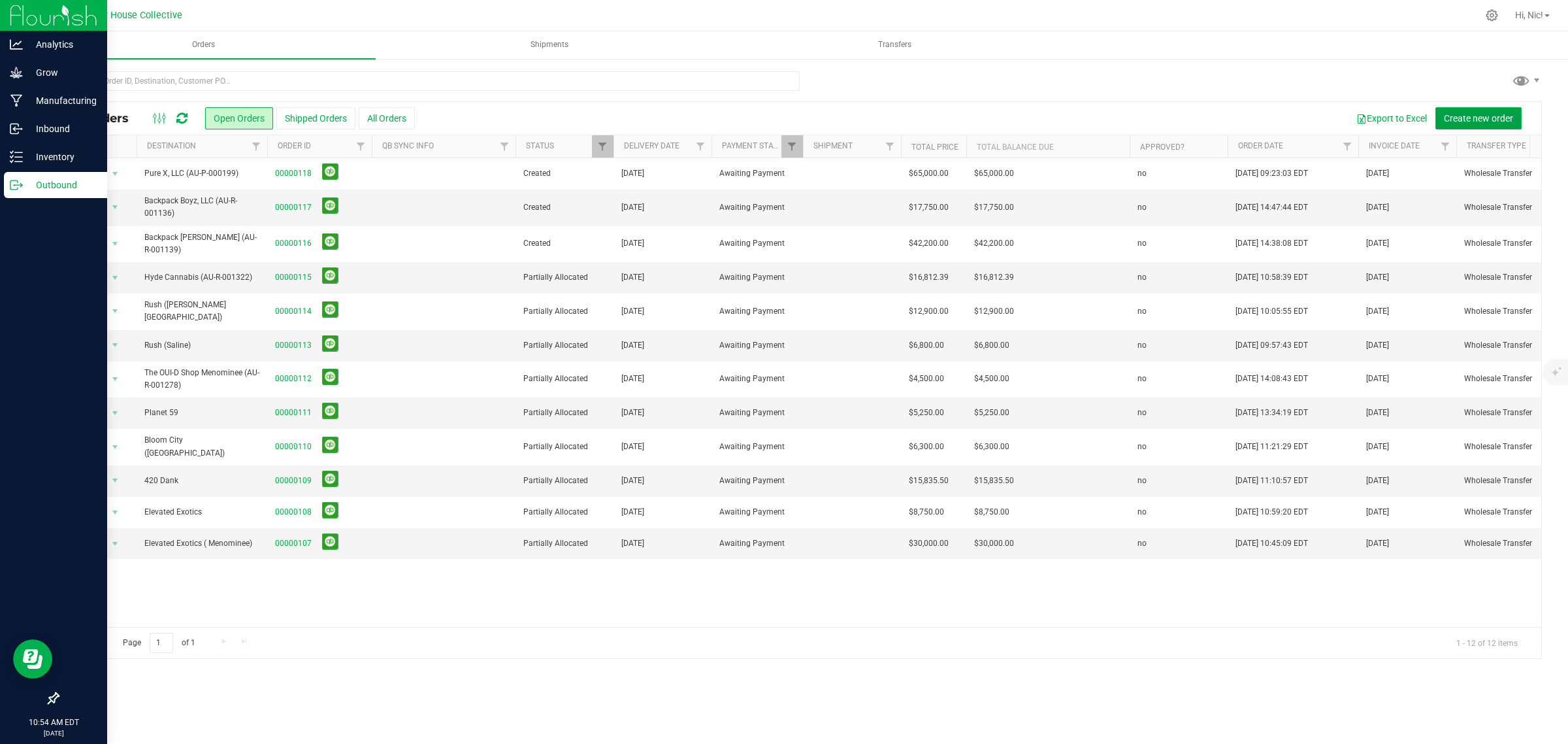
click at [1487, 128] on button "Create new order" at bounding box center [1478, 118] width 86 height 22
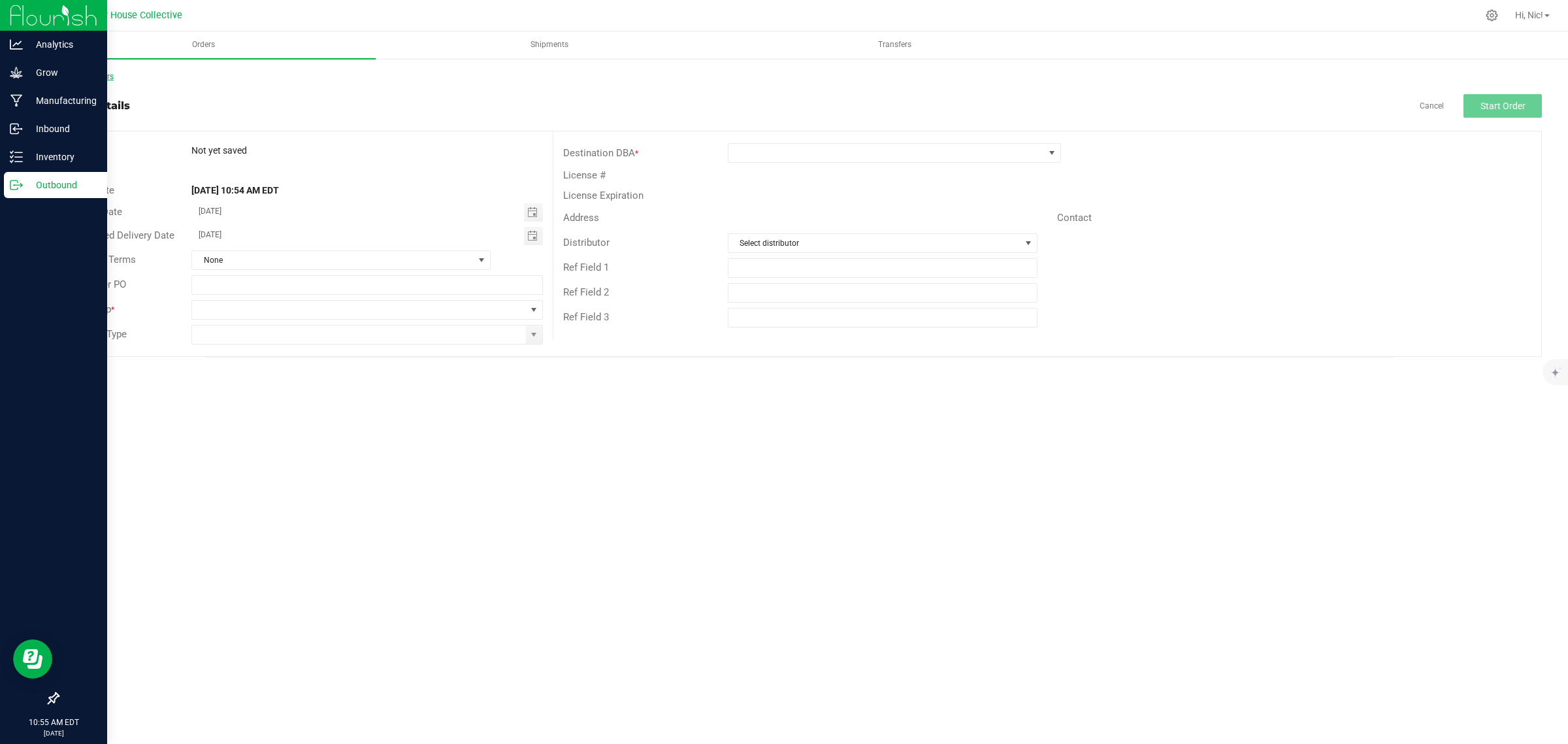
click at [108, 76] on link "Back to Orders" at bounding box center [85, 76] width 56 height 9
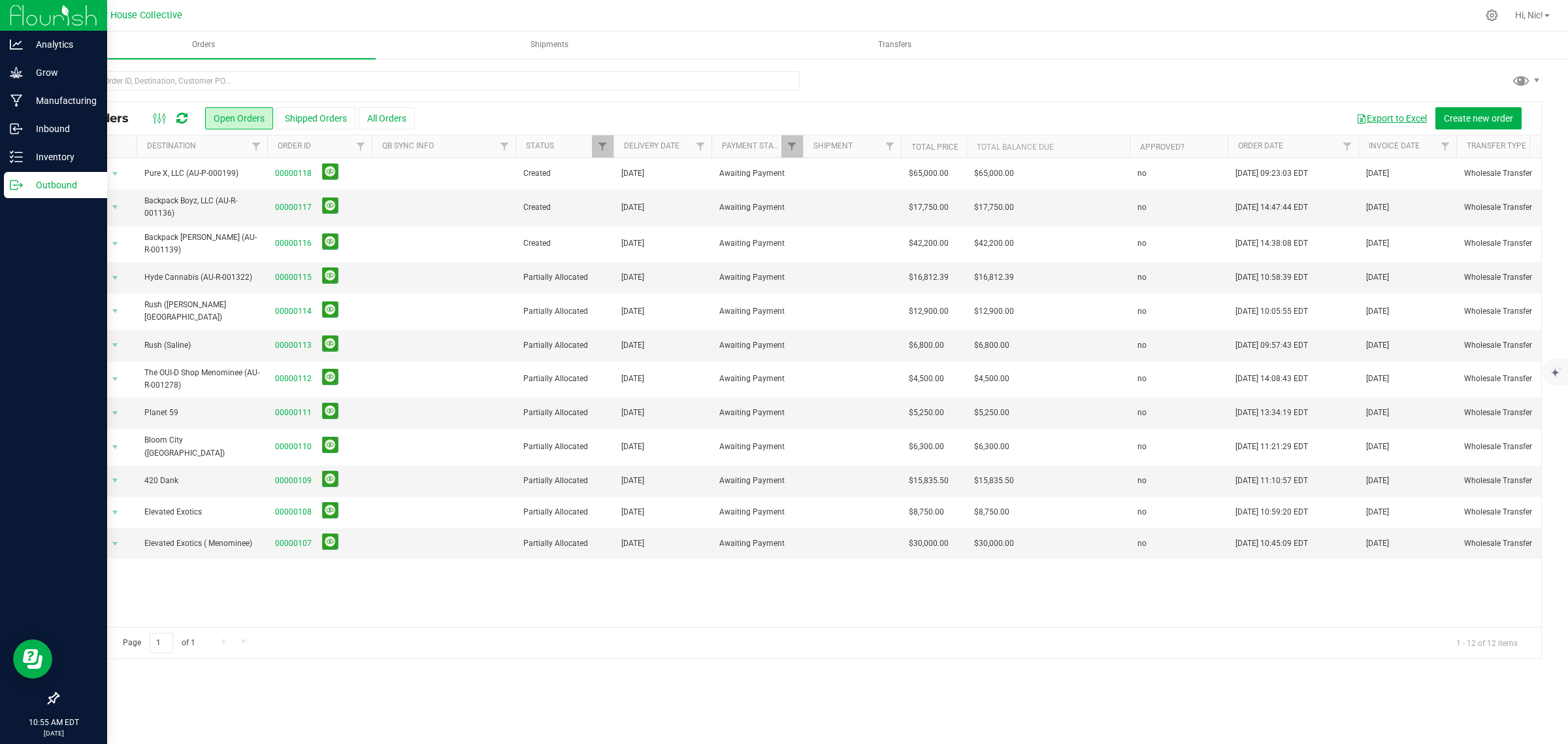
click at [1400, 118] on button "Export to Excel" at bounding box center [1392, 118] width 88 height 22
click at [41, 76] on p "Grow" at bounding box center [62, 72] width 78 height 16
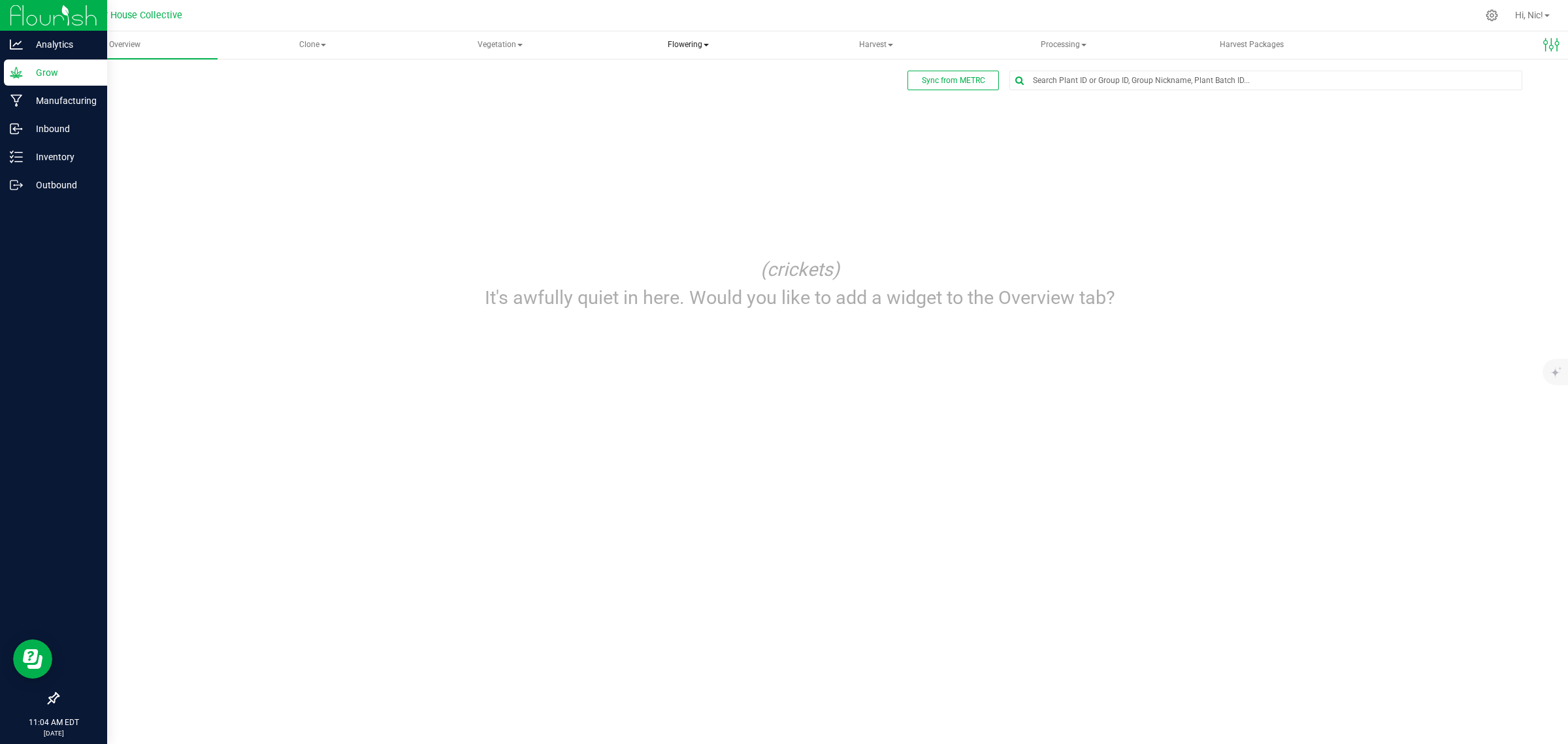
click at [673, 44] on span "Flowering" at bounding box center [687, 45] width 185 height 26
click at [683, 90] on span "Flowering groups" at bounding box center [666, 93] width 108 height 11
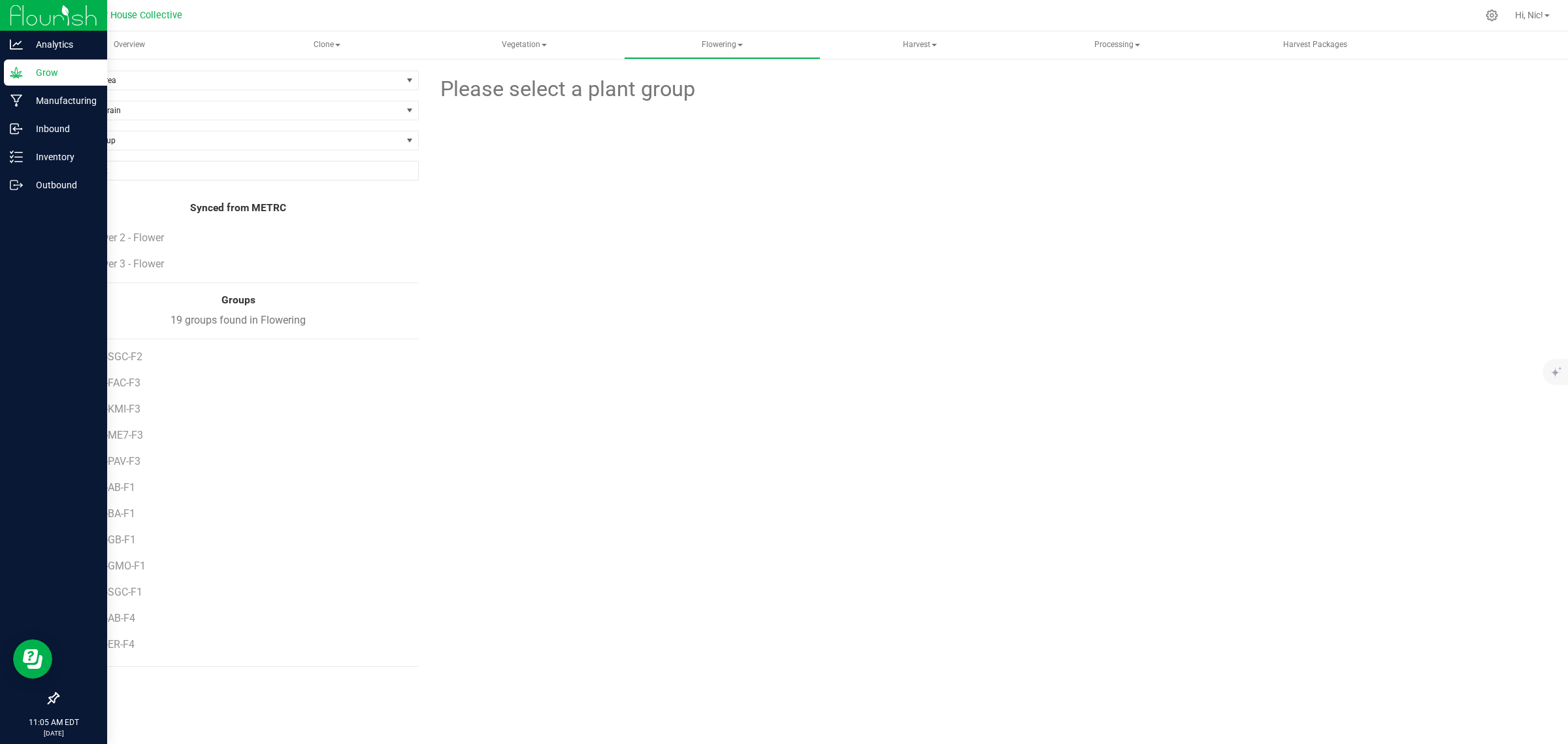
scroll to position [80, 0]
click at [119, 490] on span "H43-AB-F1" at bounding box center [112, 487] width 53 height 12
